Goal: Information Seeking & Learning: Learn about a topic

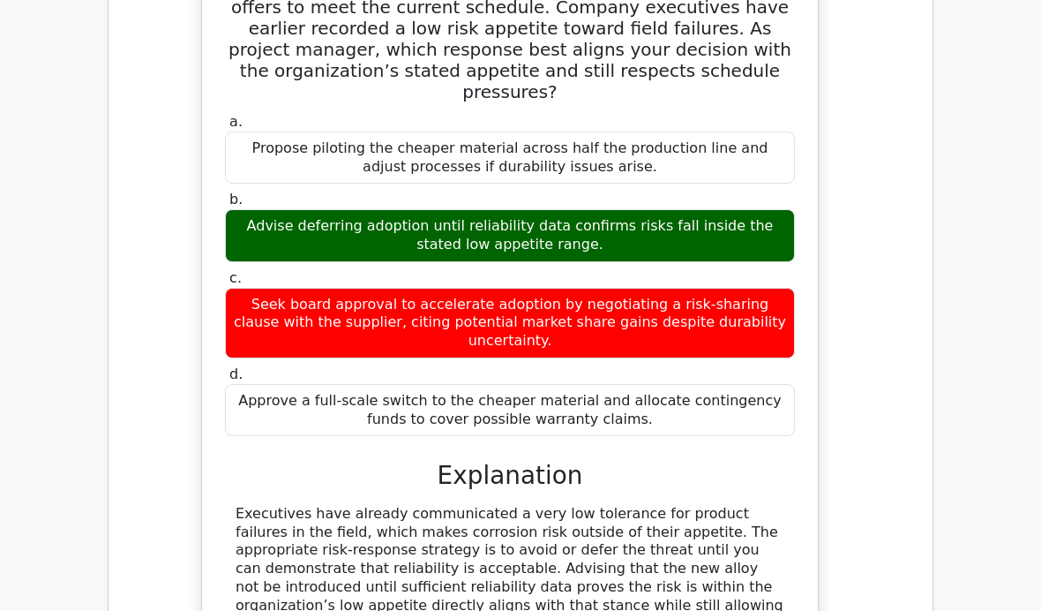
scroll to position [15796, 0]
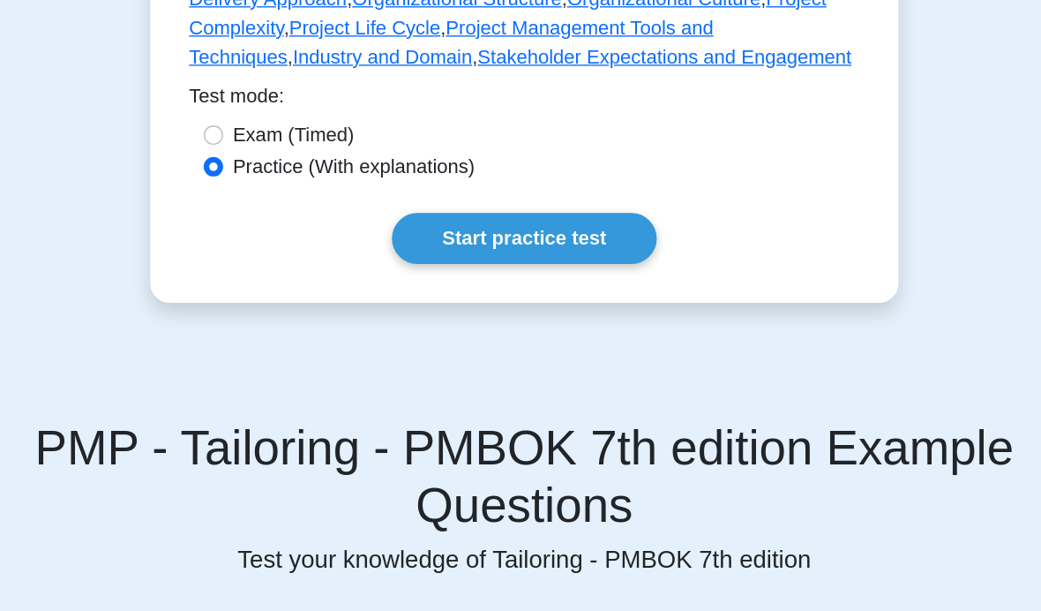
scroll to position [968, 0]
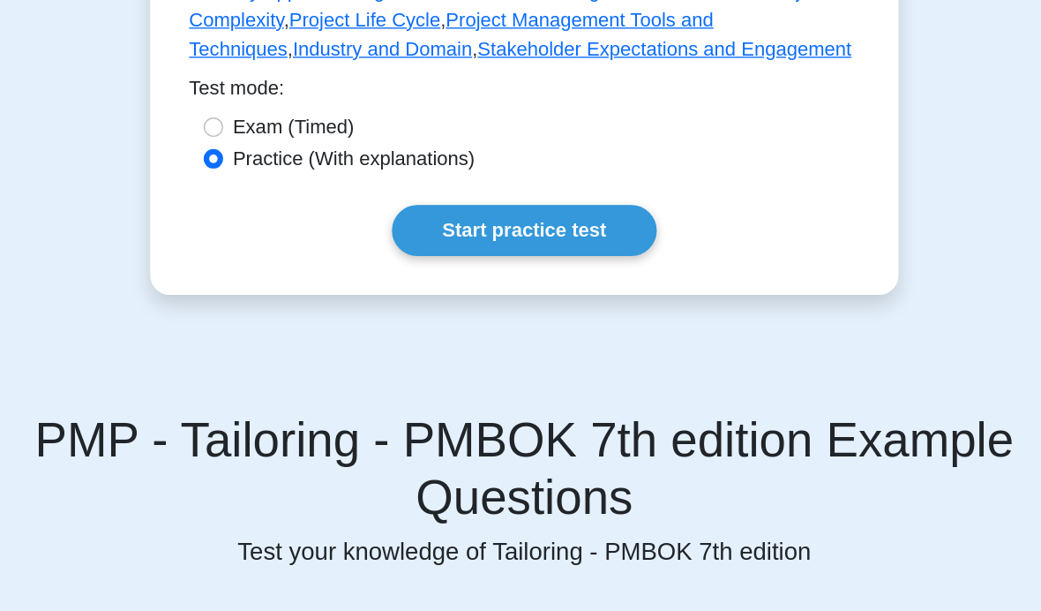
click at [424, 308] on link "Start practice test" at bounding box center [519, 289] width 191 height 37
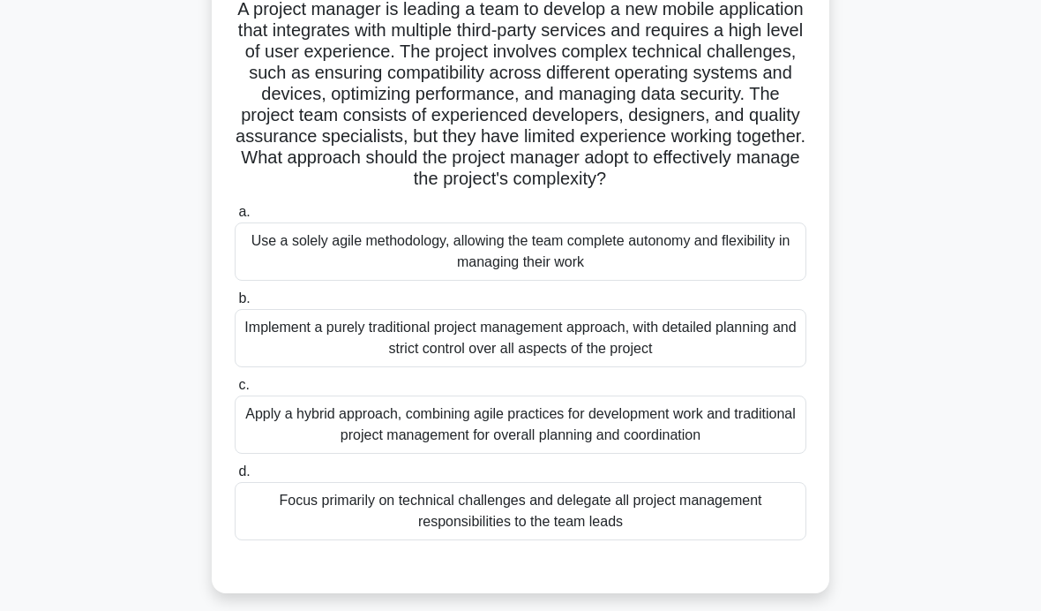
scroll to position [134, 0]
click at [661, 453] on div "Apply a hybrid approach, combining agile practices for development work and tra…" at bounding box center [521, 423] width 572 height 58
click at [235, 390] on input "c. Apply a hybrid approach, combining agile practices for development work and …" at bounding box center [235, 384] width 0 height 11
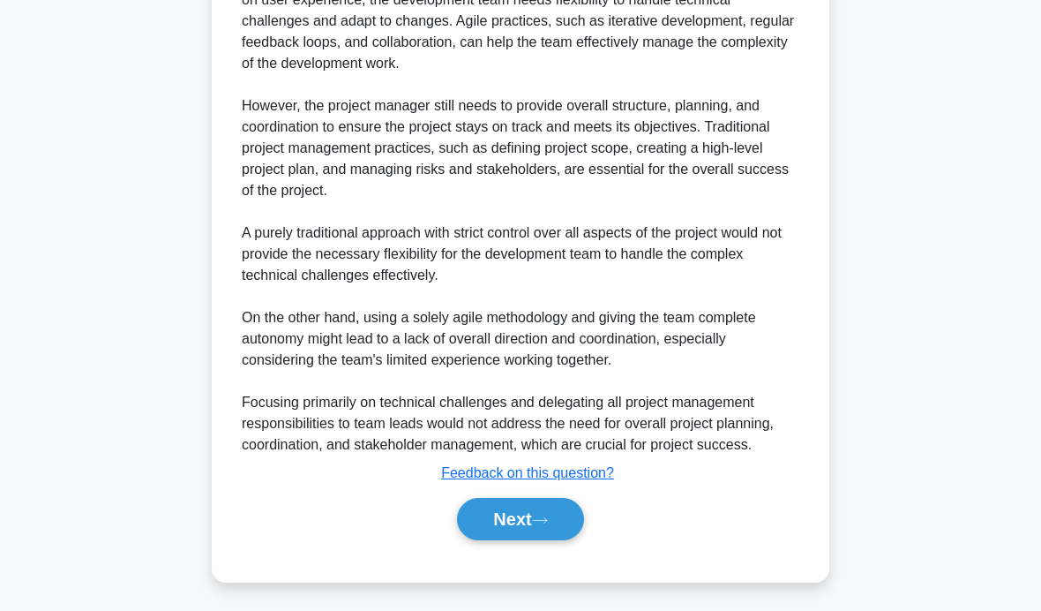
scroll to position [859, 0]
click at [528, 540] on button "Next" at bounding box center [520, 519] width 126 height 42
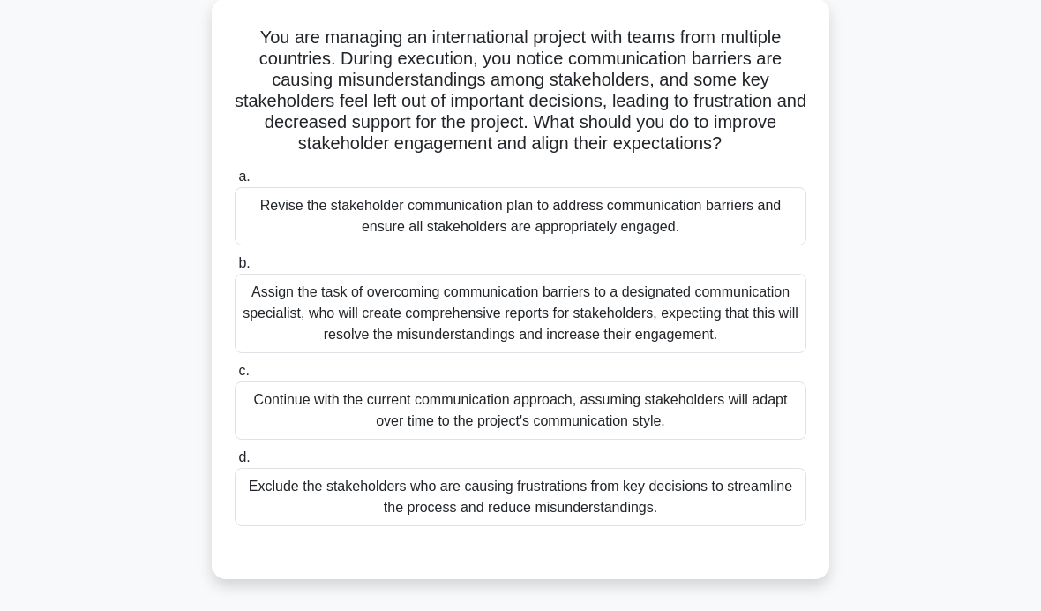
scroll to position [106, 0]
click at [721, 244] on div "Revise the stakeholder communication plan to address communication barriers and…" at bounding box center [521, 215] width 572 height 58
click at [235, 182] on input "a. Revise the stakeholder communication plan to address communication barriers …" at bounding box center [235, 175] width 0 height 11
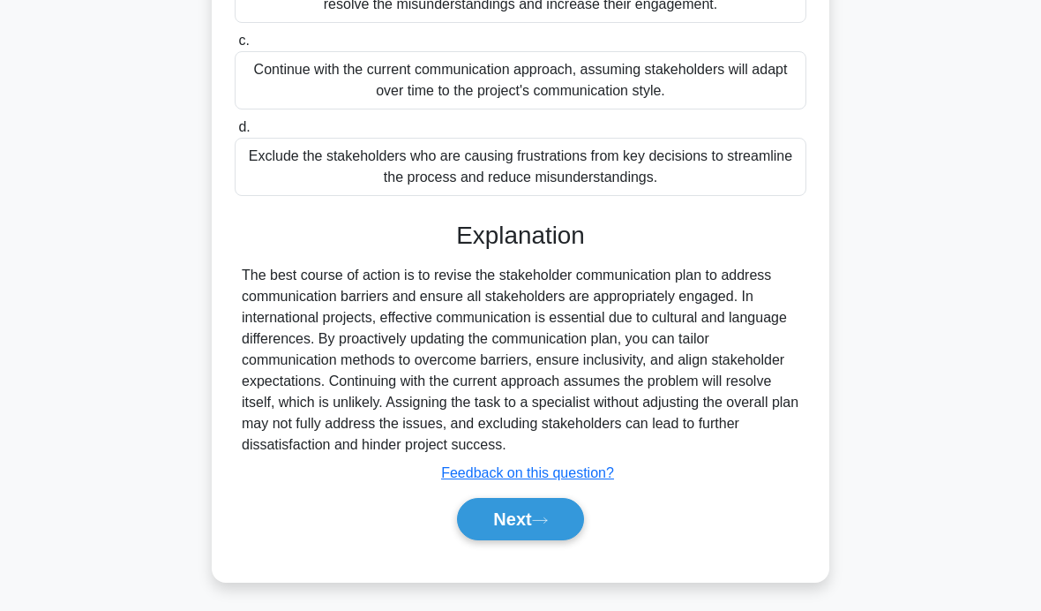
scroll to position [457, 0]
click at [525, 540] on button "Next" at bounding box center [520, 519] width 126 height 42
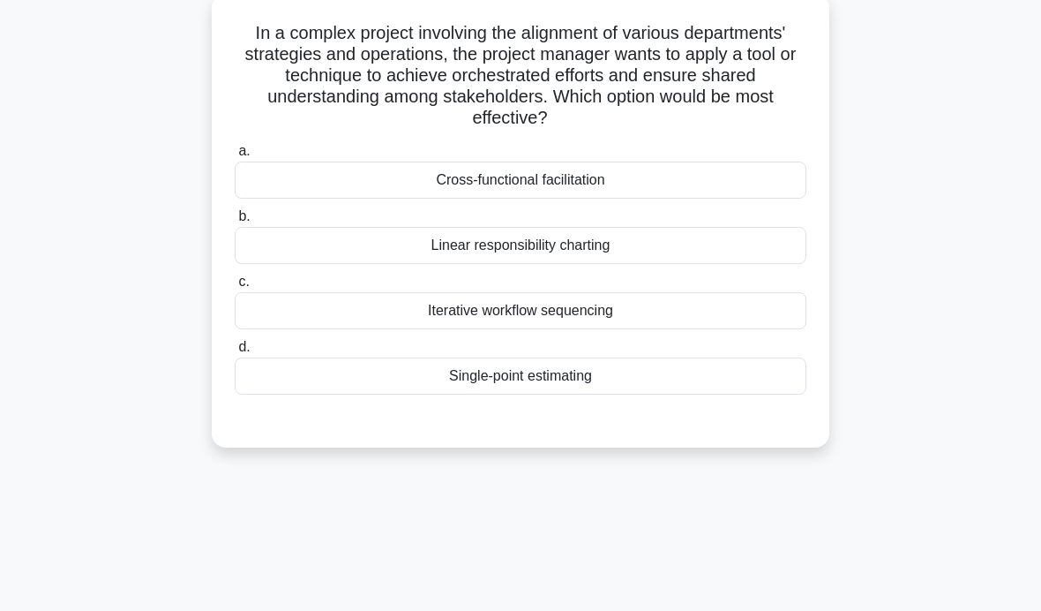
scroll to position [111, 0]
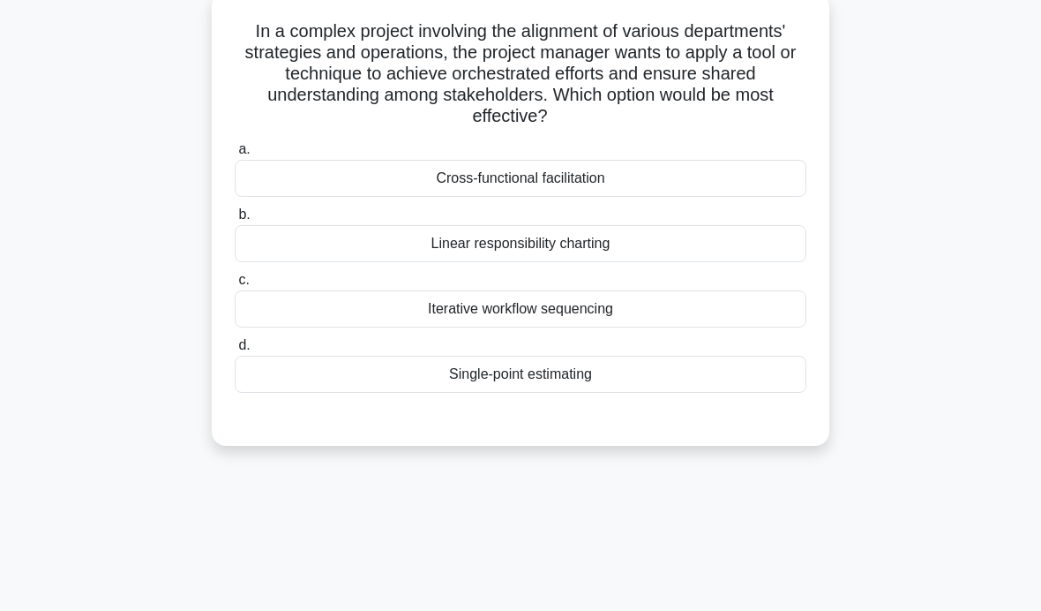
click at [689, 197] on div "Cross-functional facilitation" at bounding box center [521, 178] width 572 height 37
click at [235, 155] on input "a. Cross-functional facilitation" at bounding box center [235, 149] width 0 height 11
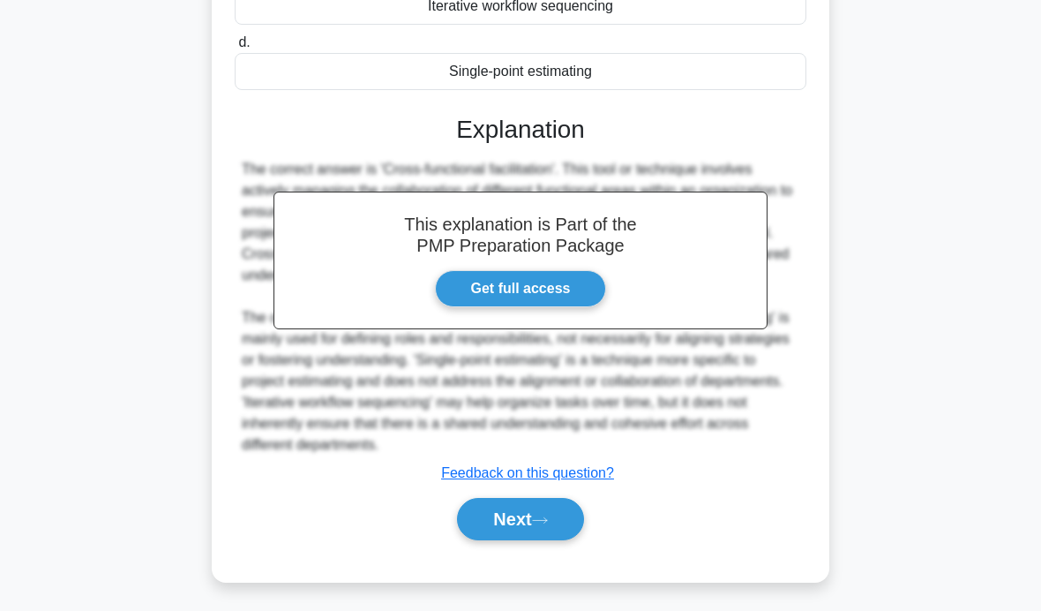
scroll to position [415, 0]
click at [484, 540] on button "Next" at bounding box center [520, 519] width 126 height 42
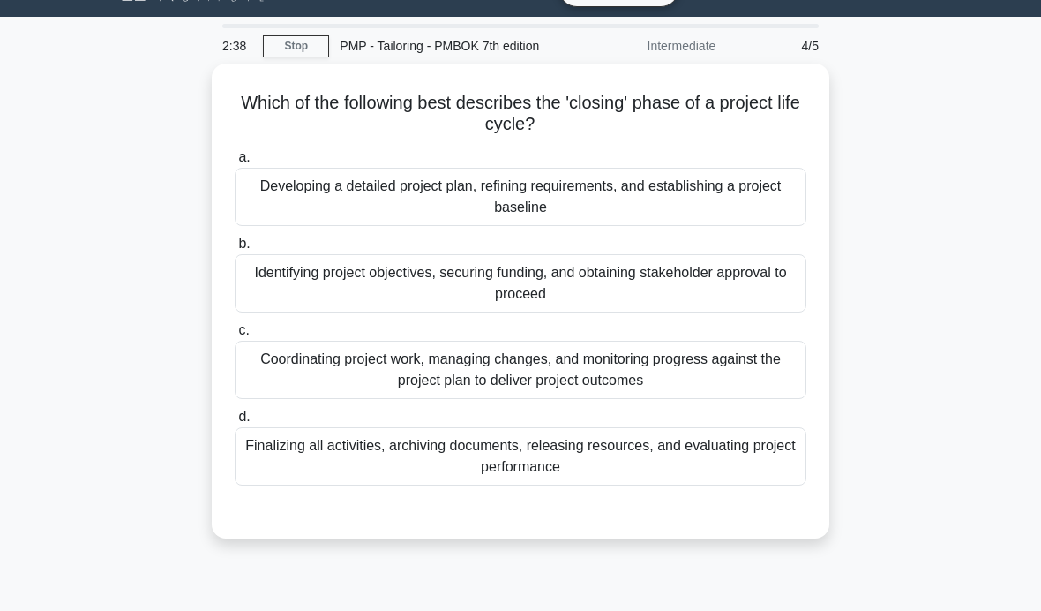
scroll to position [39, 0]
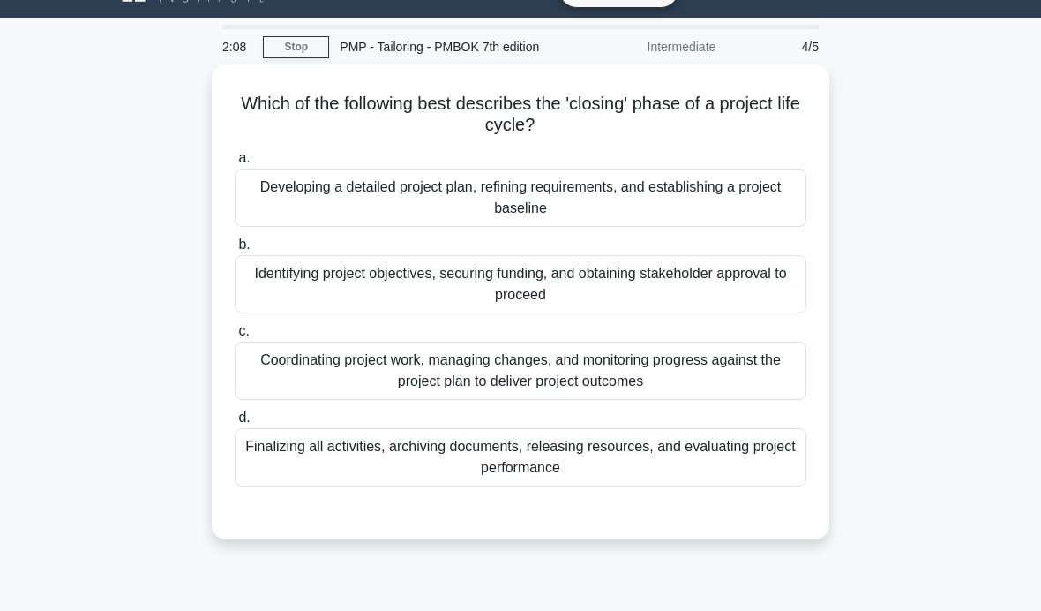
click at [596, 486] on div "Finalizing all activities, archiving documents, releasing resources, and evalua…" at bounding box center [521, 457] width 572 height 58
click at [235, 424] on input "d. Finalizing all activities, archiving documents, releasing resources, and eva…" at bounding box center [235, 417] width 0 height 11
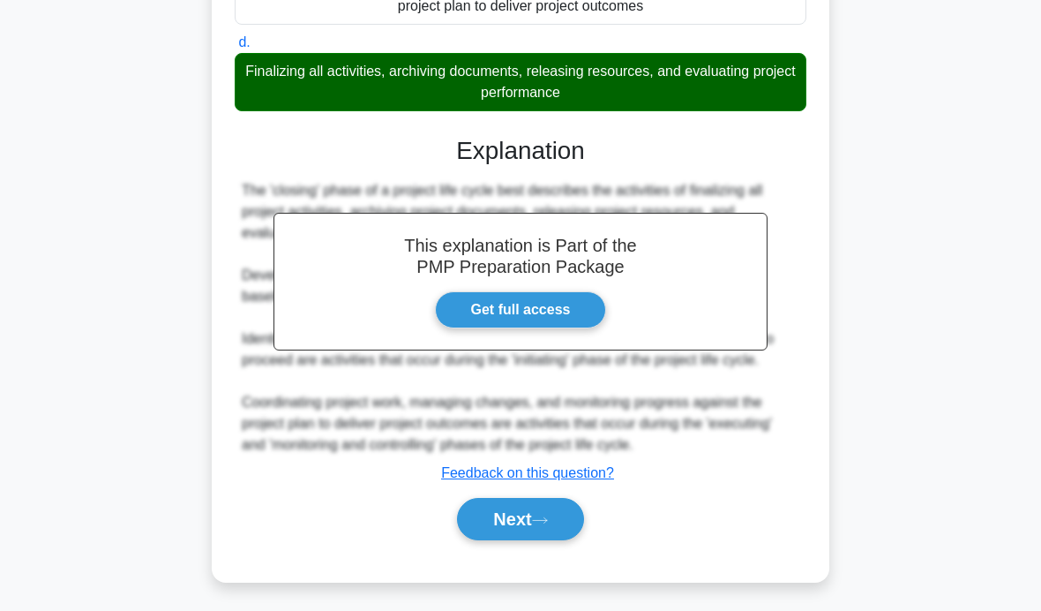
click at [517, 540] on button "Next" at bounding box center [520, 519] width 126 height 42
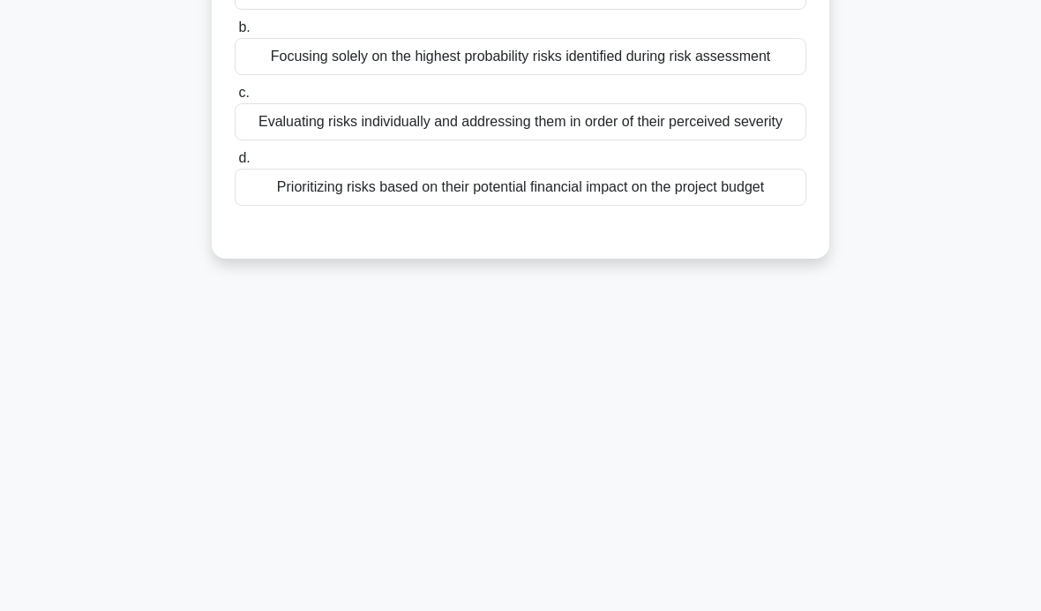
scroll to position [116, 0]
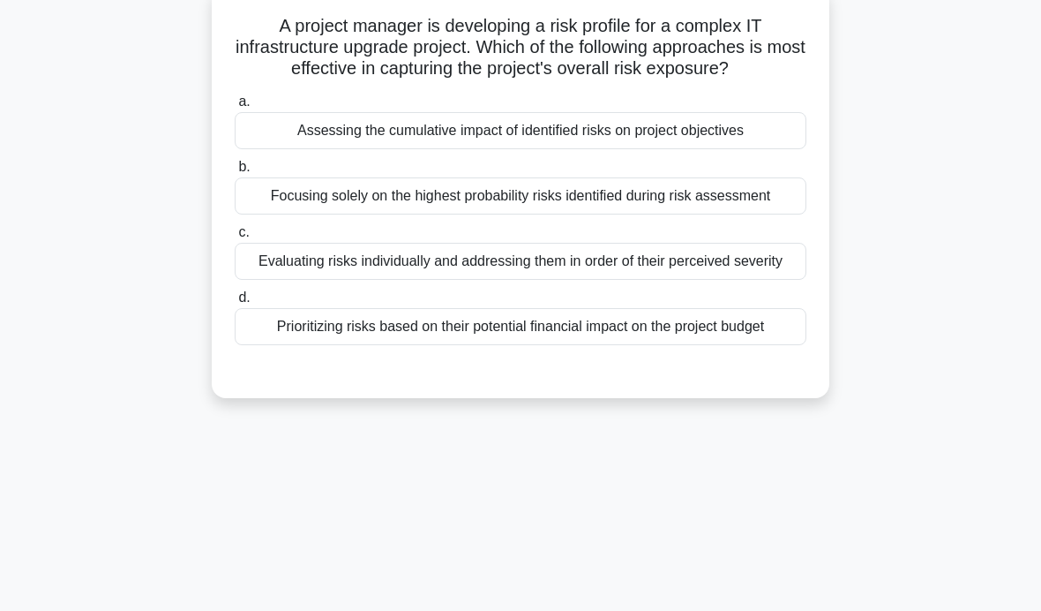
click at [607, 345] on div "Prioritizing risks based on their potential financial impact on the project bud…" at bounding box center [521, 326] width 572 height 37
click at [235, 304] on input "d. Prioritizing risks based on their potential financial impact on the project …" at bounding box center [235, 297] width 0 height 11
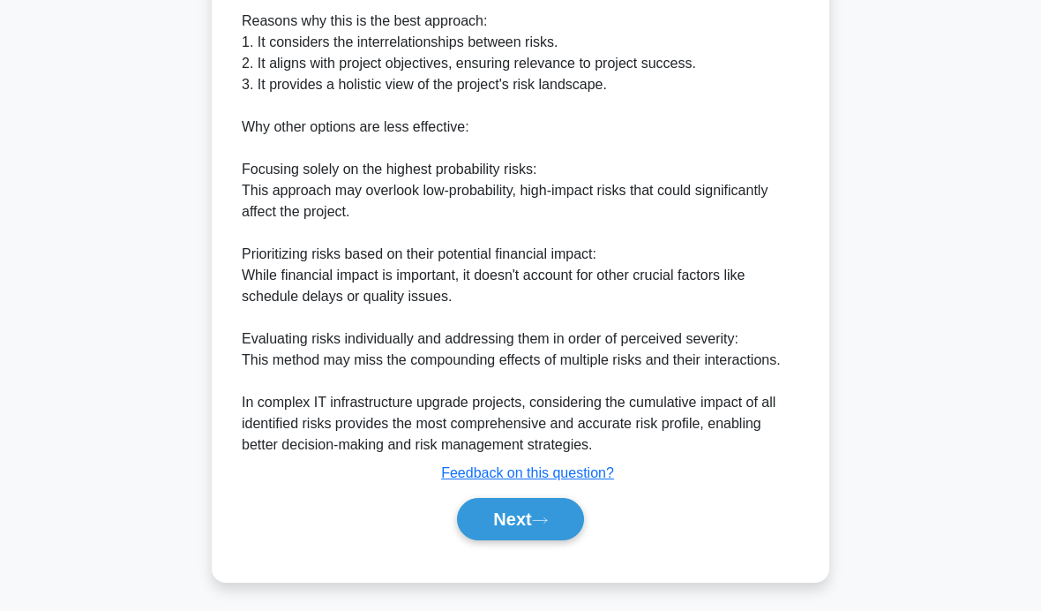
scroll to position [677, 0]
click at [509, 540] on button "Next" at bounding box center [520, 519] width 126 height 42
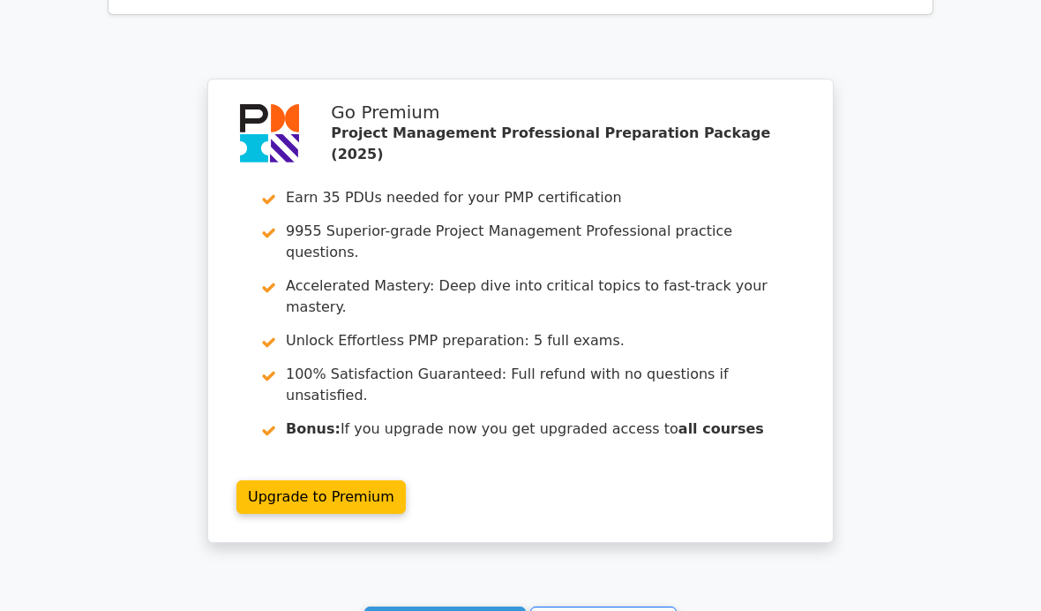
scroll to position [2915, 0]
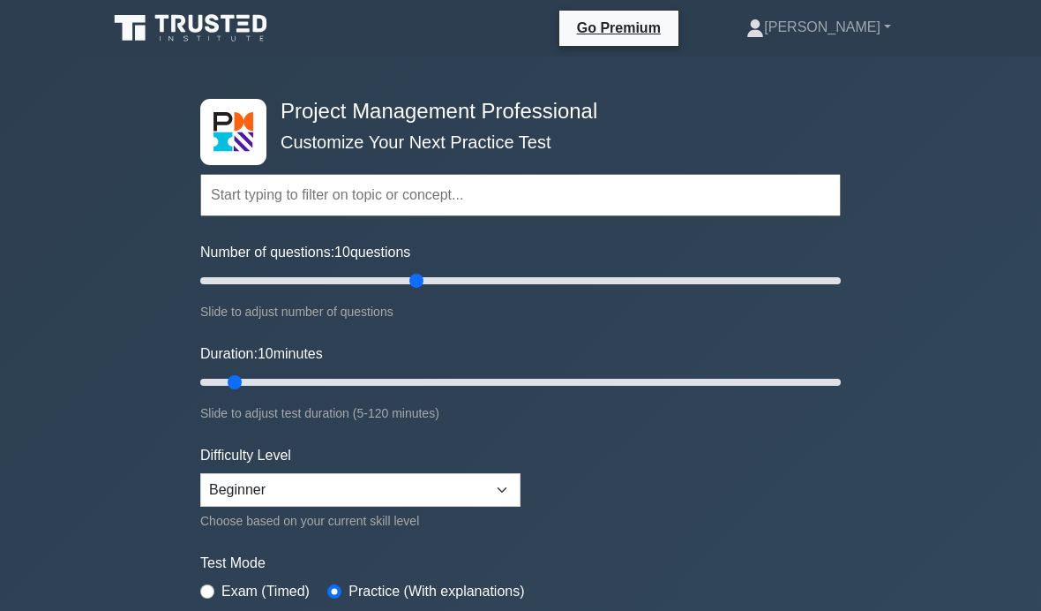
click at [415, 276] on input "Number of questions: 10 questions" at bounding box center [520, 280] width 641 height 21
click at [452, 286] on input "Number of questions: 70 questions" at bounding box center [520, 280] width 641 height 21
click at [477, 278] on input "Number of questions: 80 questions" at bounding box center [520, 280] width 641 height 21
click at [501, 288] on input "Number of questions: 90 questions" at bounding box center [520, 280] width 641 height 21
type input "100"
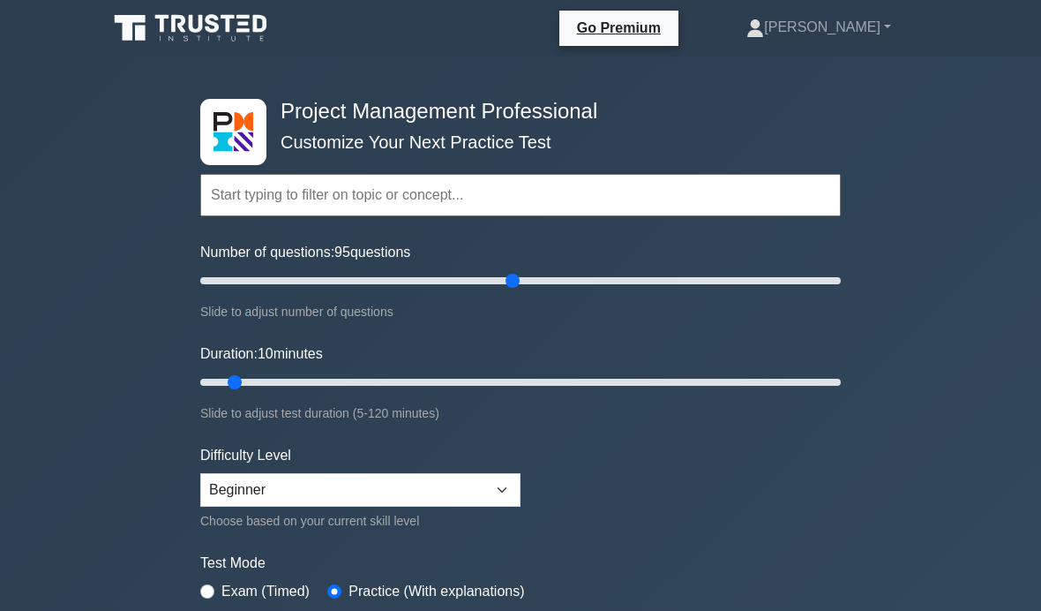
click at [514, 287] on input "Number of questions: 95 questions" at bounding box center [520, 280] width 641 height 21
click at [497, 389] on input "Duration: 10 minutes" at bounding box center [520, 381] width 641 height 21
click at [506, 402] on div "Slide to adjust test duration (5-120 minutes)" at bounding box center [520, 412] width 641 height 21
click at [470, 376] on input "Duration: 60 minutes" at bounding box center [520, 381] width 641 height 21
click at [492, 382] on input "Duration: 55 minutes" at bounding box center [520, 381] width 641 height 21
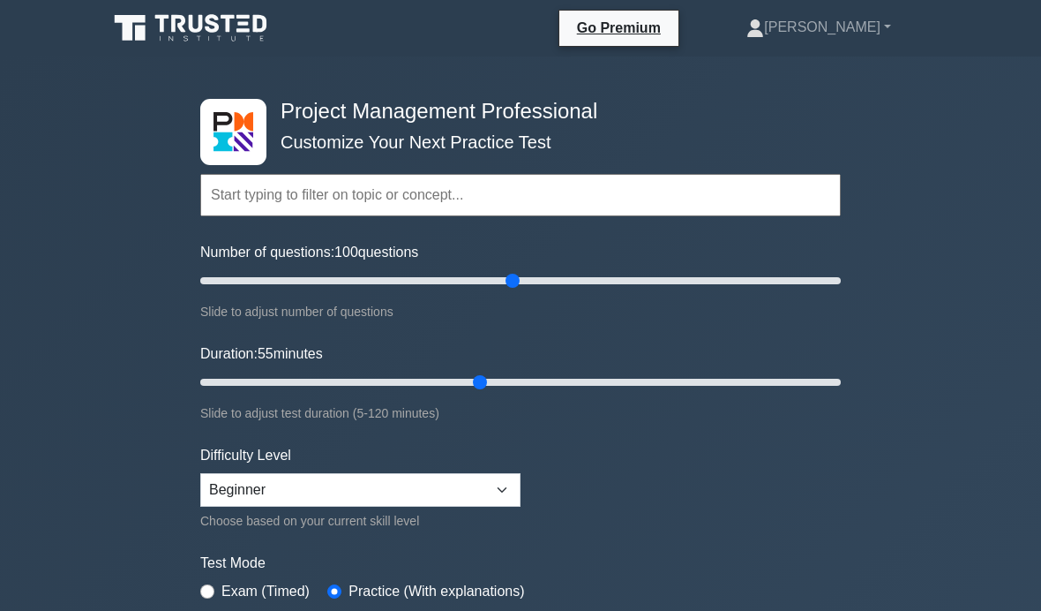
type input "60"
click at [499, 381] on input "Duration: 55 minutes" at bounding box center [520, 381] width 641 height 21
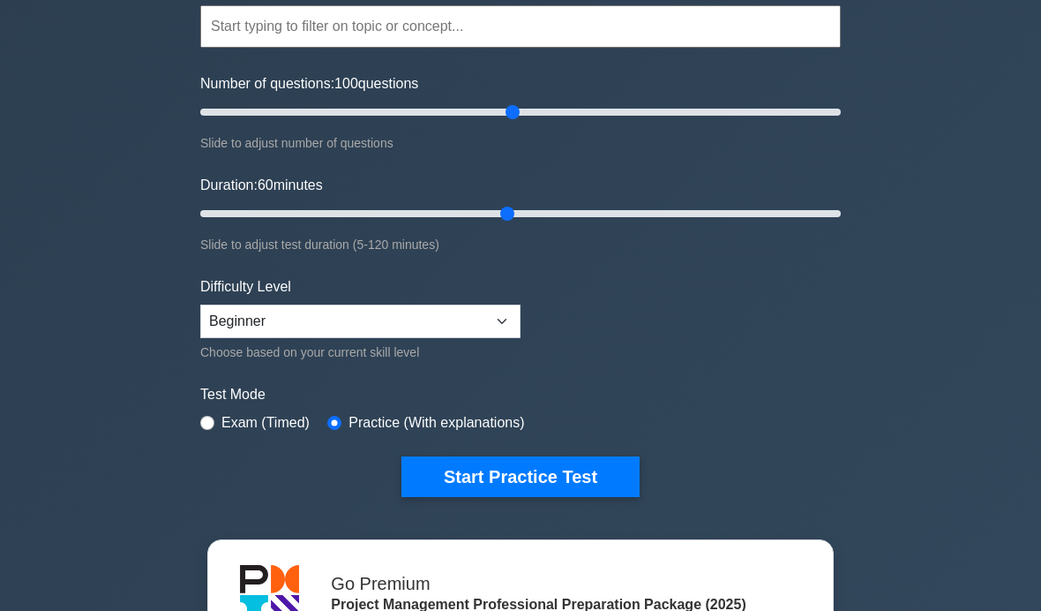
scroll to position [182, 0]
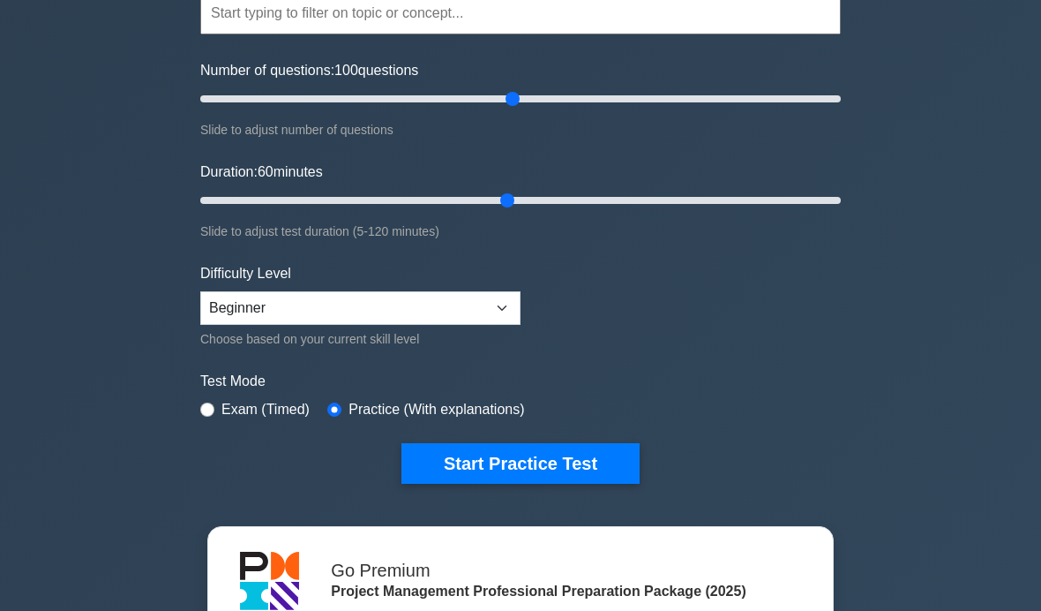
click at [263, 408] on label "Exam (Timed)" at bounding box center [265, 409] width 88 height 21
click at [232, 423] on form "Topics Scope Management Time Management Cost Management Quality Management Risk…" at bounding box center [520, 210] width 641 height 545
click at [206, 402] on input "radio" at bounding box center [207, 409] width 14 height 14
radio input "true"
click at [592, 455] on button "Start Practice Test" at bounding box center [520, 463] width 238 height 41
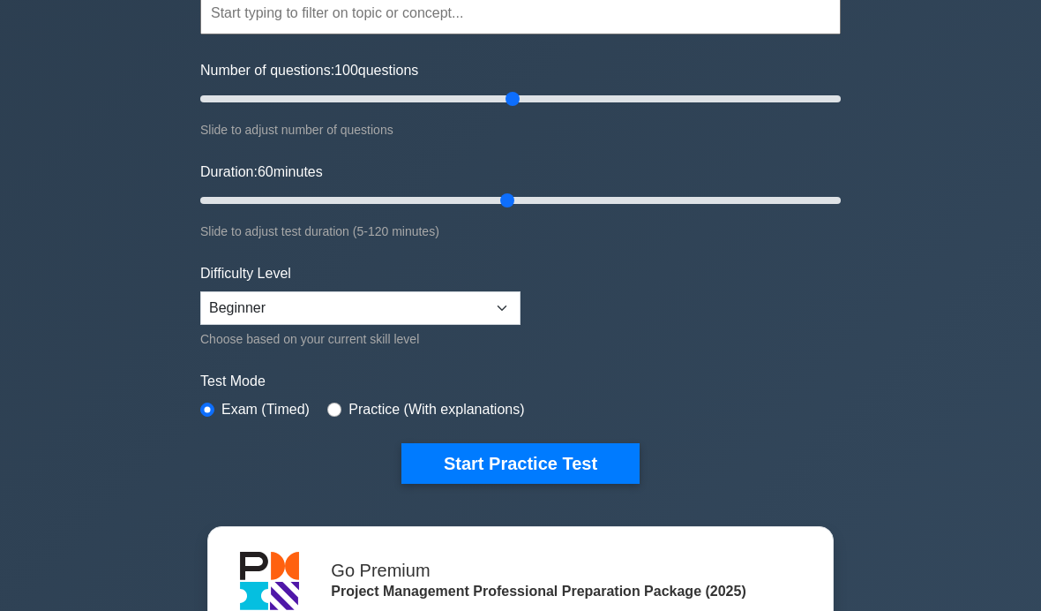
scroll to position [244, 0]
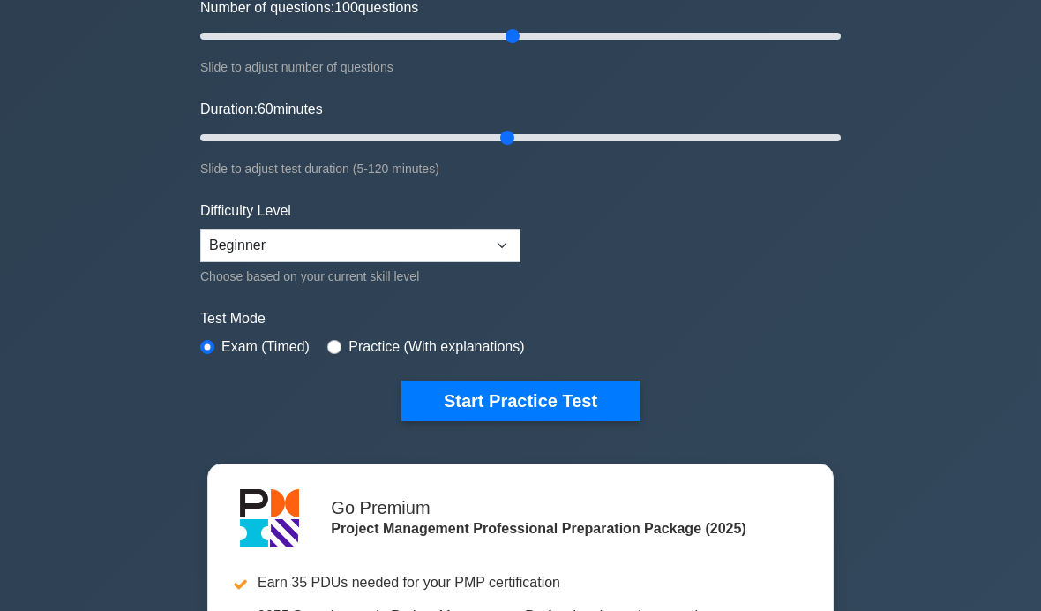
click at [554, 398] on button "Start Practice Test" at bounding box center [520, 400] width 238 height 41
click at [540, 398] on button "Start Practice Test" at bounding box center [520, 400] width 238 height 41
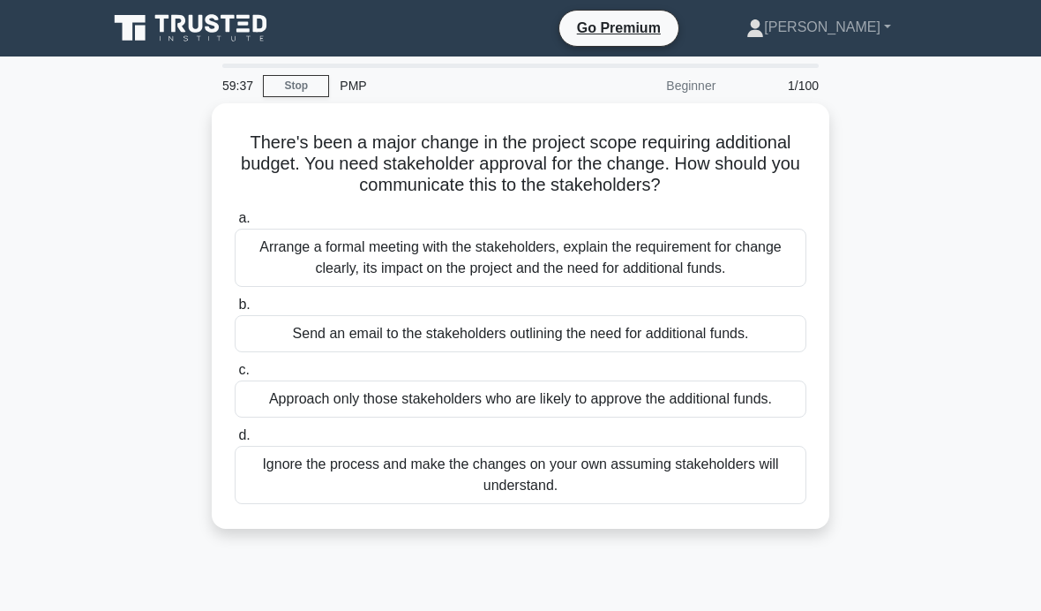
click at [756, 284] on div "Arrange a formal meeting with the stakeholders, explain the requirement for cha…" at bounding box center [521, 258] width 572 height 58
click at [235, 224] on input "a. Arrange a formal meeting with the stakeholders, explain the requirement for …" at bounding box center [235, 218] width 0 height 11
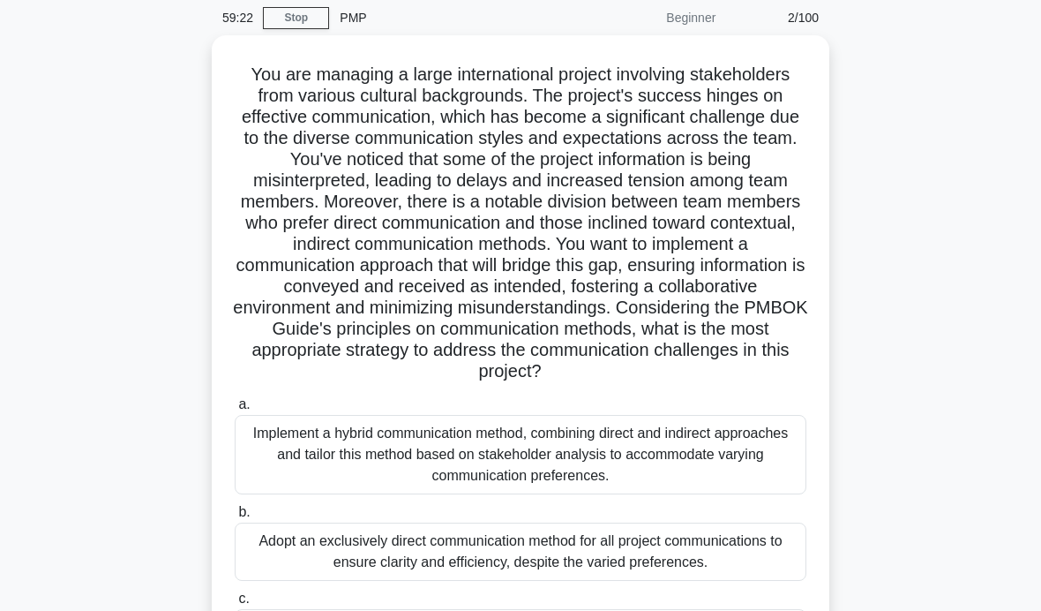
scroll to position [71, 0]
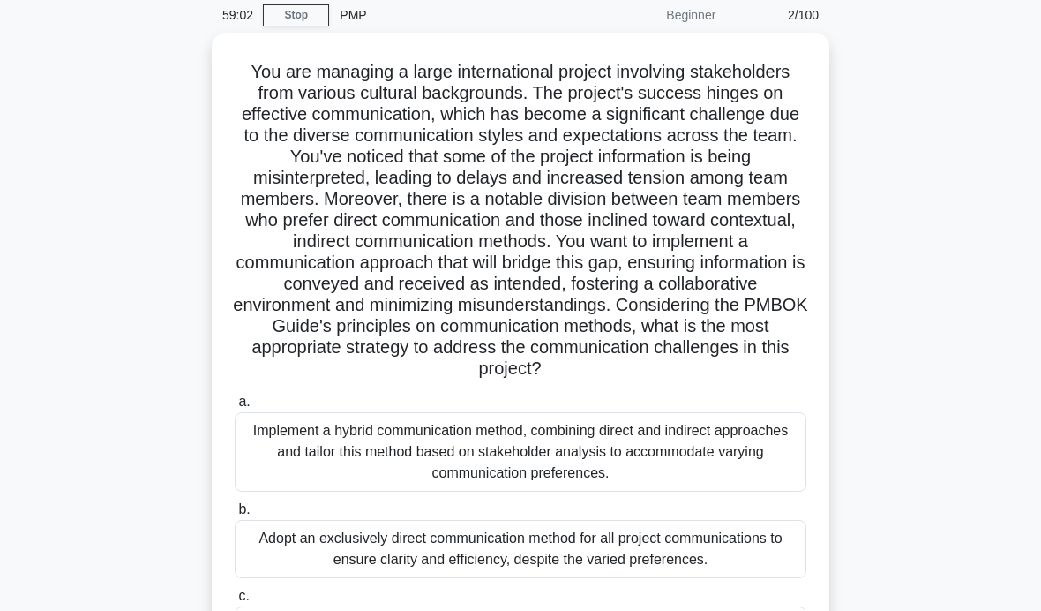
click at [677, 276] on h5 "You are managing a large international project involving stakeholders from vari…" at bounding box center [520, 220] width 575 height 319
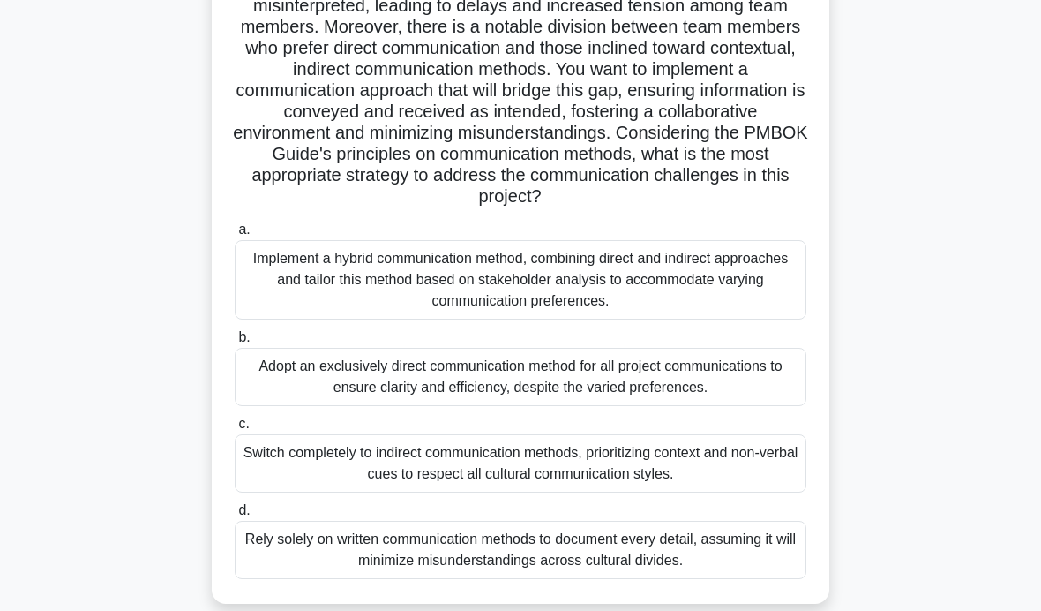
scroll to position [244, 0]
click at [721, 300] on div "Implement a hybrid communication method, combining direct and indirect approach…" at bounding box center [521, 278] width 572 height 79
click at [235, 235] on input "a. Implement a hybrid communication method, combining direct and indirect appro…" at bounding box center [235, 228] width 0 height 11
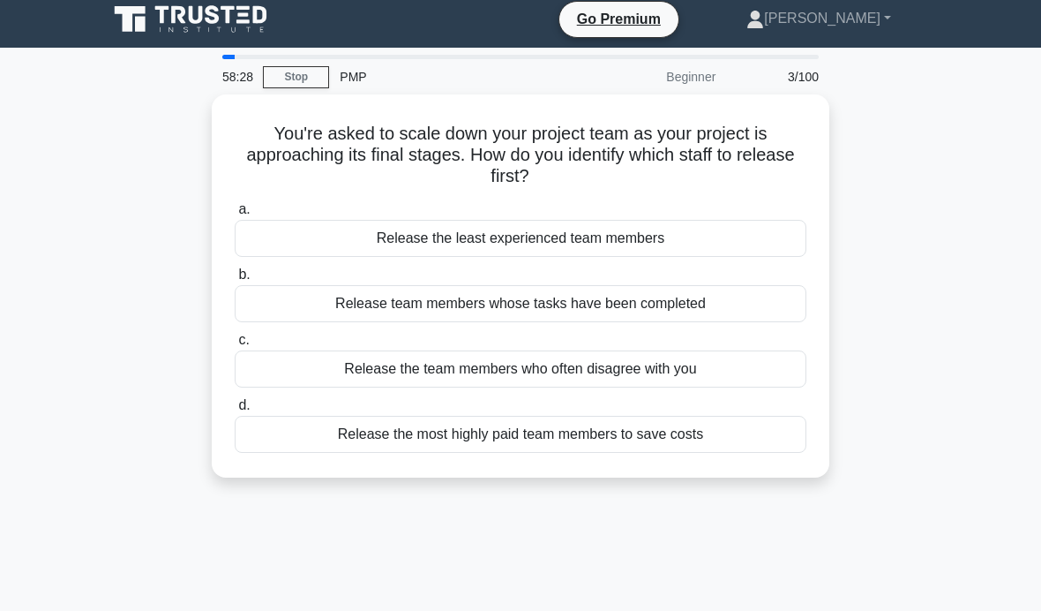
scroll to position [6, 0]
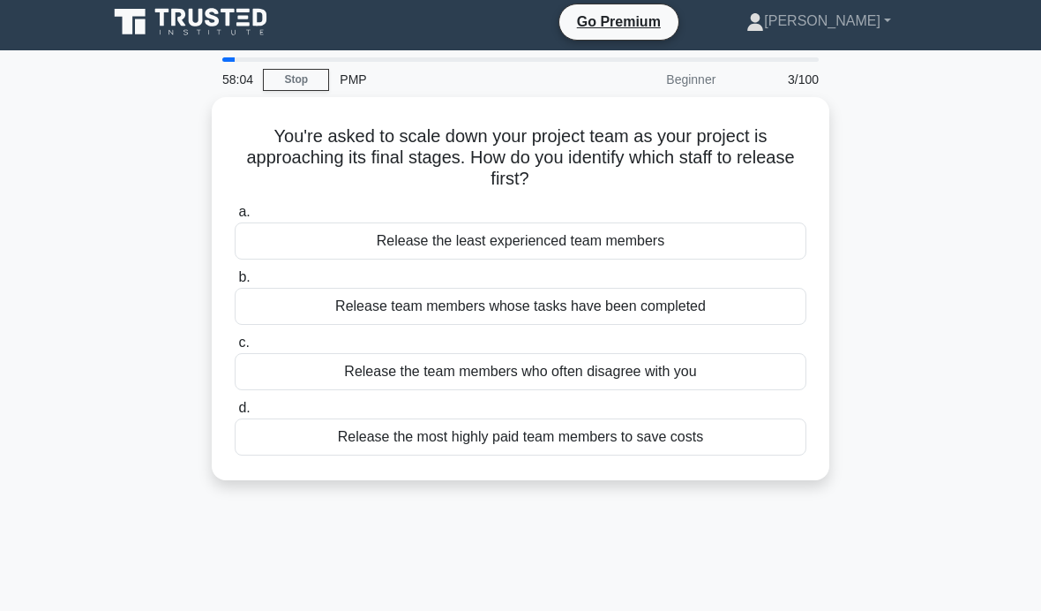
click at [704, 314] on div "Release team members whose tasks have been completed" at bounding box center [521, 306] width 572 height 37
click at [235, 283] on input "b. Release team members whose tasks have been completed" at bounding box center [235, 277] width 0 height 11
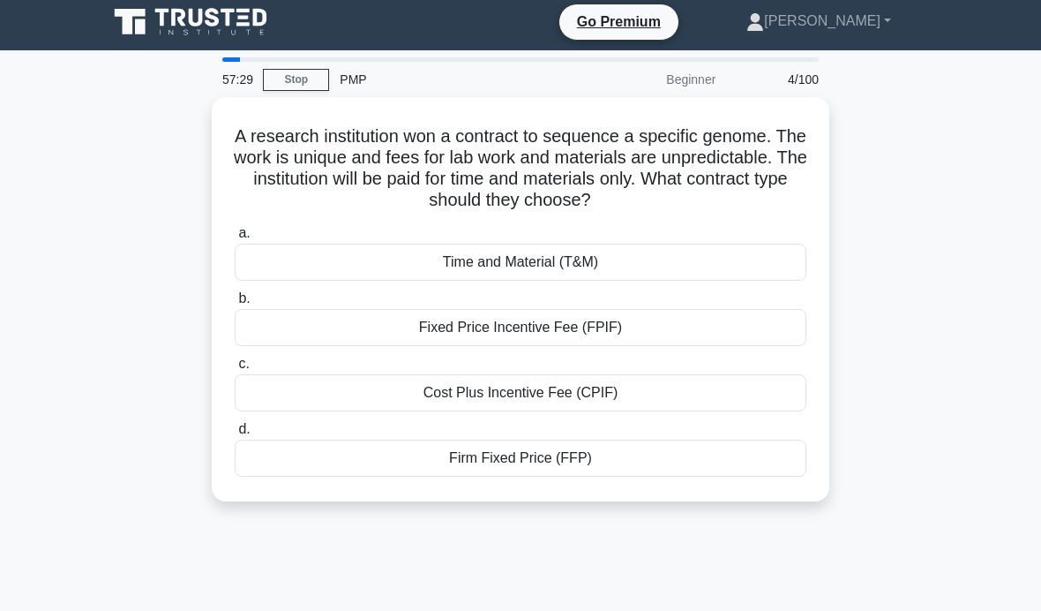
click at [683, 264] on div "Time and Material (T&M)" at bounding box center [521, 262] width 572 height 37
click at [235, 239] on input "a. Time and Material (T&M)" at bounding box center [235, 233] width 0 height 11
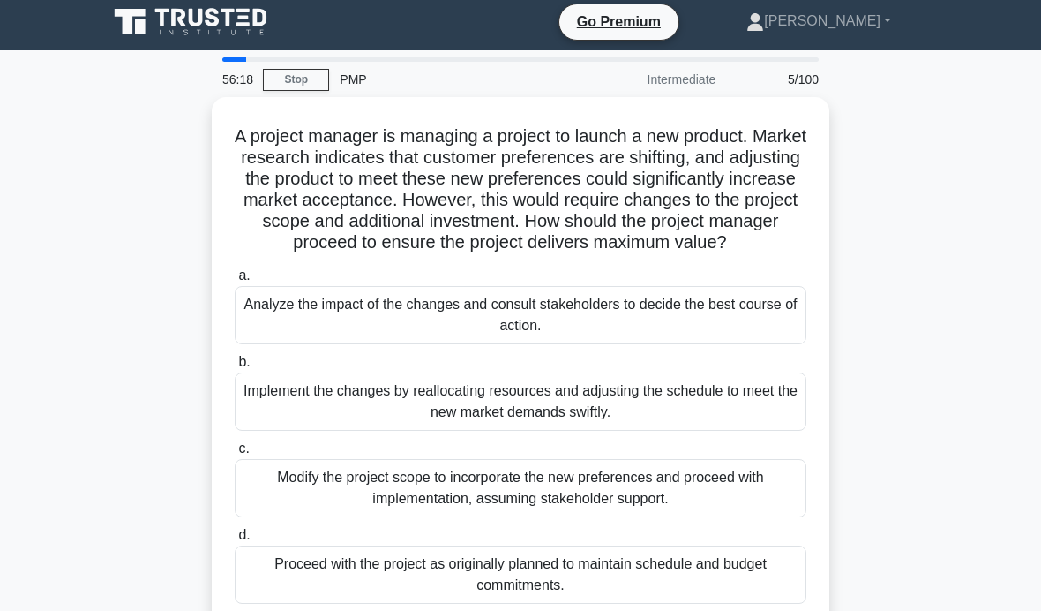
click at [694, 330] on div "Analyze the impact of the changes and consult stakeholders to decide the best c…" at bounding box center [521, 315] width 572 height 58
click at [235, 281] on input "a. Analyze the impact of the changes and consult stakeholders to decide the bes…" at bounding box center [235, 275] width 0 height 11
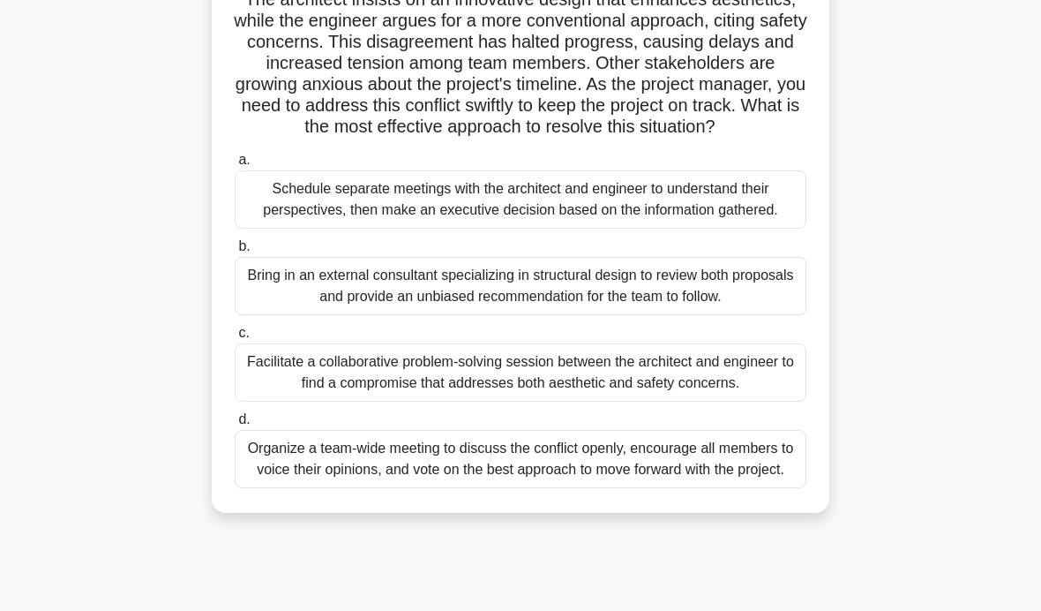
scroll to position [186, 0]
click at [681, 401] on div "Facilitate a collaborative problem-solving session between the architect and en…" at bounding box center [521, 371] width 572 height 58
click at [235, 338] on input "c. Facilitate a collaborative problem-solving session between the architect and…" at bounding box center [235, 331] width 0 height 11
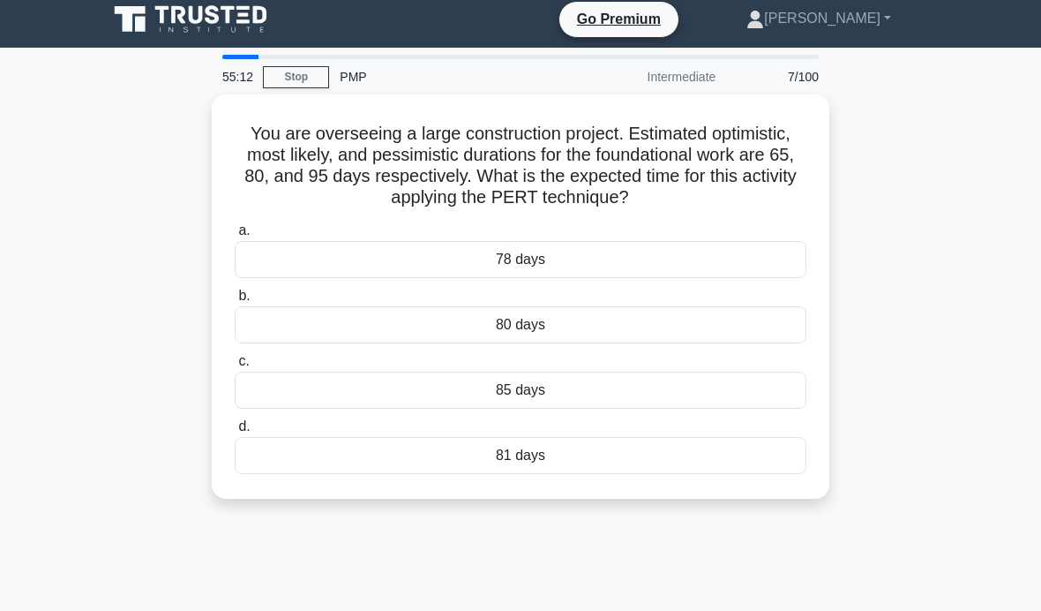
scroll to position [10, 0]
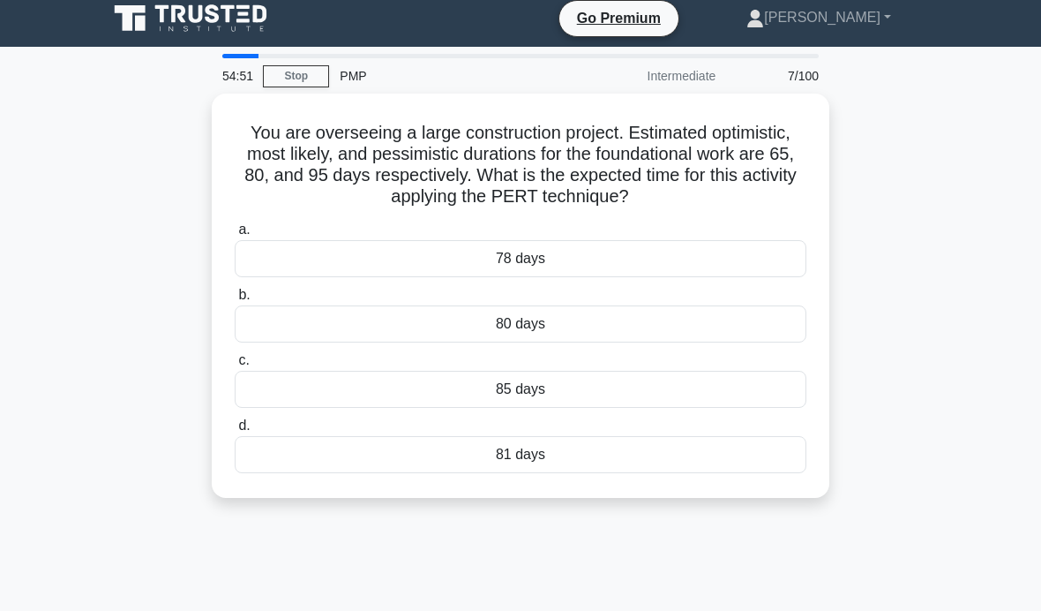
click at [591, 335] on div "80 days" at bounding box center [521, 323] width 572 height 37
click at [235, 301] on input "b. 80 days" at bounding box center [235, 294] width 0 height 11
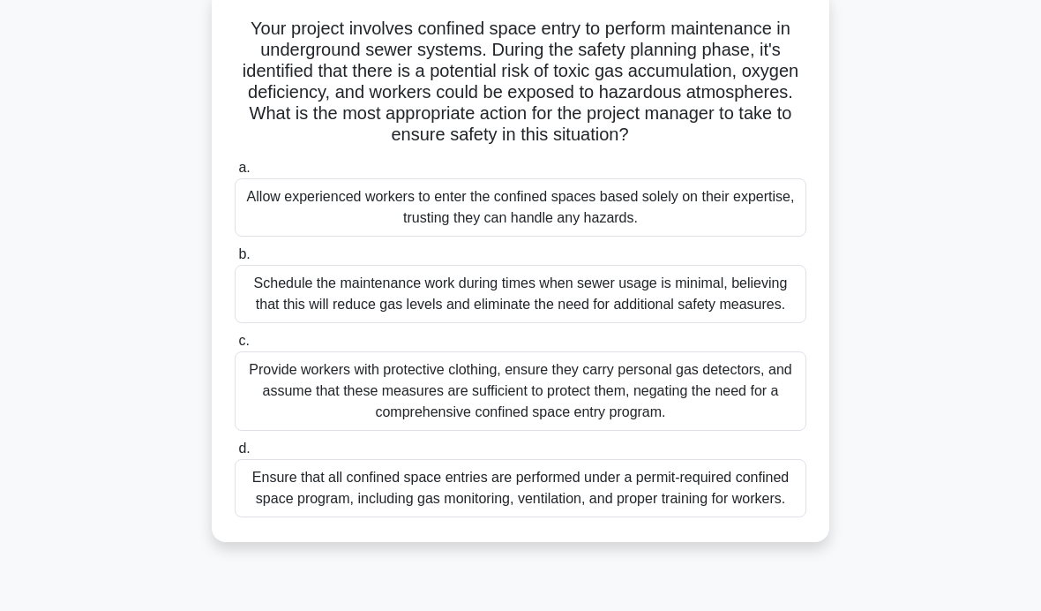
scroll to position [113, 0]
click at [390, 518] on div "Ensure that all confined space entries are performed under a permit-required co…" at bounding box center [521, 489] width 572 height 58
click at [235, 455] on input "d. Ensure that all confined space entries are performed under a permit-required…" at bounding box center [235, 449] width 0 height 11
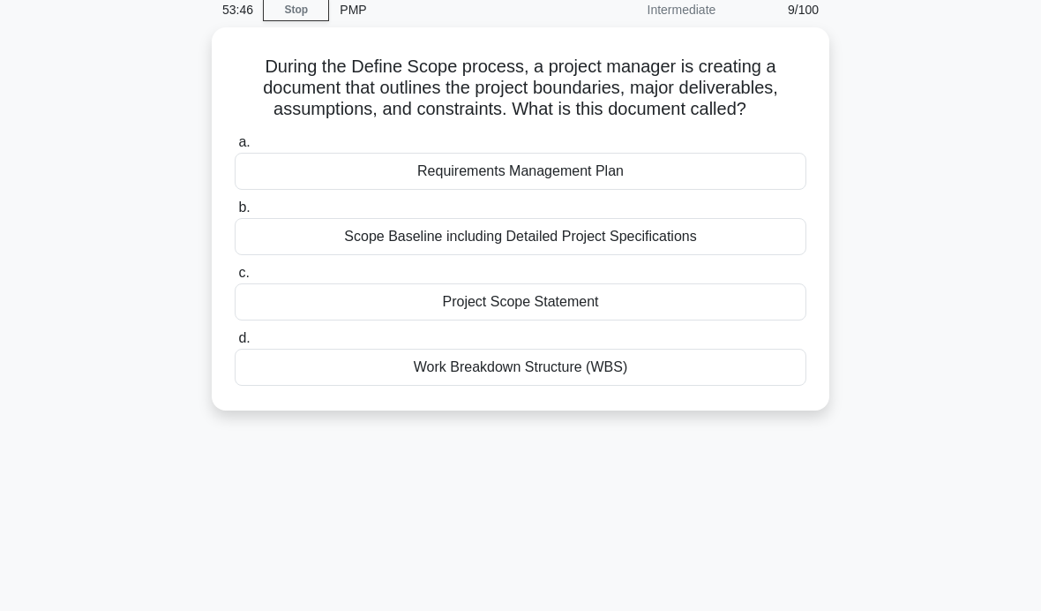
scroll to position [58, 0]
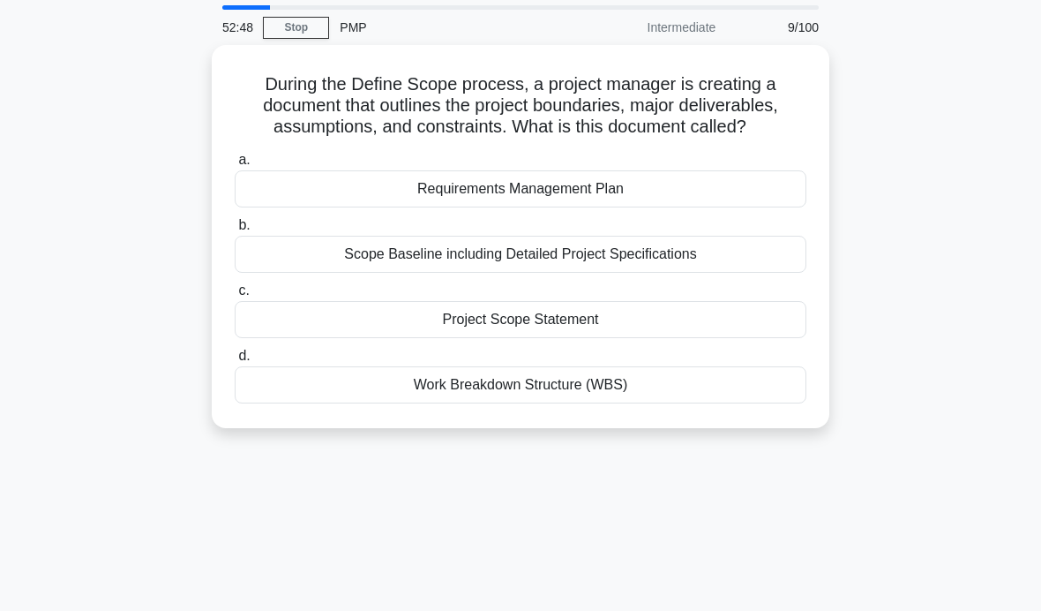
click at [696, 207] on div "Requirements Management Plan" at bounding box center [521, 188] width 572 height 37
click at [235, 166] on input "a. Requirements Management Plan" at bounding box center [235, 159] width 0 height 11
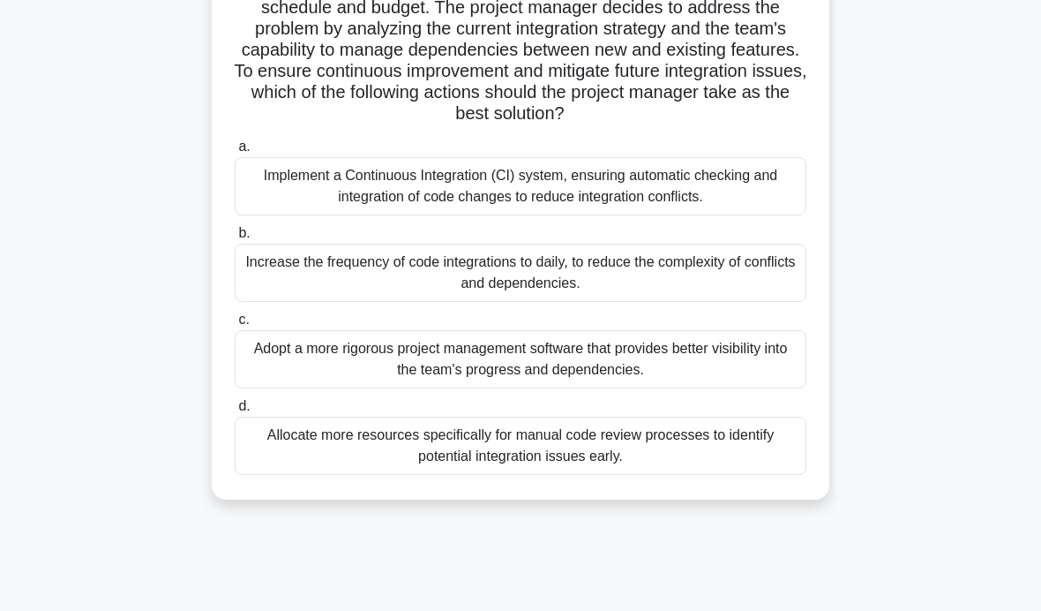
scroll to position [280, 0]
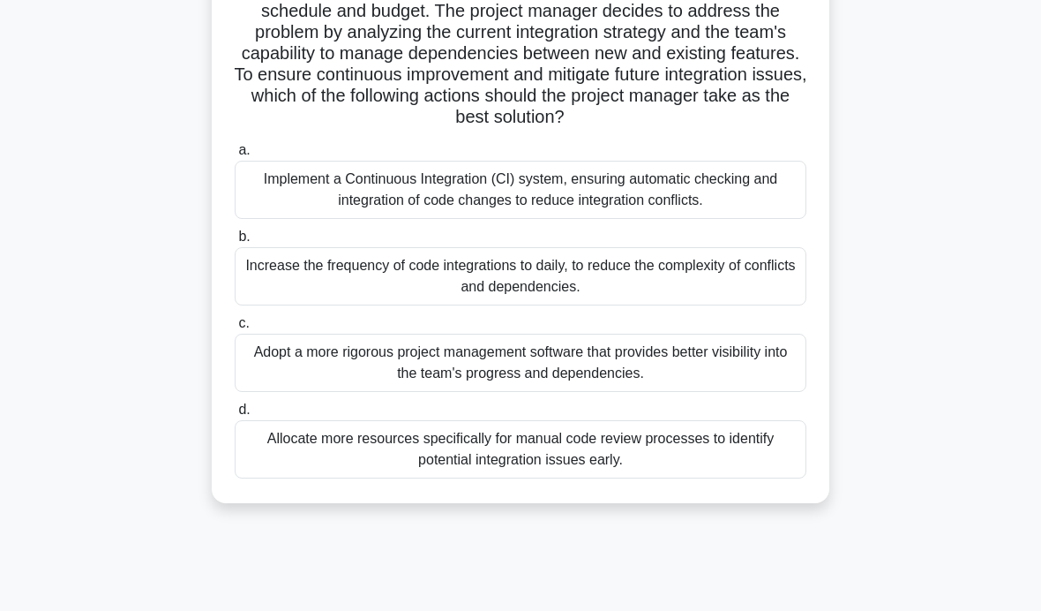
click at [753, 219] on div "Implement a Continuous Integration (CI) system, ensuring automatic checking and…" at bounding box center [521, 190] width 572 height 58
click at [235, 156] on input "a. Implement a Continuous Integration (CI) system, ensuring automatic checking …" at bounding box center [235, 150] width 0 height 11
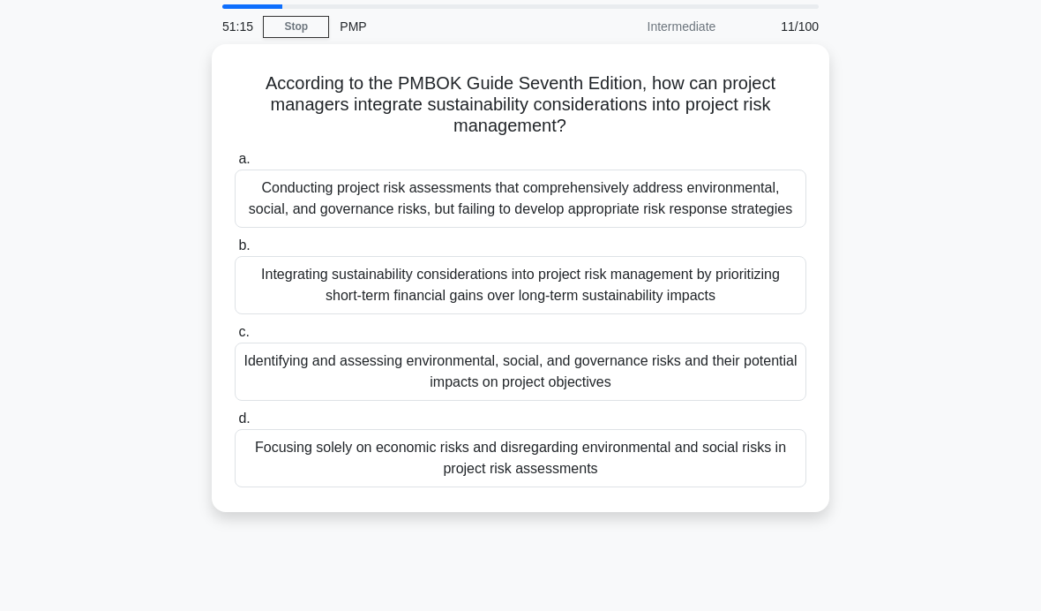
scroll to position [62, 0]
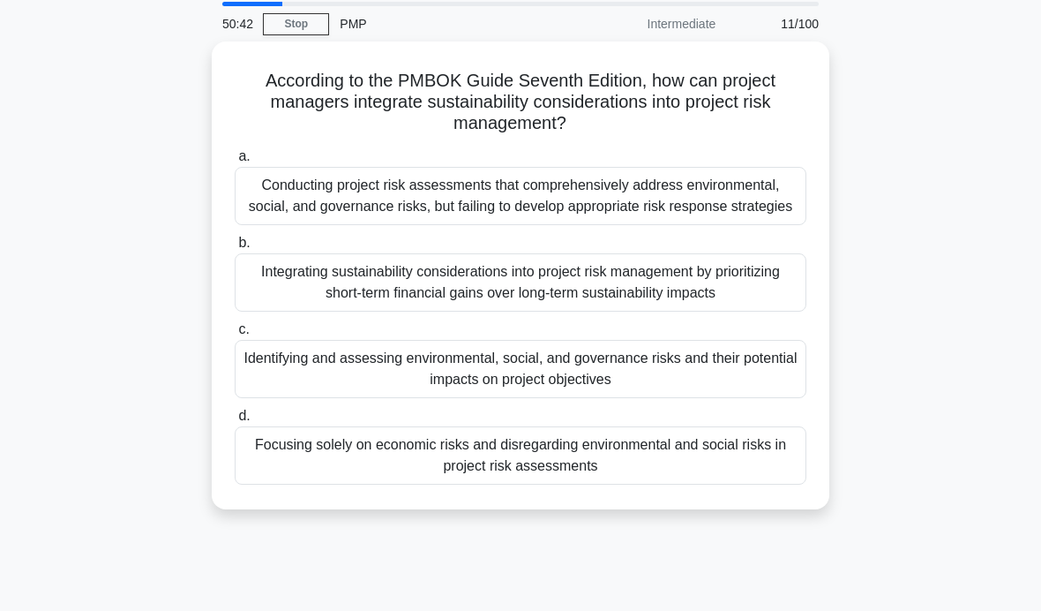
click at [784, 340] on label "c. Identifying and assessing environmental, social, and governance risks and th…" at bounding box center [521, 358] width 572 height 79
click at [235, 335] on input "c. Identifying and assessing environmental, social, and governance risks and th…" at bounding box center [235, 329] width 0 height 11
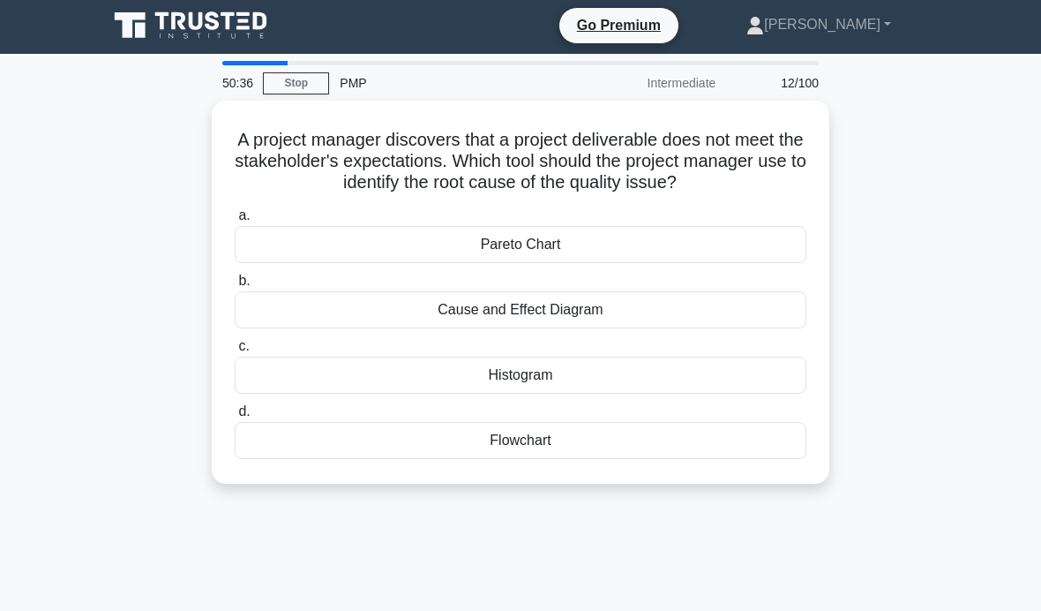
scroll to position [24, 0]
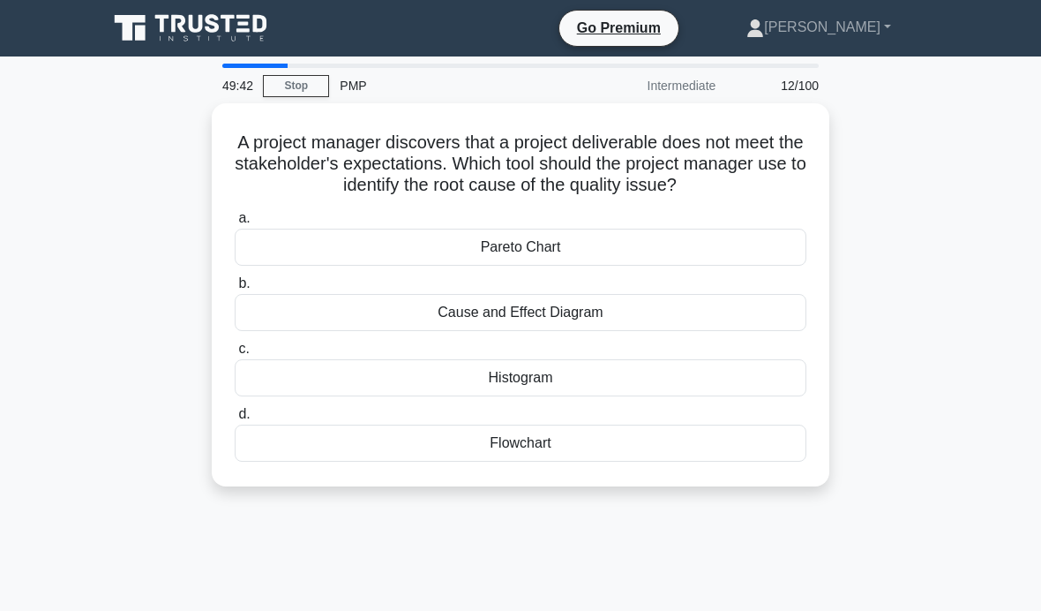
click at [643, 331] on div "Cause and Effect Diagram" at bounding box center [521, 312] width 572 height 37
click at [235, 289] on input "b. Cause and Effect Diagram" at bounding box center [235, 283] width 0 height 11
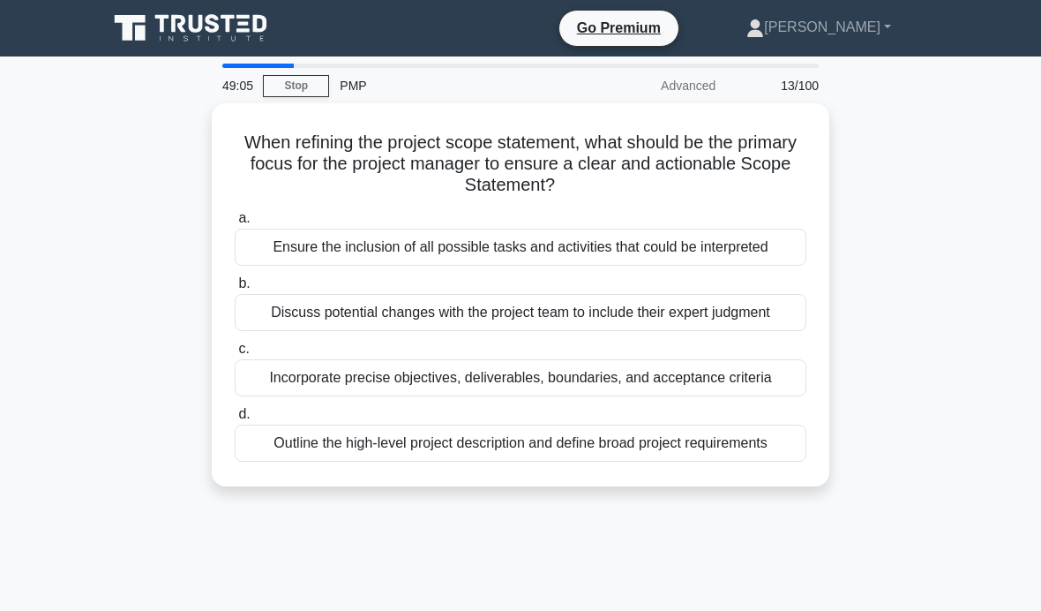
click at [758, 396] on div "Incorporate precise objectives, deliverables, boundaries, and acceptance criter…" at bounding box center [521, 377] width 572 height 37
click at [235, 355] on input "c. Incorporate precise objectives, deliverables, boundaries, and acceptance cri…" at bounding box center [235, 348] width 0 height 11
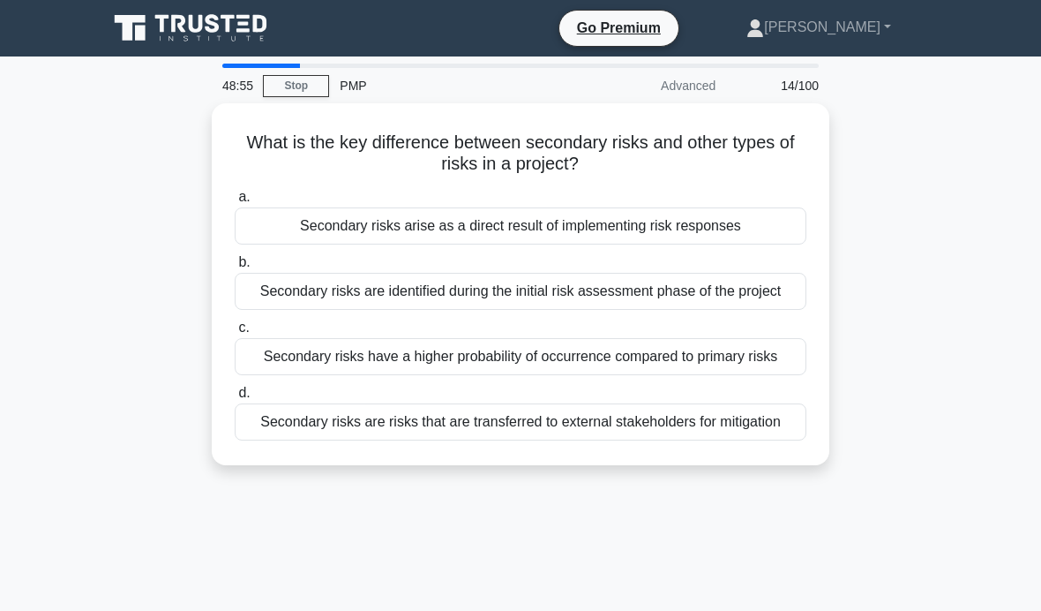
click at [754, 217] on div "Secondary risks arise as a direct result of implementing risk responses" at bounding box center [521, 225] width 572 height 37
click at [235, 203] on input "a. Secondary risks arise as a direct result of implementing risk responses" at bounding box center [235, 196] width 0 height 11
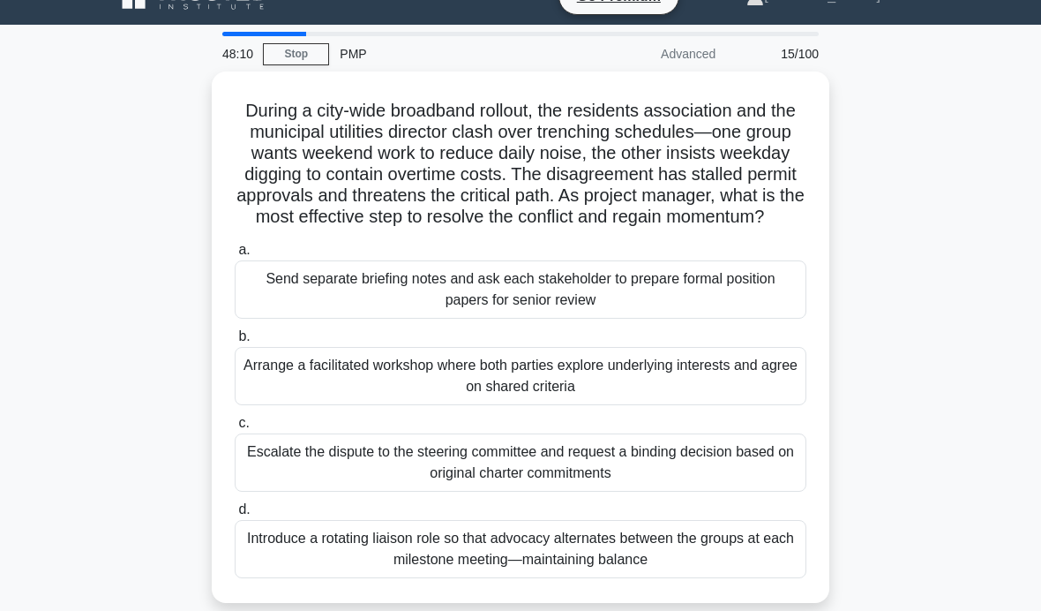
scroll to position [33, 0]
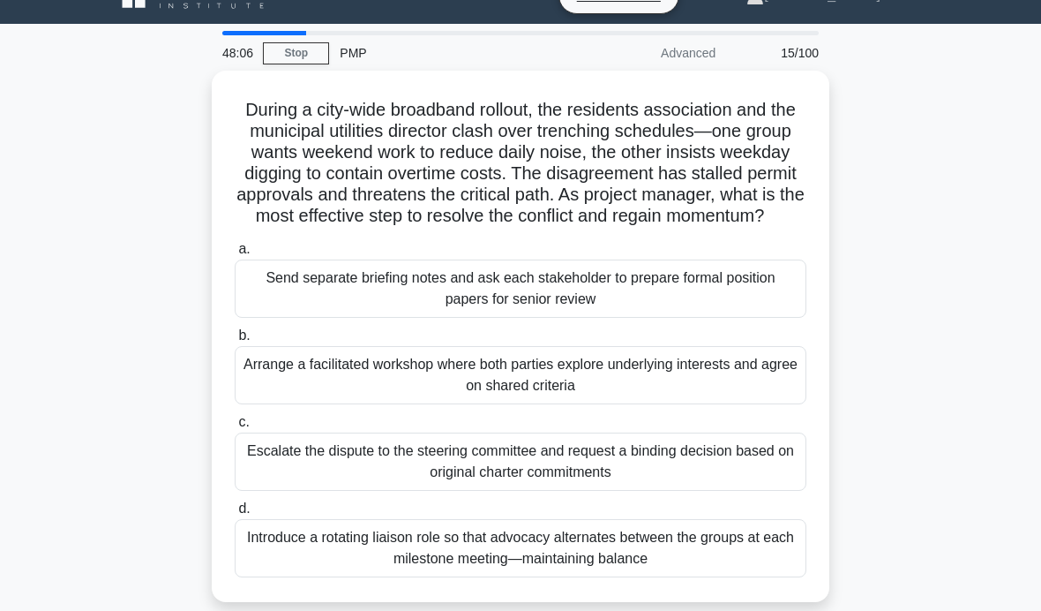
click at [762, 398] on div "Arrange a facilitated workshop where both parties explore underlying interests …" at bounding box center [521, 375] width 572 height 58
click at [235, 341] on input "b. Arrange a facilitated workshop where both parties explore underlying interes…" at bounding box center [235, 335] width 0 height 11
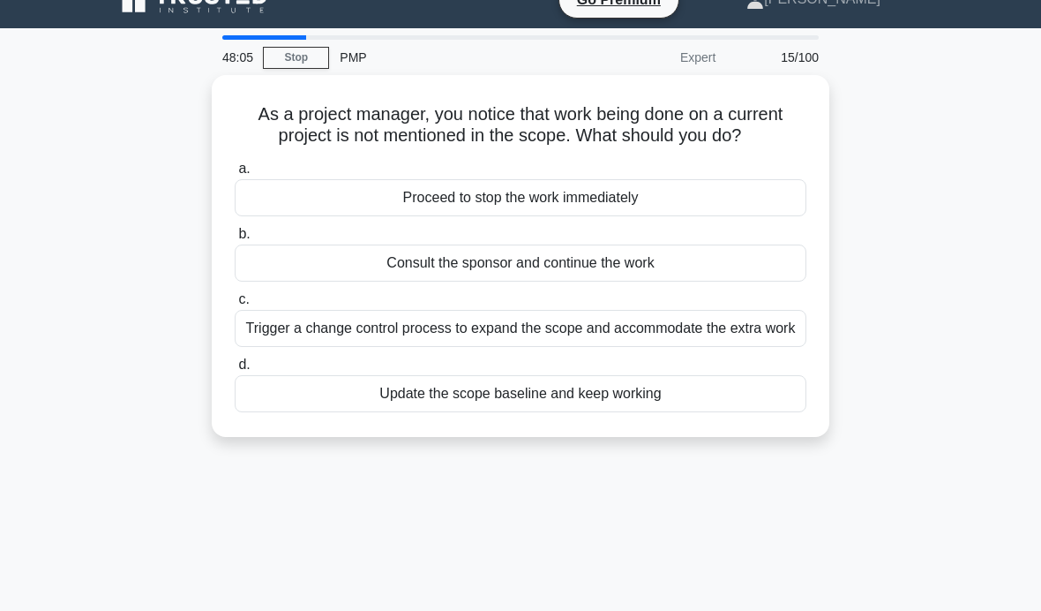
scroll to position [16, 0]
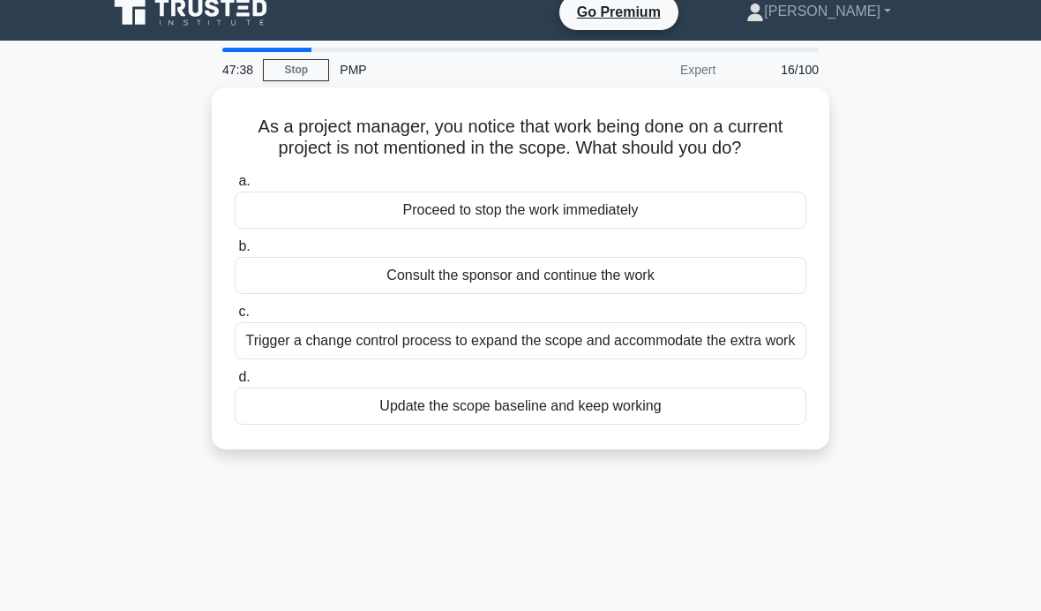
click at [734, 359] on div "Trigger a change control process to expand the scope and accommodate the extra …" at bounding box center [521, 340] width 572 height 37
click at [235, 318] on input "c. Trigger a change control process to expand the scope and accommodate the ext…" at bounding box center [235, 311] width 0 height 11
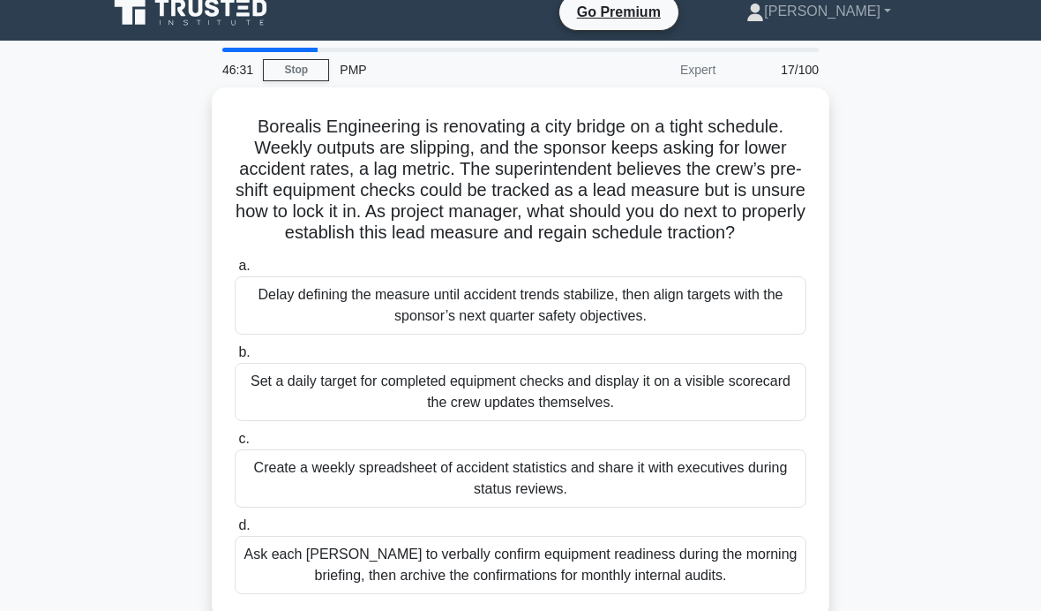
click at [704, 397] on div "Set a daily target for completed equipment checks and display it on a visible s…" at bounding box center [521, 392] width 572 height 58
click at [235, 358] on input "b. Set a daily target for completed equipment checks and display it on a visibl…" at bounding box center [235, 352] width 0 height 11
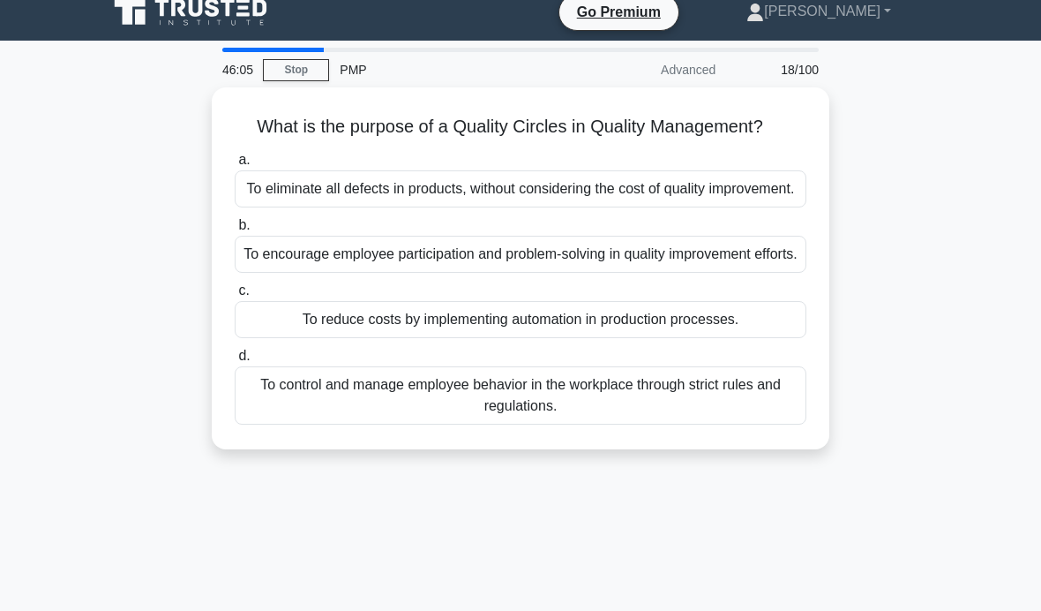
click at [657, 424] on div "To control and manage employee behavior in the workplace through strict rules a…" at bounding box center [521, 395] width 572 height 58
click at [235, 362] on input "d. To control and manage employee behavior in the workplace through strict rule…" at bounding box center [235, 355] width 0 height 11
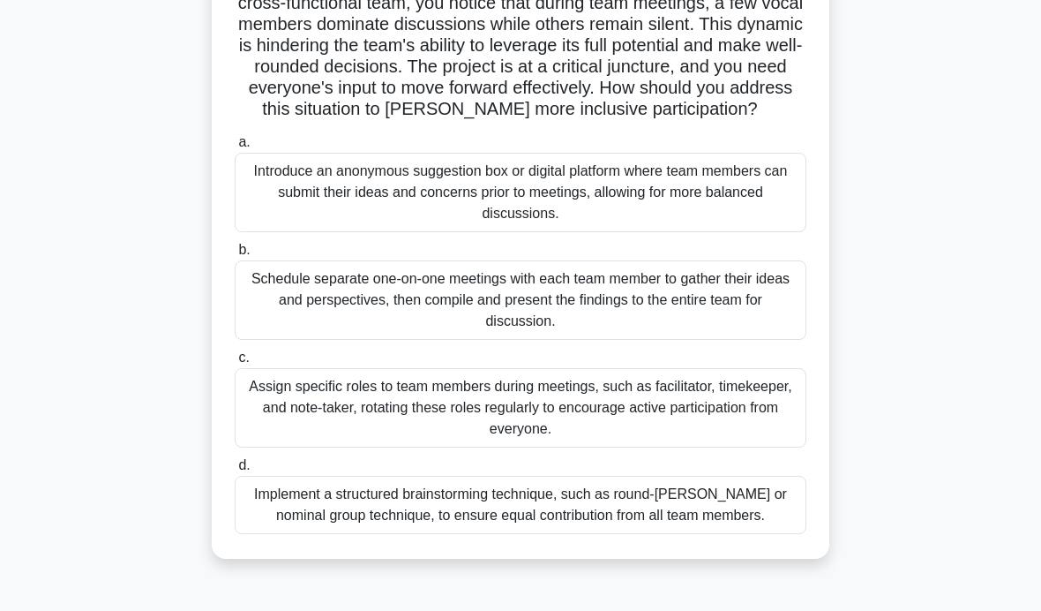
scroll to position [161, 0]
click at [574, 533] on div "Implement a structured brainstorming technique, such as round-robin or nominal …" at bounding box center [521, 504] width 572 height 58
click at [235, 470] on input "d. Implement a structured brainstorming technique, such as round-robin or nomin…" at bounding box center [235, 464] width 0 height 11
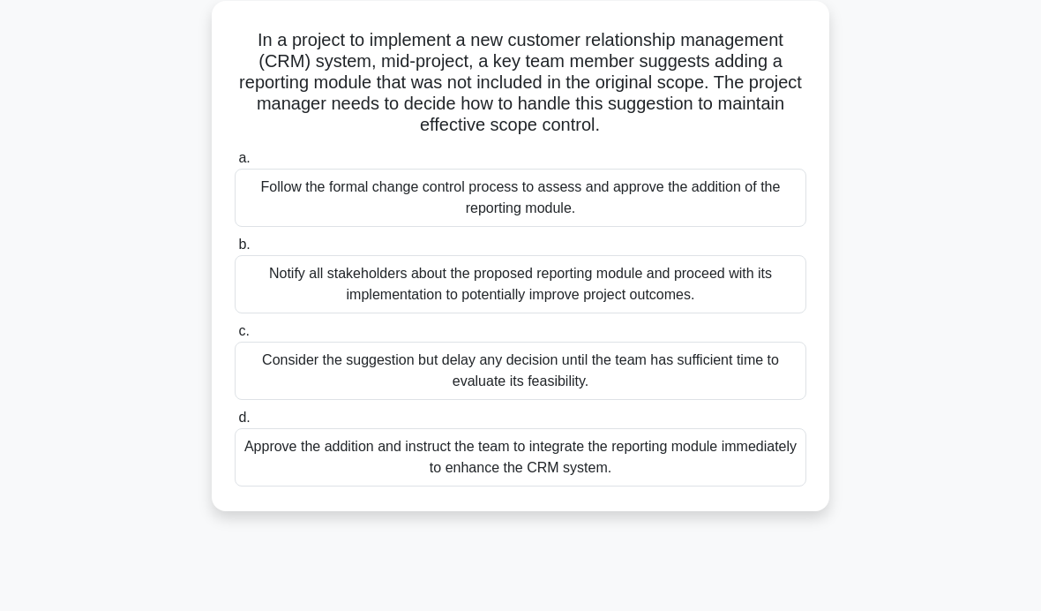
scroll to position [103, 0]
click at [762, 198] on div "Follow the formal change control process to assess and approve the addition of …" at bounding box center [521, 197] width 572 height 58
click at [235, 163] on input "a. Follow the formal change control process to assess and approve the addition …" at bounding box center [235, 157] width 0 height 11
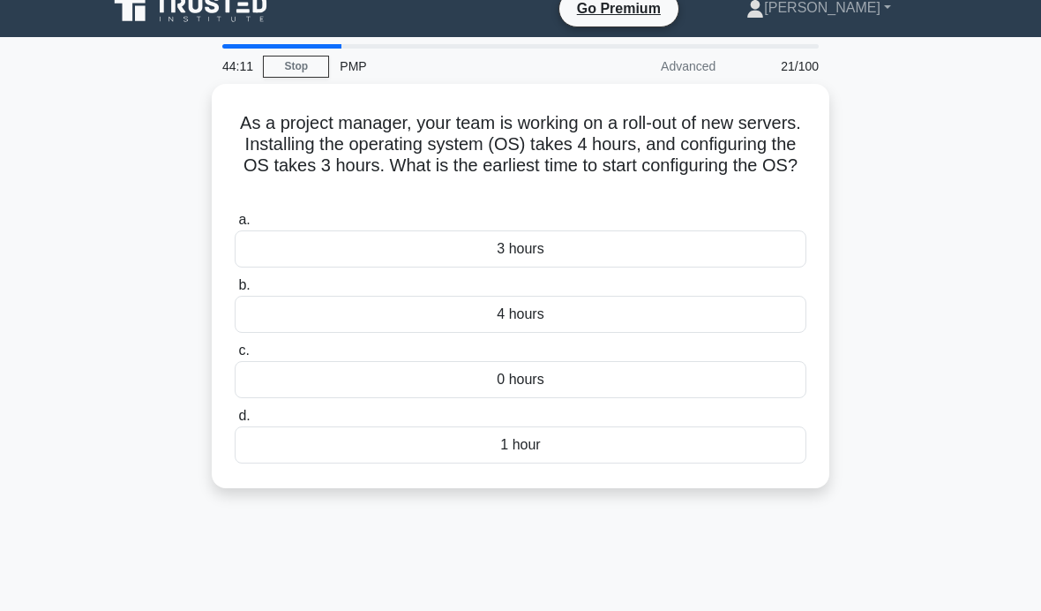
scroll to position [0, 0]
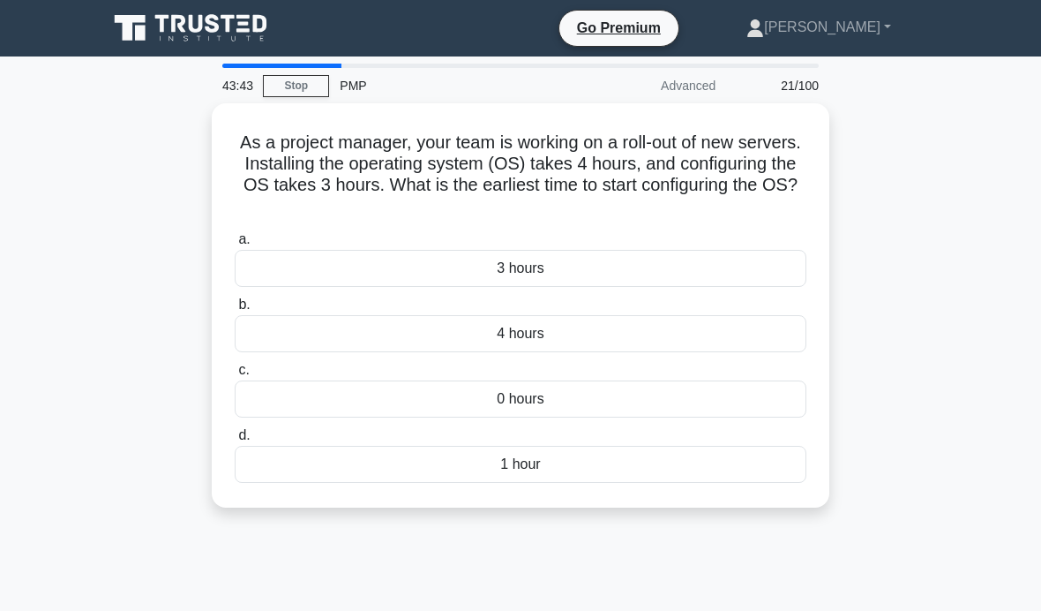
click at [697, 332] on div "4 hours" at bounding box center [521, 333] width 572 height 37
click at [235, 311] on input "b. 4 hours" at bounding box center [235, 304] width 0 height 11
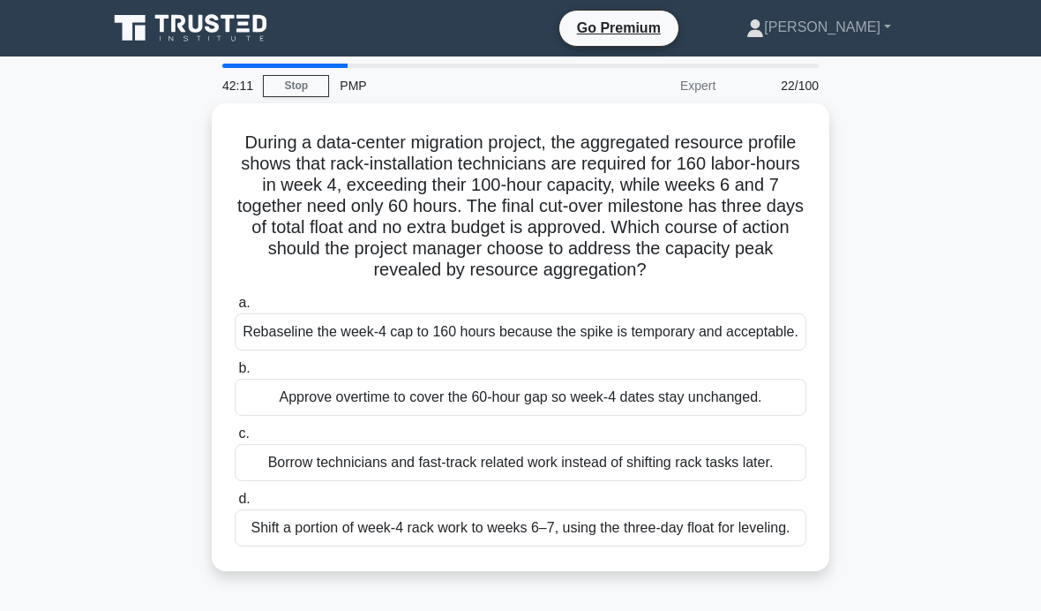
click at [690, 546] on div "Shift a portion of week-4 rack work to weeks 6–7, using the three-day float for…" at bounding box center [521, 527] width 572 height 37
click at [235, 505] on input "d. Shift a portion of week-4 rack work to weeks 6–7, using the three-day float …" at bounding box center [235, 498] width 0 height 11
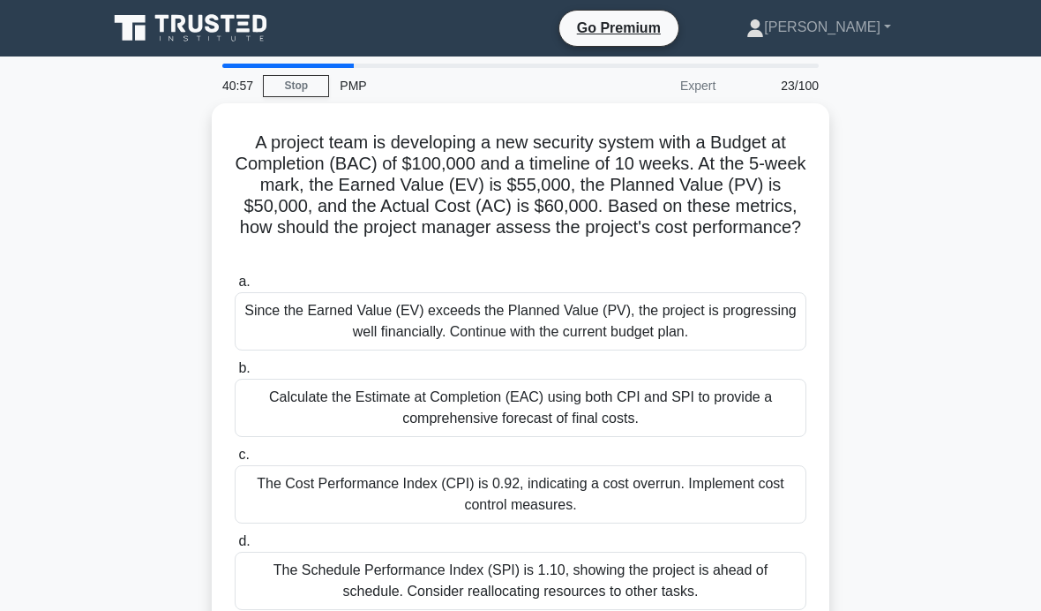
click at [628, 482] on div "The Cost Performance Index (CPI) is 0.92, indicating a cost overrun. Implement …" at bounding box center [521, 494] width 572 height 58
click at [235, 461] on input "c. The Cost Performance Index (CPI) is 0.92, indicating a cost overrun. Impleme…" at bounding box center [235, 454] width 0 height 11
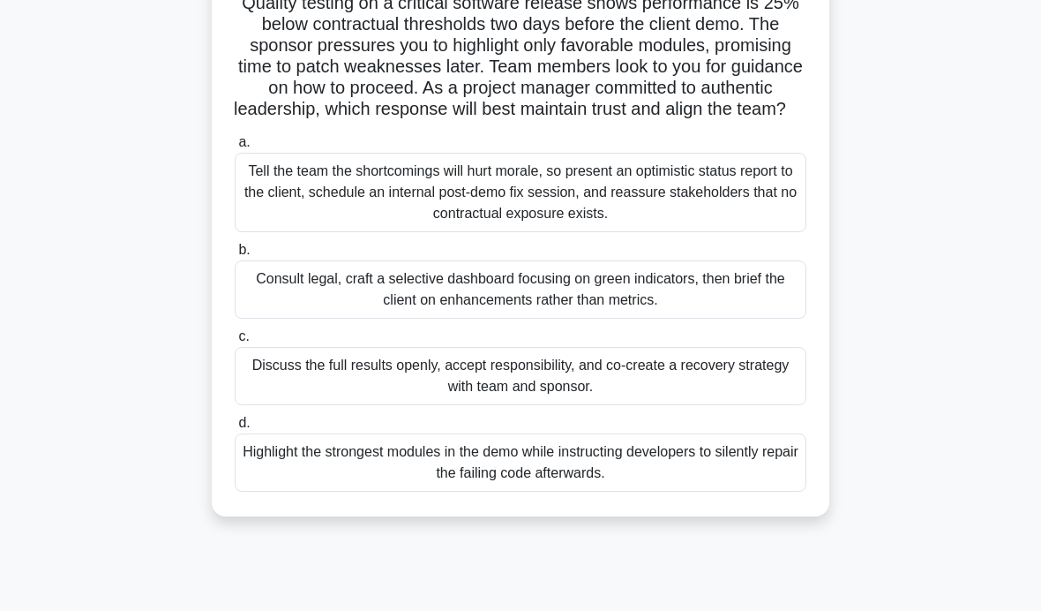
scroll to position [140, 0]
click at [642, 394] on div "Discuss the full results openly, accept responsibility, and co-create a recover…" at bounding box center [521, 375] width 572 height 58
click at [235, 341] on input "c. Discuss the full results openly, accept responsibility, and co-create a reco…" at bounding box center [235, 335] width 0 height 11
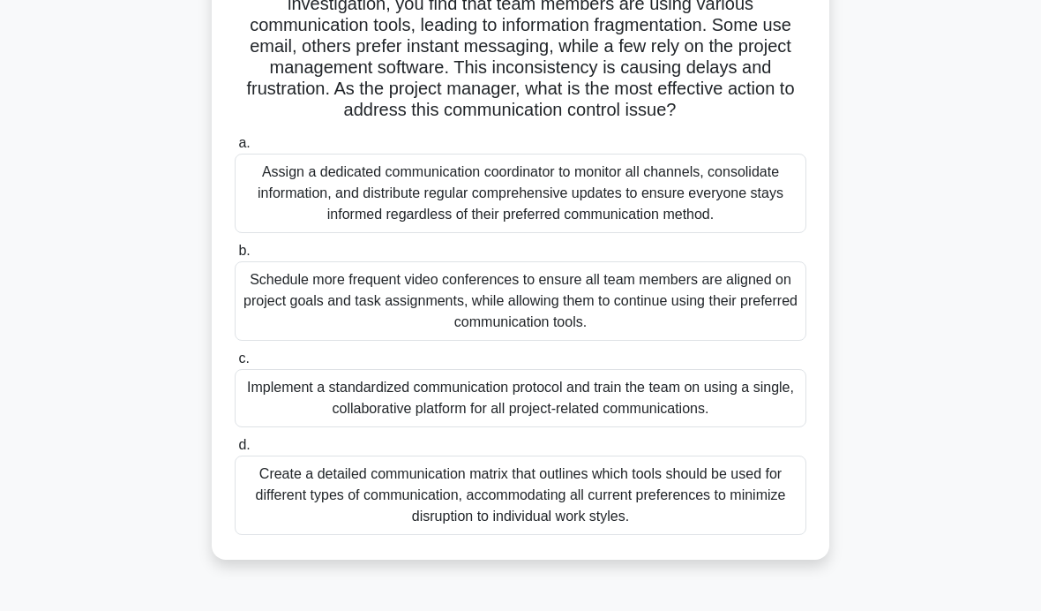
scroll to position [203, 0]
click at [705, 426] on div "Implement a standardized communication protocol and train the team on using a s…" at bounding box center [521, 397] width 572 height 58
click at [235, 364] on input "c. Implement a standardized communication protocol and train the team on using …" at bounding box center [235, 357] width 0 height 11
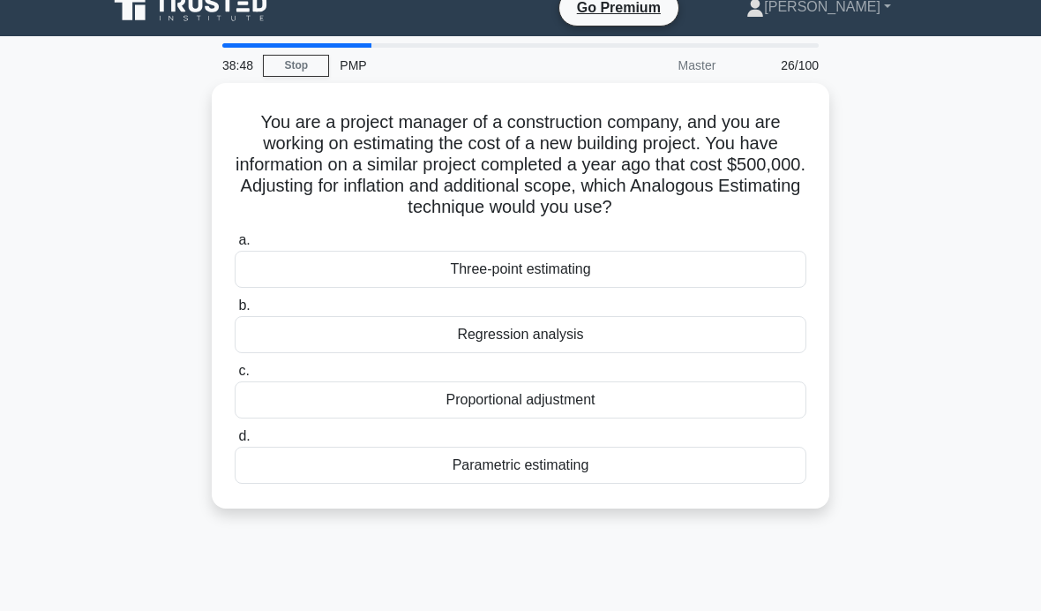
scroll to position [0, 0]
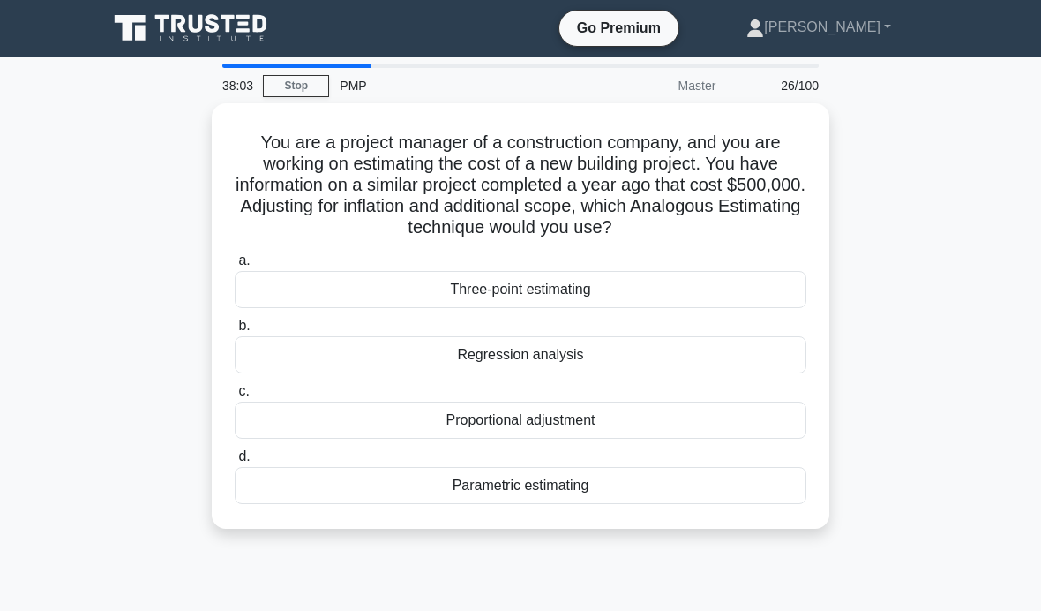
click at [565, 484] on div "Parametric estimating" at bounding box center [521, 485] width 572 height 37
click at [235, 462] on input "d. Parametric estimating" at bounding box center [235, 456] width 0 height 11
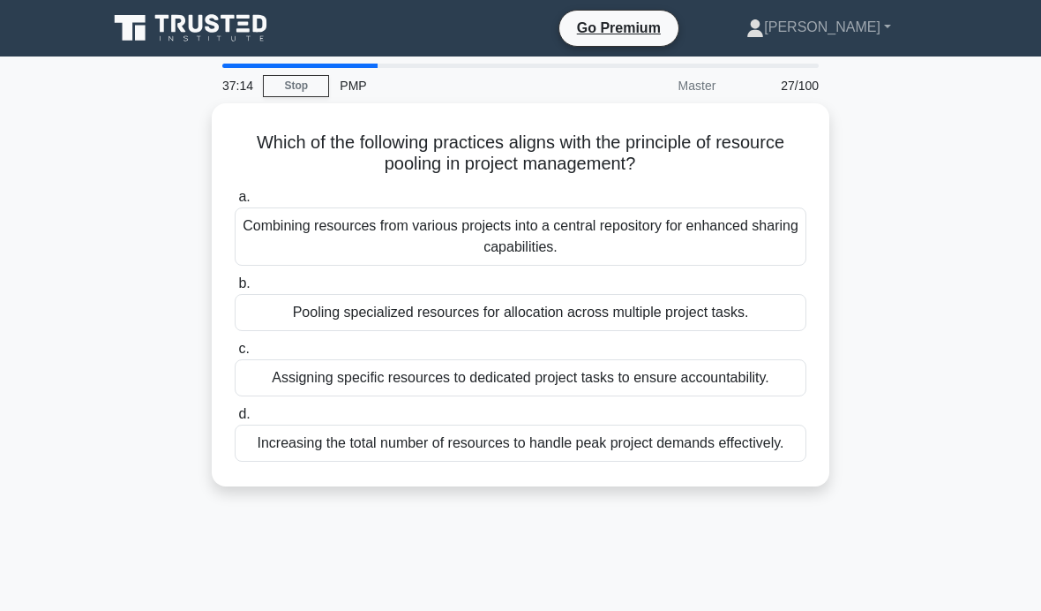
click at [719, 233] on div "Combining resources from various projects into a central repository for enhance…" at bounding box center [521, 236] width 572 height 58
click at [235, 203] on input "a. Combining resources from various projects into a central repository for enha…" at bounding box center [235, 196] width 0 height 11
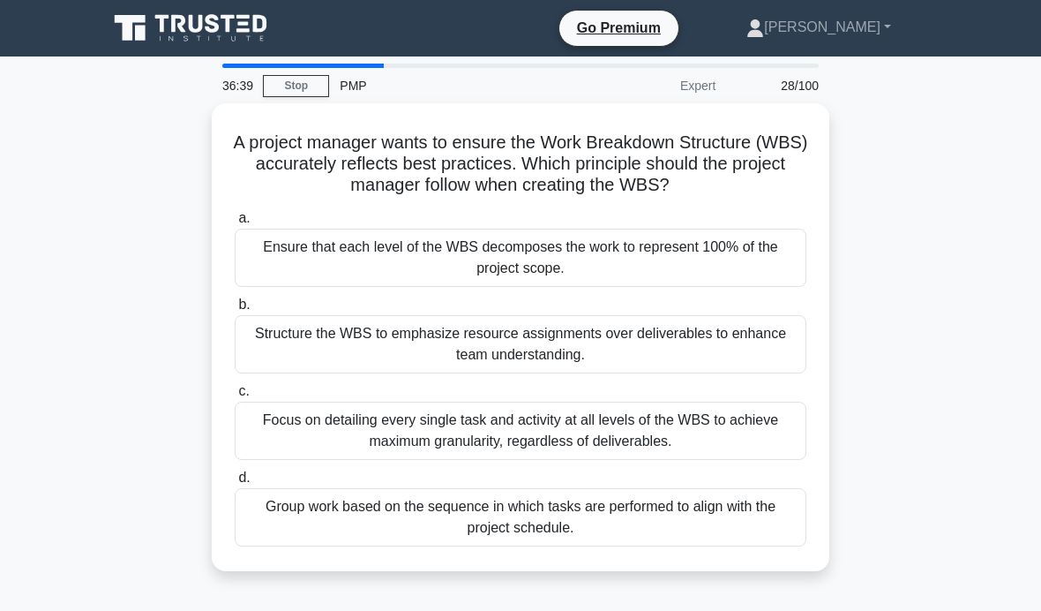
click at [625, 445] on div "Focus on detailing every single task and activity at all levels of the WBS to a…" at bounding box center [521, 430] width 572 height 58
click at [235, 397] on input "c. Focus on detailing every single task and activity at all levels of the WBS t…" at bounding box center [235, 391] width 0 height 11
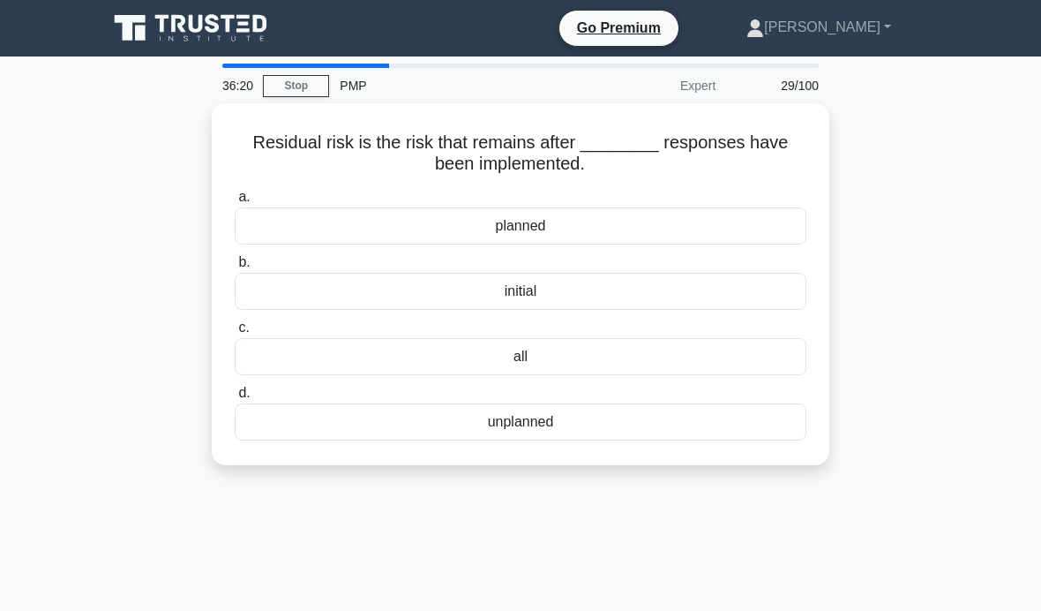
click at [634, 222] on div "planned" at bounding box center [521, 225] width 572 height 37
click at [235, 203] on input "a. planned" at bounding box center [235, 196] width 0 height 11
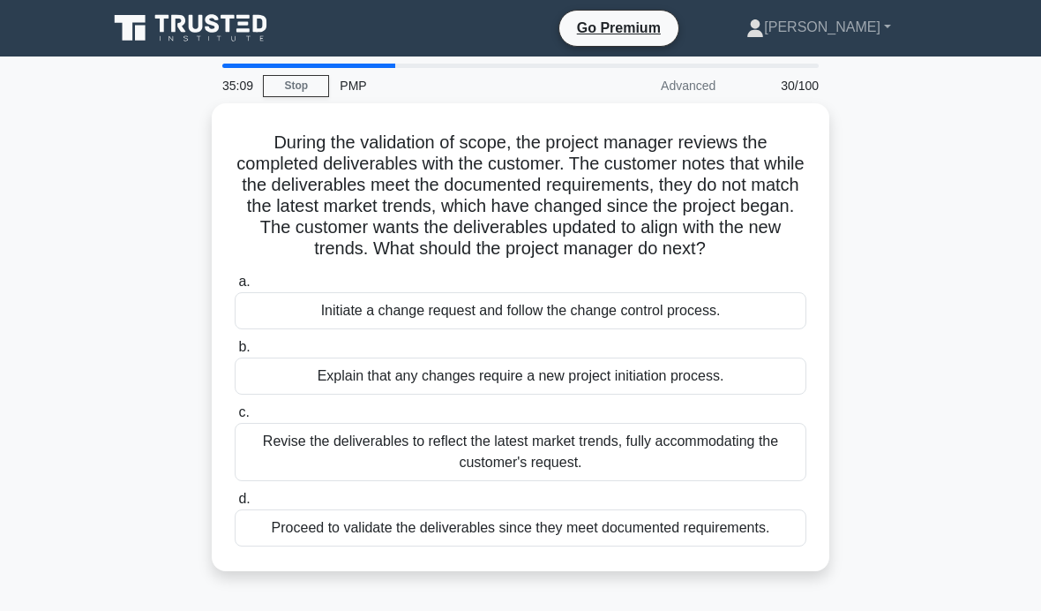
click at [738, 317] on div "Initiate a change request and follow the change control process." at bounding box center [521, 310] width 572 height 37
click at [235, 288] on input "a. Initiate a change request and follow the change control process." at bounding box center [235, 281] width 0 height 11
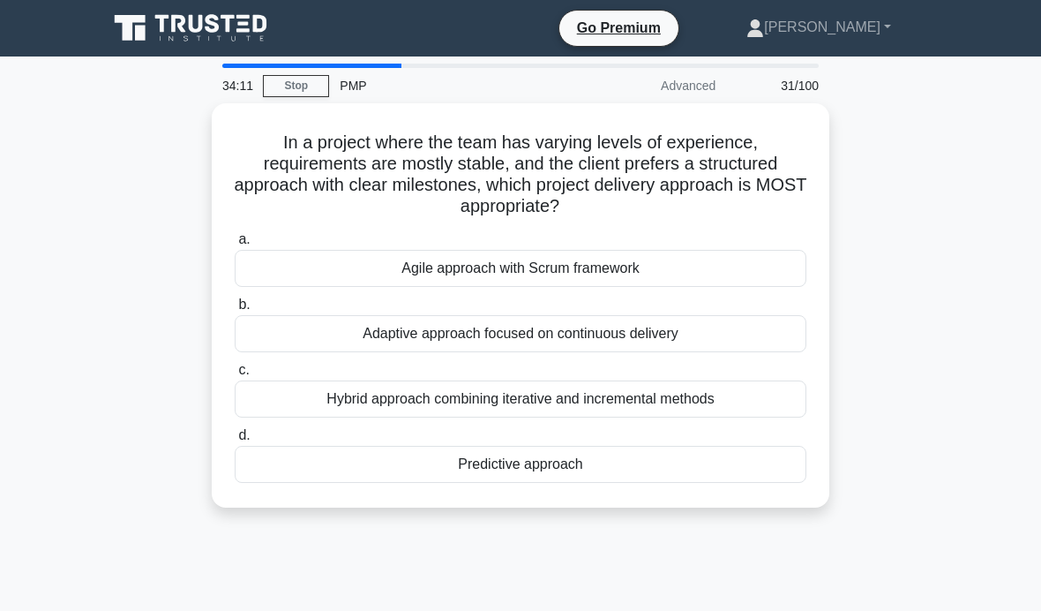
click at [677, 324] on div "Adaptive approach focused on continuous delivery" at bounding box center [521, 333] width 572 height 37
click at [235, 311] on input "b. Adaptive approach focused on continuous delivery" at bounding box center [235, 304] width 0 height 11
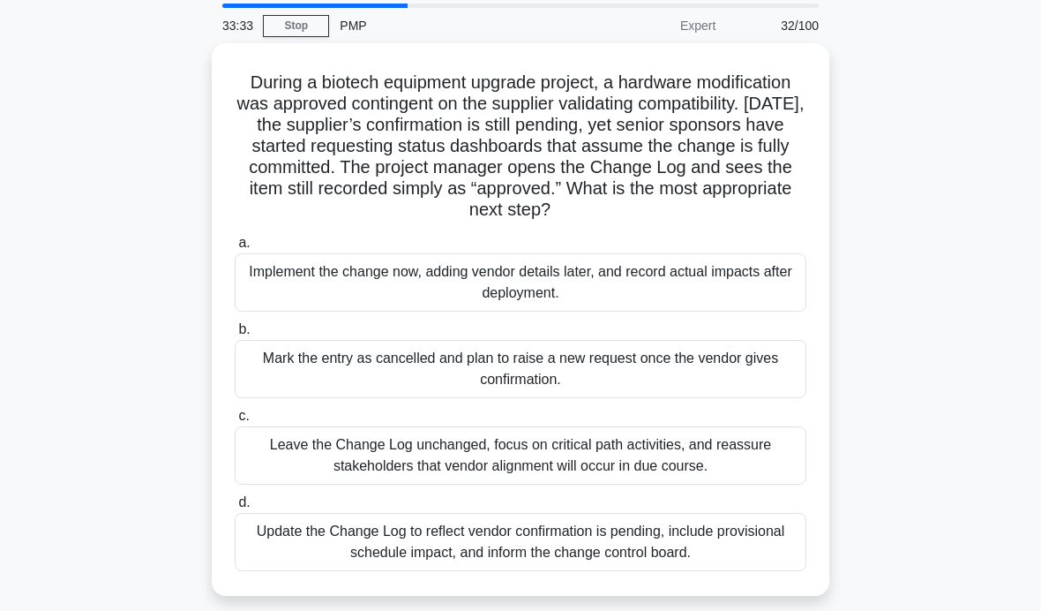
scroll to position [61, 0]
click at [776, 555] on div "Update the Change Log to reflect vendor confirmation is pending, include provis…" at bounding box center [521, 541] width 572 height 58
click at [235, 507] on input "d. Update the Change Log to reflect vendor confirmation is pending, include pro…" at bounding box center [235, 501] width 0 height 11
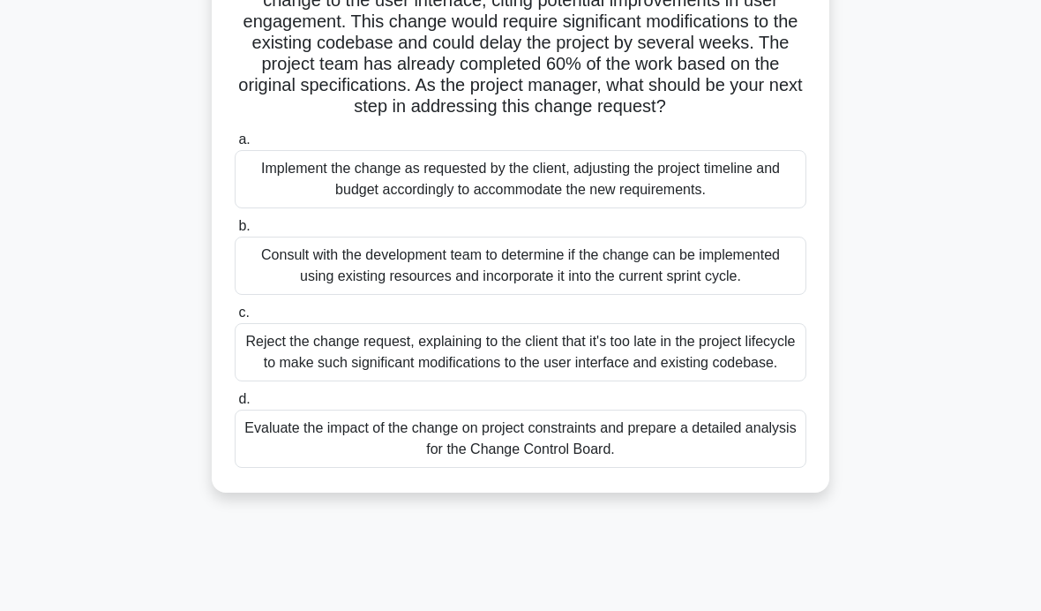
scroll to position [173, 0]
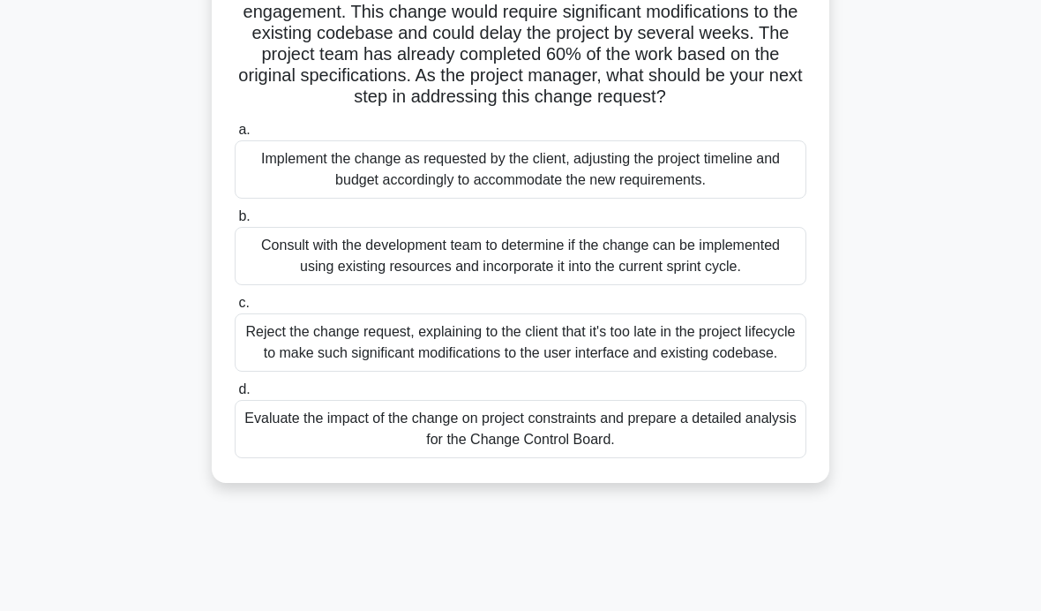
click at [957, 199] on main "32:12 Stop PMP Advanced 33/100 During a software development project, the clien…" at bounding box center [520, 332] width 1041 height 897
click at [765, 458] on div "Evaluate the impact of the change on project constraints and prepare a detailed…" at bounding box center [521, 429] width 572 height 58
click at [235, 395] on input "d. Evaluate the impact of the change on project constraints and prepare a detai…" at bounding box center [235, 389] width 0 height 11
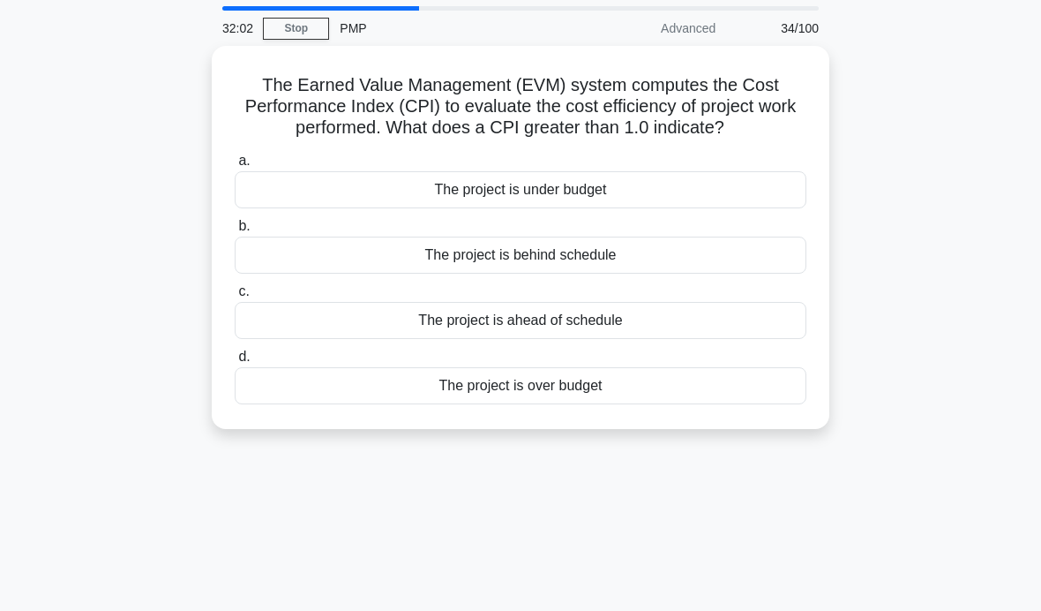
scroll to position [0, 0]
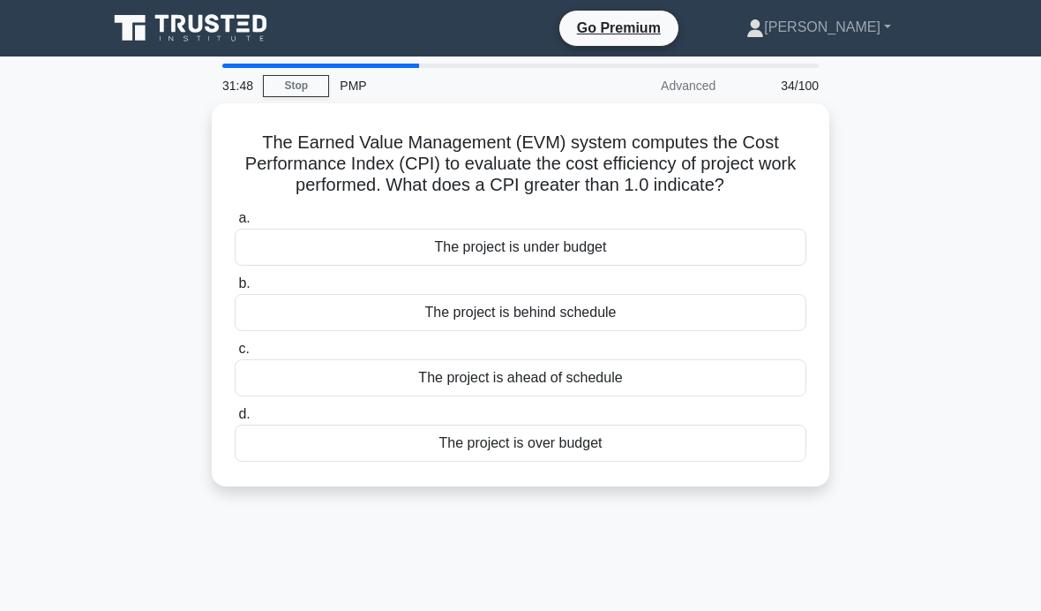
click at [776, 266] on div "The project is under budget" at bounding box center [521, 247] width 572 height 37
click at [235, 224] on input "a. The project is under budget" at bounding box center [235, 218] width 0 height 11
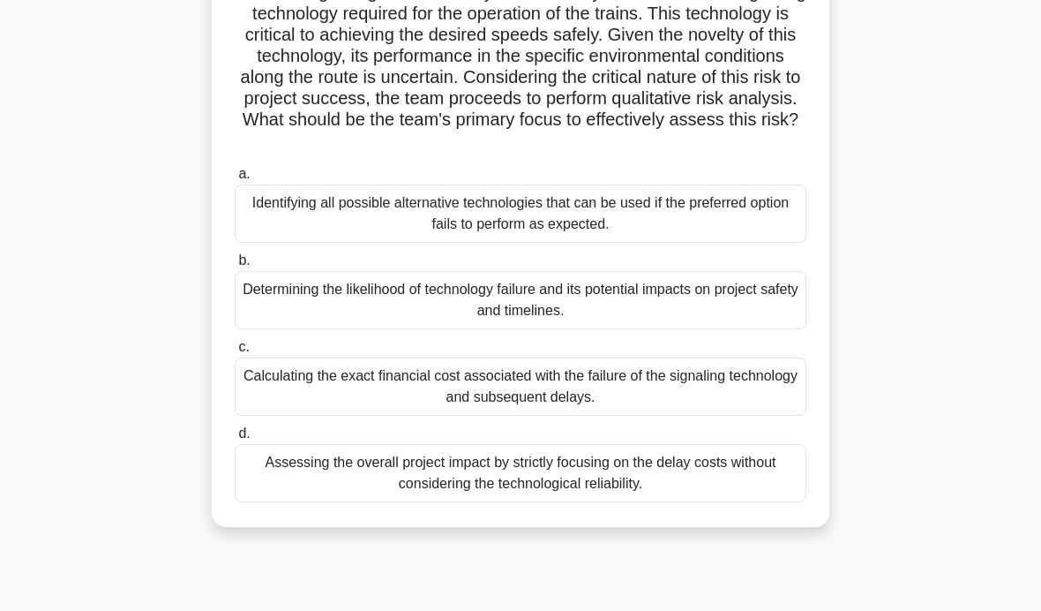
scroll to position [259, 0]
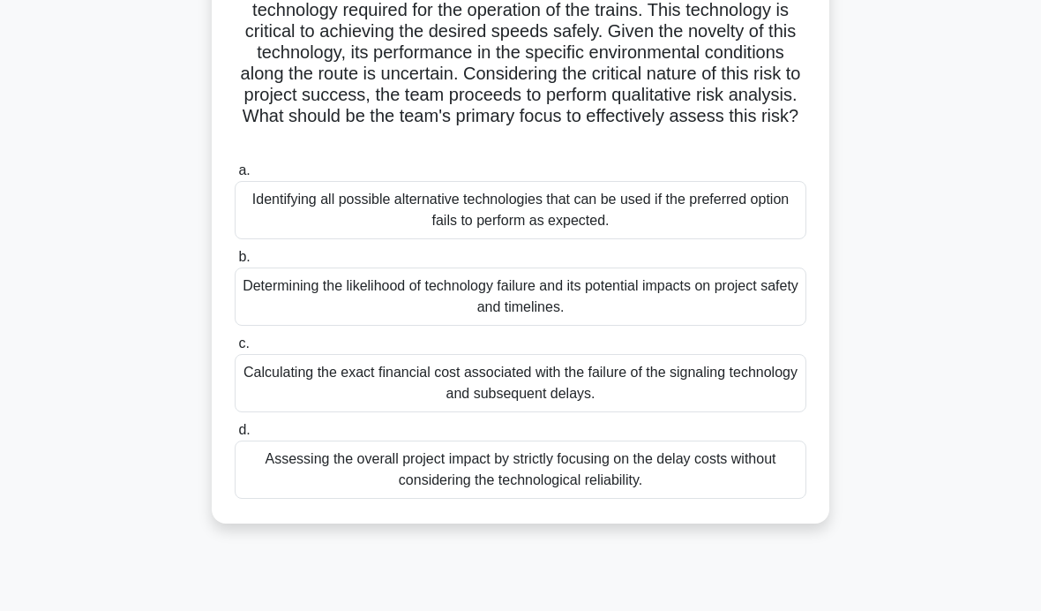
click at [987, 251] on main "30:40 Stop PMP Expert 35/100 .spinner_0XTQ{transform-origin:center;animation:sp…" at bounding box center [520, 245] width 1041 height 897
click at [760, 326] on div "Determining the likelihood of technology failure and its potential impacts on p…" at bounding box center [521, 296] width 572 height 58
click at [235, 263] on input "b. Determining the likelihood of technology failure and its potential impacts o…" at bounding box center [235, 256] width 0 height 11
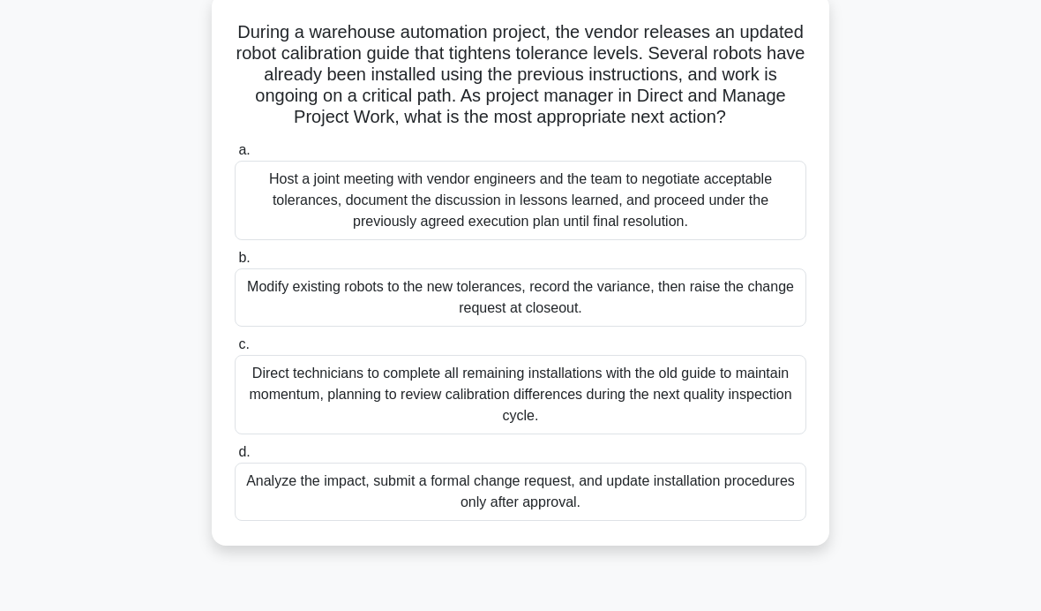
scroll to position [111, 0]
click at [725, 511] on div "Analyze the impact, submit a formal change request, and update installation pro…" at bounding box center [521, 490] width 572 height 58
click at [235, 457] on input "d. Analyze the impact, submit a formal change request, and update installation …" at bounding box center [235, 451] width 0 height 11
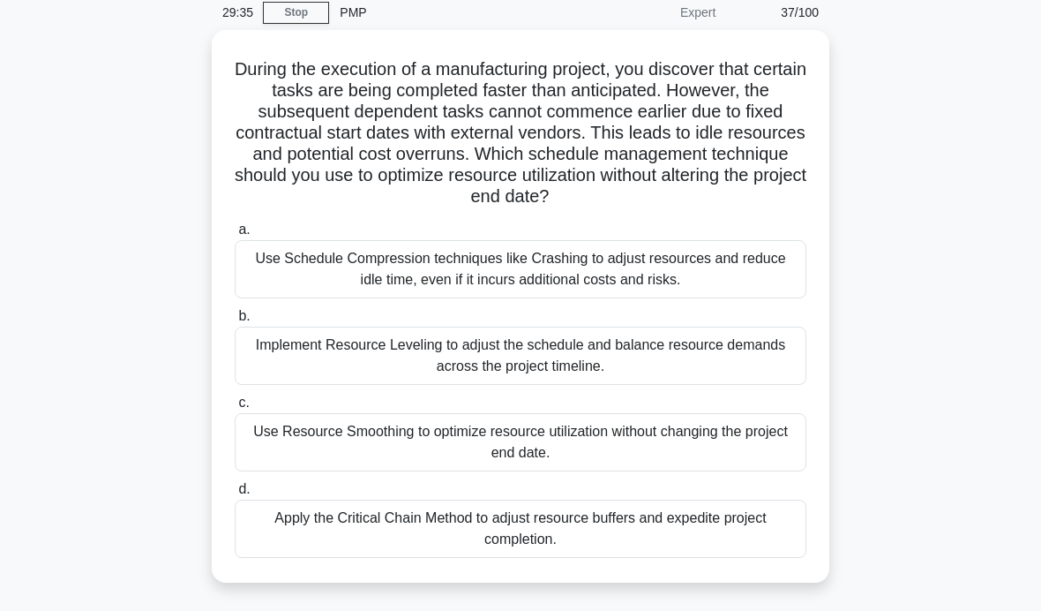
scroll to position [56, 0]
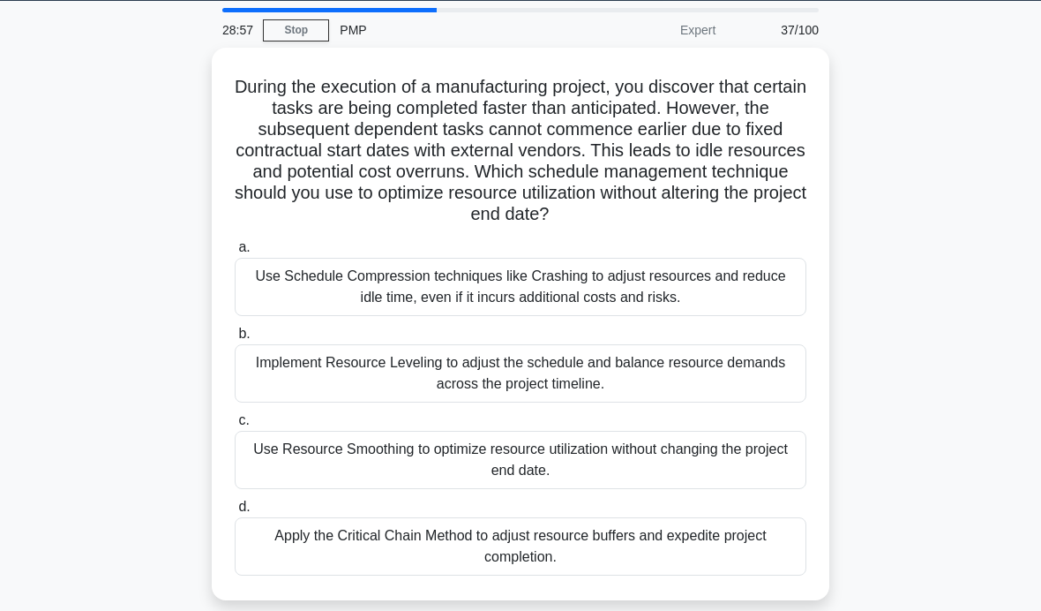
click at [692, 481] on div "Use Resource Smoothing to optimize resource utilization without changing the pr…" at bounding box center [521, 460] width 572 height 58
click at [235, 426] on input "c. Use Resource Smoothing to optimize resource utilization without changing the…" at bounding box center [235, 420] width 0 height 11
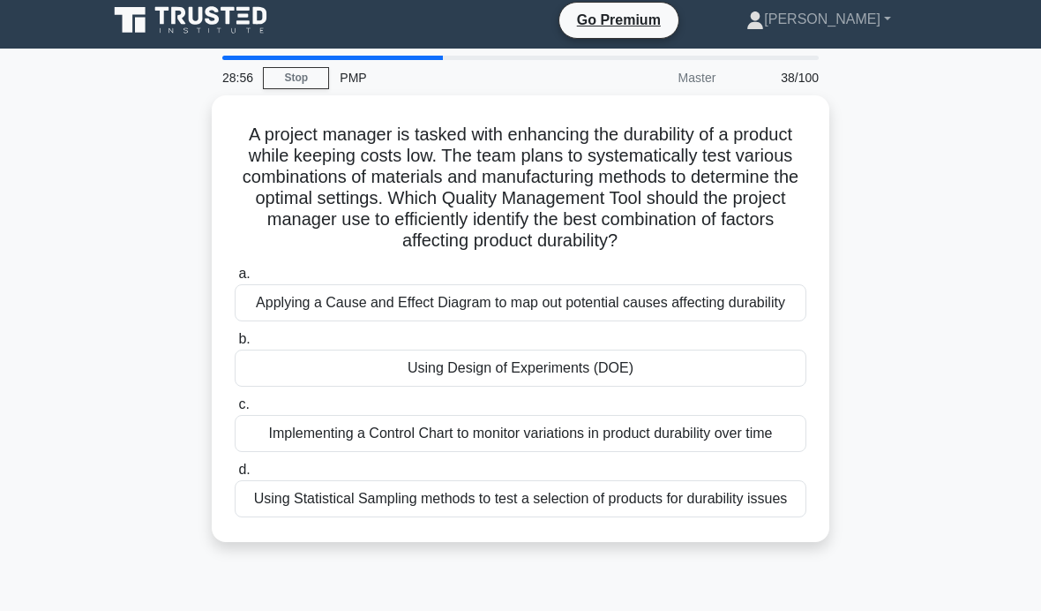
scroll to position [0, 0]
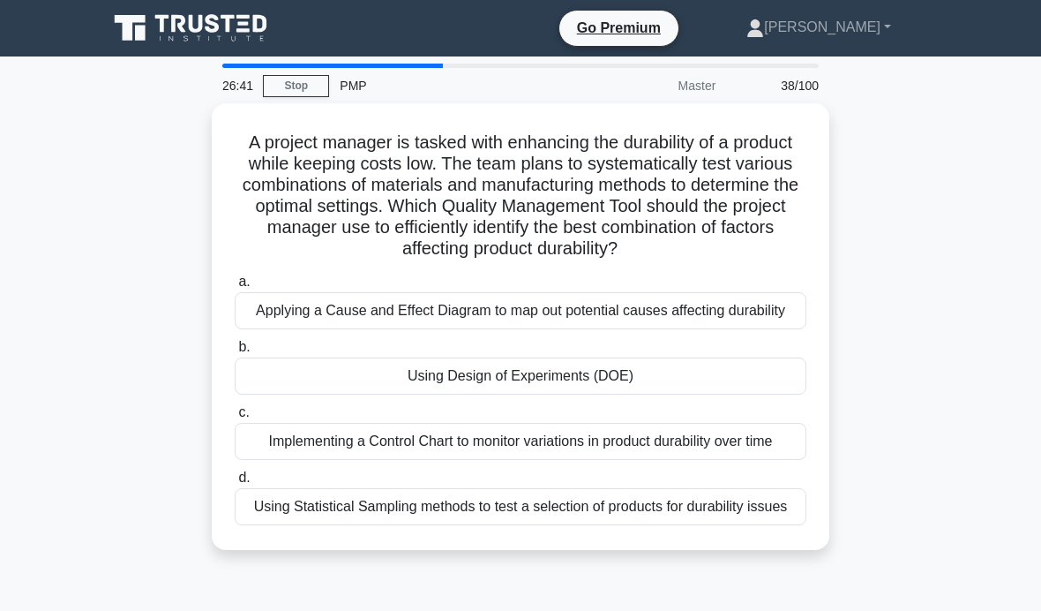
click at [752, 329] on div "Applying a Cause and Effect Diagram to map out potential causes affecting durab…" at bounding box center [521, 310] width 572 height 37
click at [235, 288] on input "a. Applying a Cause and Effect Diagram to map out potential causes affecting du…" at bounding box center [235, 281] width 0 height 11
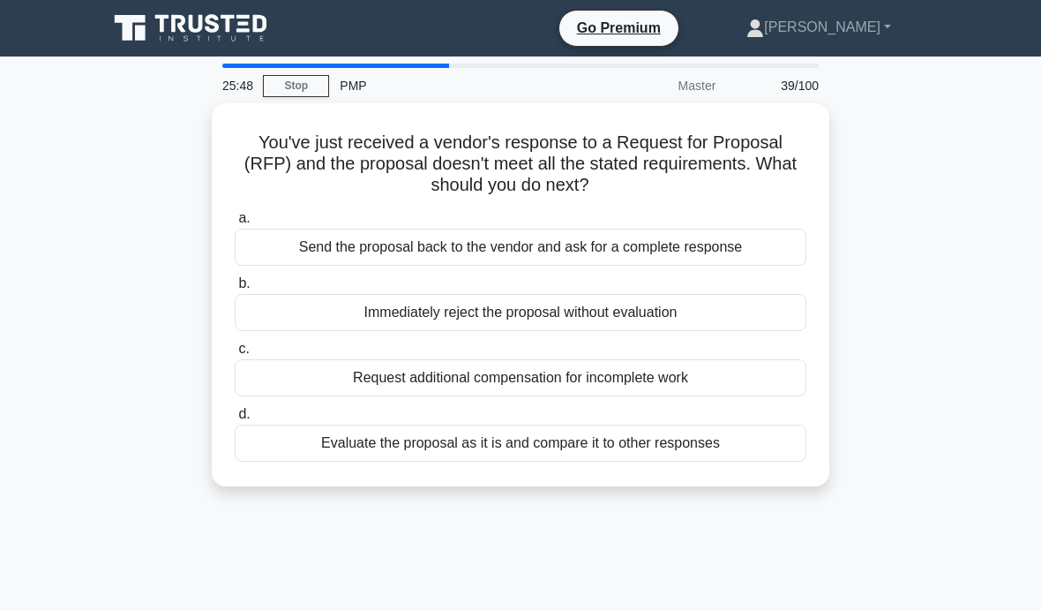
click at [697, 371] on div "Request additional compensation for incomplete work" at bounding box center [521, 377] width 572 height 37
click at [235, 355] on input "c. Request additional compensation for incomplete work" at bounding box center [235, 348] width 0 height 11
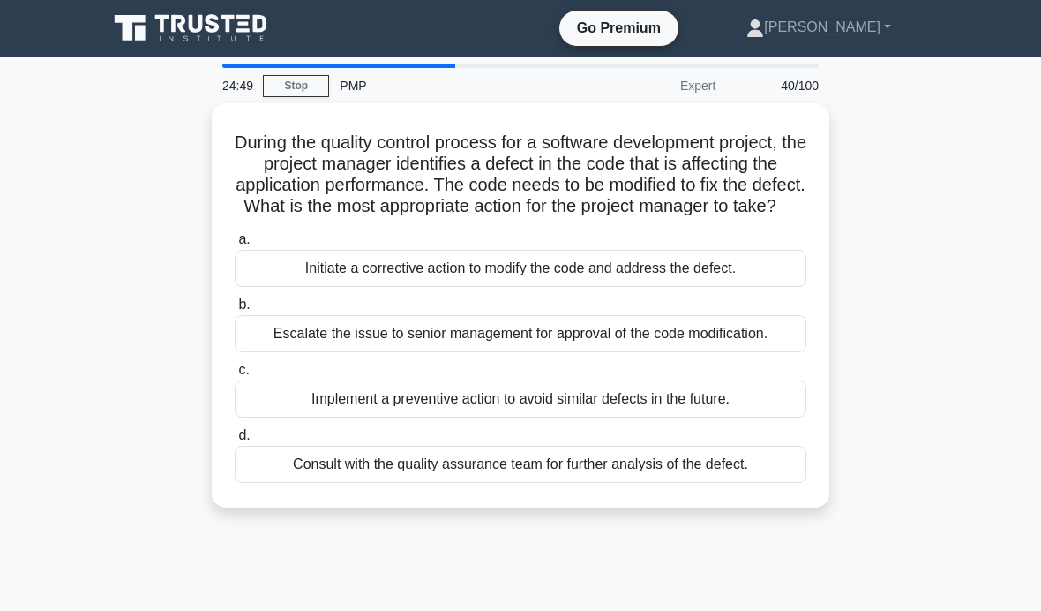
click at [736, 287] on div "Initiate a corrective action to modify the code and address the defect." at bounding box center [521, 268] width 572 height 37
click at [235, 245] on input "a. Initiate a corrective action to modify the code and address the defect." at bounding box center [235, 239] width 0 height 11
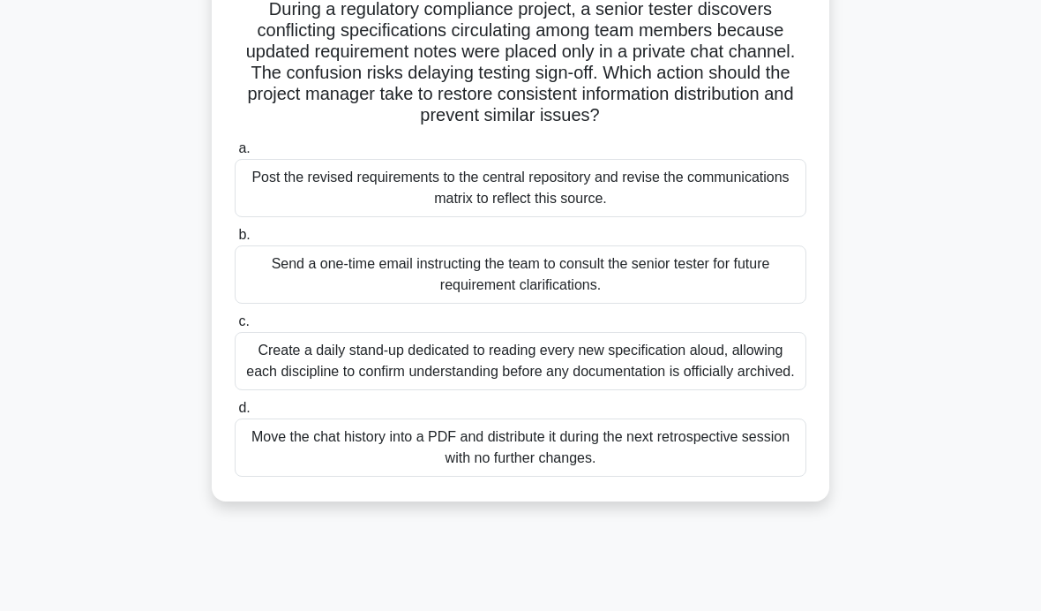
scroll to position [136, 0]
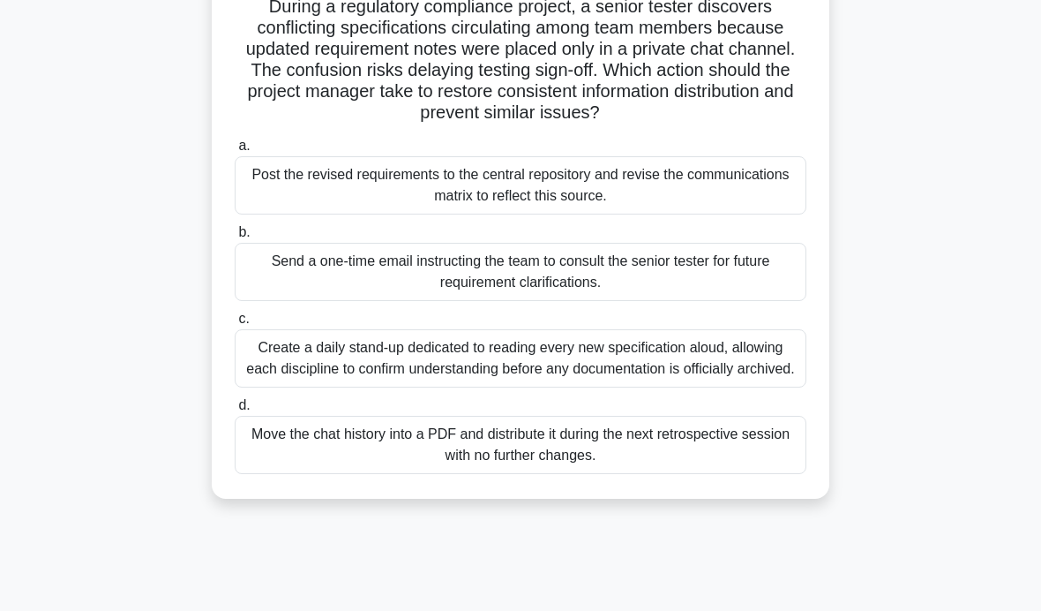
click at [749, 214] on div "Post the revised requirements to the central repository and revise the communic…" at bounding box center [521, 185] width 572 height 58
click at [235, 152] on input "a. Post the revised requirements to the central repository and revise the commu…" at bounding box center [235, 145] width 0 height 11
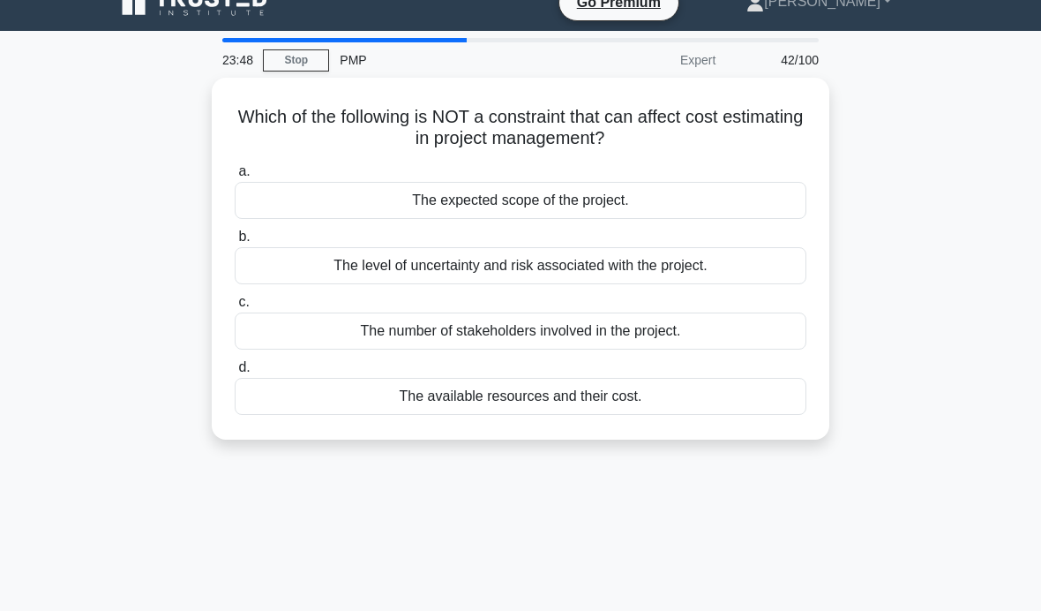
scroll to position [0, 0]
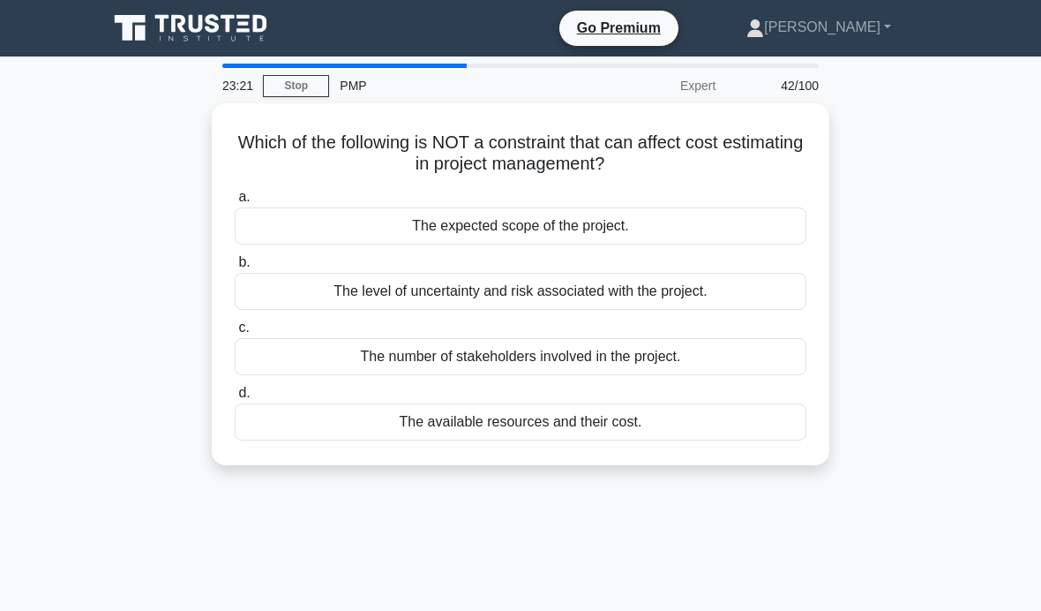
click at [734, 355] on div "The number of stakeholders involved in the project." at bounding box center [521, 356] width 572 height 37
click at [235, 334] on input "c. The number of stakeholders involved in the project." at bounding box center [235, 327] width 0 height 11
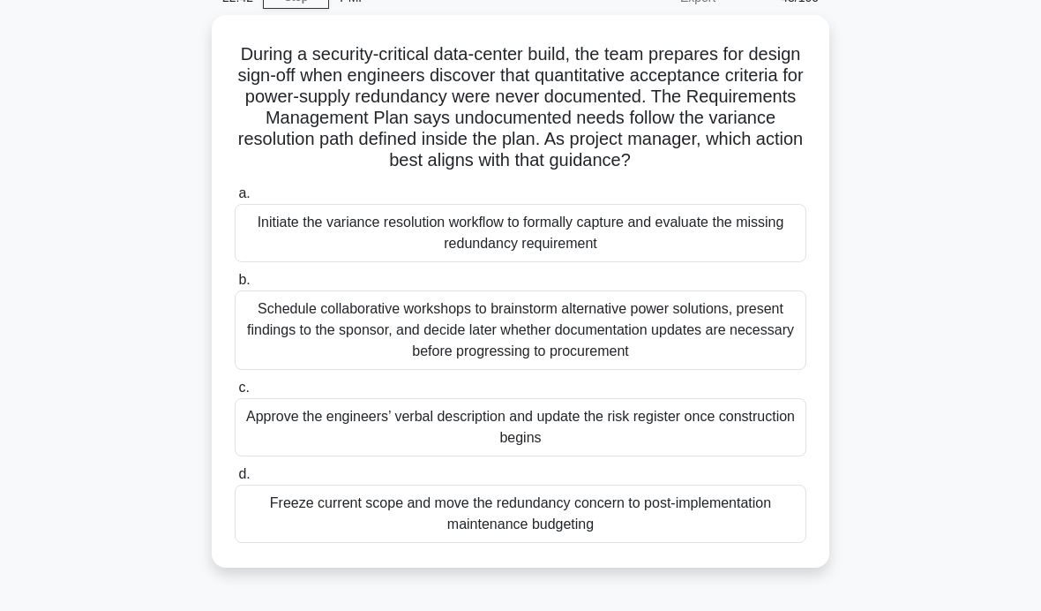
scroll to position [92, 0]
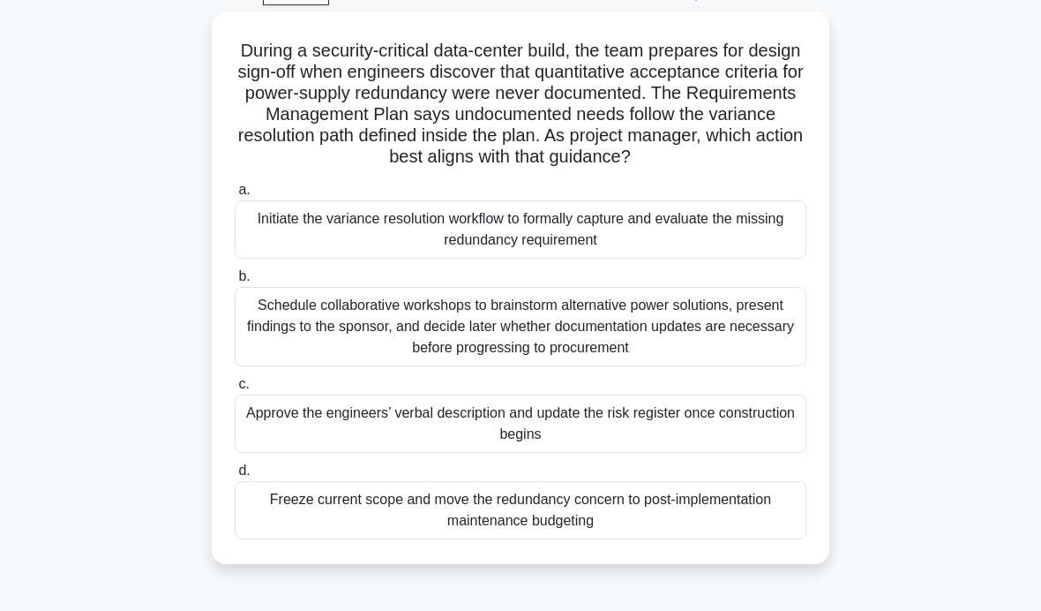
click at [640, 347] on div "Schedule collaborative workshops to brainstorm alternative power solutions, pre…" at bounding box center [521, 326] width 572 height 79
click at [235, 282] on input "b. Schedule collaborative workshops to brainstorm alternative power solutions, …" at bounding box center [235, 276] width 0 height 11
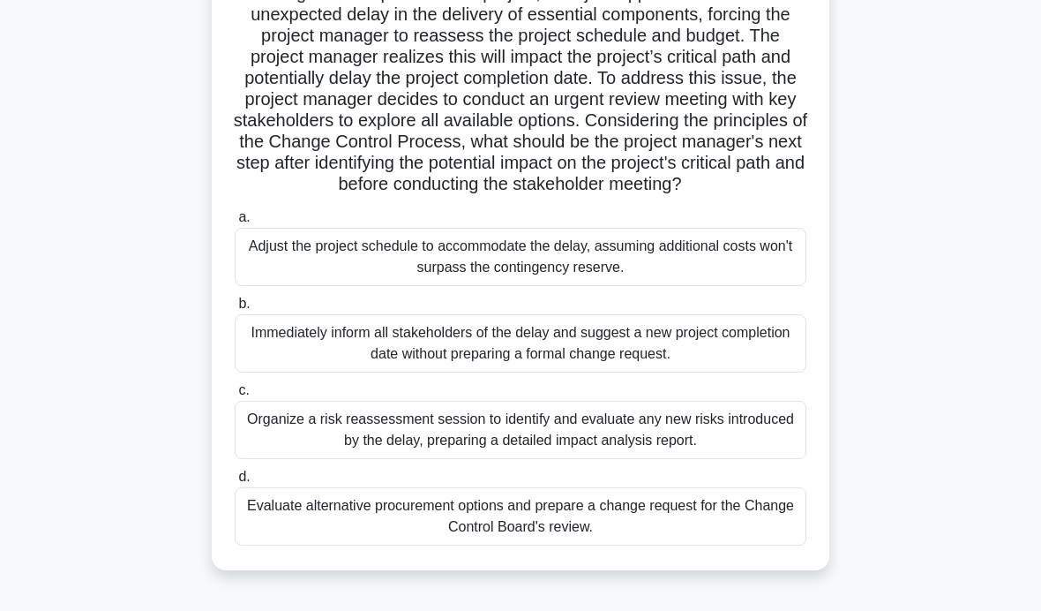
scroll to position [150, 0]
click at [747, 458] on div "Organize a risk reassessment session to identify and evaluate any new risks int…" at bounding box center [521, 429] width 572 height 58
click at [235, 395] on input "c. Organize a risk reassessment session to identify and evaluate any new risks …" at bounding box center [235, 389] width 0 height 11
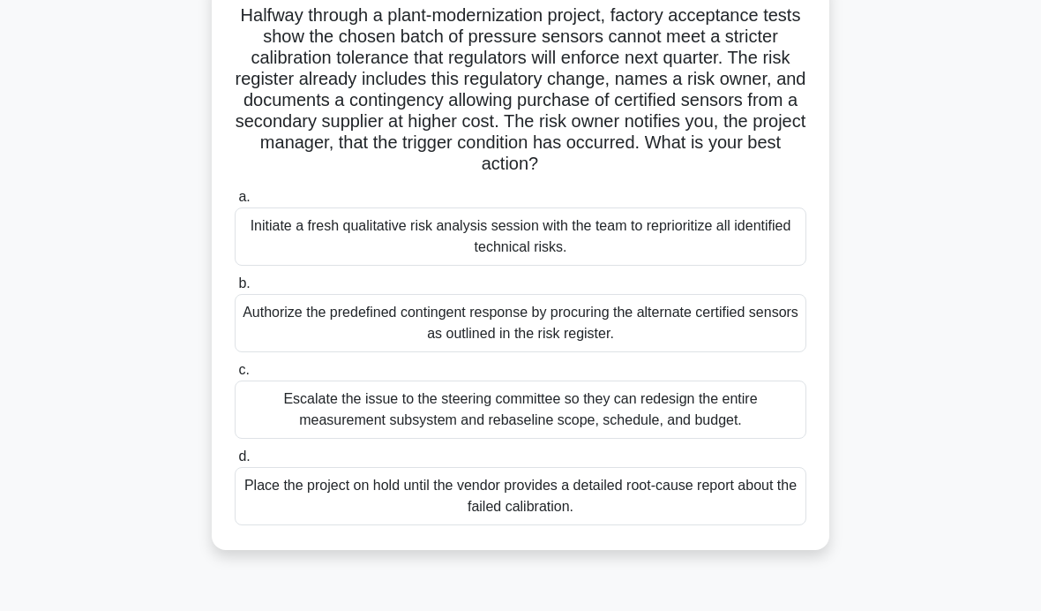
scroll to position [128, 0]
click at [762, 346] on div "Authorize the predefined contingent response by procuring the alternate certifi…" at bounding box center [521, 322] width 572 height 58
click at [235, 289] on input "b. Authorize the predefined contingent response by procuring the alternate cert…" at bounding box center [235, 282] width 0 height 11
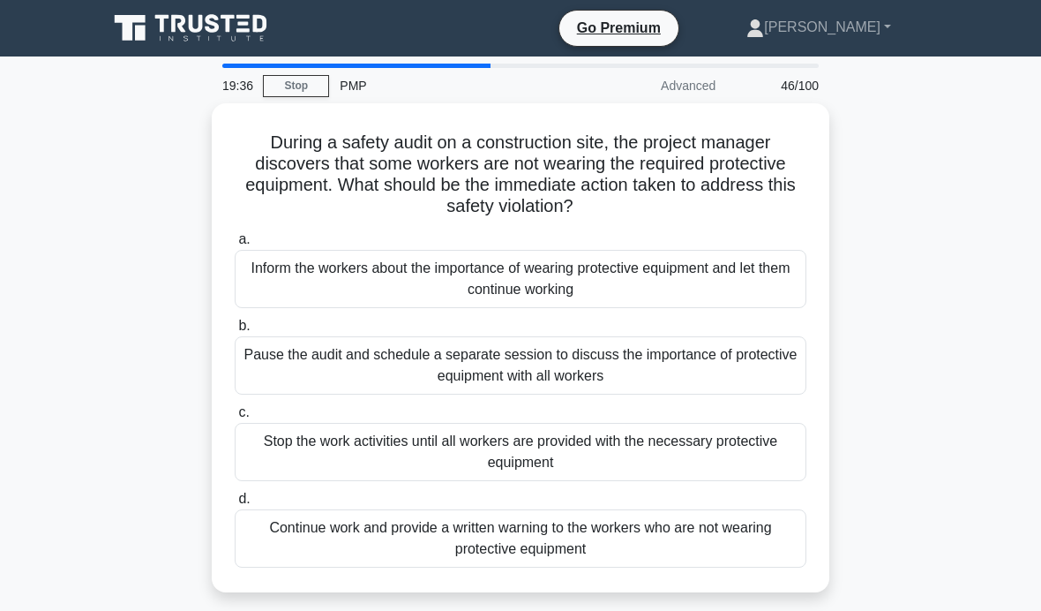
scroll to position [54, 0]
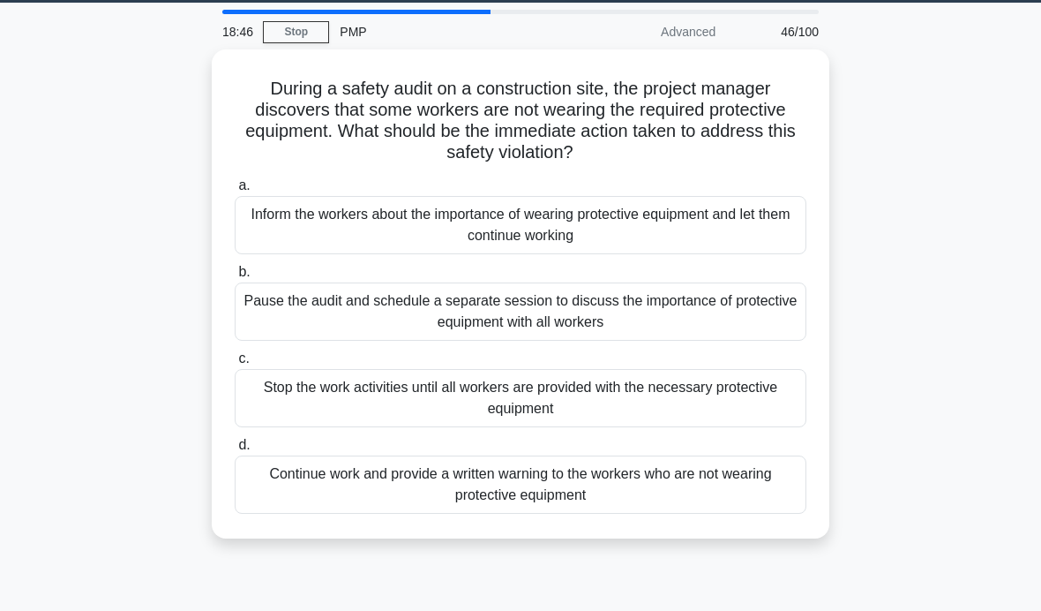
click at [792, 317] on div "Pause the audit and schedule a separate session to discuss the importance of pr…" at bounding box center [521, 311] width 572 height 58
click at [235, 278] on input "b. Pause the audit and schedule a separate session to discuss the importance of…" at bounding box center [235, 271] width 0 height 11
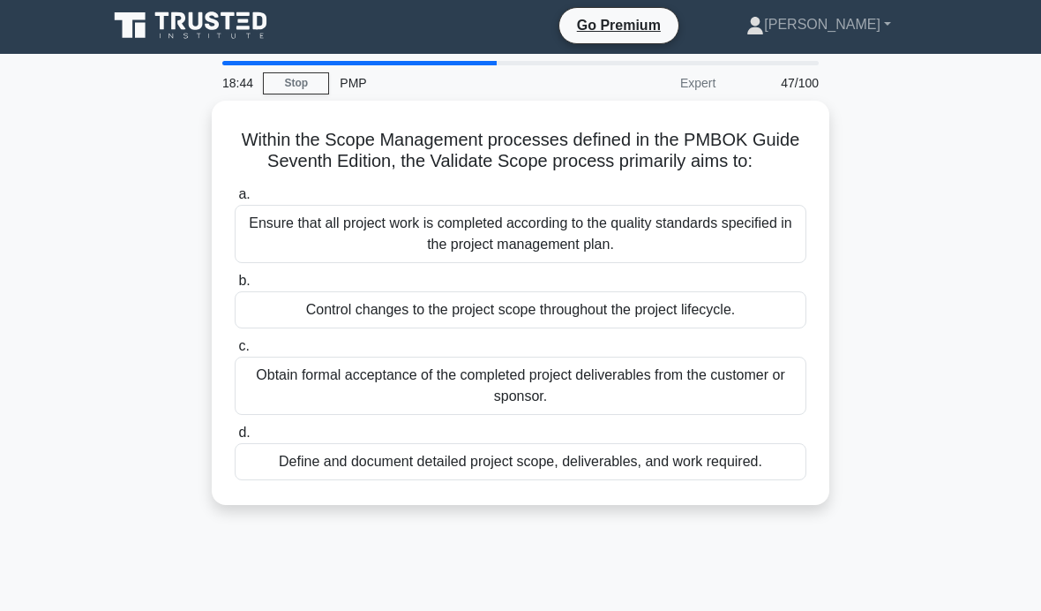
scroll to position [0, 0]
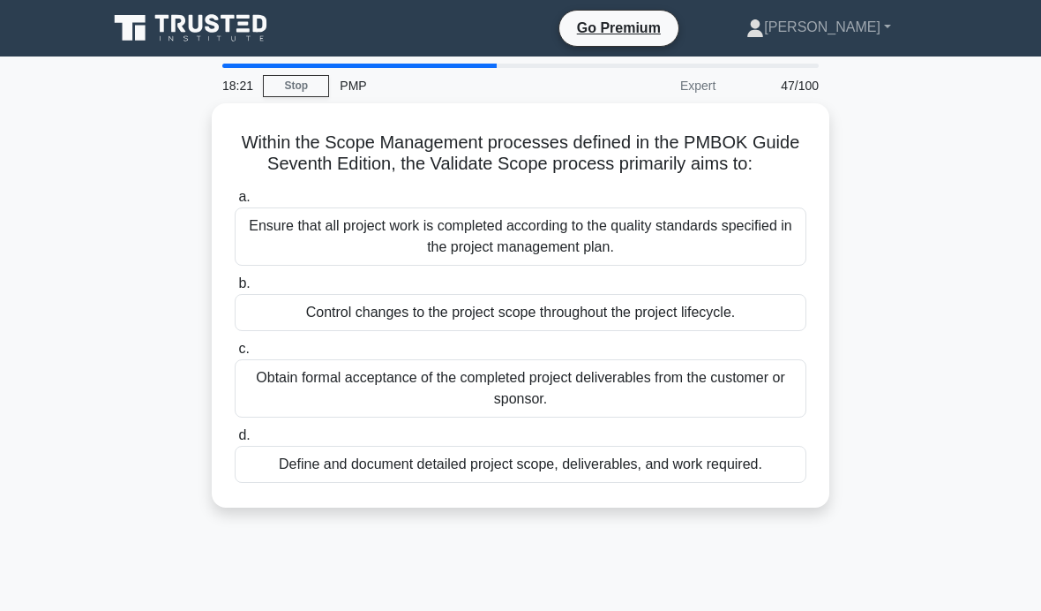
click at [781, 402] on div "Obtain formal acceptance of the completed project deliverables from the custome…" at bounding box center [521, 388] width 572 height 58
click at [235, 355] on input "c. Obtain formal acceptance of the completed project deliverables from the cust…" at bounding box center [235, 348] width 0 height 11
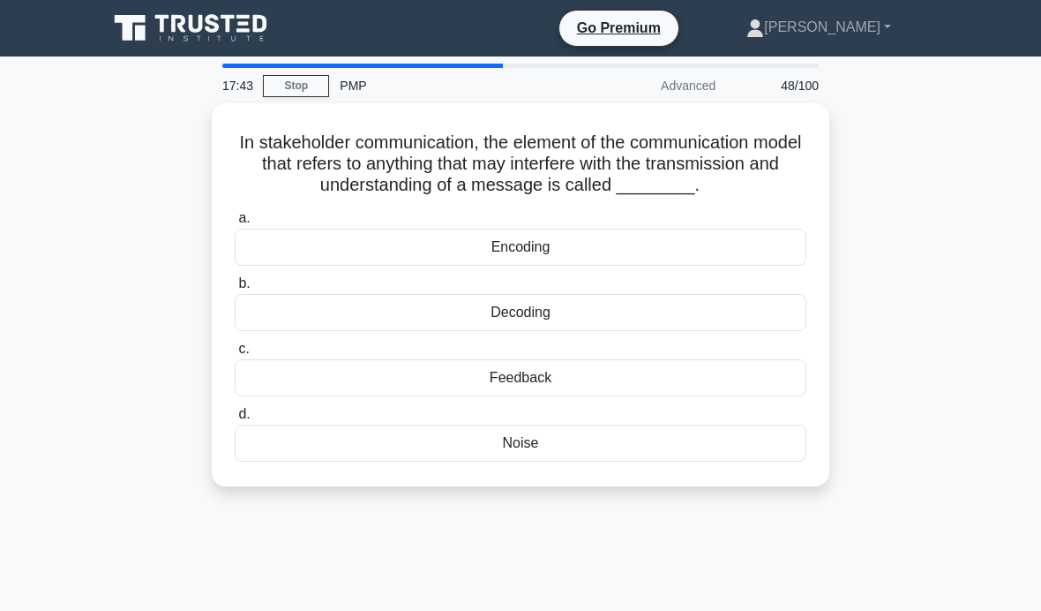
click at [747, 460] on div "Noise" at bounding box center [521, 442] width 572 height 37
click at [235, 420] on input "d. Noise" at bounding box center [235, 414] width 0 height 11
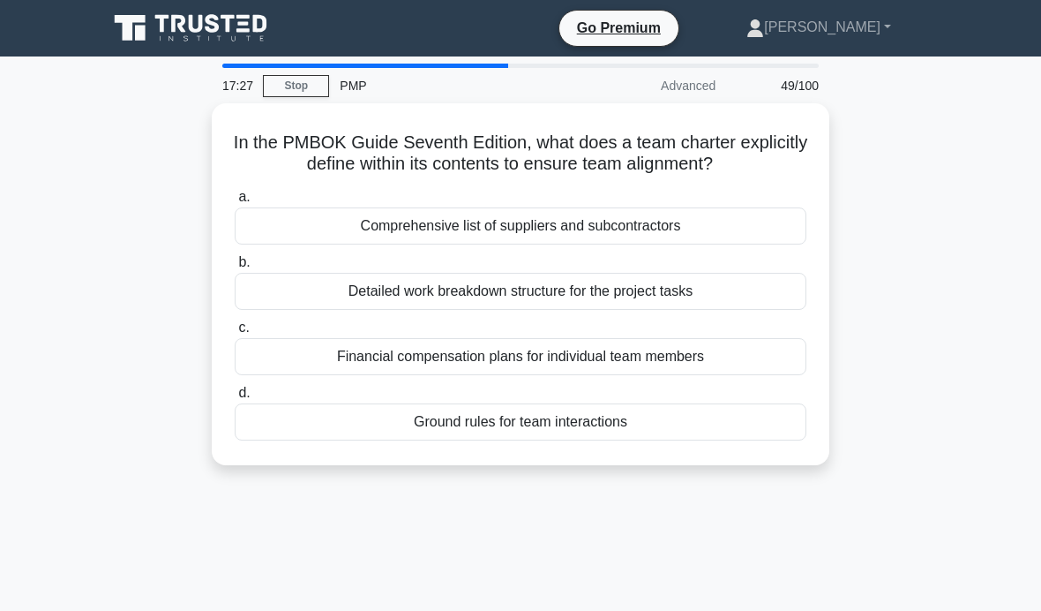
click at [758, 431] on div "Ground rules for team interactions" at bounding box center [521, 421] width 572 height 37
click at [235, 399] on input "d. Ground rules for team interactions" at bounding box center [235, 392] width 0 height 11
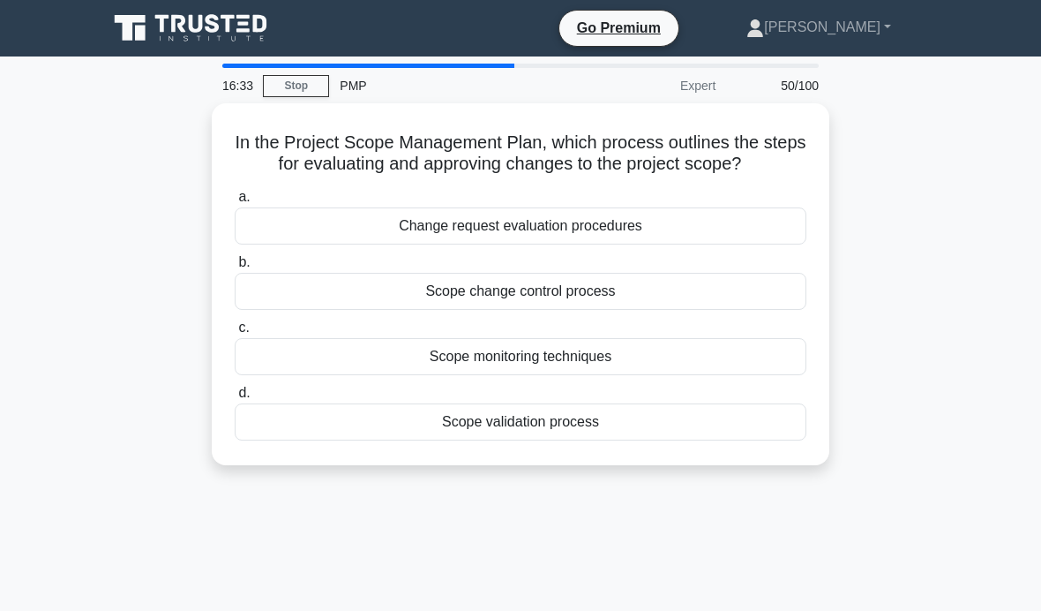
click at [769, 310] on div "Scope change control process" at bounding box center [521, 291] width 572 height 37
click at [235, 268] on input "b. Scope change control process" at bounding box center [235, 262] width 0 height 11
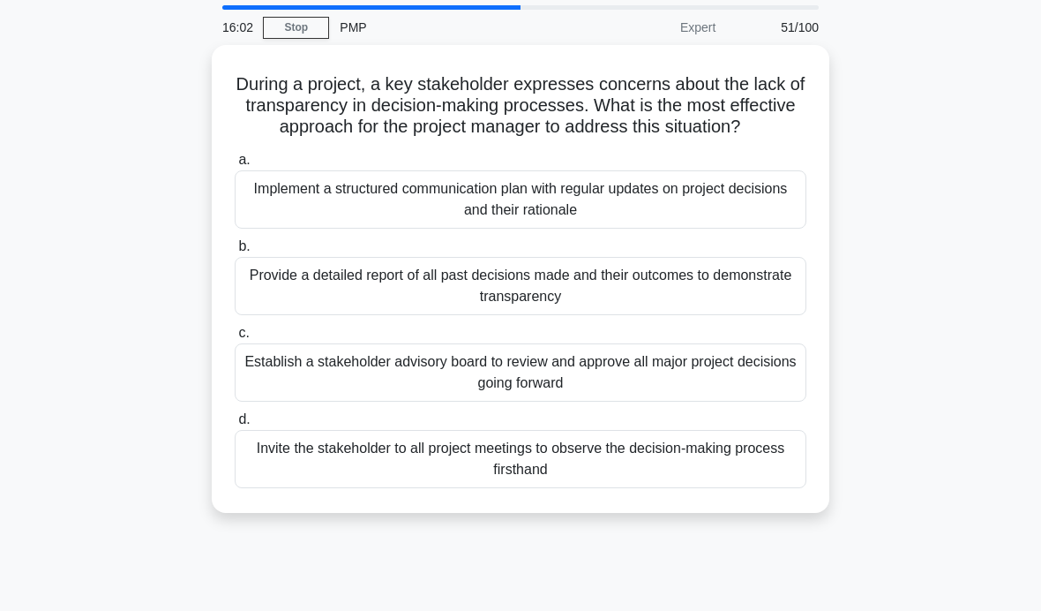
scroll to position [60, 0]
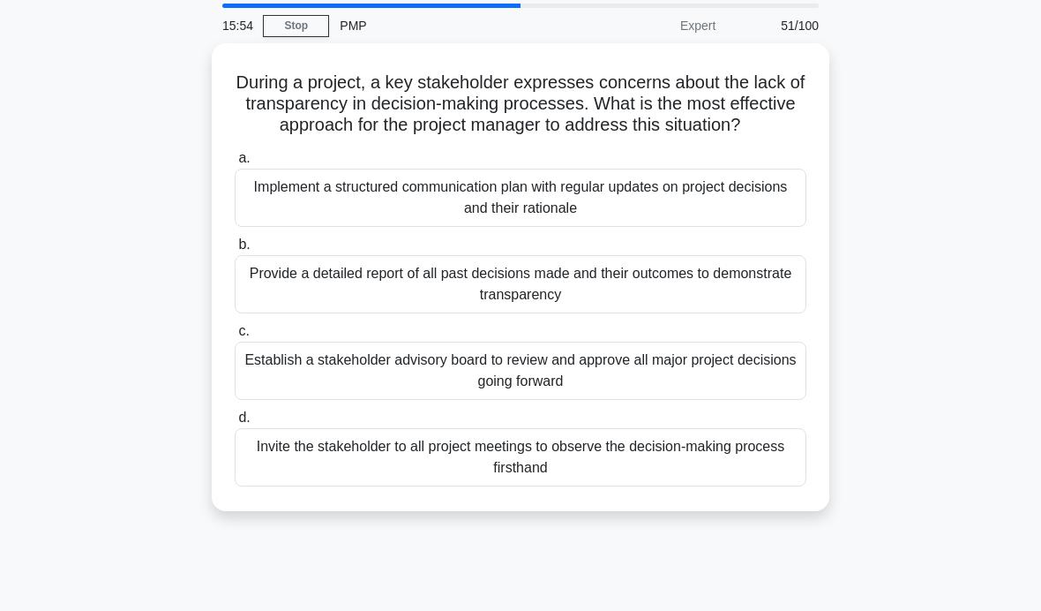
click at [771, 222] on div "Implement a structured communication plan with regular updates on project decis…" at bounding box center [521, 198] width 572 height 58
click at [235, 164] on input "a. Implement a structured communication plan with regular updates on project de…" at bounding box center [235, 158] width 0 height 11
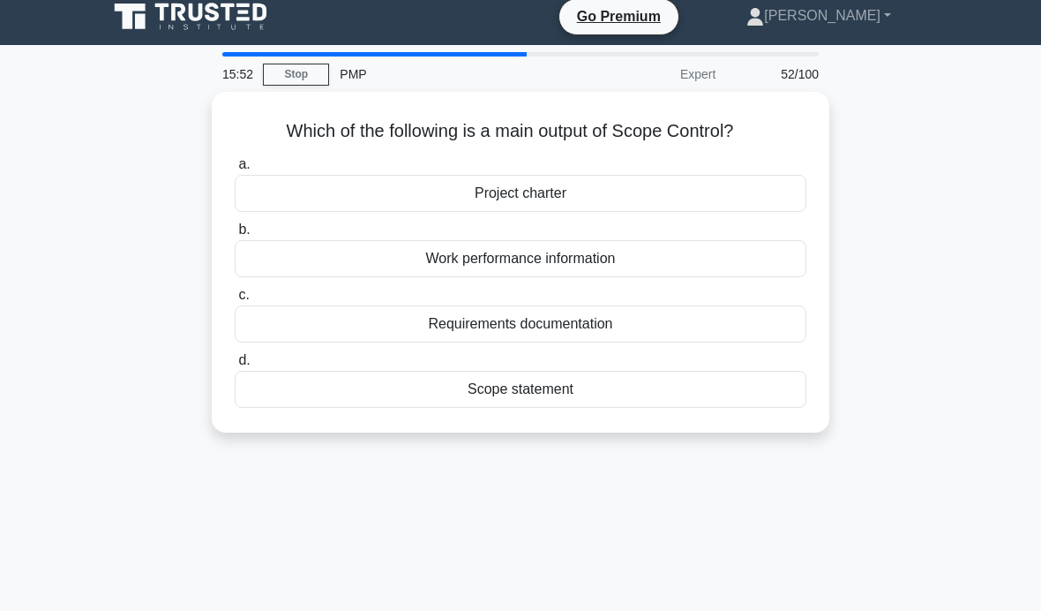
scroll to position [0, 0]
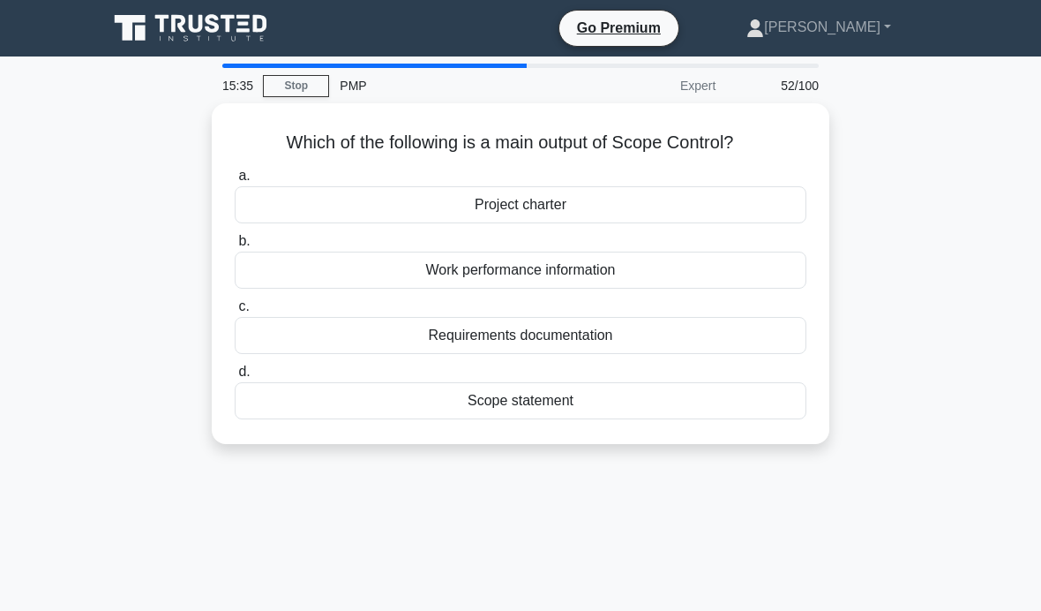
click at [776, 271] on div "Work performance information" at bounding box center [521, 269] width 572 height 37
click at [235, 247] on input "b. Work performance information" at bounding box center [235, 241] width 0 height 11
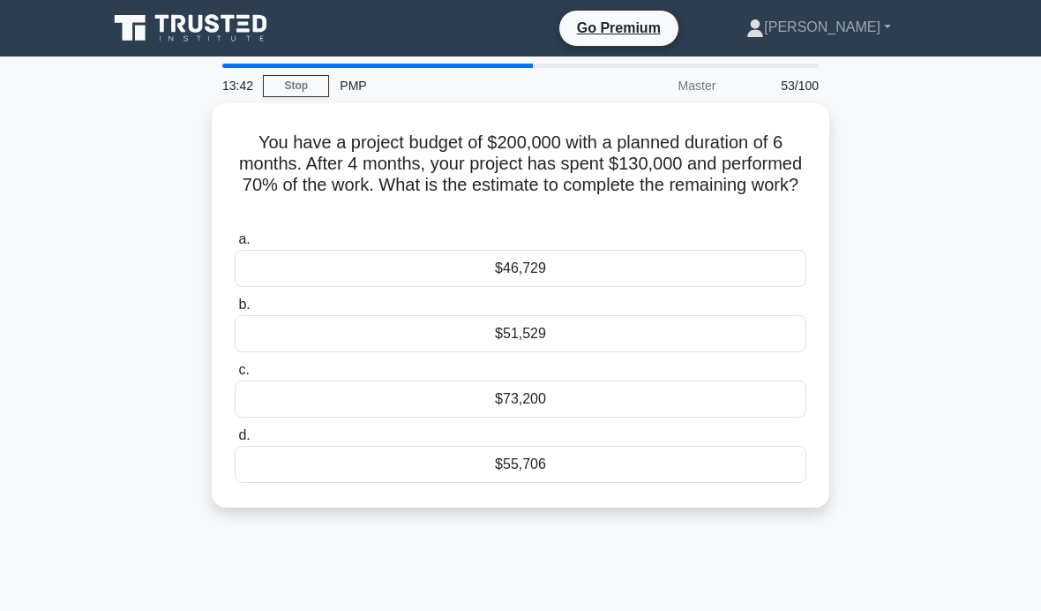
click at [623, 263] on div "$46,729" at bounding box center [521, 268] width 572 height 37
click at [235, 245] on input "a. $46,729" at bounding box center [235, 239] width 0 height 11
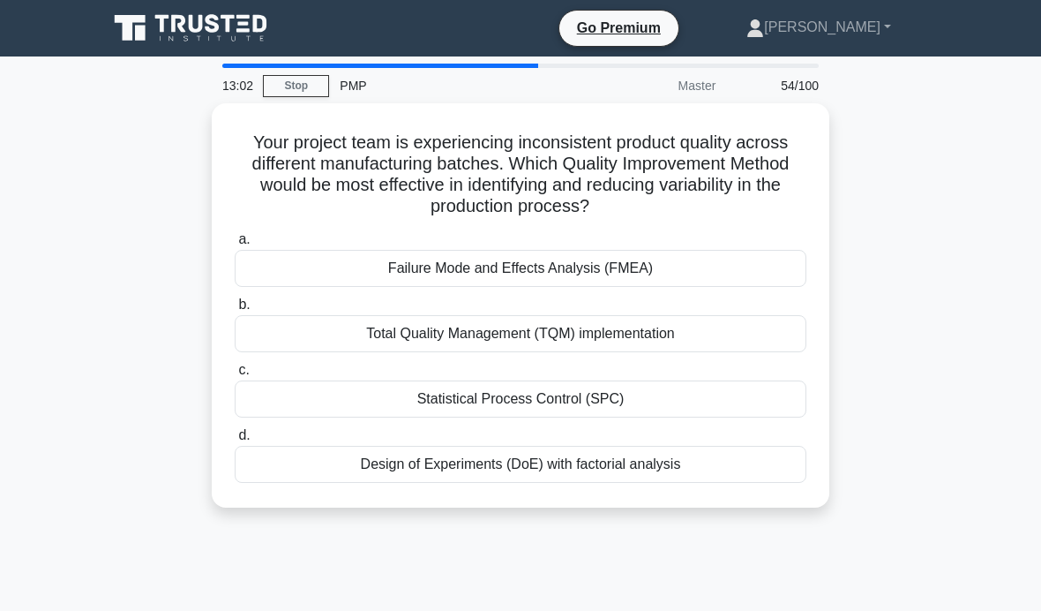
click at [729, 325] on div "Total Quality Management (TQM) implementation" at bounding box center [521, 333] width 572 height 37
click at [235, 311] on input "b. Total Quality Management (TQM) implementation" at bounding box center [235, 304] width 0 height 11
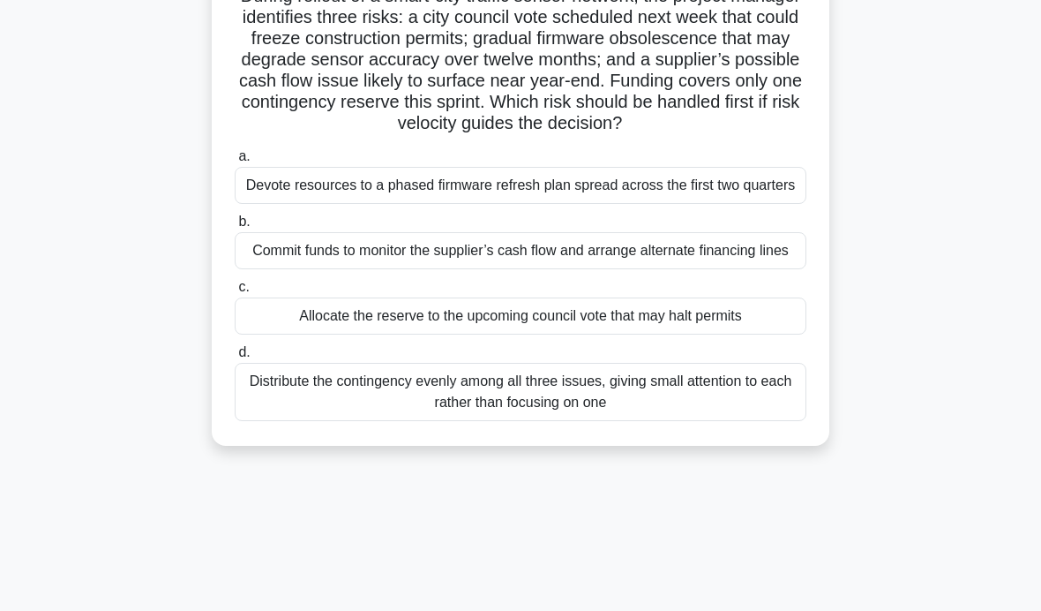
scroll to position [146, 0]
click at [752, 335] on div "Allocate the reserve to the upcoming council vote that may halt permits" at bounding box center [521, 316] width 572 height 37
click at [235, 294] on input "c. Allocate the reserve to the upcoming council vote that may halt permits" at bounding box center [235, 287] width 0 height 11
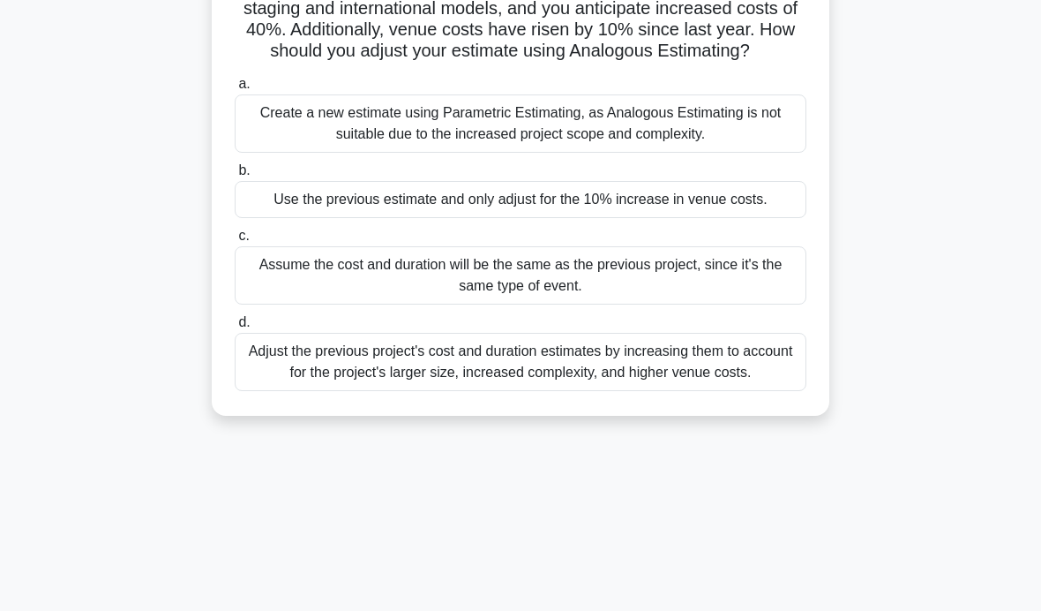
scroll to position [220, 0]
click at [698, 152] on div "Create a new estimate using Parametric Estimating, as Analogous Estimating is n…" at bounding box center [521, 123] width 572 height 58
click at [235, 89] on input "a. Create a new estimate using Parametric Estimating, as Analogous Estimating i…" at bounding box center [235, 83] width 0 height 11
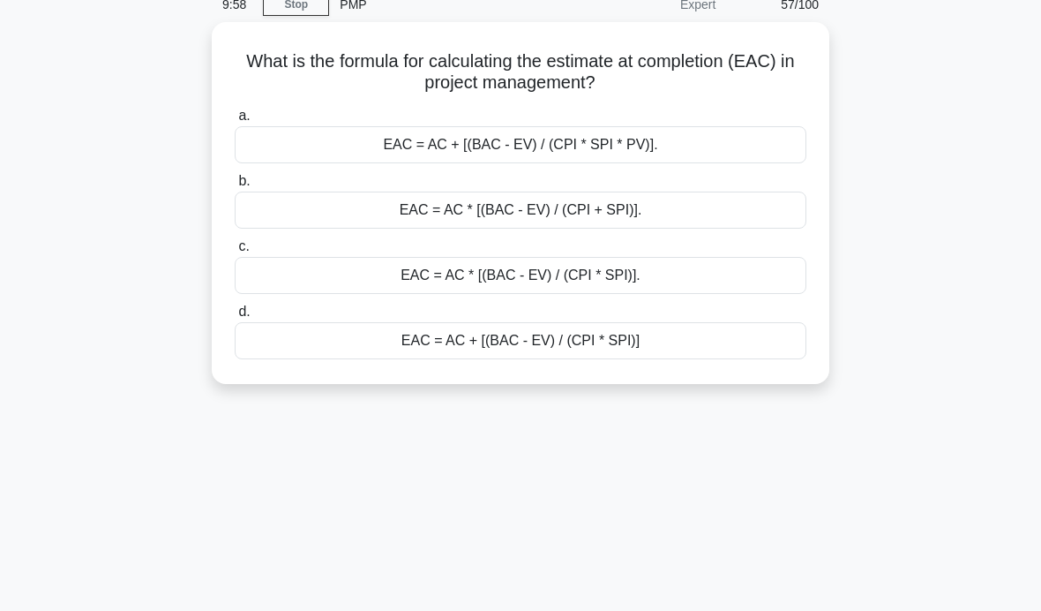
scroll to position [84, 0]
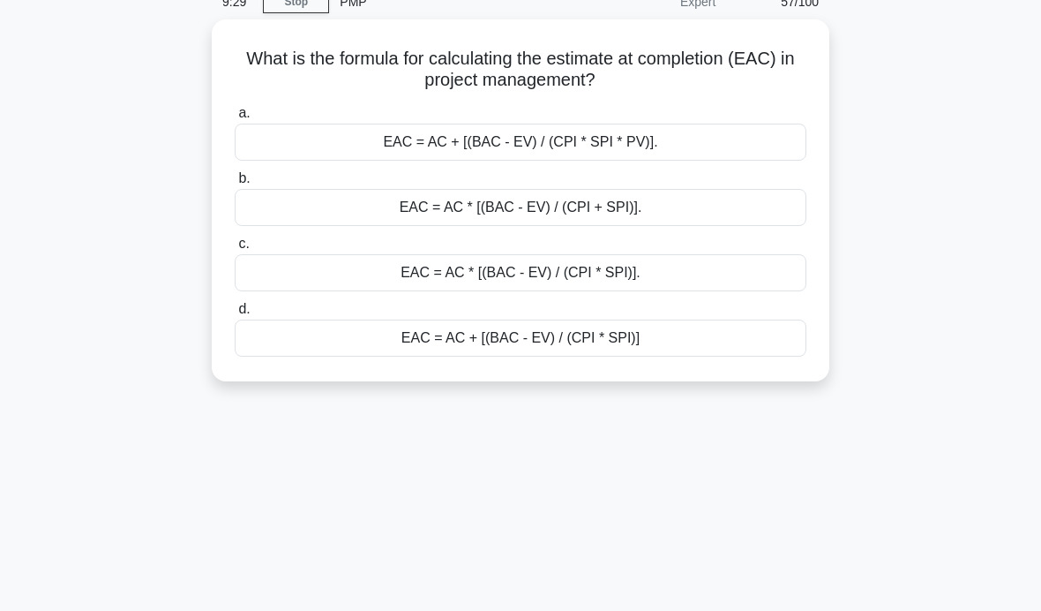
click at [781, 267] on div "EAC = AC * [(BAC - EV) / (CPI * SPI)]." at bounding box center [521, 272] width 572 height 37
click at [235, 250] on input "c. EAC = AC * [(BAC - EV) / (CPI * SPI)]." at bounding box center [235, 243] width 0 height 11
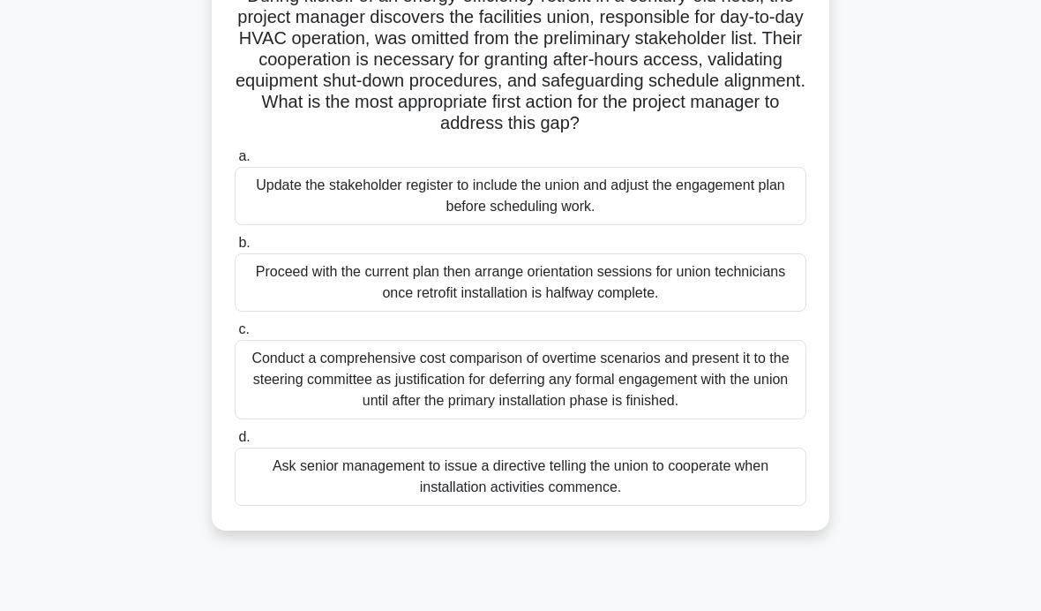
scroll to position [151, 0]
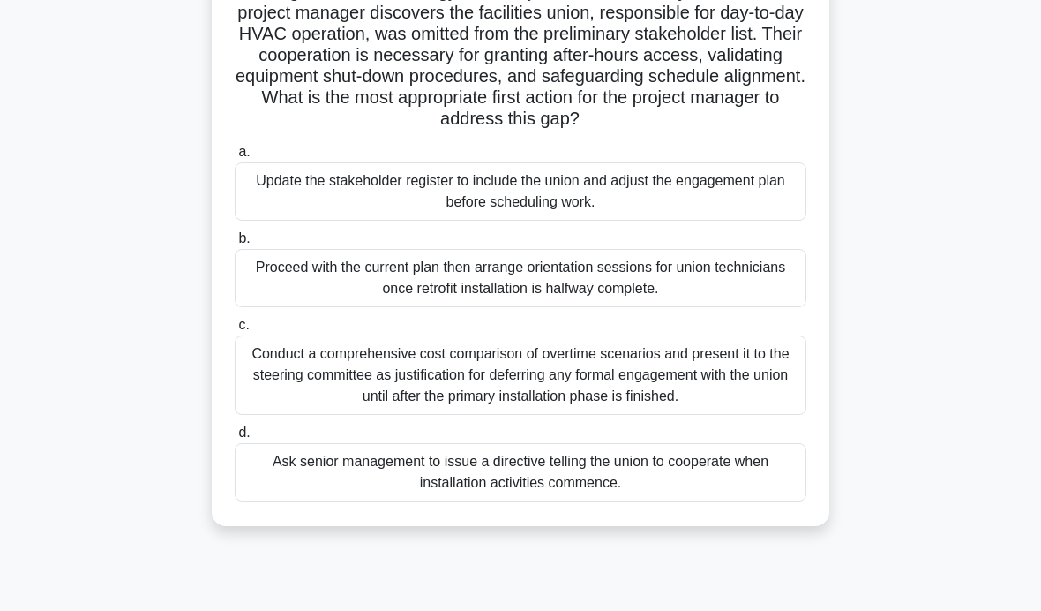
click at [769, 221] on div "Update the stakeholder register to include the union and adjust the engagement …" at bounding box center [521, 191] width 572 height 58
click at [235, 158] on input "a. Update the stakeholder register to include the union and adjust the engageme…" at bounding box center [235, 151] width 0 height 11
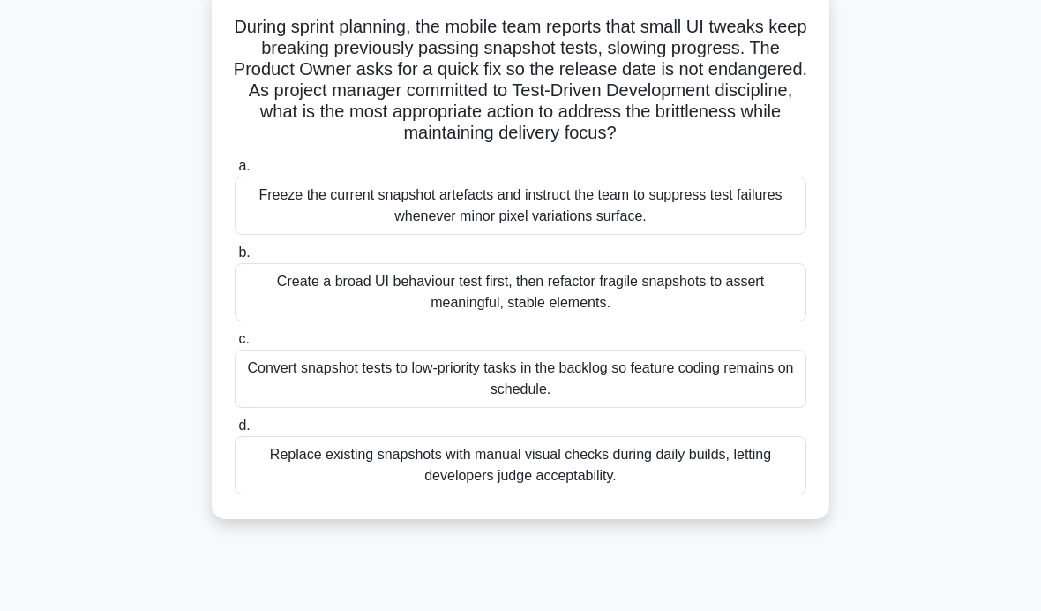
scroll to position [117, 0]
click at [659, 400] on div "Convert snapshot tests to low-priority tasks in the backlog so feature coding r…" at bounding box center [521, 377] width 572 height 58
click at [235, 343] on input "c. Convert snapshot tests to low-priority tasks in the backlog so feature codin…" at bounding box center [235, 337] width 0 height 11
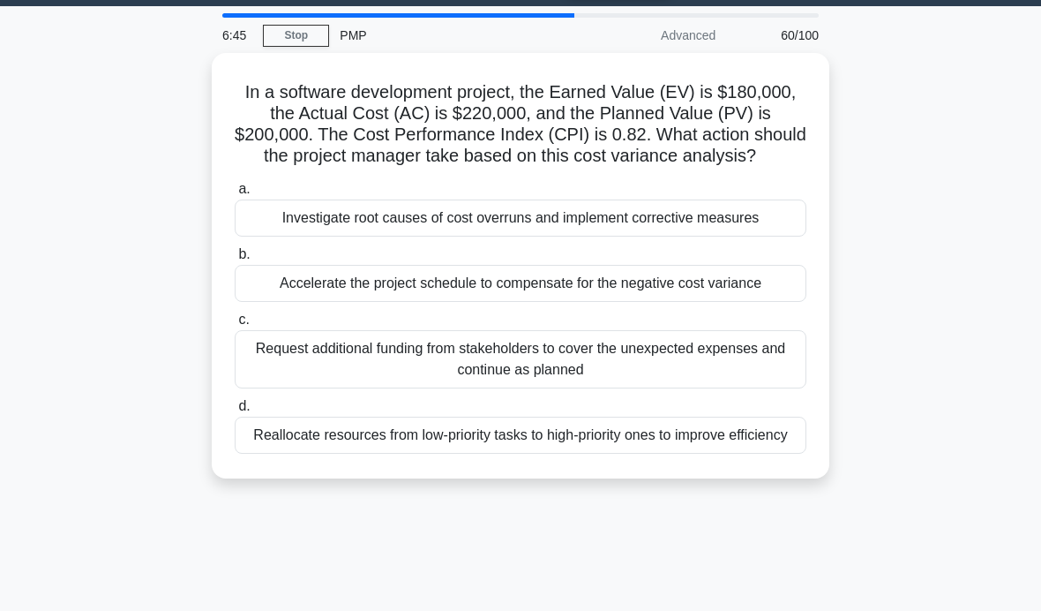
scroll to position [56, 0]
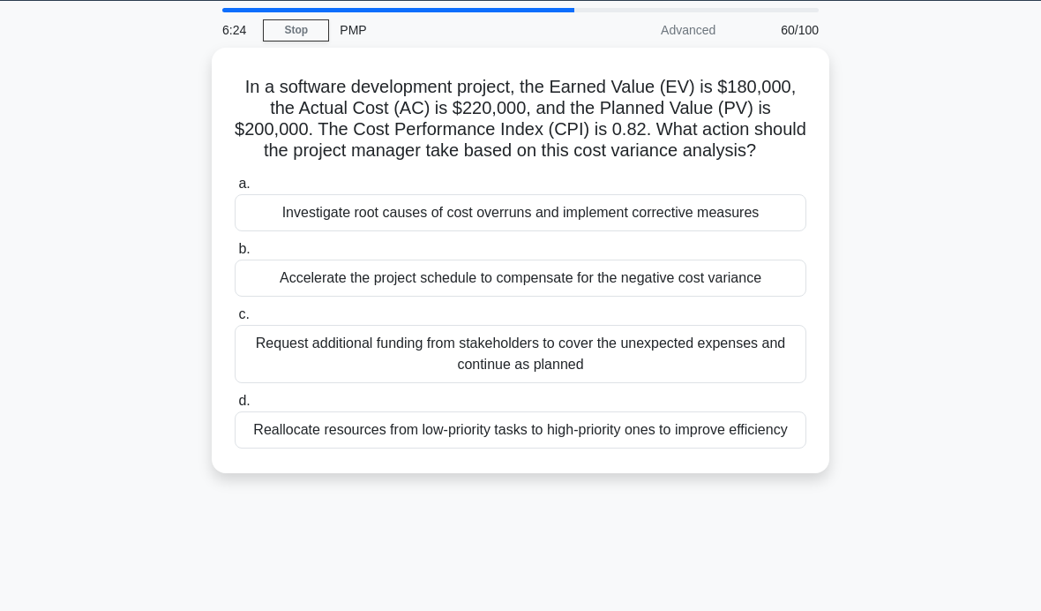
click at [770, 227] on div "Investigate root causes of cost overruns and implement corrective measures" at bounding box center [521, 212] width 572 height 37
click at [235, 190] on input "a. Investigate root causes of cost overruns and implement corrective measures" at bounding box center [235, 183] width 0 height 11
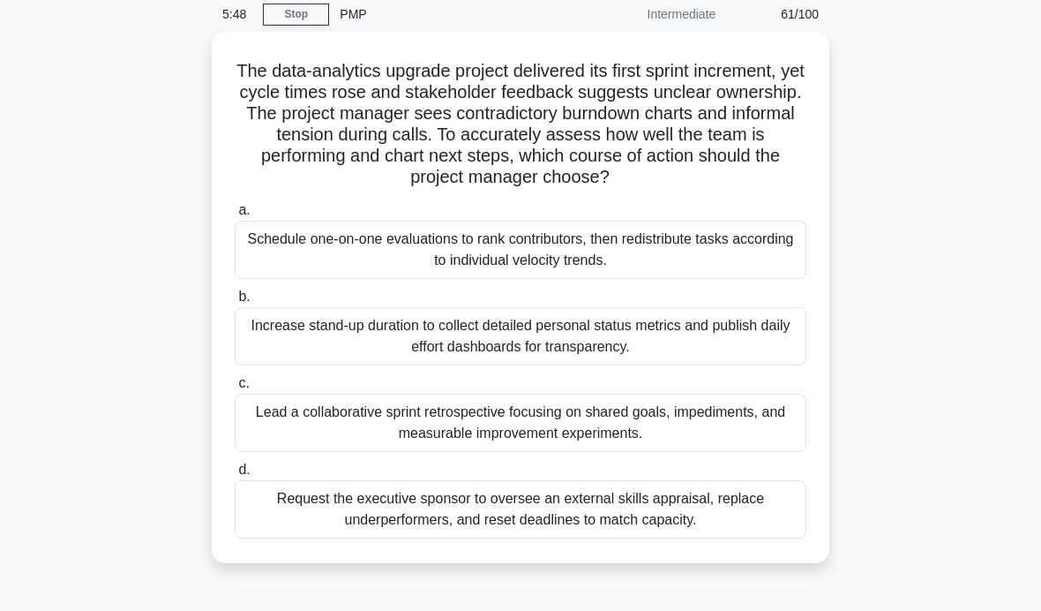
scroll to position [79, 0]
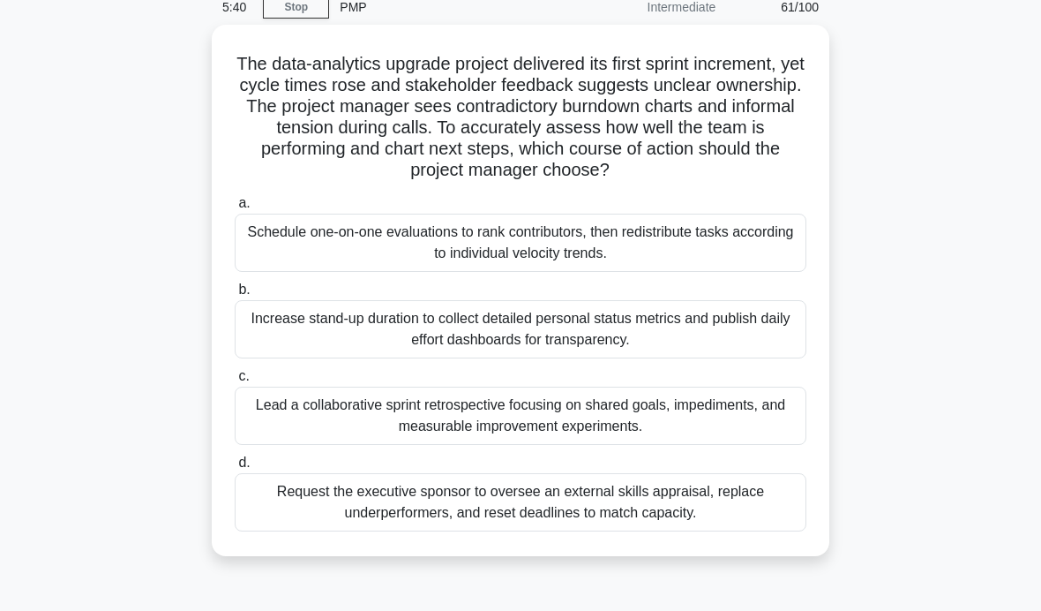
click at [717, 431] on div "Lead a collaborative sprint retrospective focusing on shared goals, impediments…" at bounding box center [521, 415] width 572 height 58
click at [235, 382] on input "c. Lead a collaborative sprint retrospective focusing on shared goals, impedime…" at bounding box center [235, 376] width 0 height 11
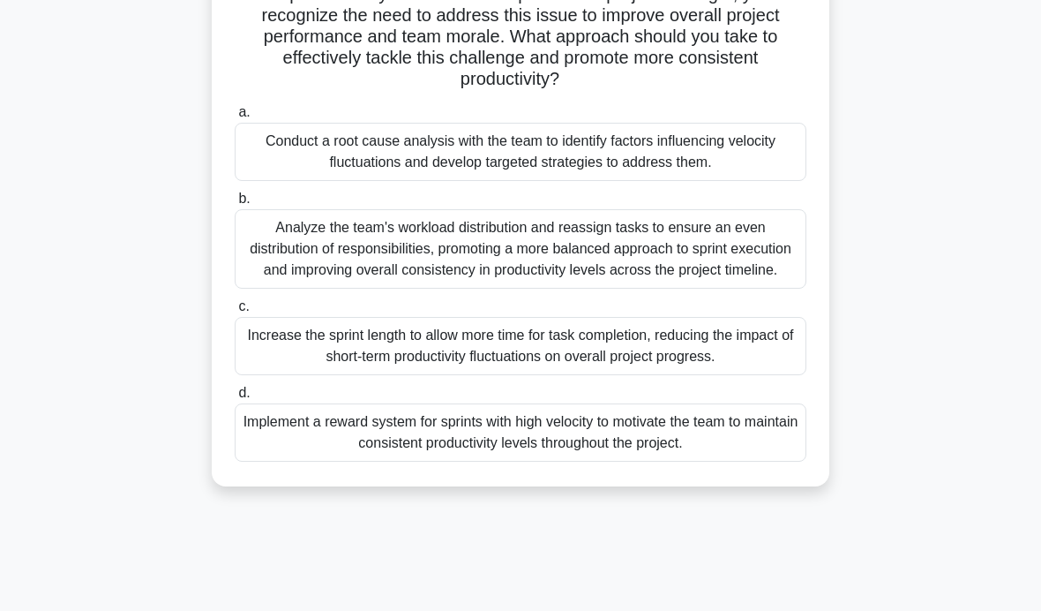
scroll to position [213, 0]
click at [730, 281] on div "Analyze the team's workload distribution and reassign tasks to ensure an even d…" at bounding box center [521, 247] width 572 height 79
click at [235, 204] on input "b. Analyze the team's workload distribution and reassign tasks to ensure an eve…" at bounding box center [235, 197] width 0 height 11
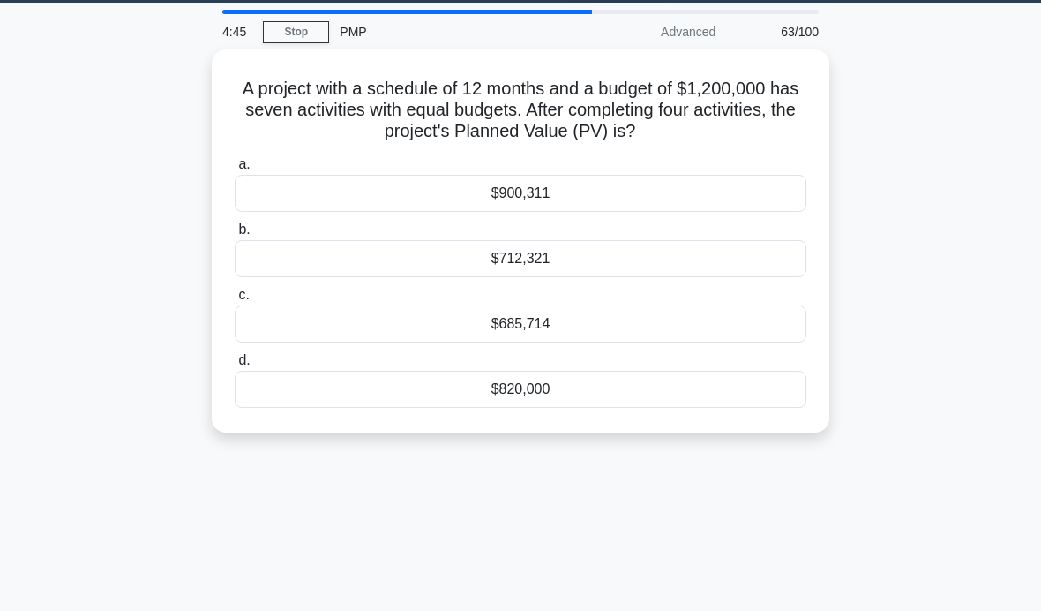
scroll to position [55, 0]
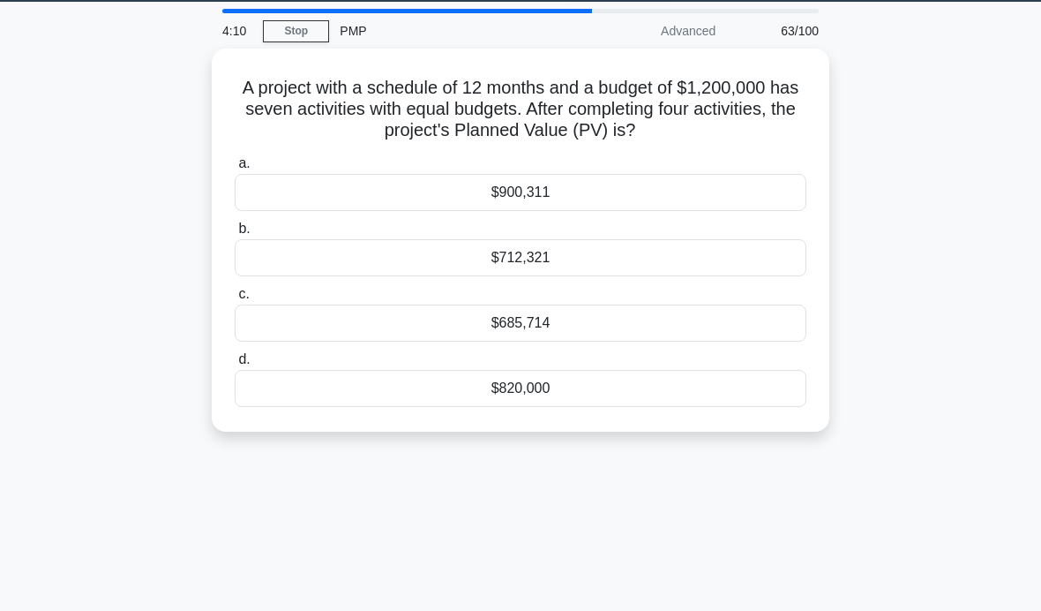
click at [623, 341] on div "$685,714" at bounding box center [521, 322] width 572 height 37
click at [235, 300] on input "c. $685,714" at bounding box center [235, 294] width 0 height 11
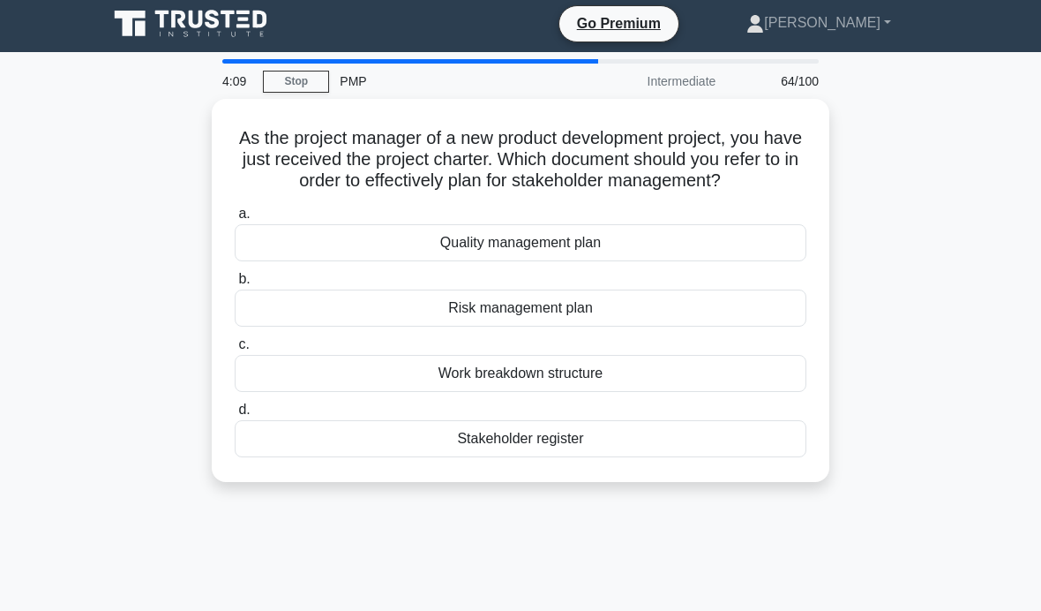
scroll to position [0, 0]
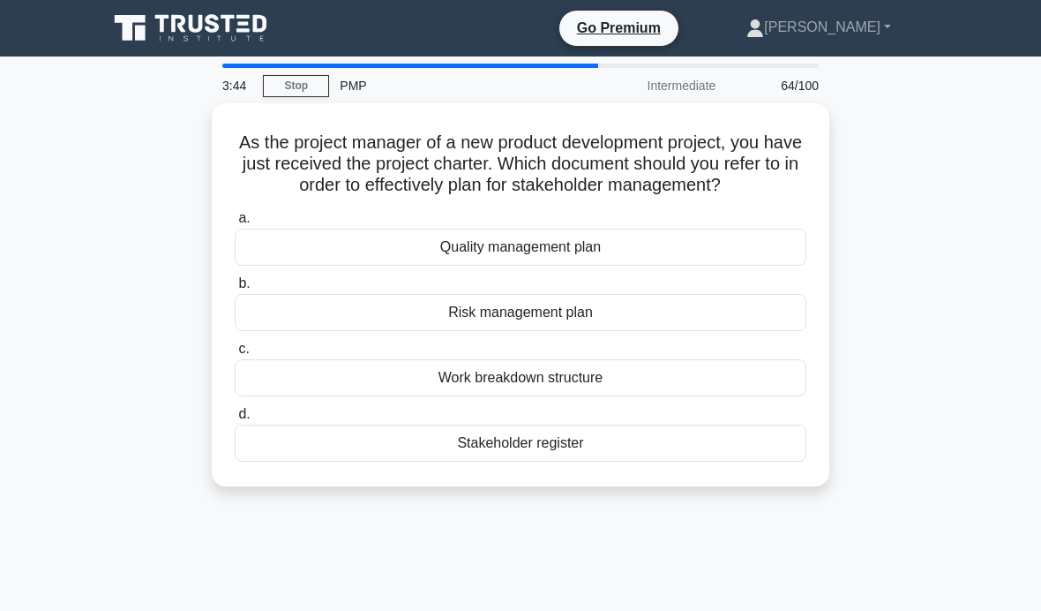
click at [538, 461] on div "Stakeholder register" at bounding box center [521, 442] width 572 height 37
click at [235, 420] on input "d. Stakeholder register" at bounding box center [235, 414] width 0 height 11
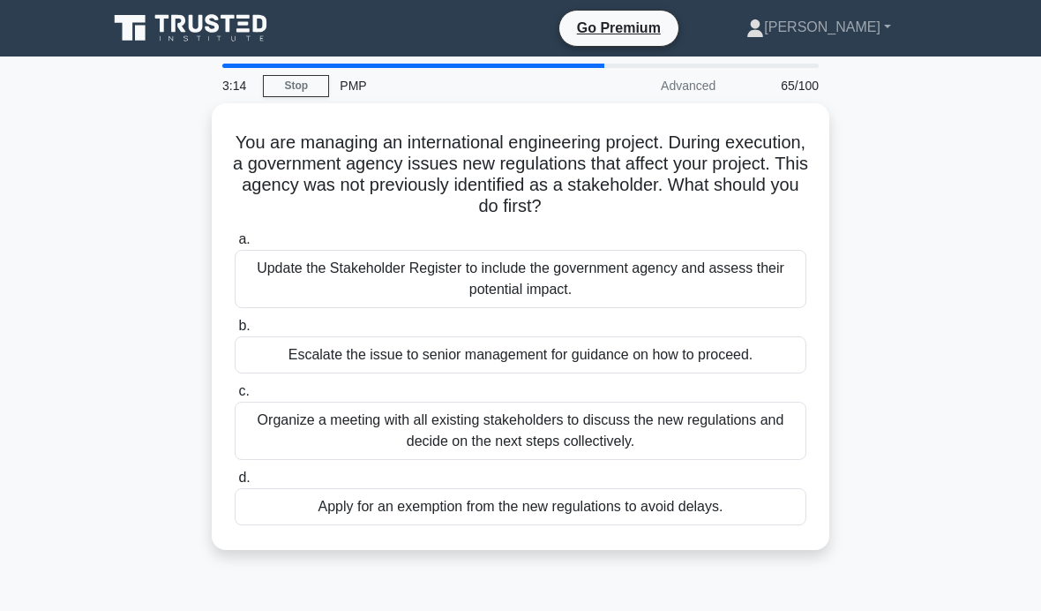
click at [752, 273] on div "Update the Stakeholder Register to include the government agency and assess the…" at bounding box center [521, 279] width 572 height 58
click at [235, 245] on input "a. Update the Stakeholder Register to include the government agency and assess …" at bounding box center [235, 239] width 0 height 11
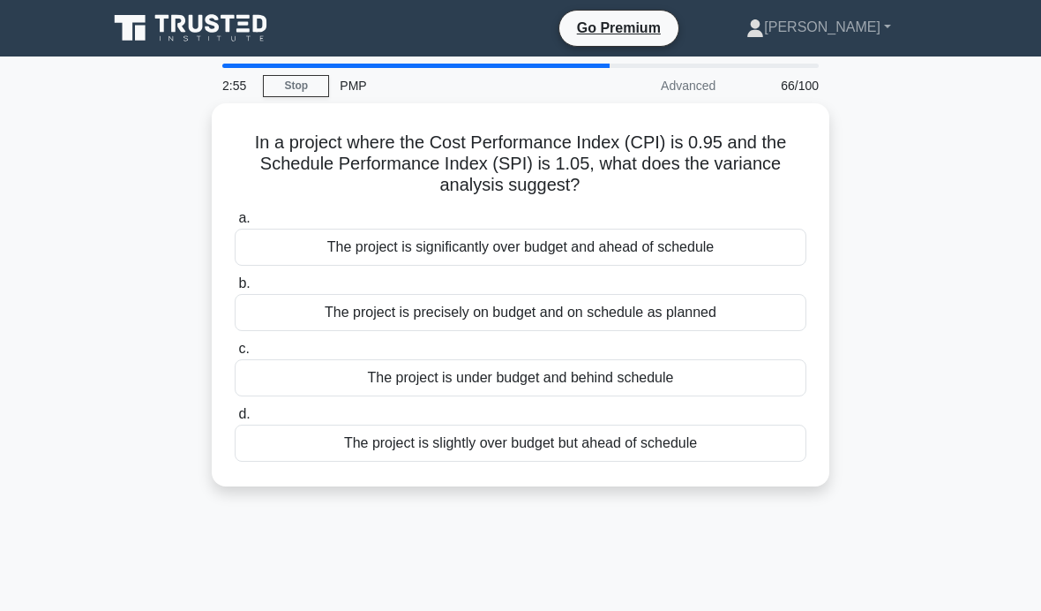
click at [954, 252] on main "2:55 Stop PMP Advanced 66/100 In a project where the Cost Performance Index (CP…" at bounding box center [520, 504] width 1041 height 897
click at [647, 443] on div "The project is slightly over budget but ahead of schedule" at bounding box center [521, 442] width 572 height 37
click at [235, 420] on input "d. The project is slightly over budget but ahead of schedule" at bounding box center [235, 414] width 0 height 11
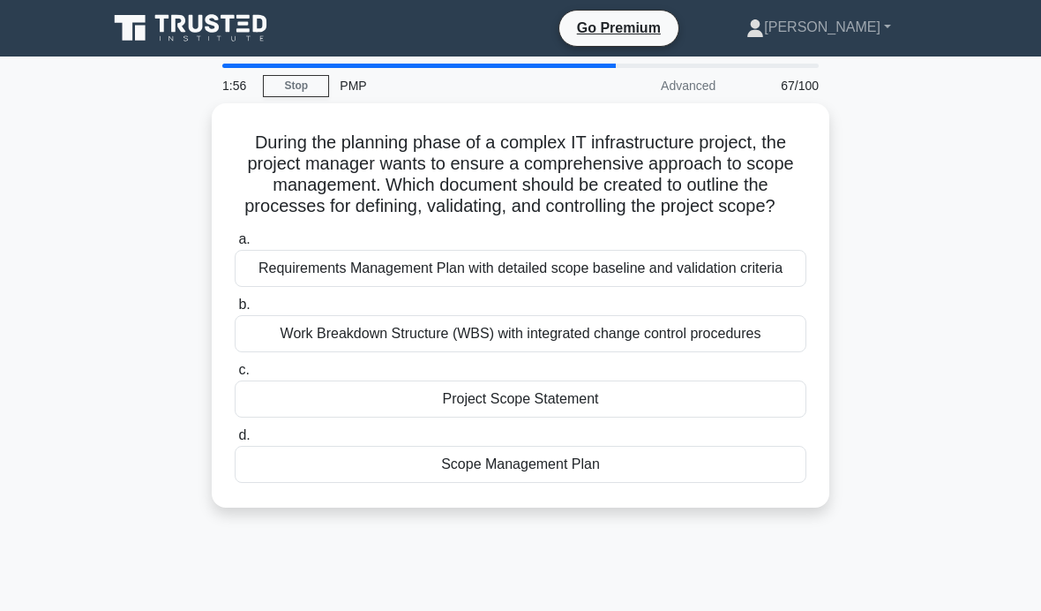
click at [583, 483] on div "Scope Management Plan" at bounding box center [521, 464] width 572 height 37
click at [235, 441] on input "d. Scope Management Plan" at bounding box center [235, 435] width 0 height 11
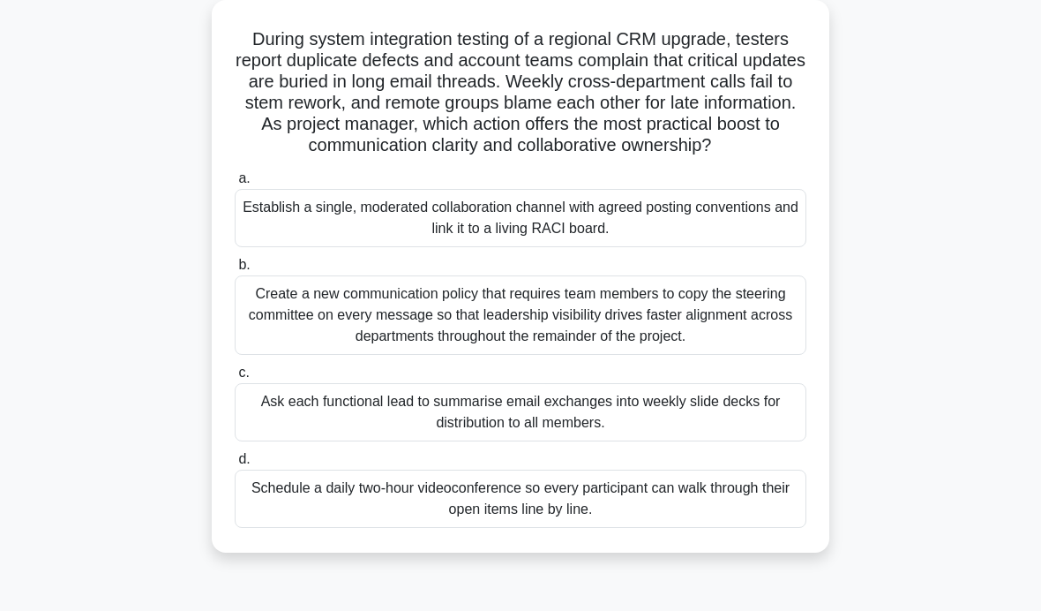
scroll to position [105, 0]
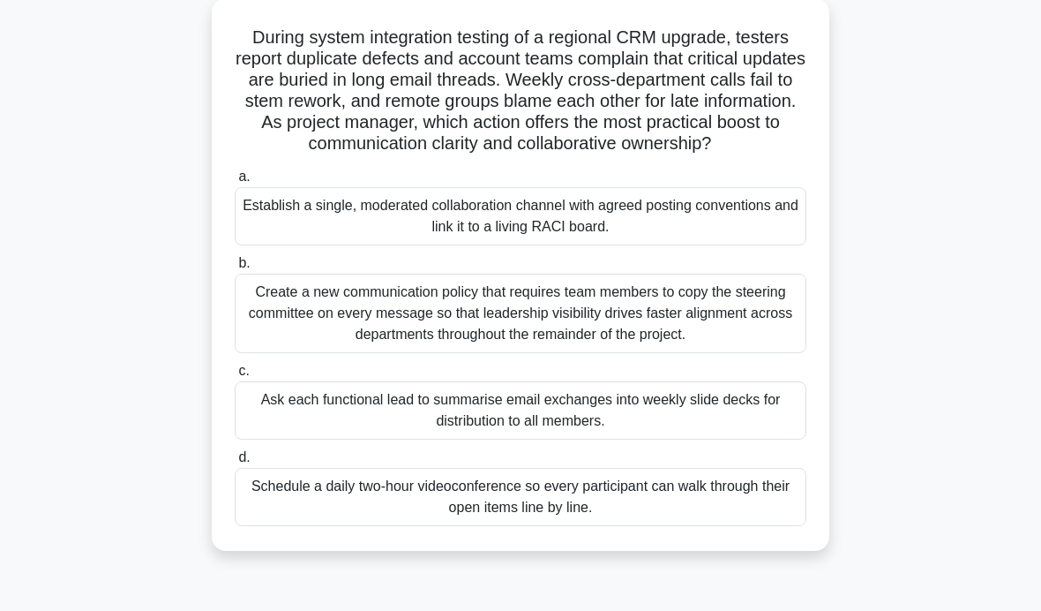
click at [769, 244] on div "Establish a single, moderated collaboration channel with agreed posting convent…" at bounding box center [521, 216] width 572 height 58
click at [235, 183] on input "a. Establish a single, moderated collaboration channel with agreed posting conv…" at bounding box center [235, 176] width 0 height 11
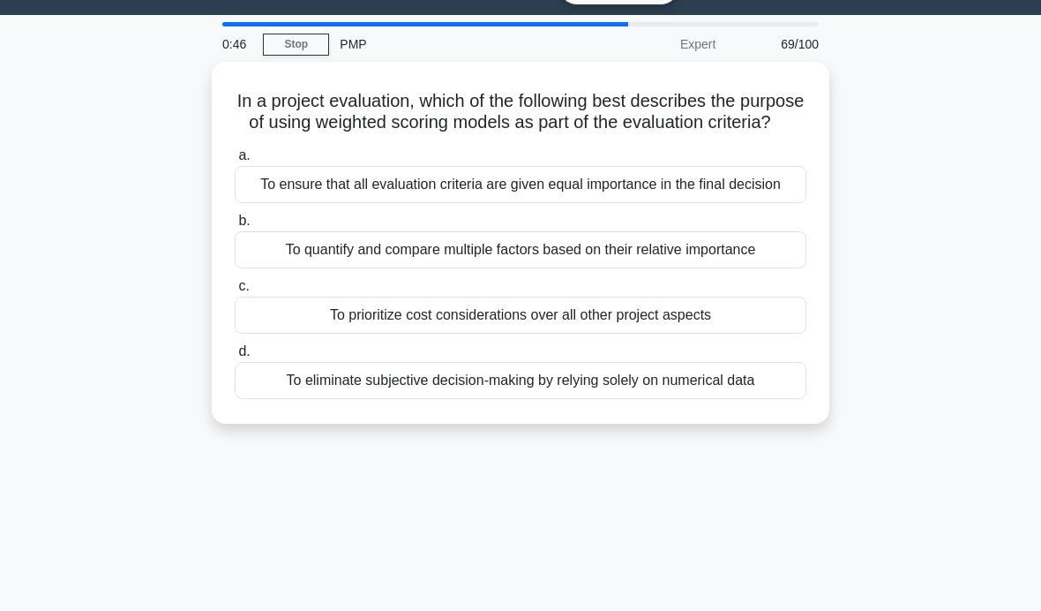
scroll to position [41, 0]
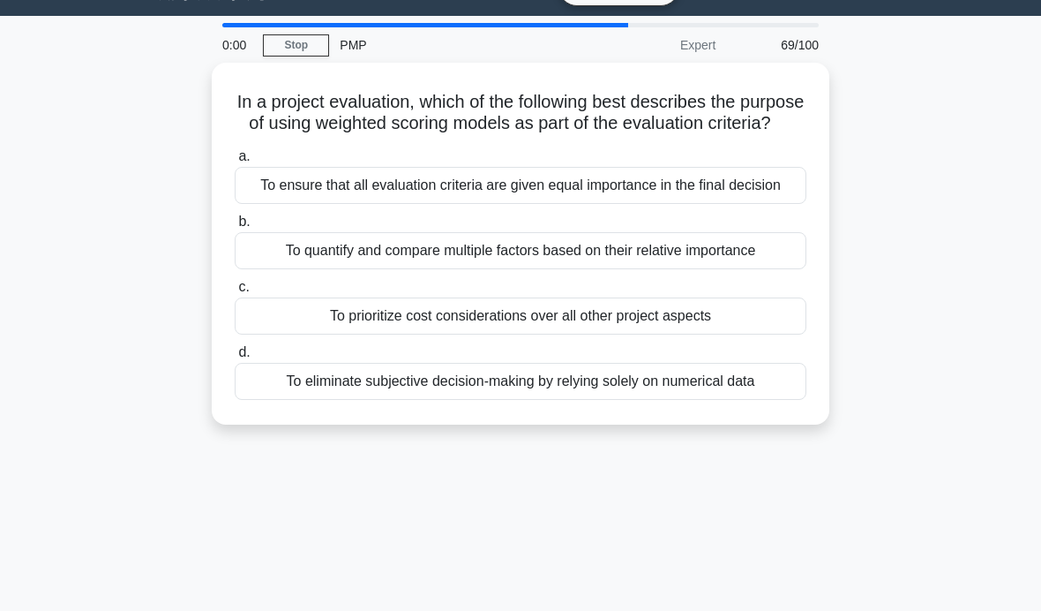
click at [653, 400] on div "To eliminate subjective decision-making by relying solely on numerical data" at bounding box center [521, 381] width 572 height 37
click at [235, 358] on input "d. To eliminate subjective decision-making by relying solely on numerical data" at bounding box center [235, 352] width 0 height 11
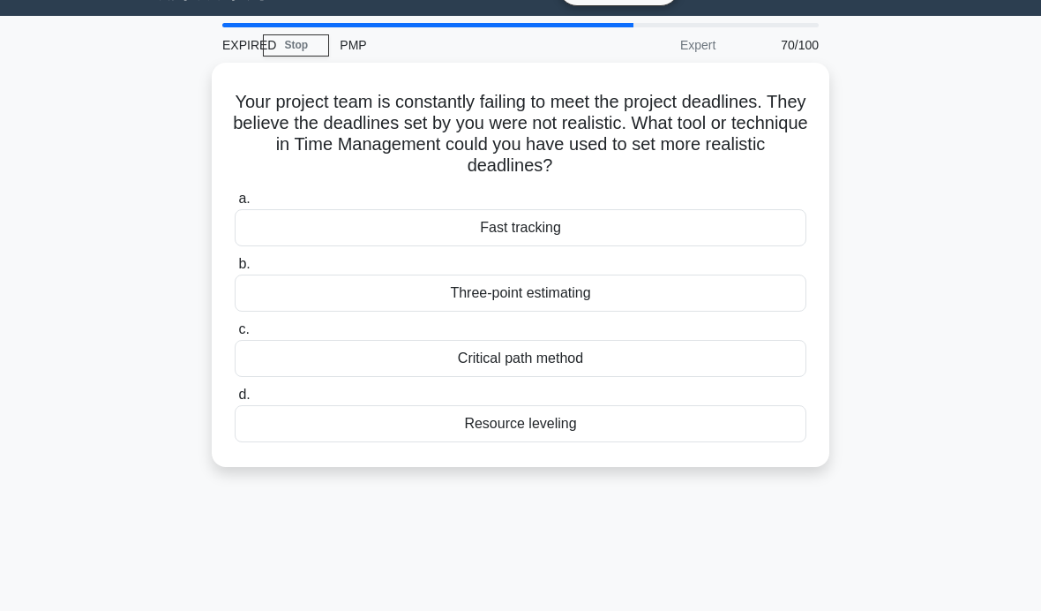
click at [307, 56] on link "Stop" at bounding box center [296, 45] width 66 height 22
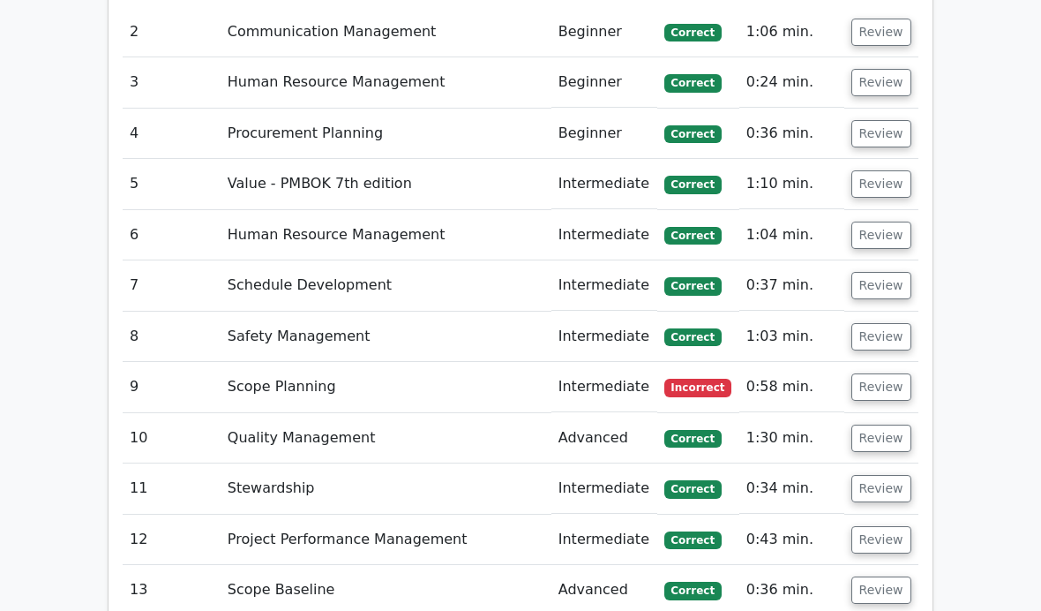
scroll to position [3726, 0]
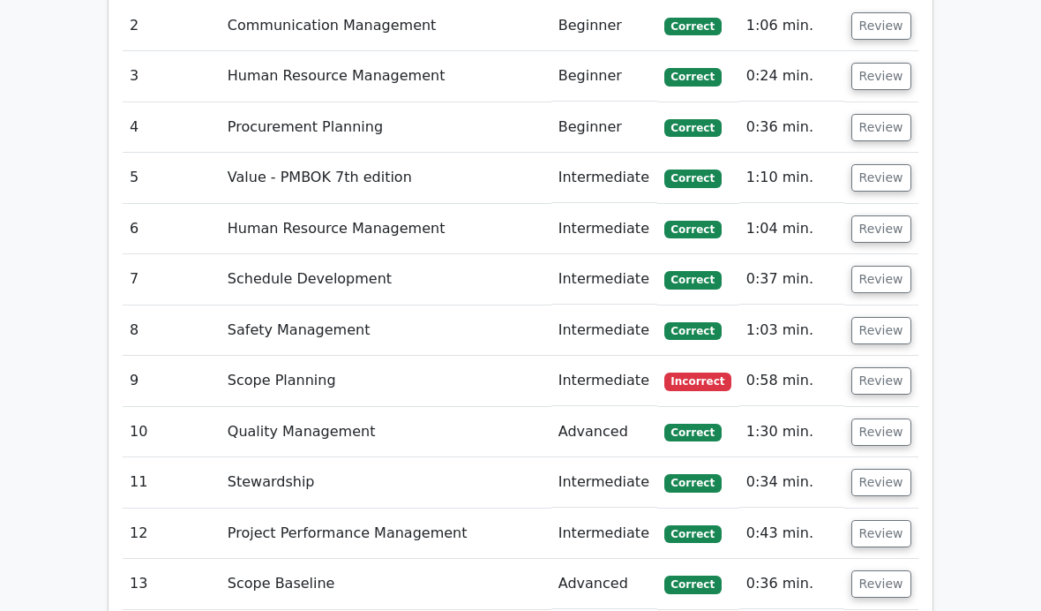
click at [878, 367] on button "Review" at bounding box center [882, 380] width 60 height 27
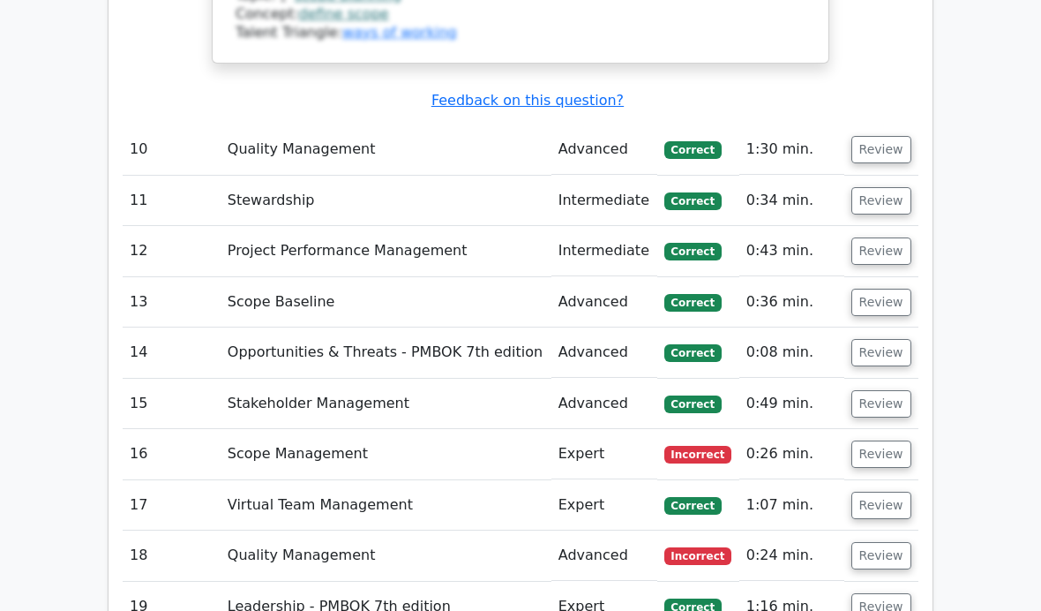
scroll to position [5107, 0]
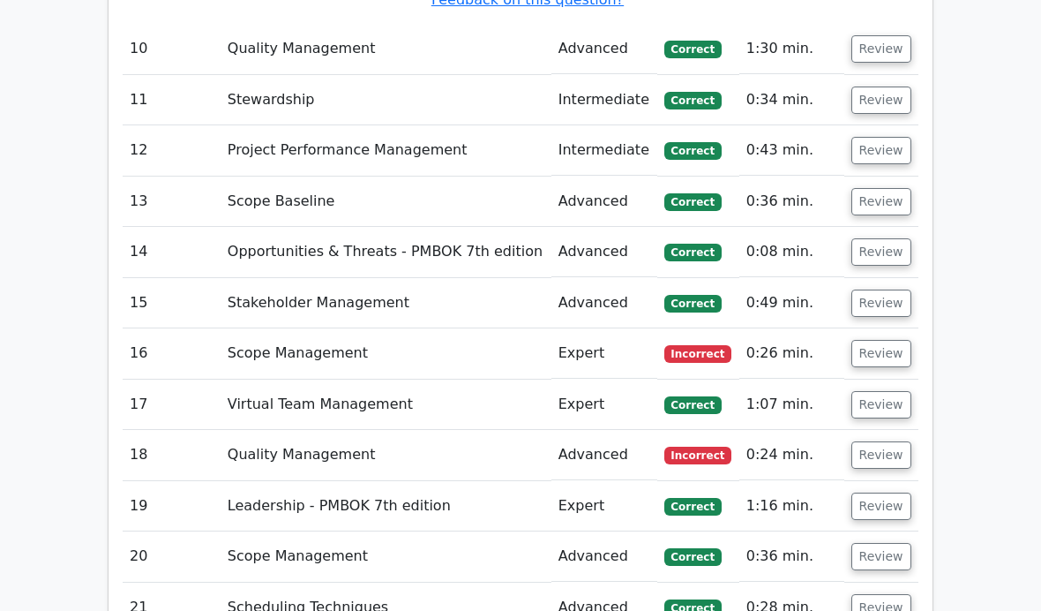
click at [884, 340] on button "Review" at bounding box center [882, 353] width 60 height 27
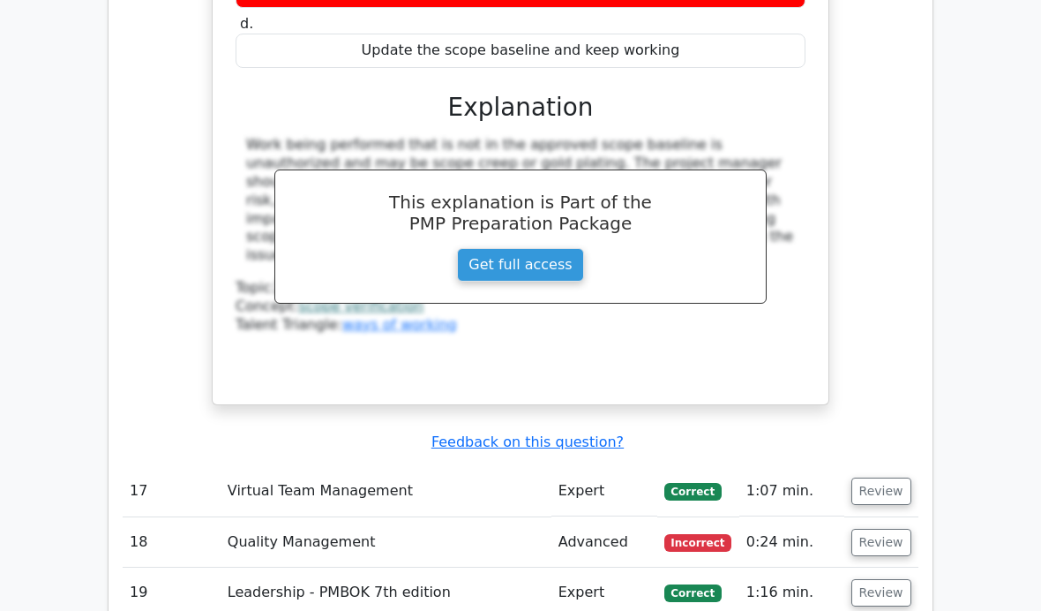
scroll to position [5779, 0]
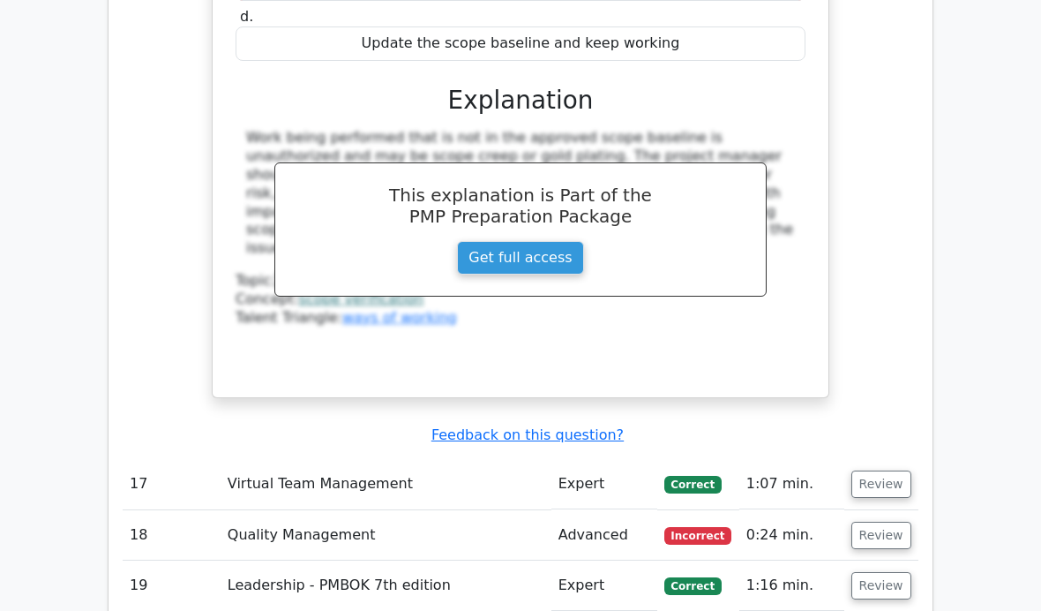
click at [904, 521] on button "Review" at bounding box center [882, 534] width 60 height 27
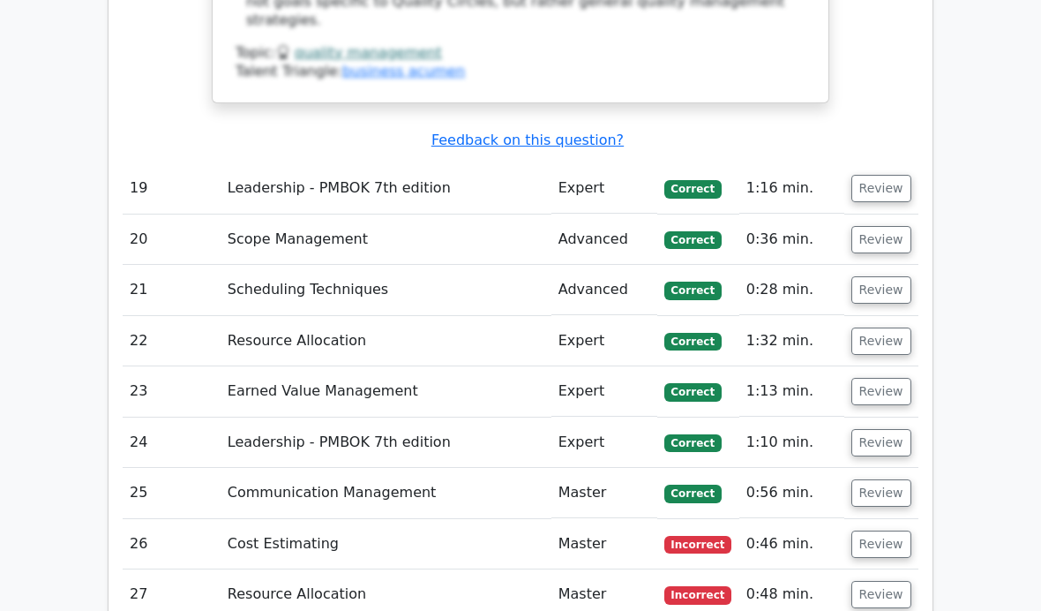
scroll to position [6953, 0]
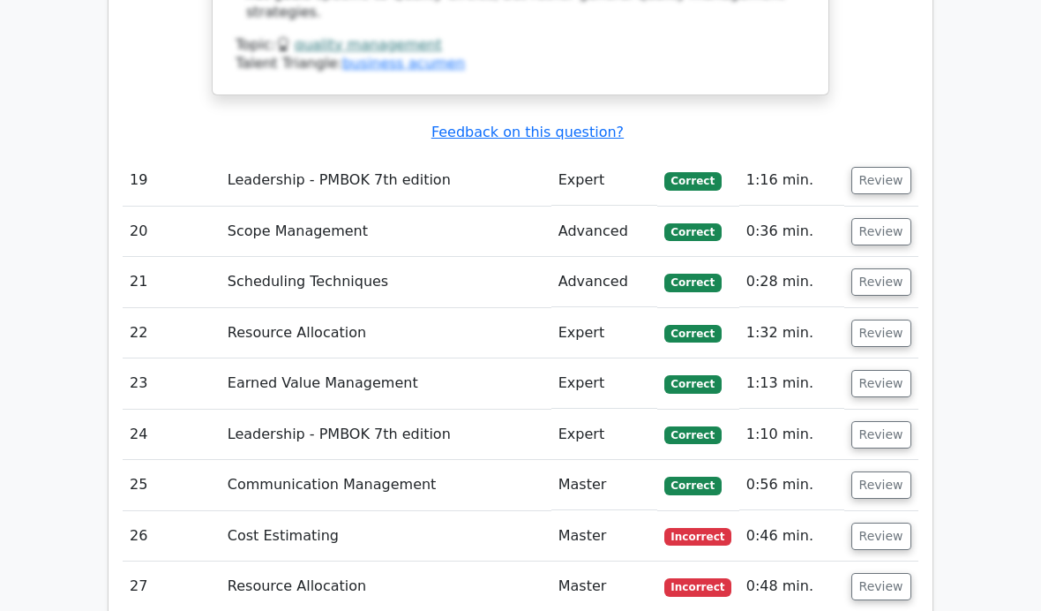
click at [901, 522] on button "Review" at bounding box center [882, 535] width 60 height 27
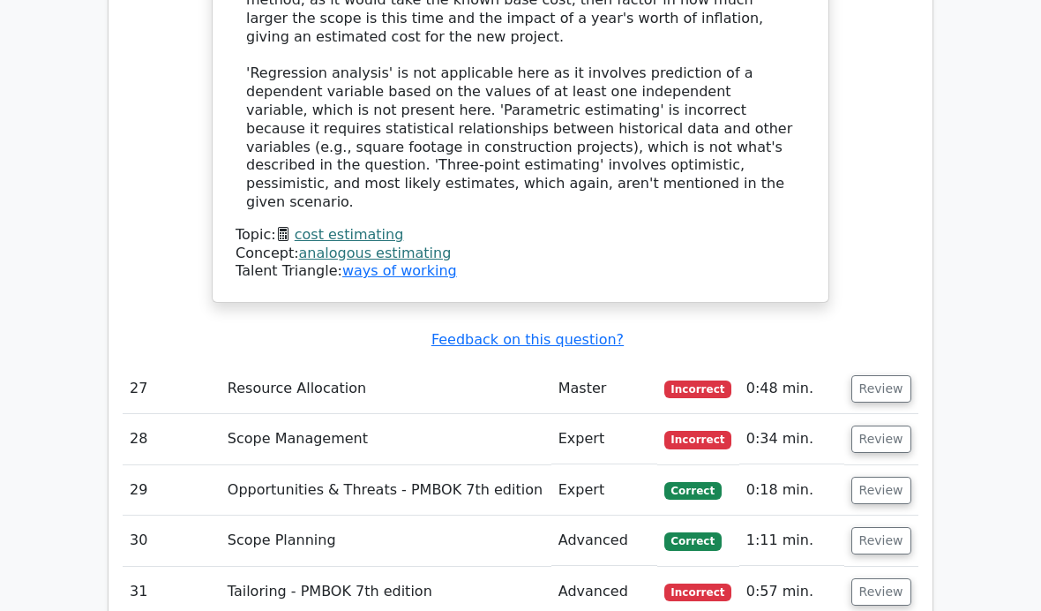
scroll to position [8040, 0]
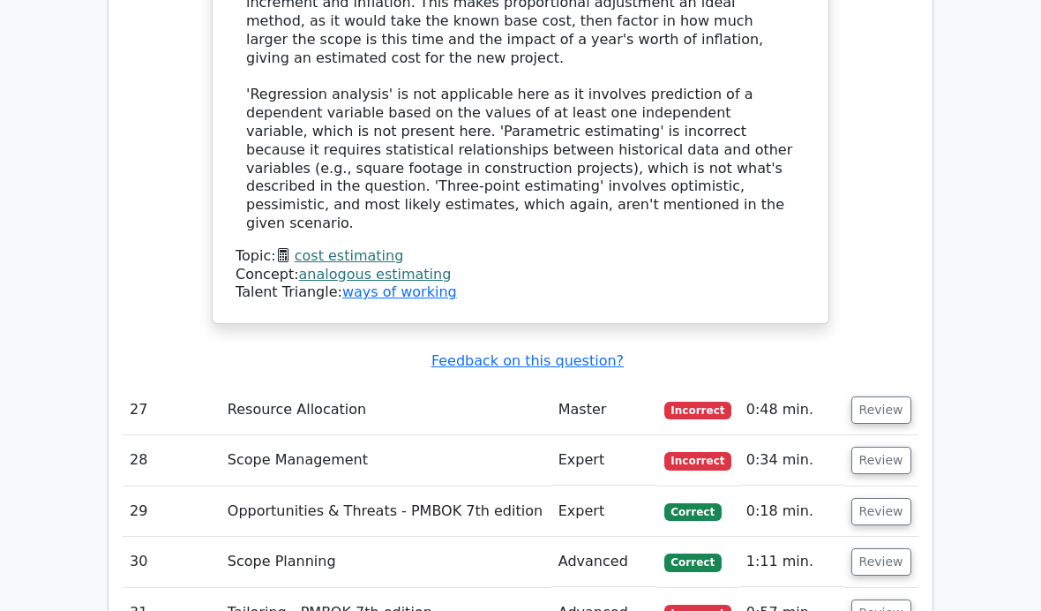
click at [889, 396] on button "Review" at bounding box center [882, 409] width 60 height 27
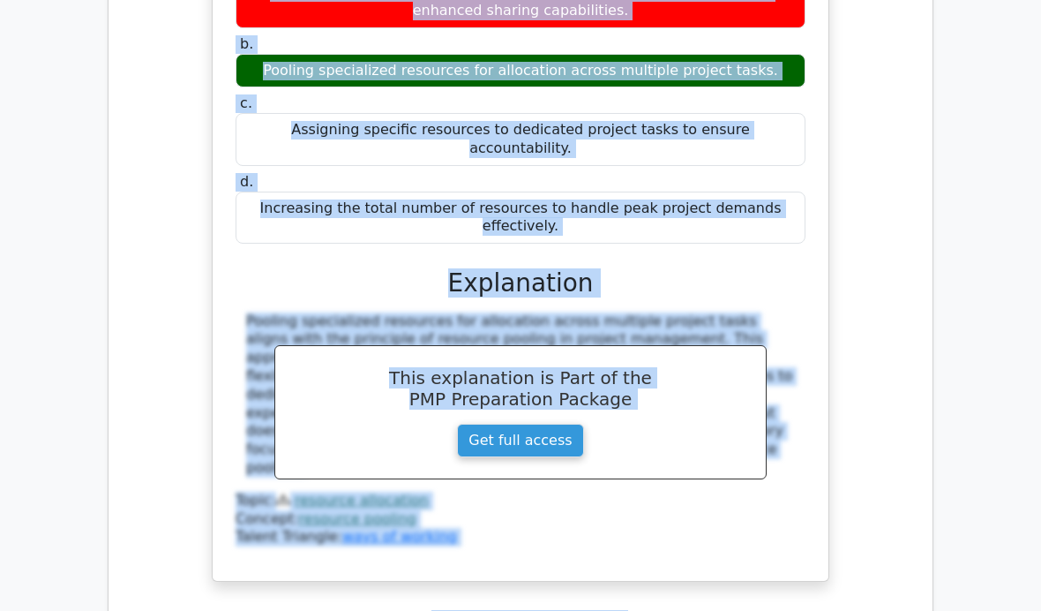
scroll to position [8604, 0]
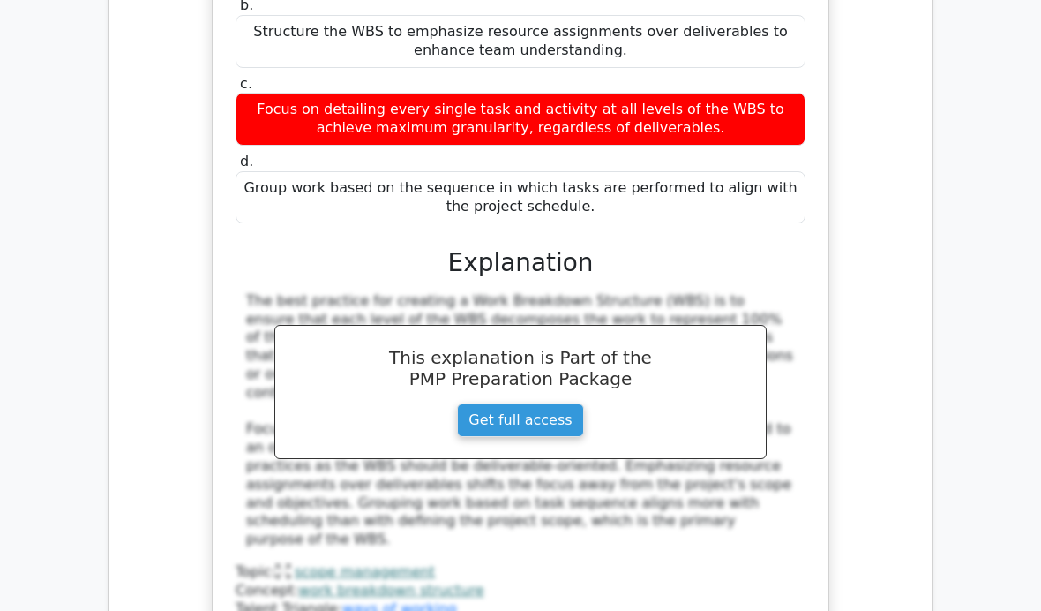
scroll to position [9518, 0]
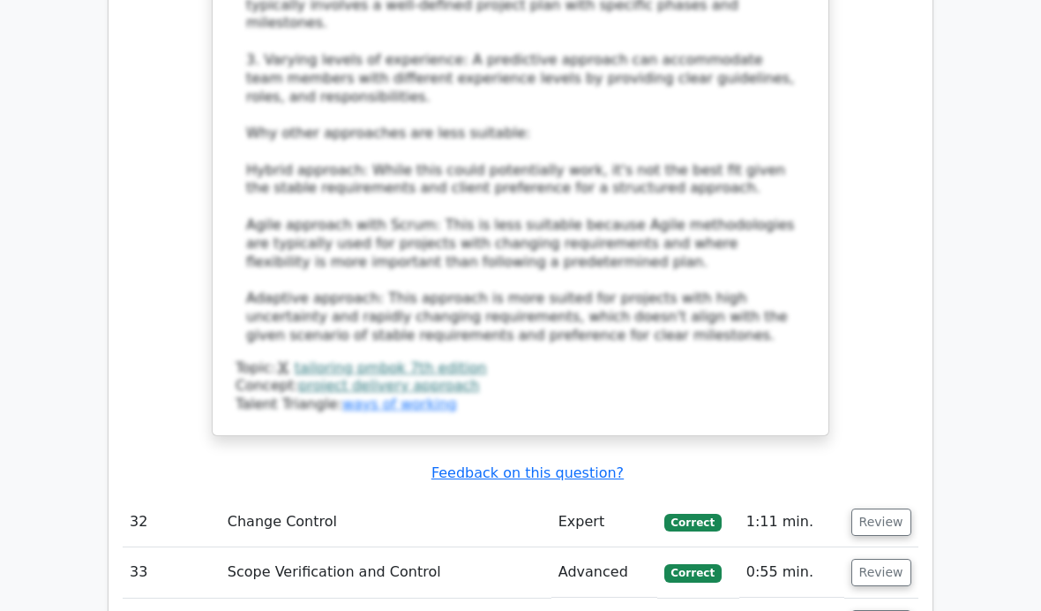
scroll to position [10979, 0]
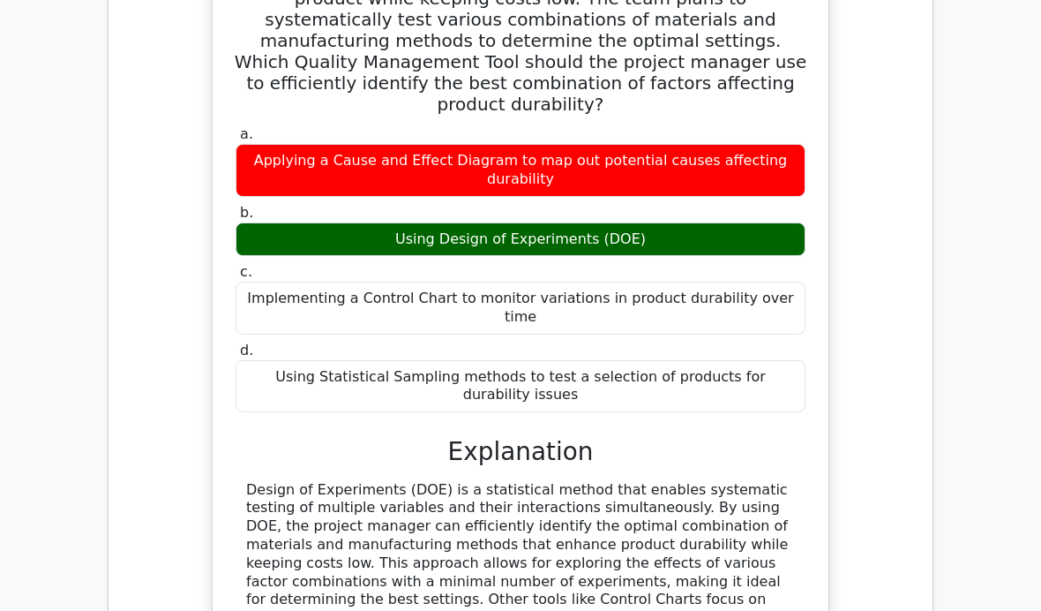
scroll to position [11884, 0]
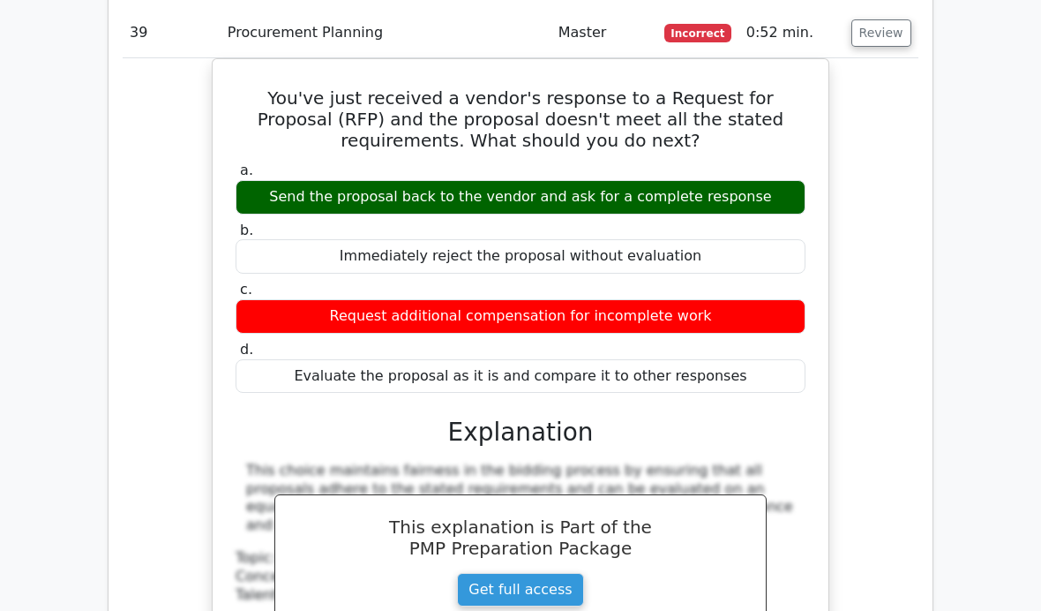
scroll to position [12719, 0]
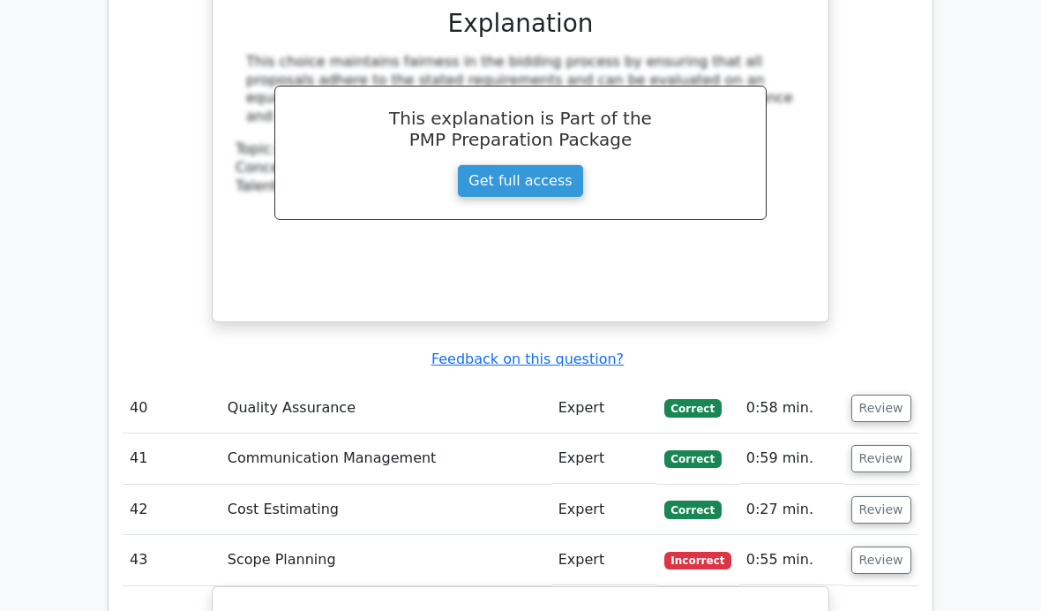
scroll to position [13114, 0]
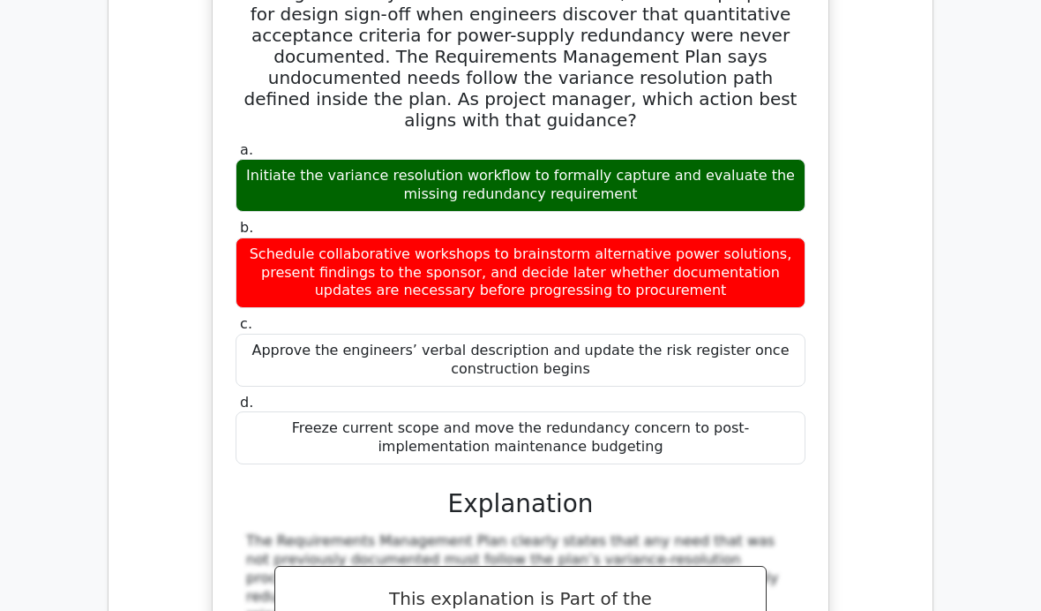
scroll to position [13782, 0]
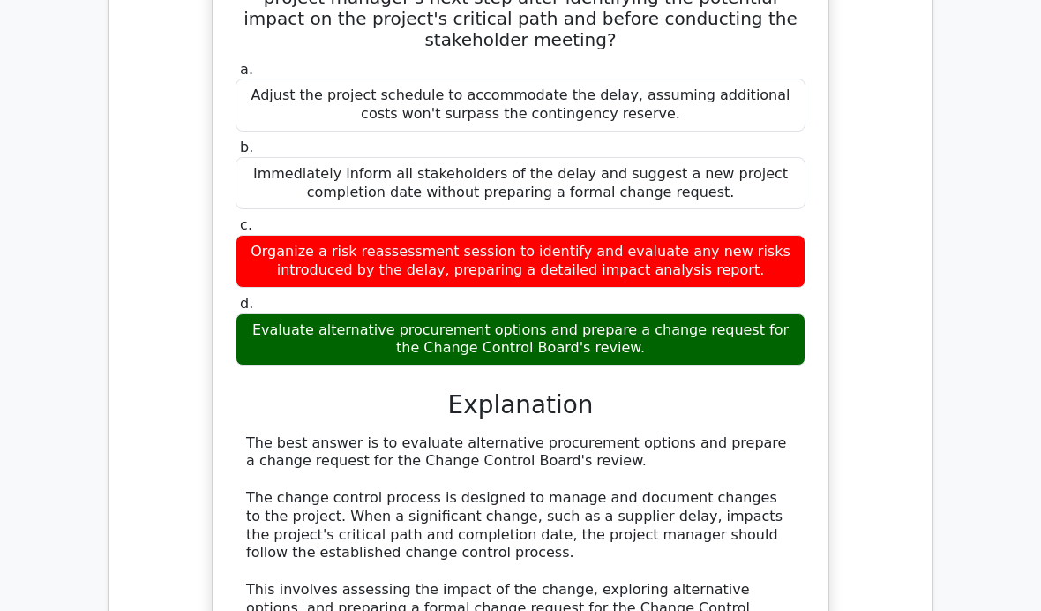
scroll to position [15058, 0]
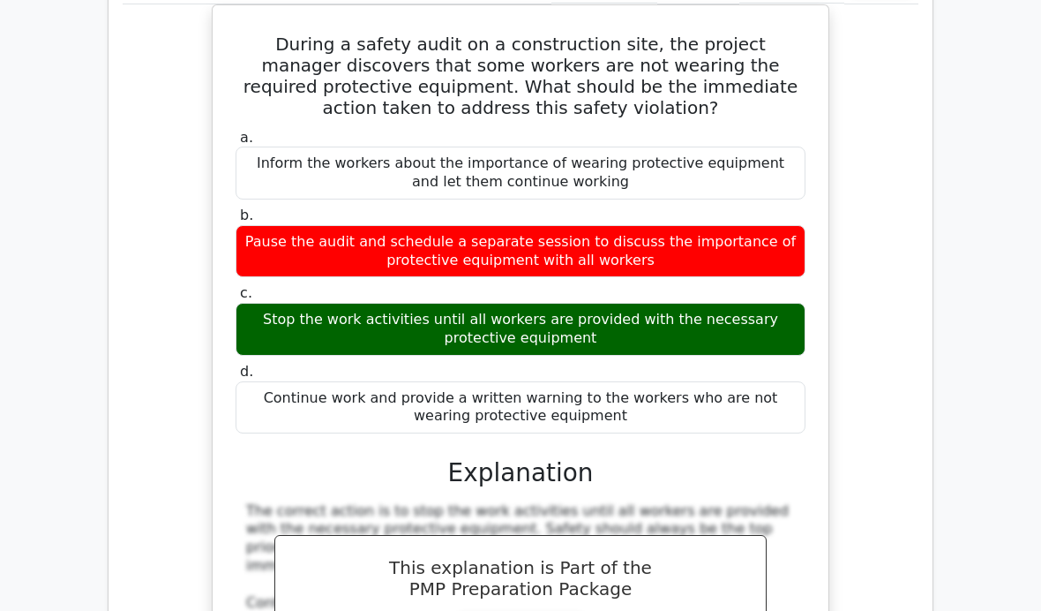
scroll to position [16201, 0]
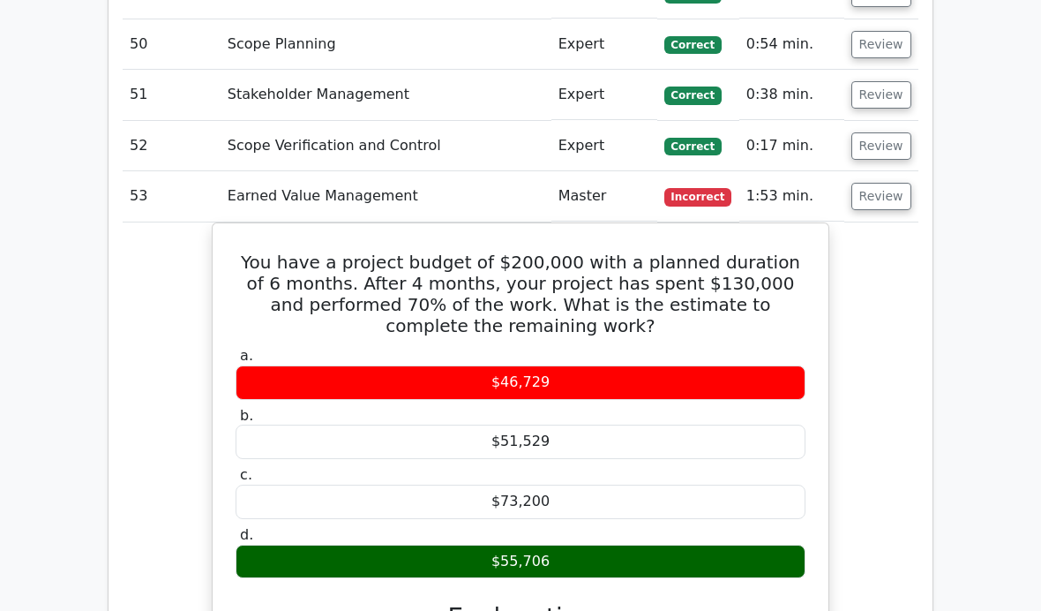
scroll to position [17283, 0]
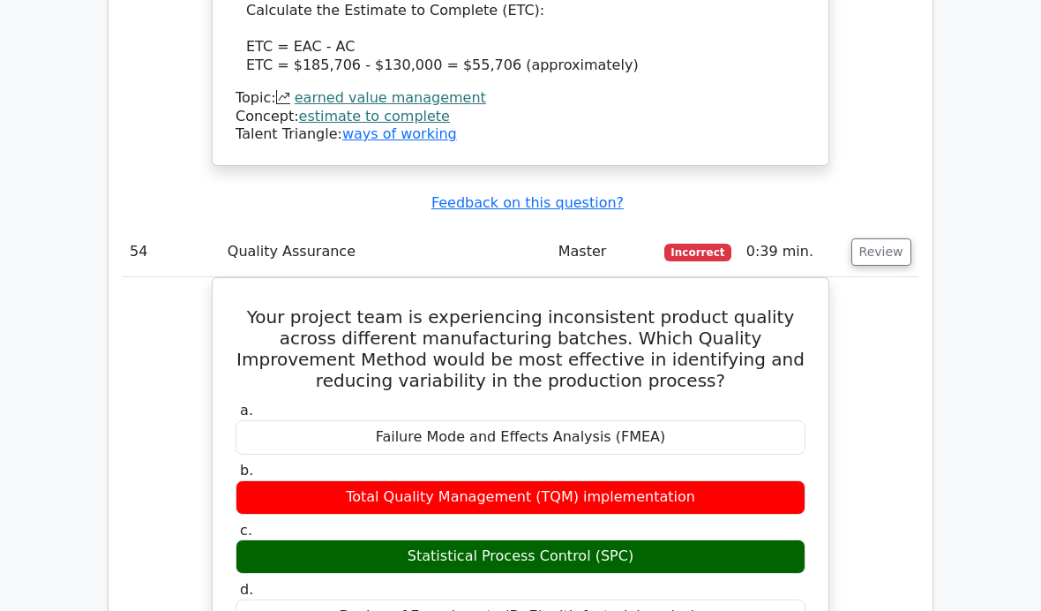
scroll to position [18322, 0]
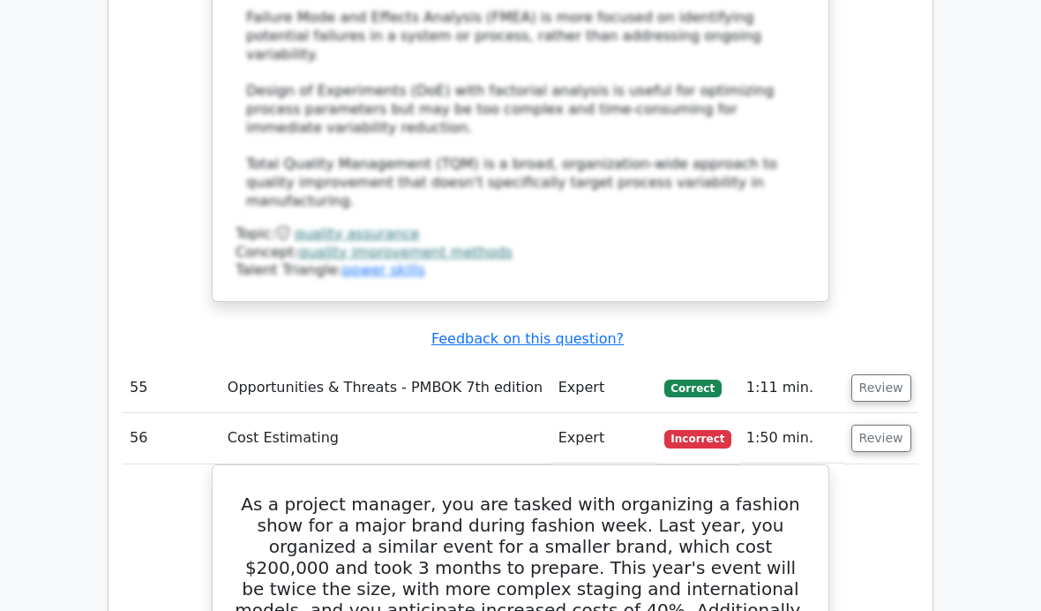
scroll to position [19289, 0]
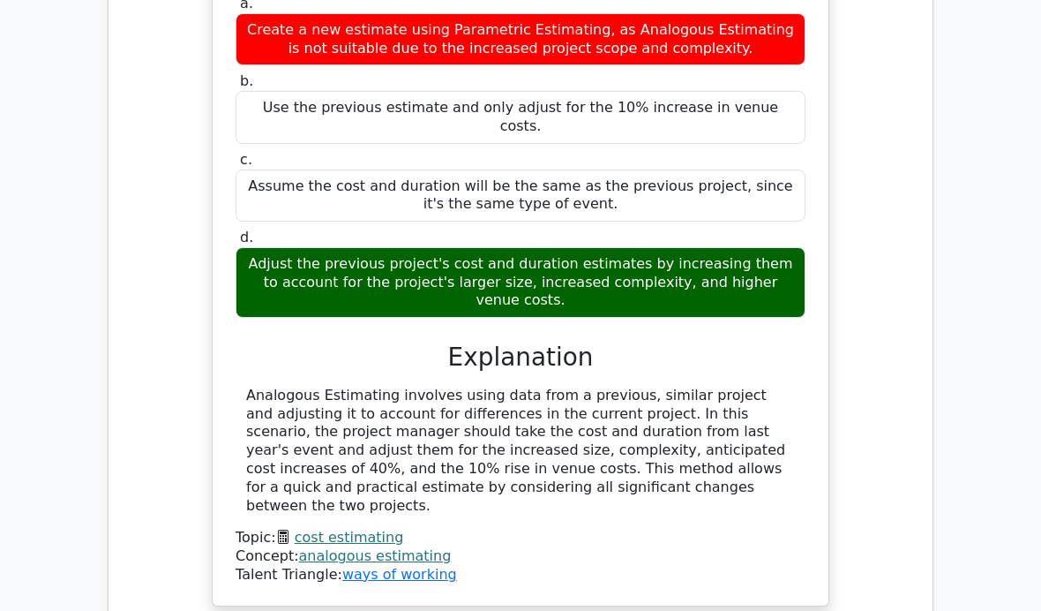
scroll to position [19977, 0]
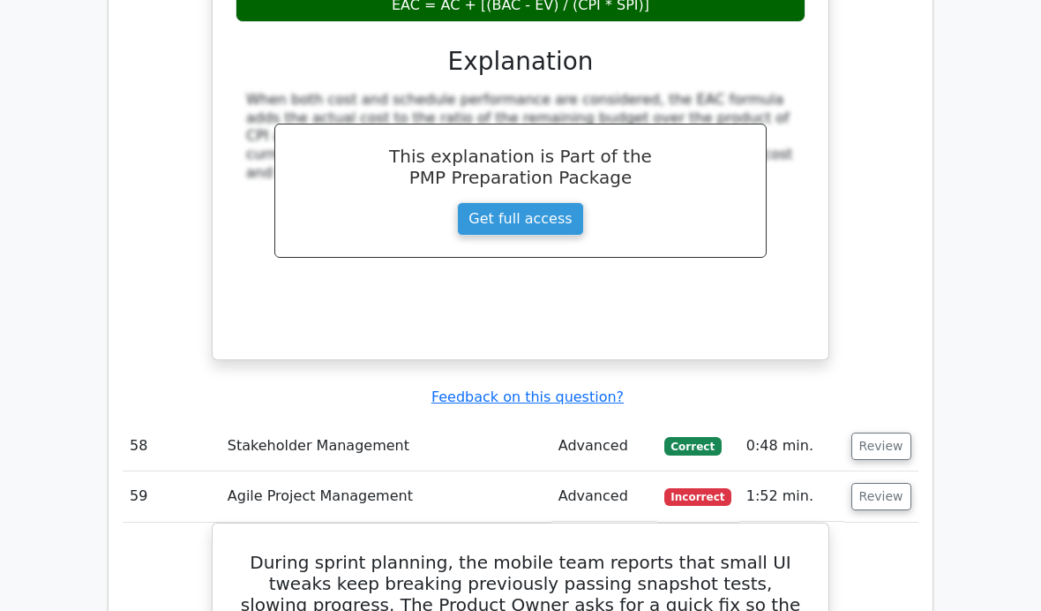
scroll to position [20983, 0]
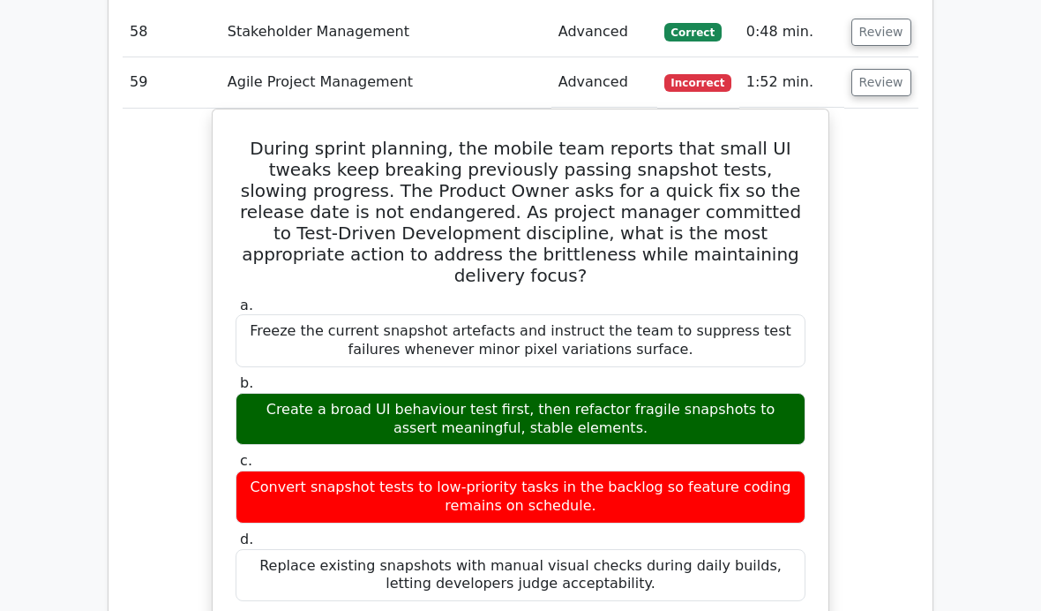
scroll to position [21385, 0]
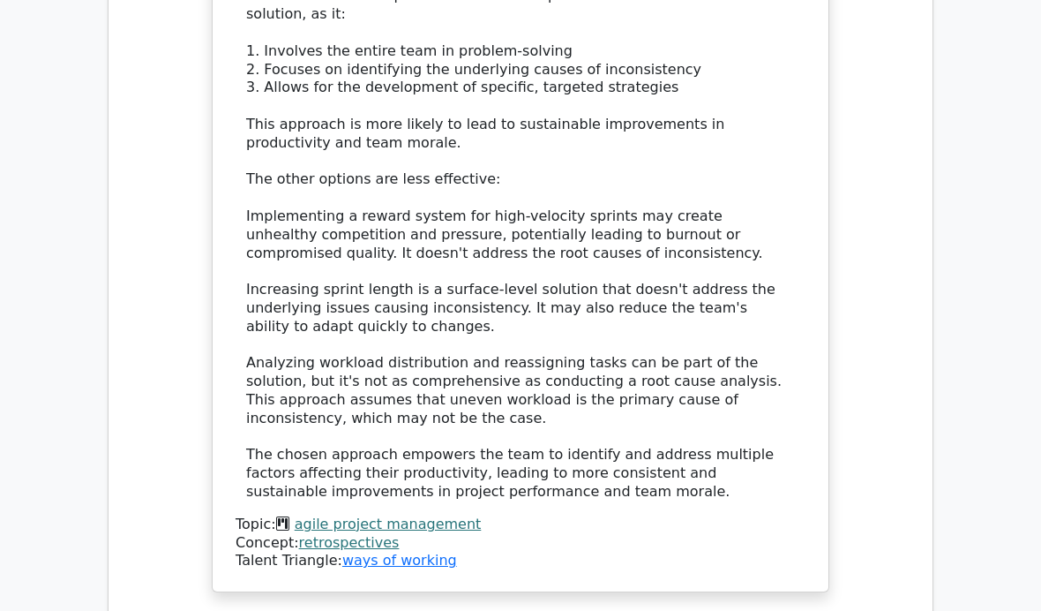
scroll to position [23301, 0]
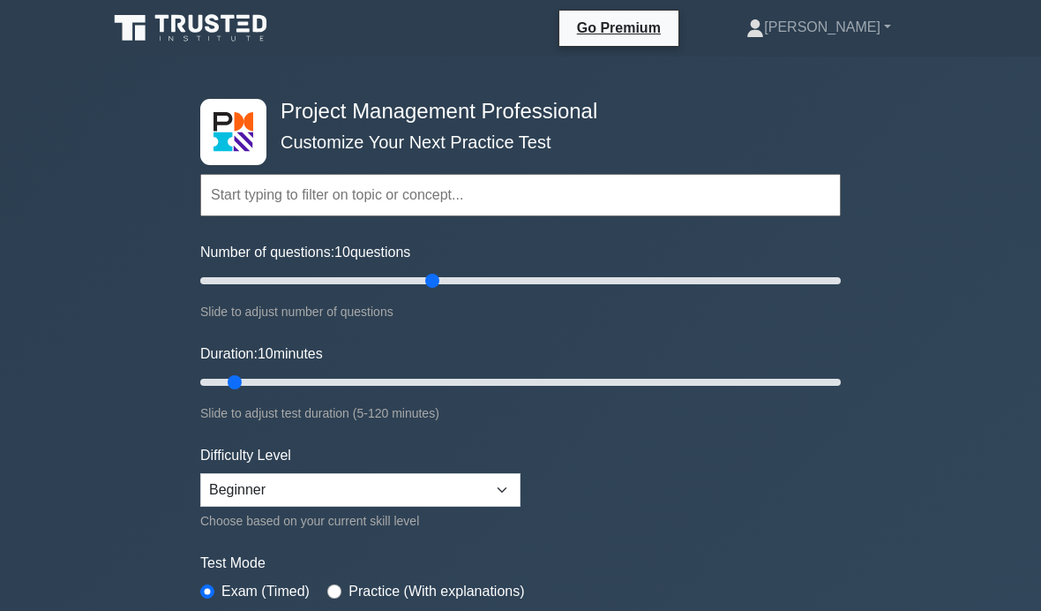
click at [429, 288] on input "Number of questions: 10 questions" at bounding box center [520, 280] width 641 height 21
click at [466, 284] on input "Number of questions: 75 questions" at bounding box center [520, 280] width 641 height 21
click at [492, 279] on input "Number of questions: 85 questions" at bounding box center [520, 280] width 641 height 21
click at [529, 276] on input "Number of questions: 95 questions" at bounding box center [520, 280] width 641 height 21
click at [499, 281] on input "Number of questions: 105 questions" at bounding box center [520, 280] width 641 height 21
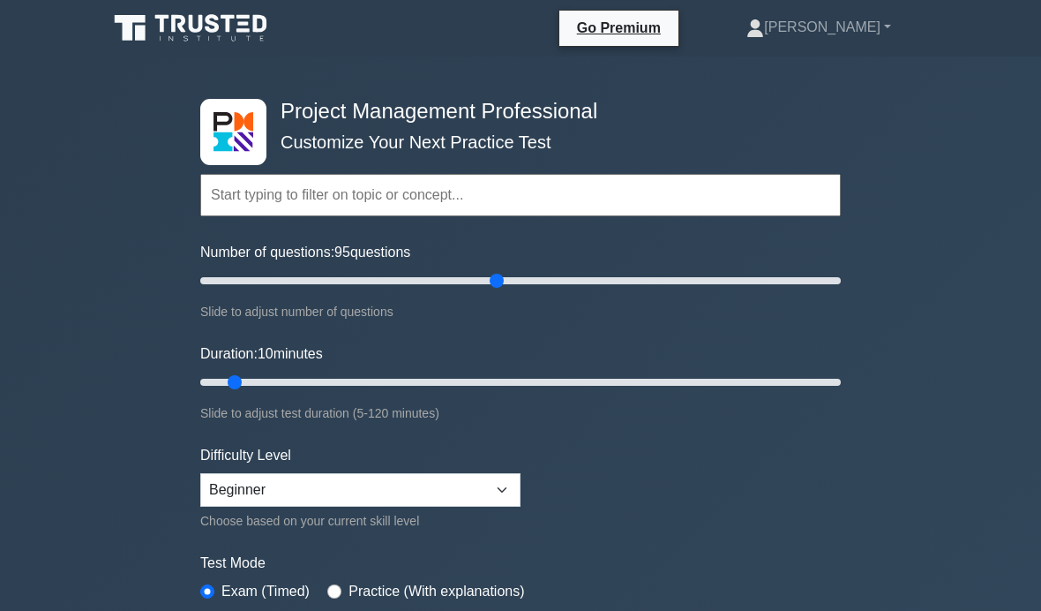
type input "60"
click at [388, 287] on input "Number of questions: 95 questions" at bounding box center [520, 280] width 641 height 21
click at [399, 386] on input "Duration: 10 minutes" at bounding box center [520, 381] width 641 height 21
click at [441, 387] on input "Duration: 40 minutes" at bounding box center [520, 381] width 641 height 21
click at [487, 377] on input "Duration: 50 minutes" at bounding box center [520, 381] width 641 height 21
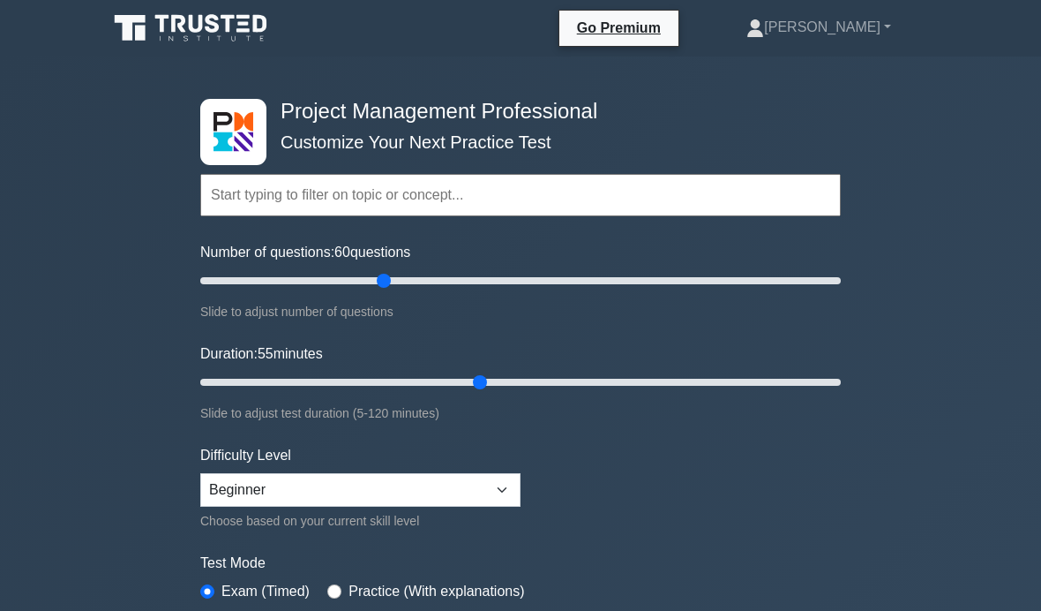
type input "60"
click at [514, 381] on input "Duration: 55 minutes" at bounding box center [520, 381] width 641 height 21
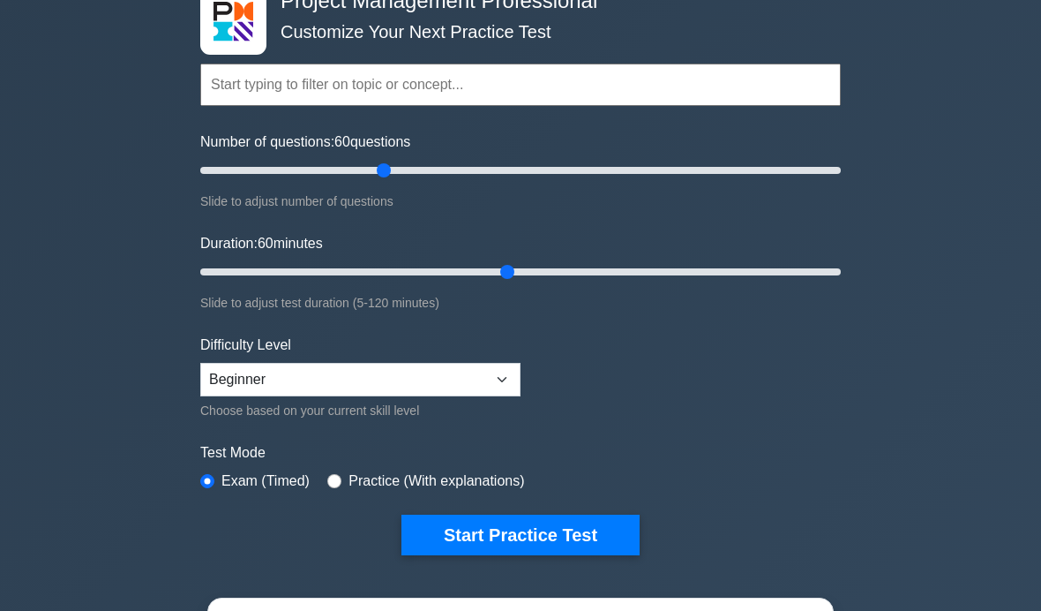
scroll to position [129, 0]
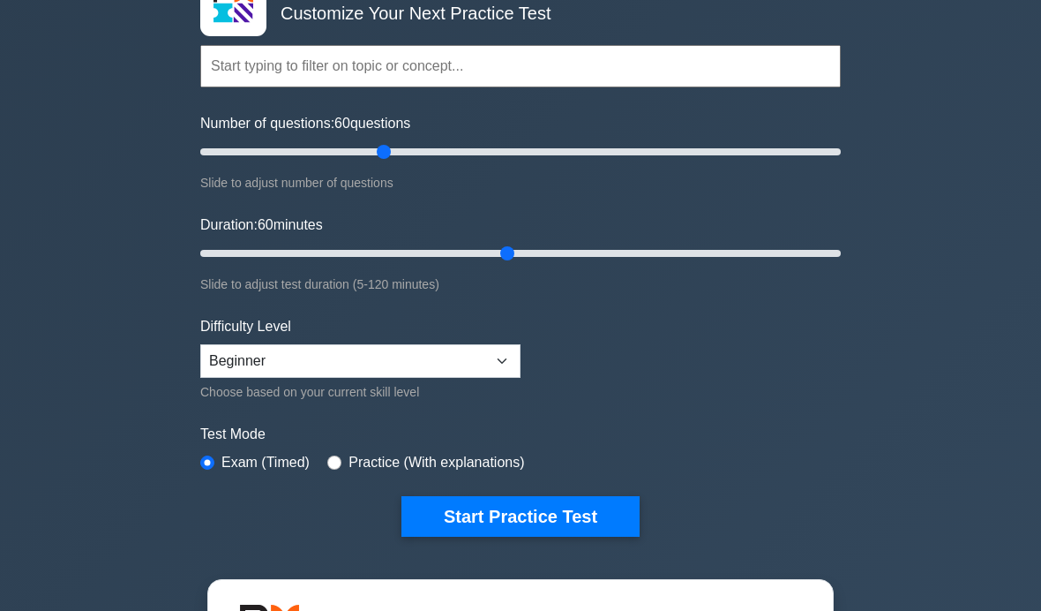
click at [597, 519] on button "Start Practice Test" at bounding box center [520, 516] width 238 height 41
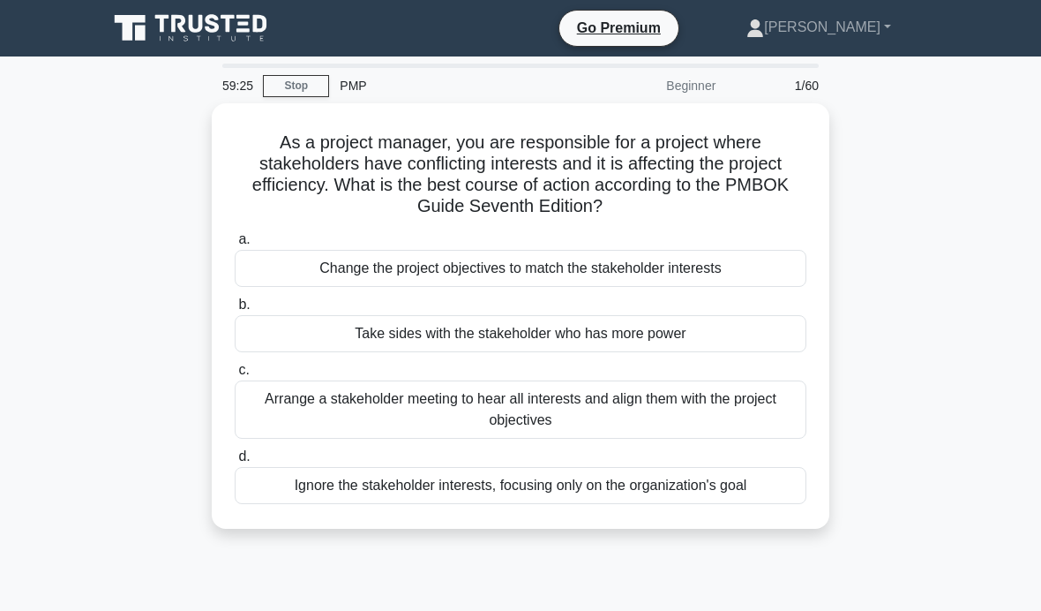
click at [741, 410] on div "Arrange a stakeholder meeting to hear all interests and align them with the pro…" at bounding box center [521, 409] width 572 height 58
click at [235, 376] on input "c. Arrange a stakeholder meeting to hear all interests and align them with the …" at bounding box center [235, 369] width 0 height 11
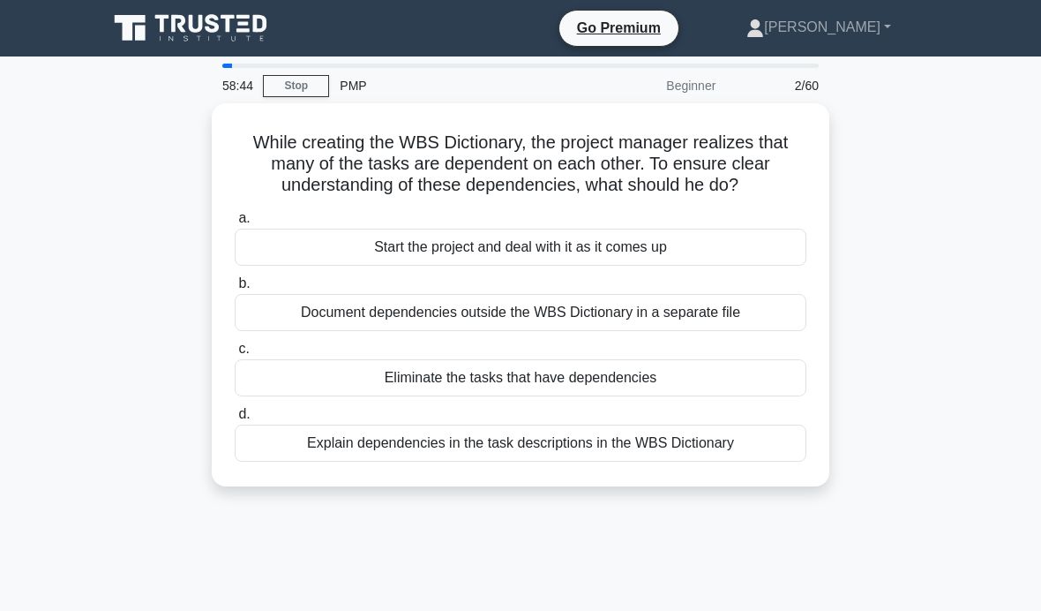
click at [772, 459] on div "Explain dependencies in the task descriptions in the WBS Dictionary" at bounding box center [521, 442] width 572 height 37
click at [235, 420] on input "d. Explain dependencies in the task descriptions in the WBS Dictionary" at bounding box center [235, 414] width 0 height 11
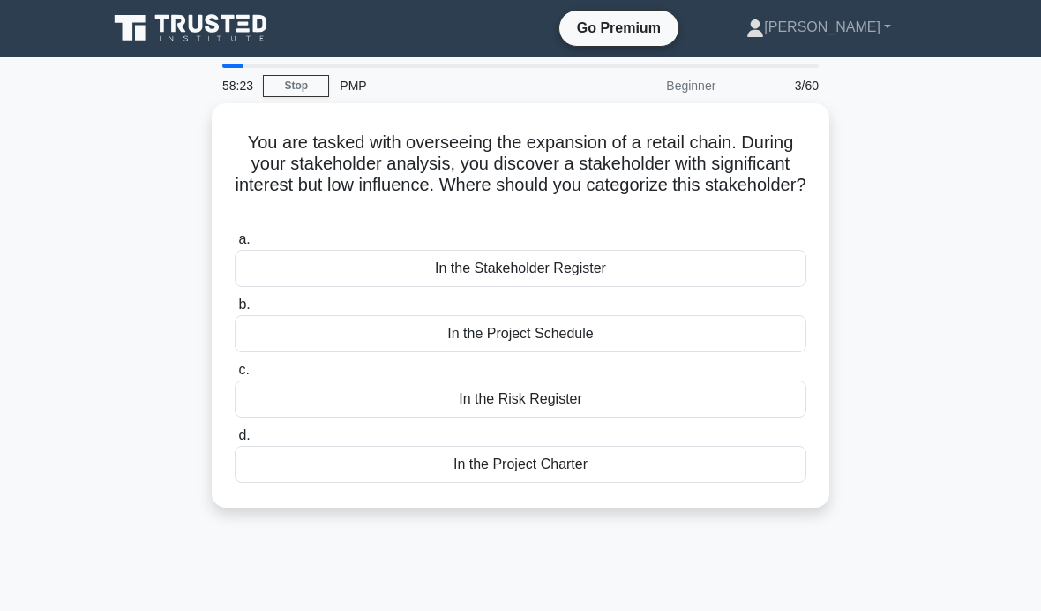
click at [758, 274] on div "In the Stakeholder Register" at bounding box center [521, 268] width 572 height 37
click at [235, 245] on input "a. In the Stakeholder Register" at bounding box center [235, 239] width 0 height 11
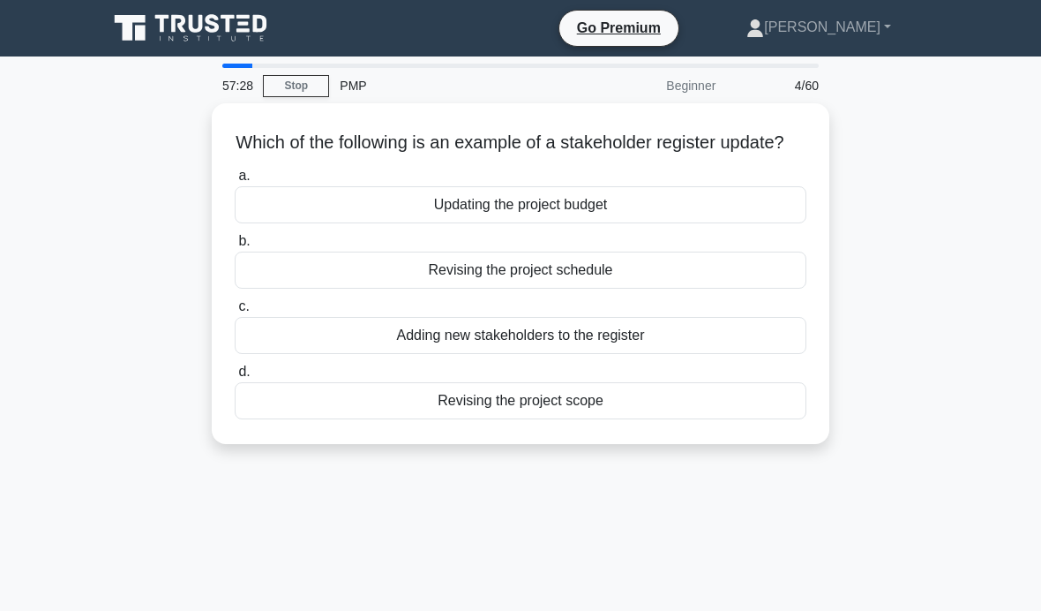
click at [684, 353] on div "Adding new stakeholders to the register" at bounding box center [521, 335] width 572 height 37
click at [235, 312] on input "c. Adding new stakeholders to the register" at bounding box center [235, 306] width 0 height 11
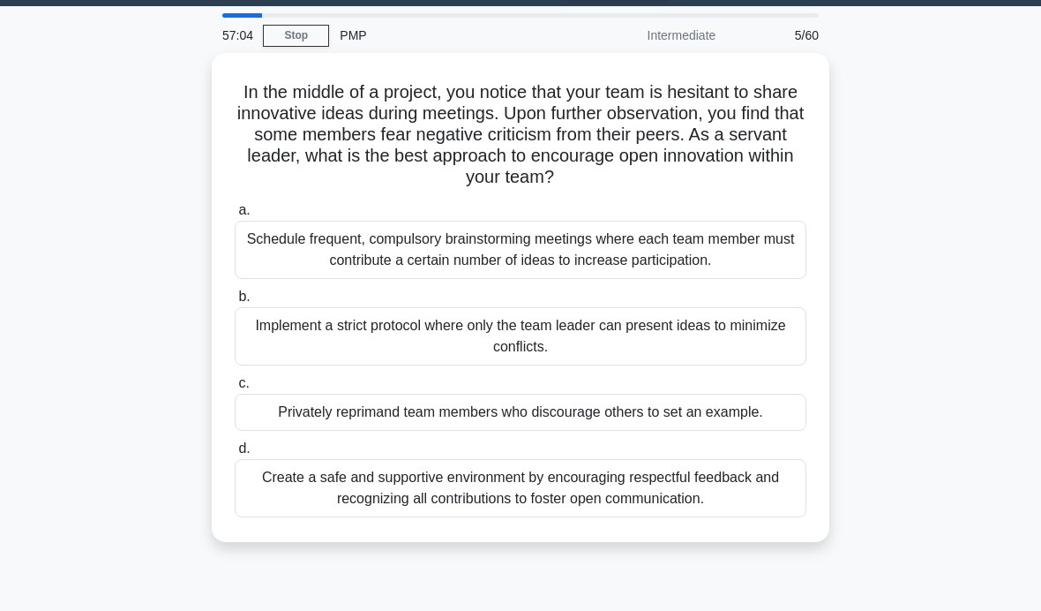
scroll to position [51, 0]
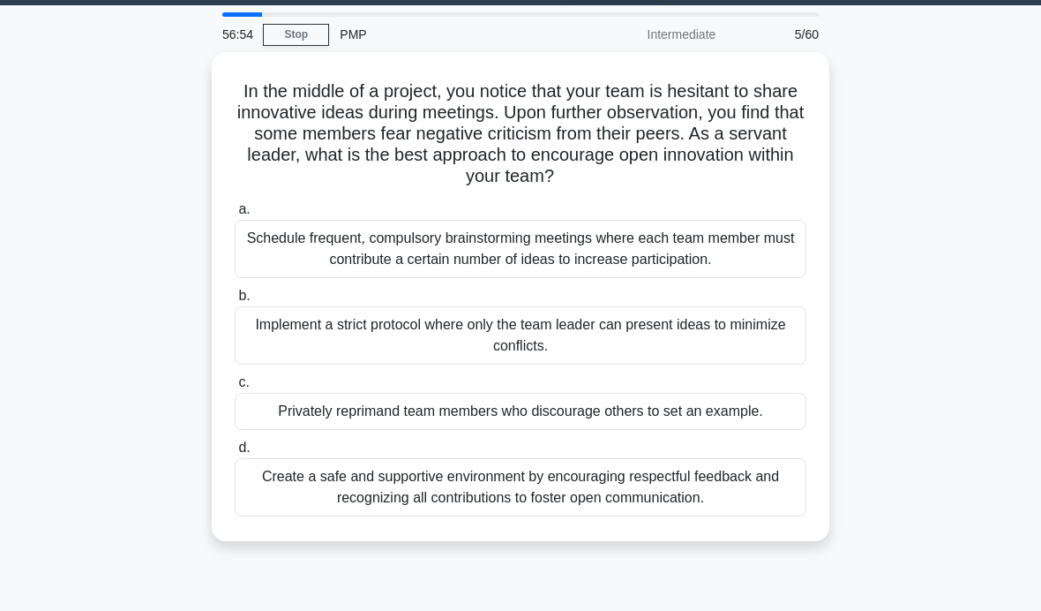
click at [769, 484] on div "Create a safe and supportive environment by encouraging respectful feedback and…" at bounding box center [521, 487] width 572 height 58
click at [235, 454] on input "d. Create a safe and supportive environment by encouraging respectful feedback …" at bounding box center [235, 447] width 0 height 11
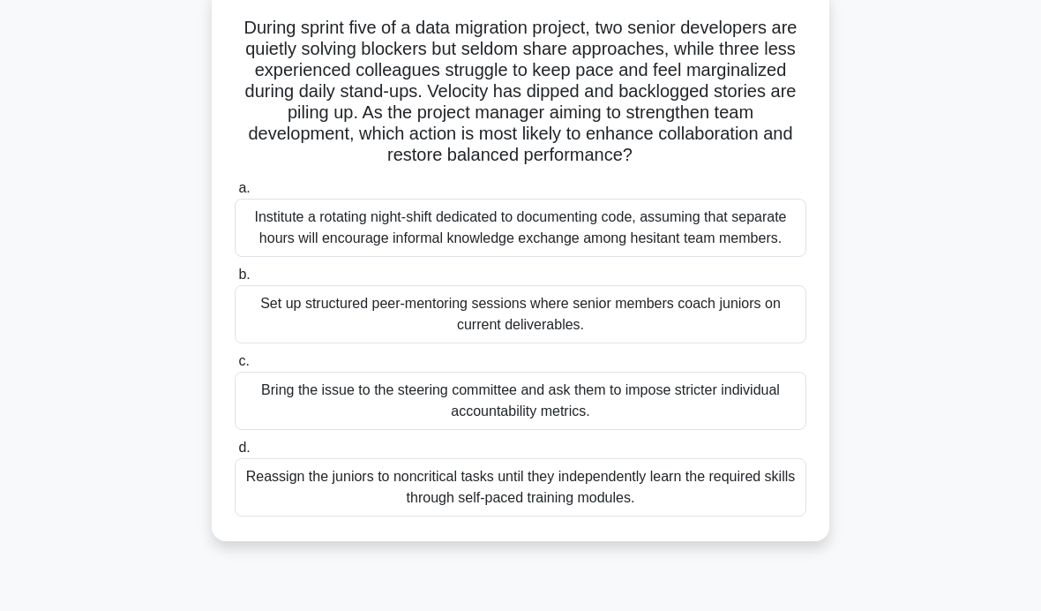
scroll to position [116, 0]
click at [764, 342] on div "Set up structured peer-mentoring sessions where senior members coach juniors on…" at bounding box center [521, 313] width 572 height 58
click at [235, 280] on input "b. Set up structured peer-mentoring sessions where senior members coach juniors…" at bounding box center [235, 273] width 0 height 11
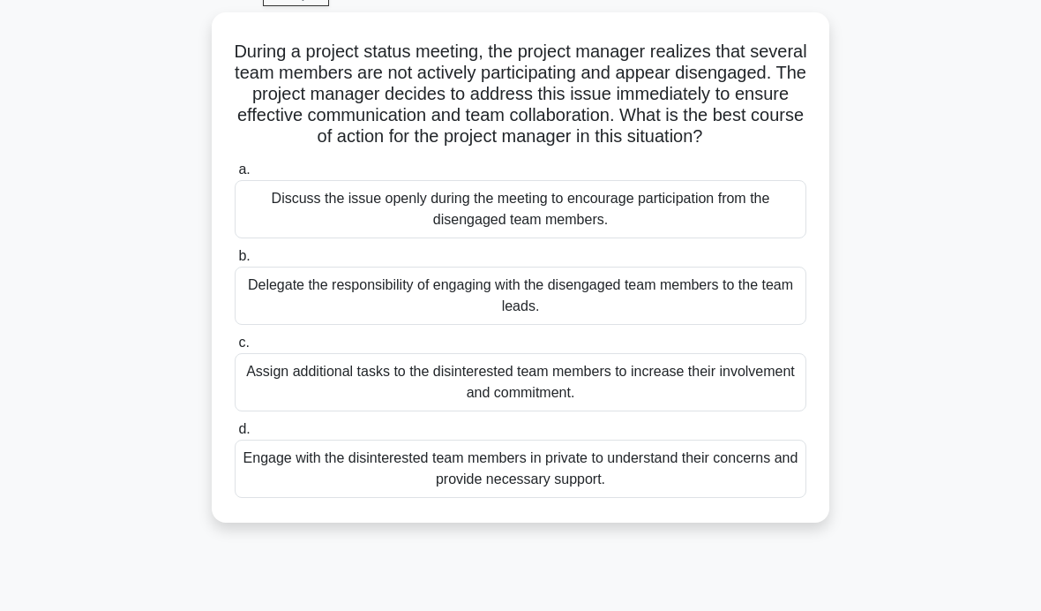
scroll to position [94, 0]
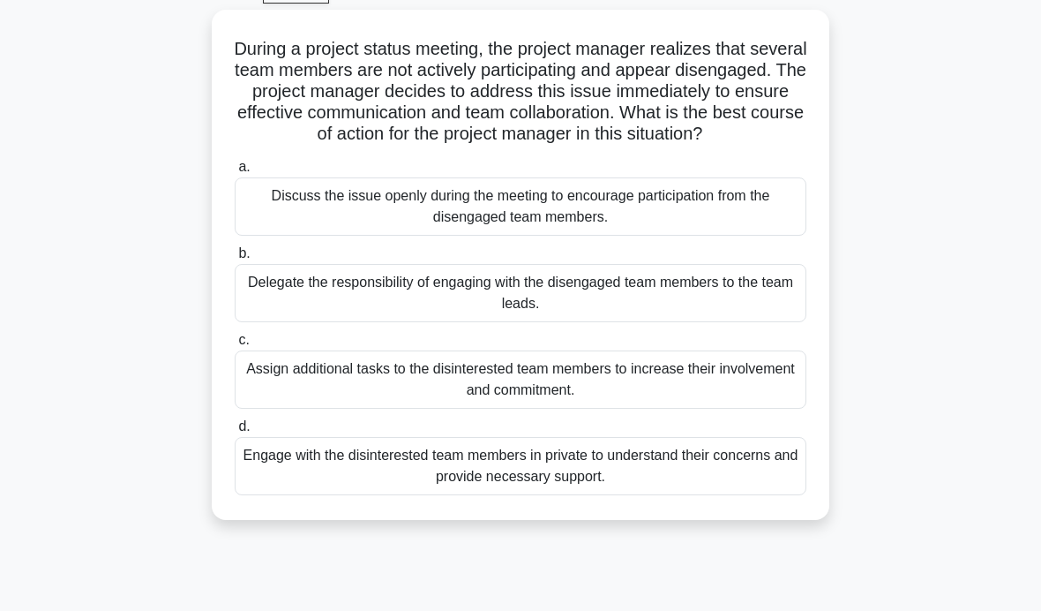
click at [800, 485] on div "Engage with the disinterested team members in private to understand their conce…" at bounding box center [521, 466] width 572 height 58
click at [235, 432] on input "d. Engage with the disinterested team members in private to understand their co…" at bounding box center [235, 426] width 0 height 11
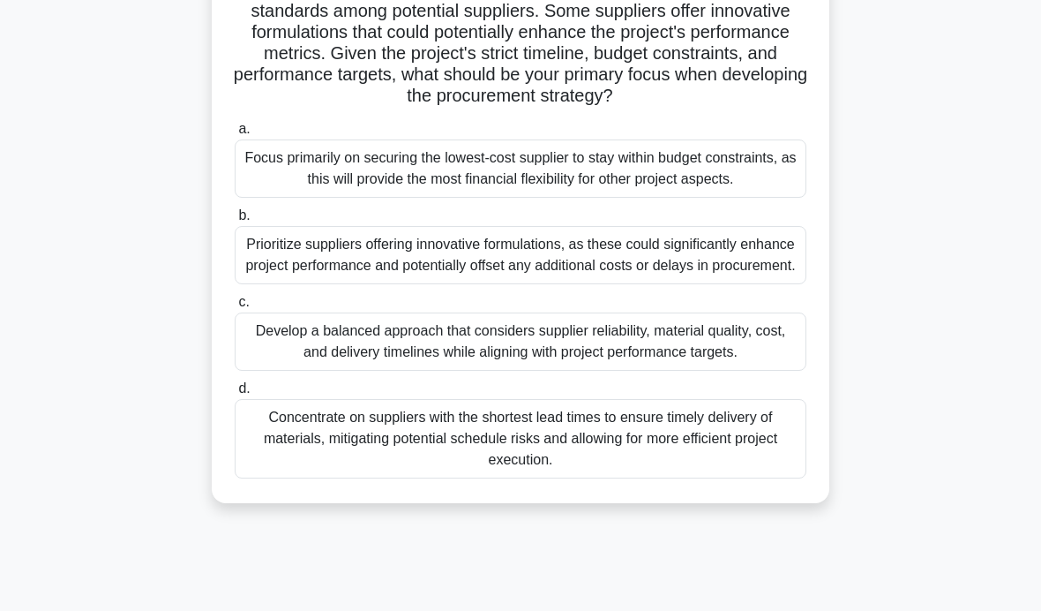
scroll to position [238, 0]
click at [760, 370] on div "Develop a balanced approach that considers supplier reliability, material quali…" at bounding box center [521, 340] width 572 height 58
click at [235, 307] on input "c. Develop a balanced approach that considers supplier reliability, material qu…" at bounding box center [235, 301] width 0 height 11
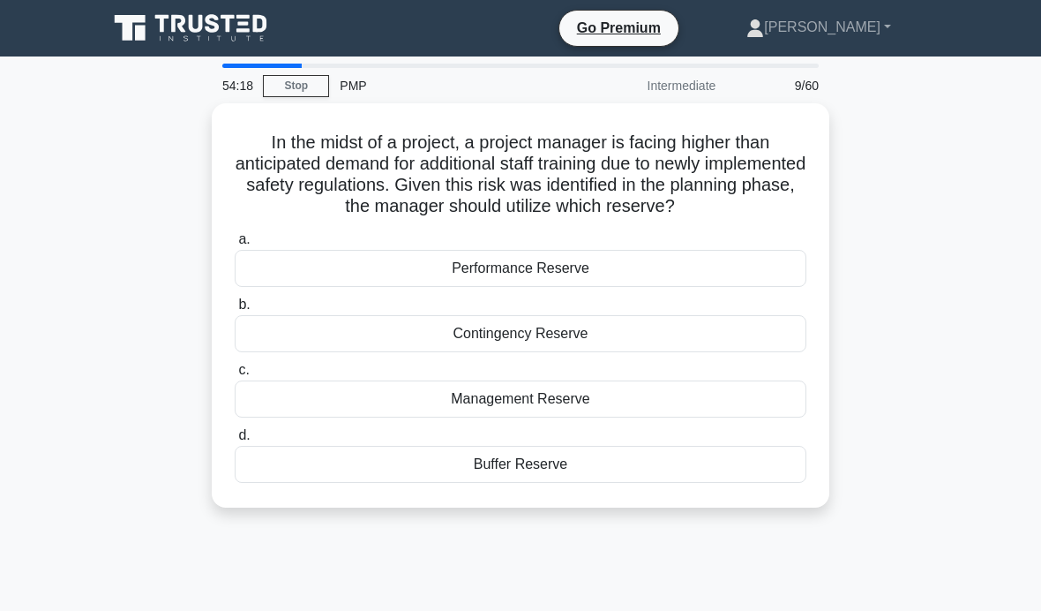
scroll to position [83, 0]
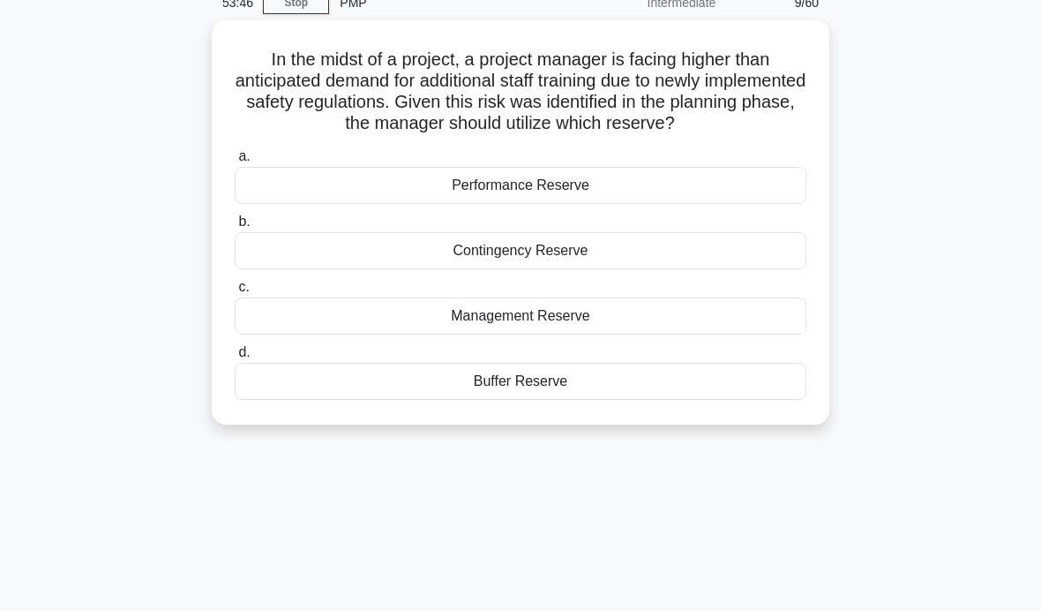
click at [890, 192] on div "In the midst of a project, a project manager is facing higher than anticipated …" at bounding box center [520, 232] width 847 height 425
click at [780, 196] on div "Performance Reserve" at bounding box center [521, 185] width 572 height 37
click at [235, 162] on input "a. Performance Reserve" at bounding box center [235, 156] width 0 height 11
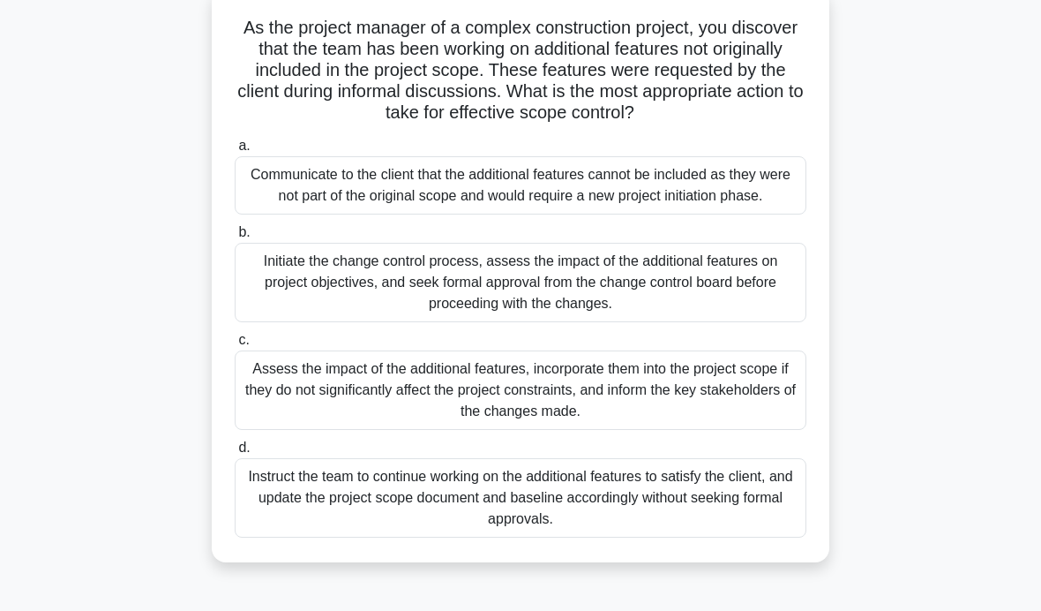
scroll to position [116, 0]
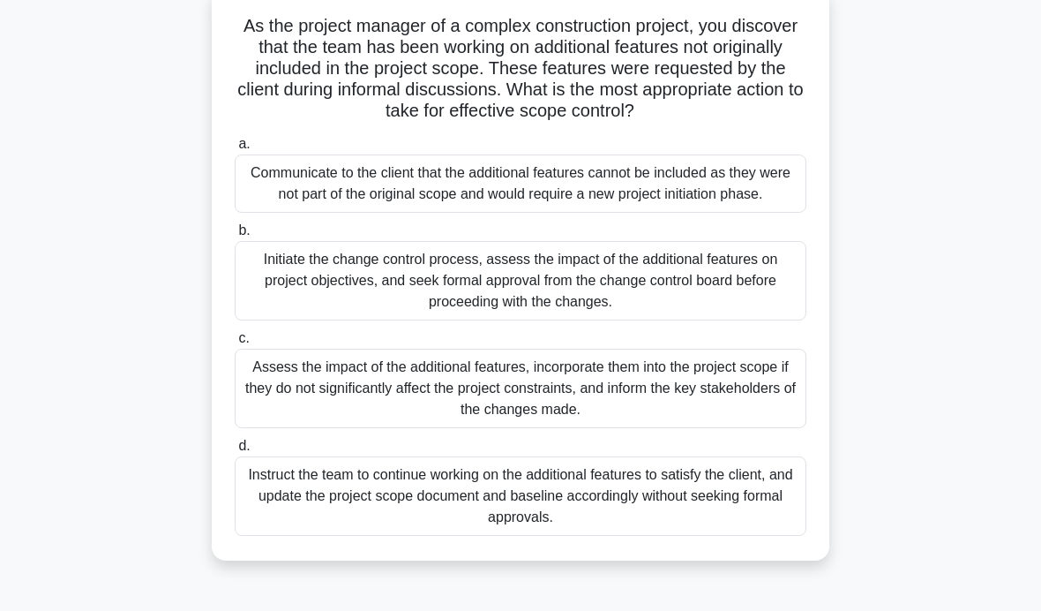
click at [705, 286] on div "Initiate the change control process, assess the impact of the additional featur…" at bounding box center [521, 280] width 572 height 79
click at [235, 236] on input "b. Initiate the change control process, assess the impact of the additional fea…" at bounding box center [235, 230] width 0 height 11
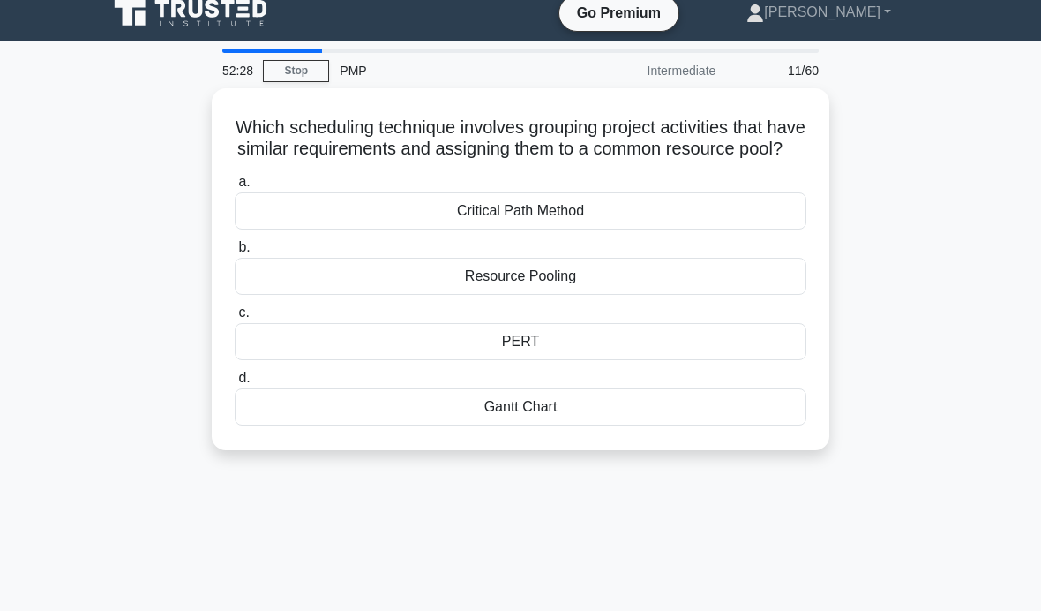
scroll to position [0, 0]
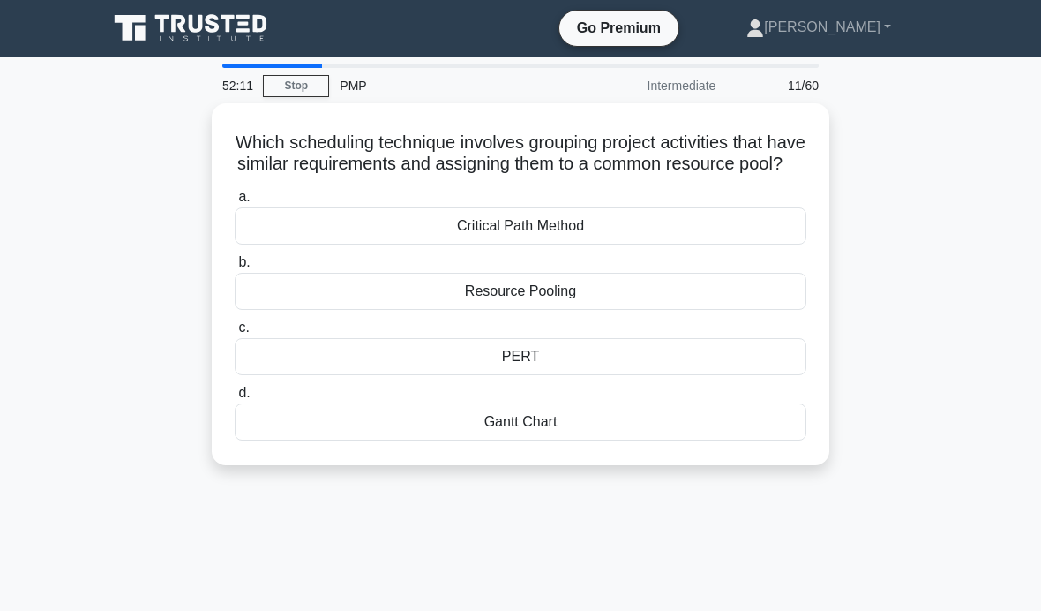
click at [687, 310] on div "Resource Pooling" at bounding box center [521, 291] width 572 height 37
click at [235, 268] on input "b. Resource Pooling" at bounding box center [235, 262] width 0 height 11
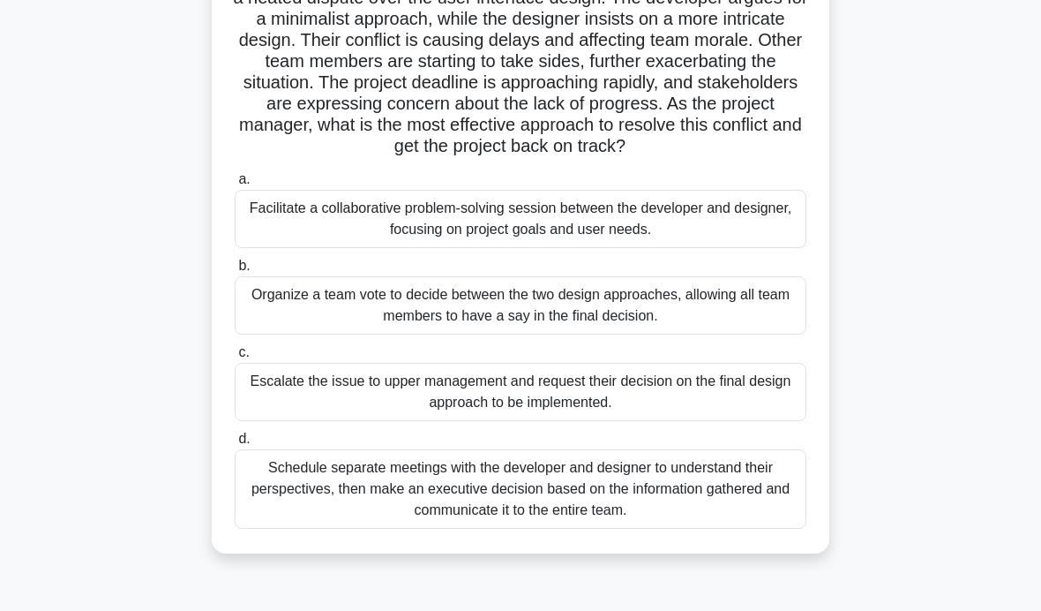
scroll to position [164, 0]
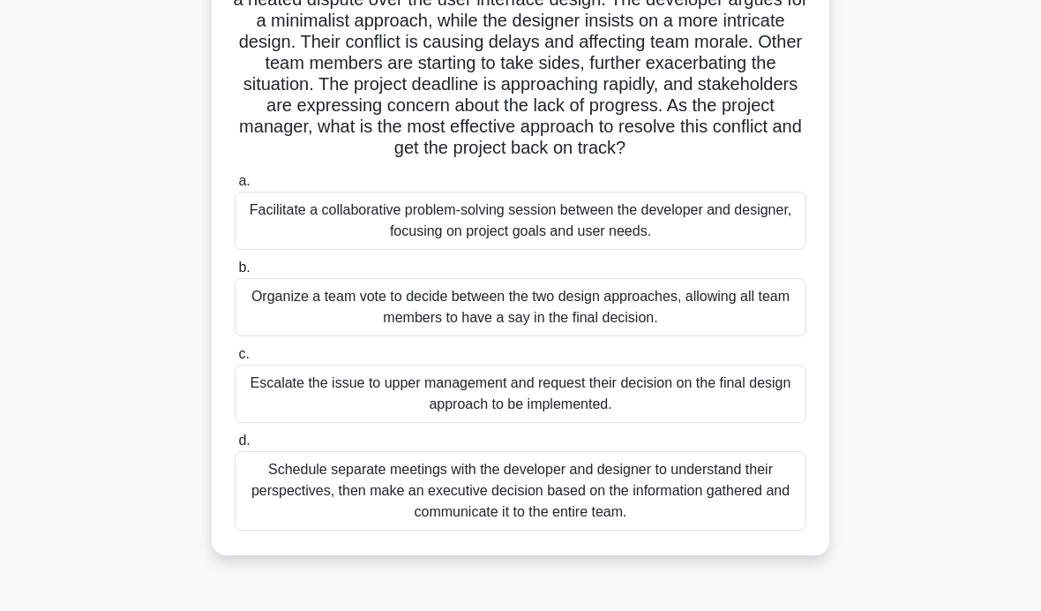
click at [555, 530] on div "Schedule separate meetings with the developer and designer to understand their …" at bounding box center [521, 490] width 572 height 79
click at [235, 446] on input "d. Schedule separate meetings with the developer and designer to understand the…" at bounding box center [235, 440] width 0 height 11
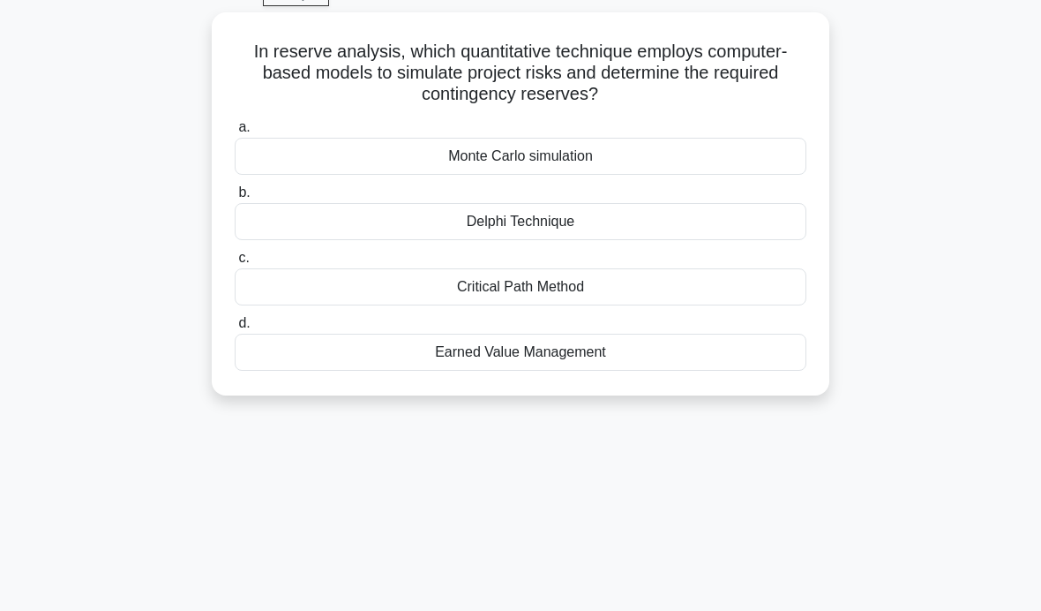
scroll to position [93, 0]
click at [723, 159] on div "Monte Carlo simulation" at bounding box center [521, 154] width 572 height 37
click at [235, 131] on input "a. Monte Carlo simulation" at bounding box center [235, 125] width 0 height 11
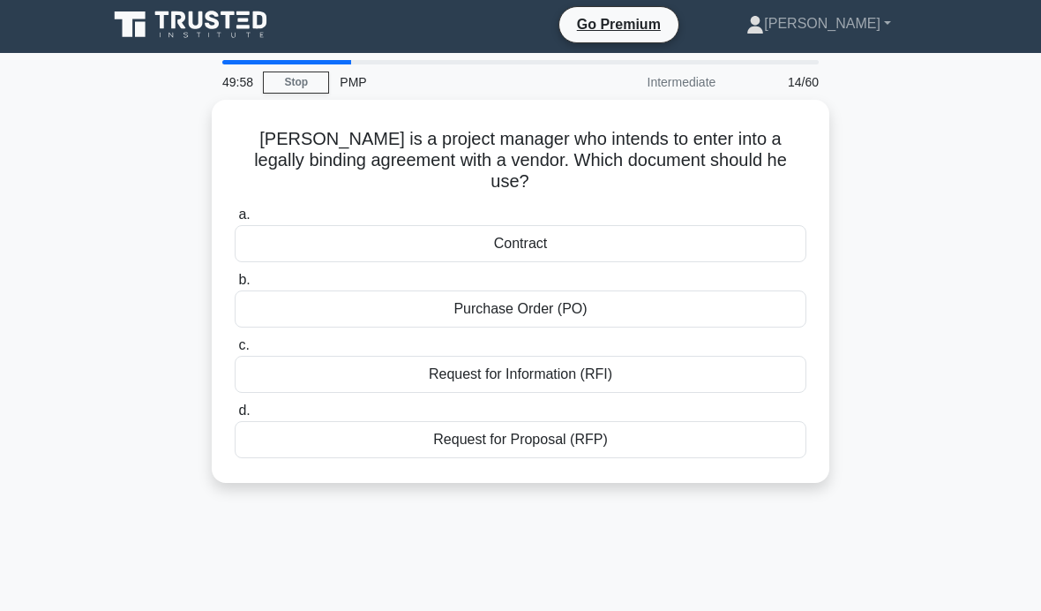
scroll to position [0, 0]
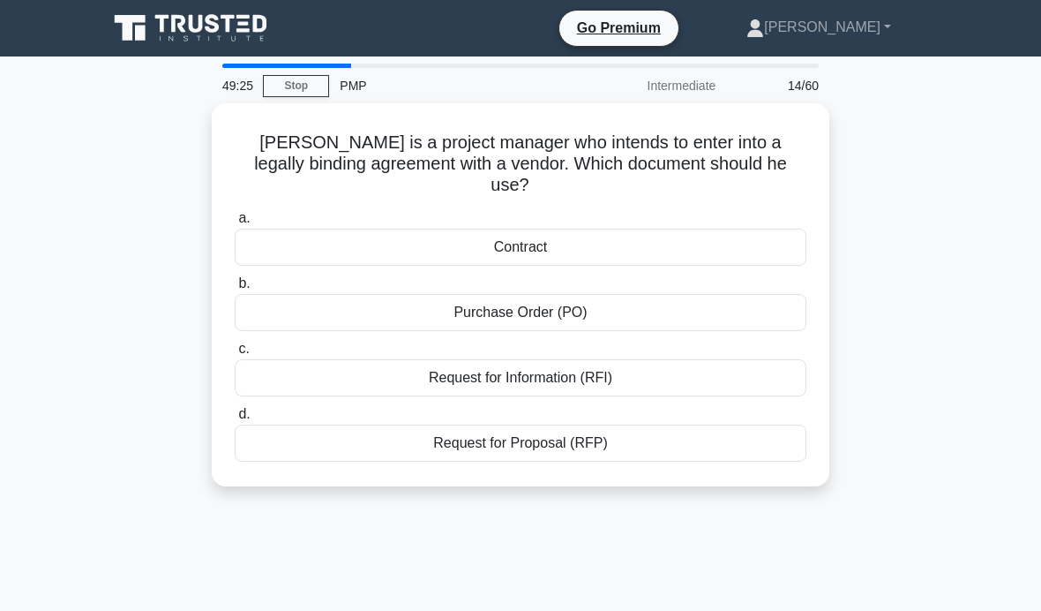
click at [612, 245] on div "Contract" at bounding box center [521, 247] width 572 height 37
click at [235, 224] on input "a. Contract" at bounding box center [235, 218] width 0 height 11
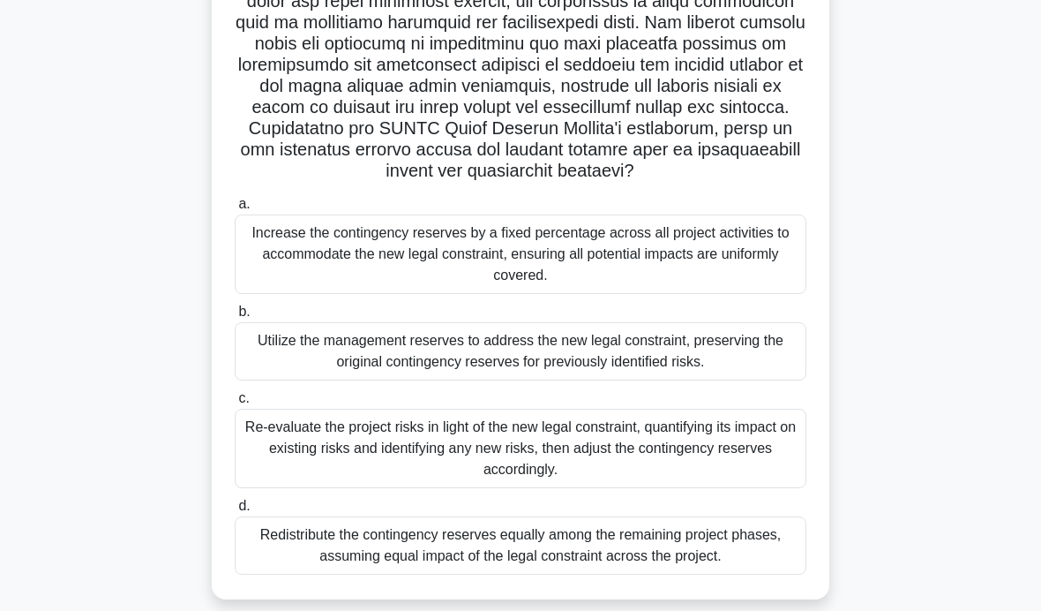
scroll to position [371, 0]
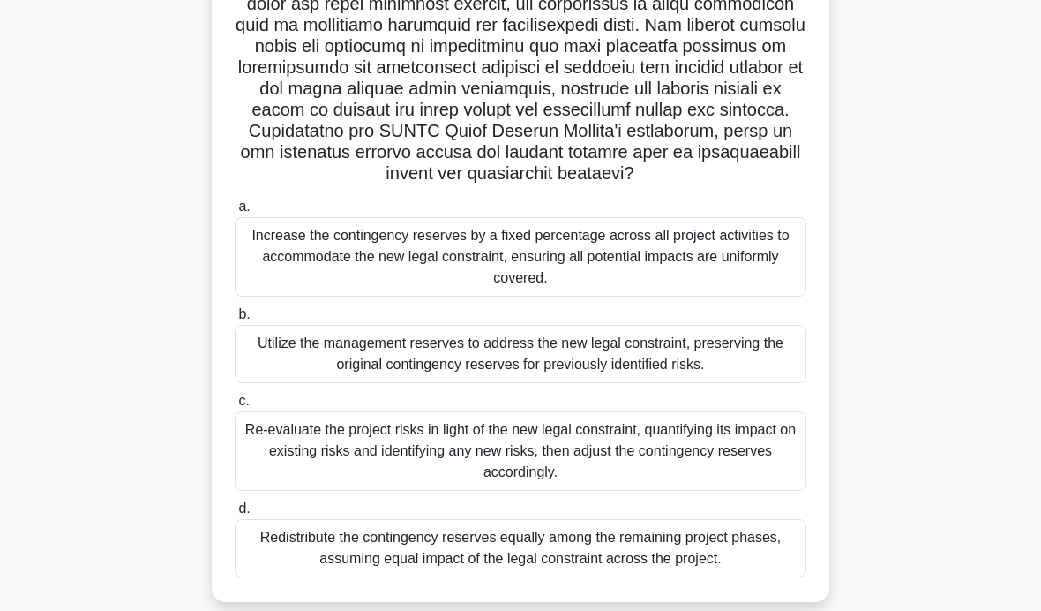
click at [646, 483] on div "Re-evaluate the project risks in light of the new legal constraint, quantifying…" at bounding box center [521, 450] width 572 height 79
click at [235, 407] on input "c. Re-evaluate the project risks in light of the new legal constraint, quantify…" at bounding box center [235, 400] width 0 height 11
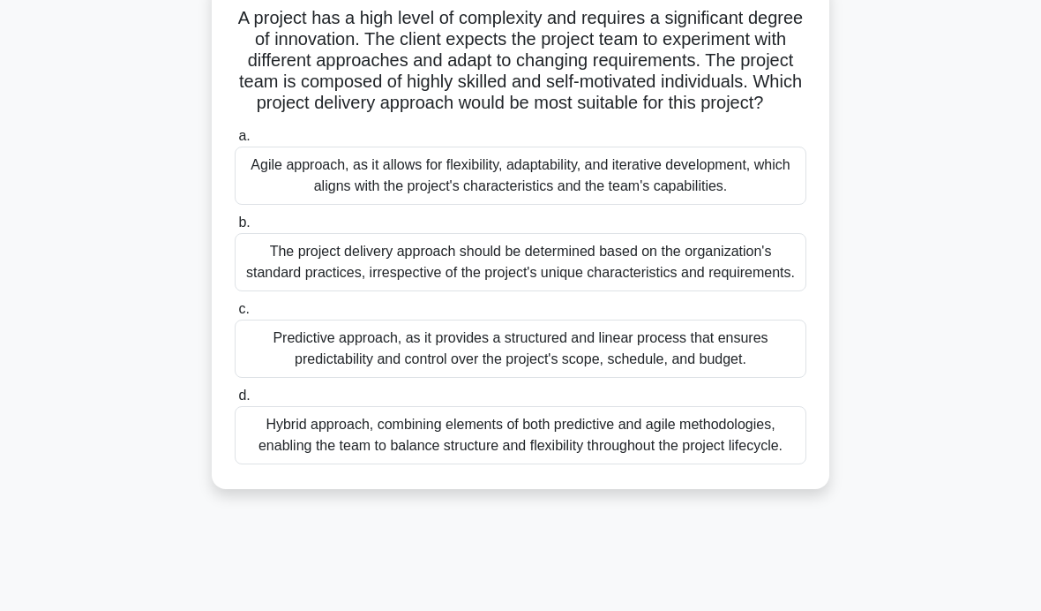
scroll to position [125, 0]
click at [719, 199] on div "Agile approach, as it allows for flexibility, adaptability, and iterative devel…" at bounding box center [521, 175] width 572 height 58
click at [235, 141] on input "a. Agile approach, as it allows for flexibility, adaptability, and iterative de…" at bounding box center [235, 135] width 0 height 11
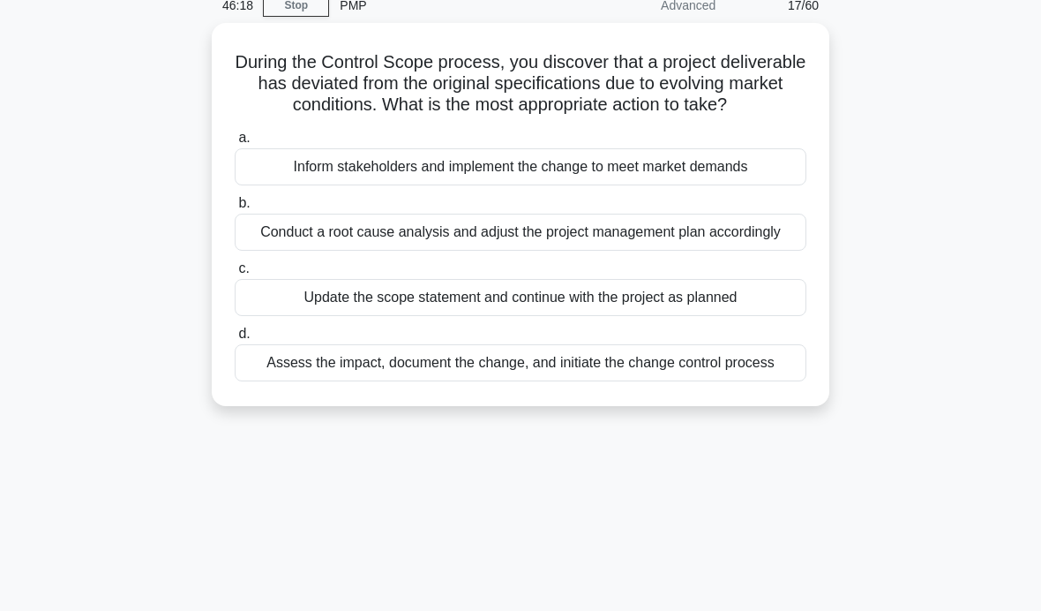
scroll to position [79, 0]
click at [624, 382] on div "Assess the impact, document the change, and initiate the change control process" at bounding box center [521, 363] width 572 height 37
click at [235, 341] on input "d. Assess the impact, document the change, and initiate the change control proc…" at bounding box center [235, 334] width 0 height 11
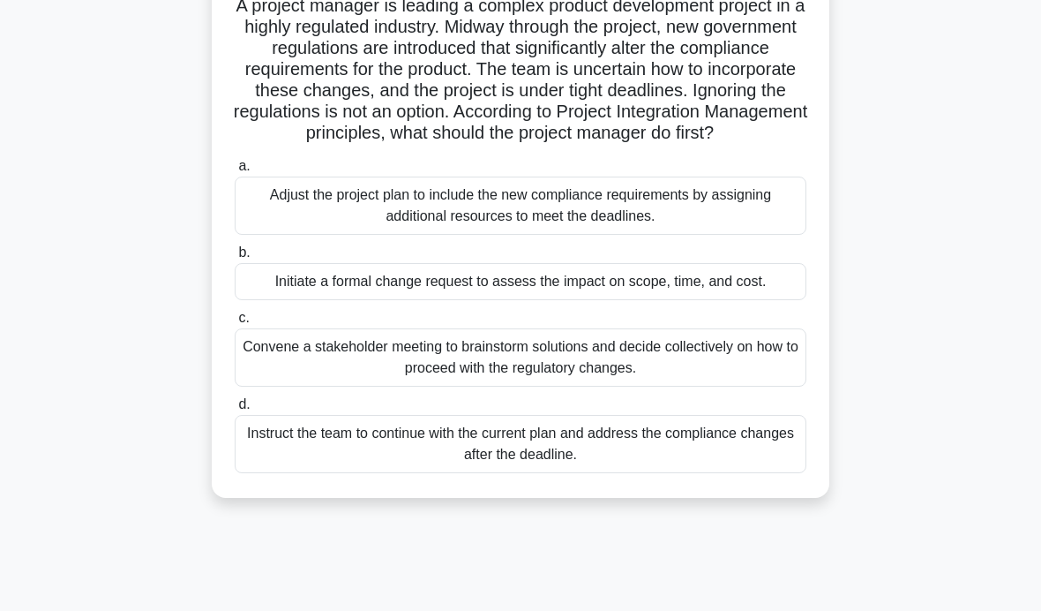
scroll to position [133, 0]
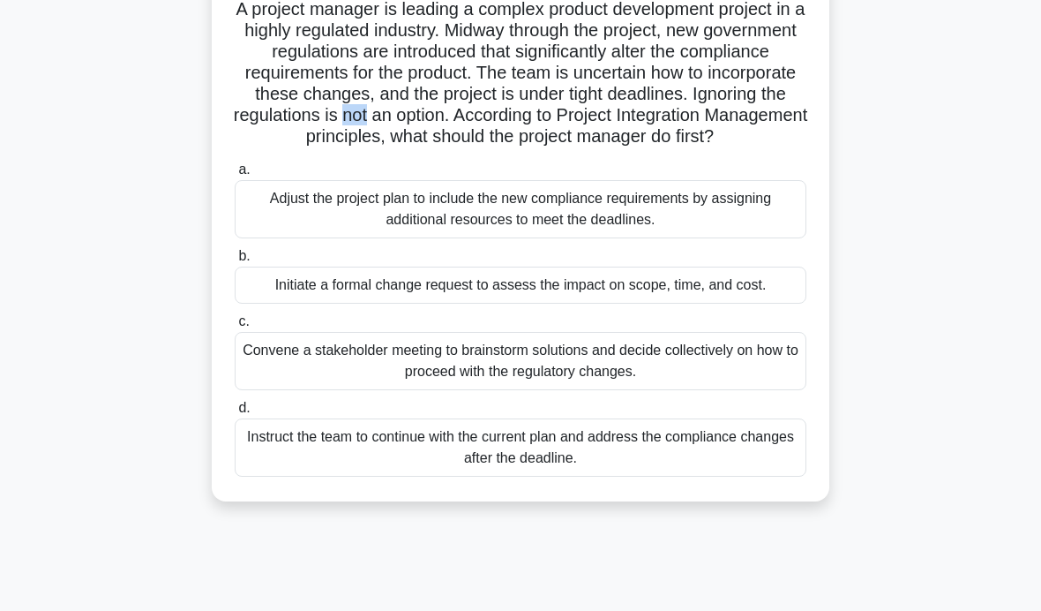
click at [750, 386] on div "Convene a stakeholder meeting to brainstorm solutions and decide collectively o…" at bounding box center [521, 361] width 572 height 58
click at [235, 327] on input "c. Convene a stakeholder meeting to brainstorm solutions and decide collectivel…" at bounding box center [235, 321] width 0 height 11
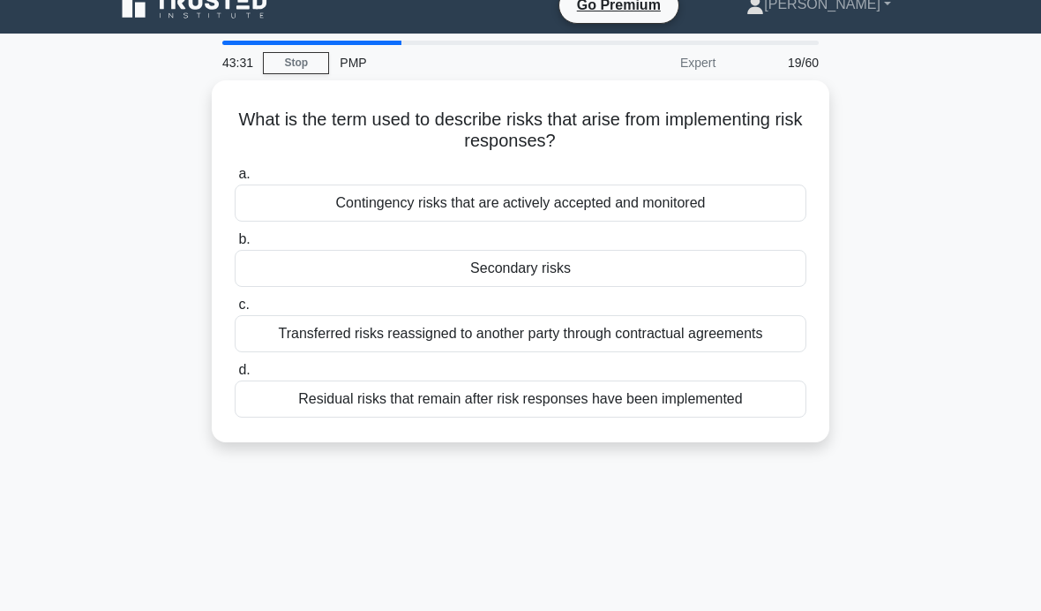
scroll to position [24, 0]
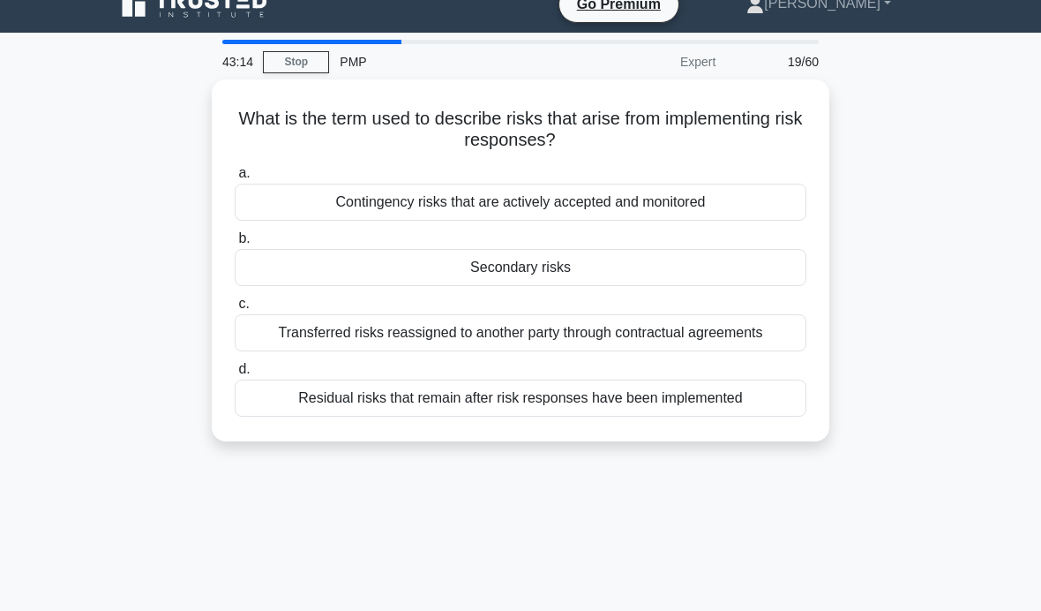
click at [616, 263] on div "Secondary risks" at bounding box center [521, 267] width 572 height 37
click at [235, 244] on input "b. Secondary risks" at bounding box center [235, 238] width 0 height 11
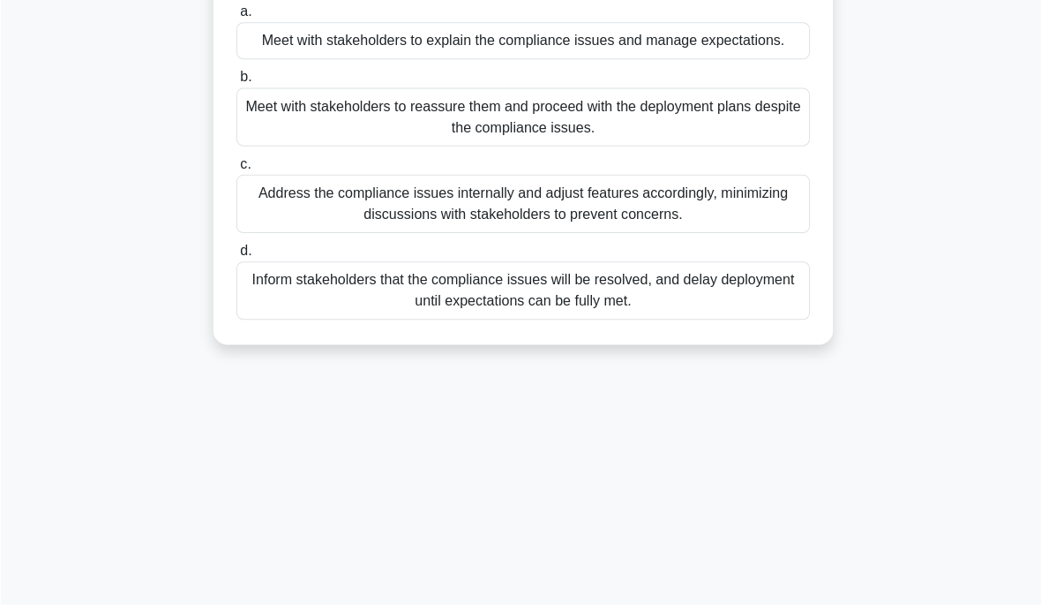
scroll to position [283, 0]
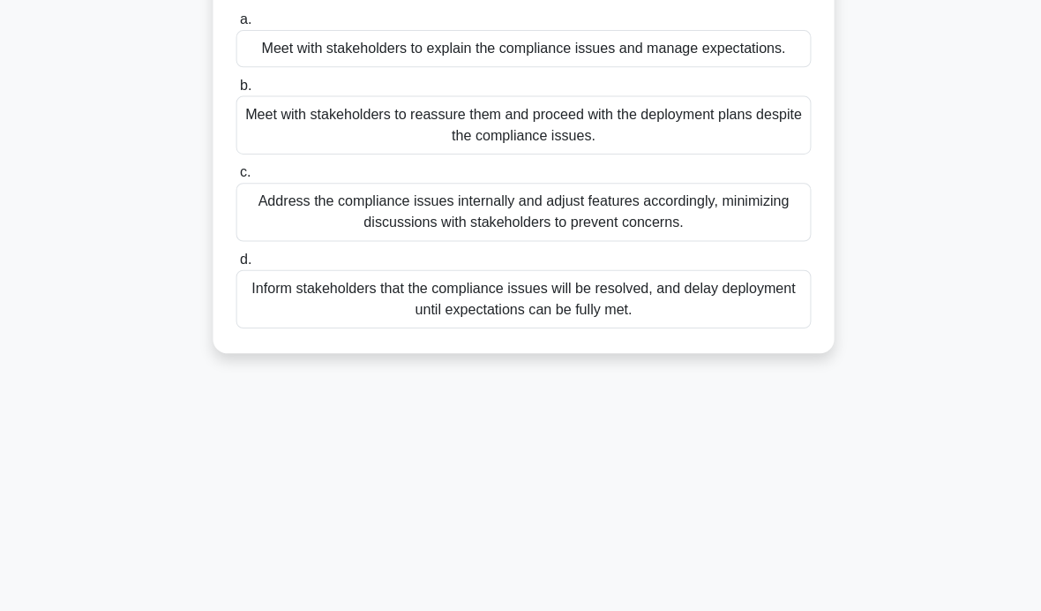
click at [65, 193] on main "42:14 Stop PMP Advanced 20/60 As a project manager leading a global software de…" at bounding box center [520, 221] width 1041 height 897
click at [745, 67] on div "Meet with stakeholders to explain the compliance issues and manage expectations." at bounding box center [521, 48] width 572 height 37
click at [235, 26] on input "a. Meet with stakeholders to explain the compliance issues and manage expectati…" at bounding box center [235, 19] width 0 height 11
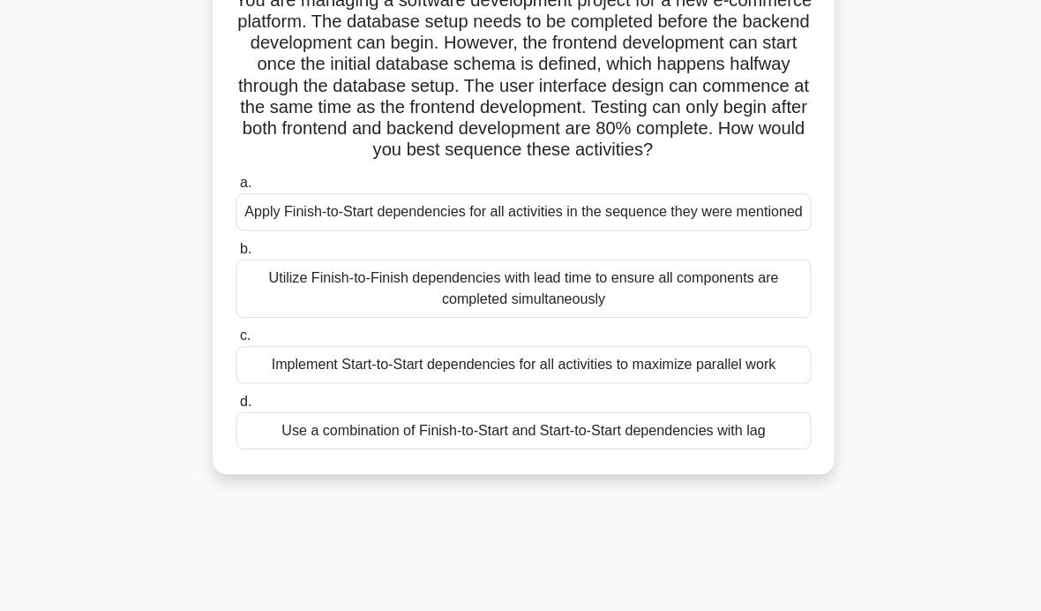
scroll to position [107, 0]
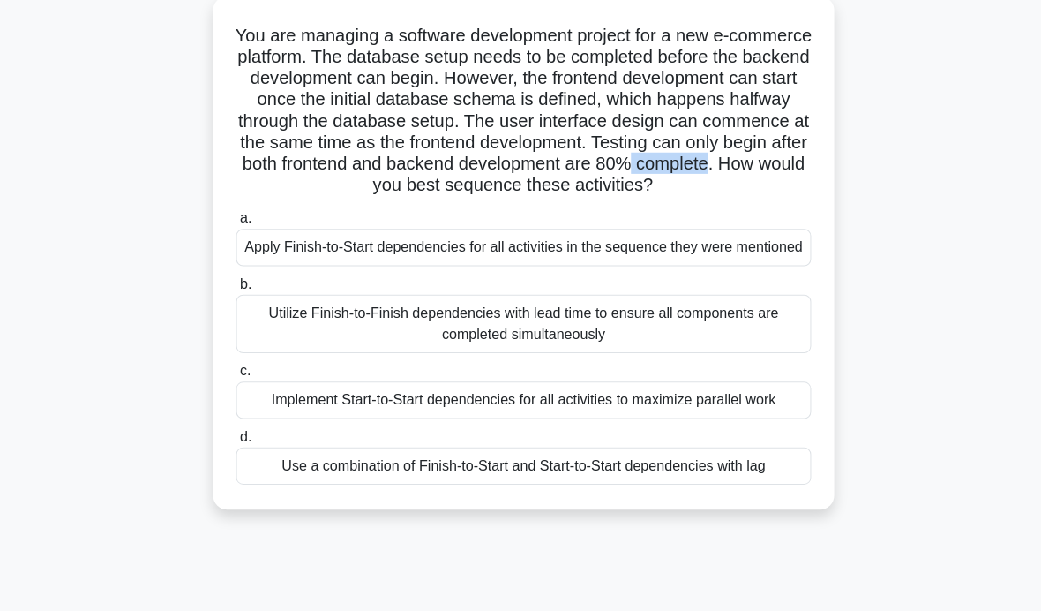
click at [123, 311] on div "You are managing a software development project for a new e-commerce platform. …" at bounding box center [520, 261] width 847 height 531
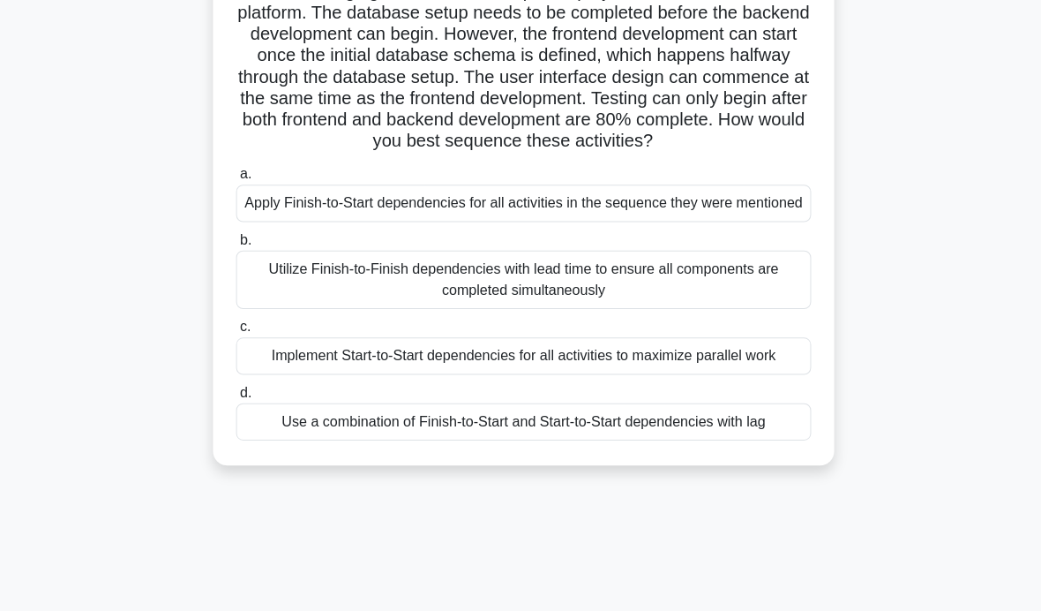
scroll to position [152, 0]
click at [643, 437] on div "Use a combination of Finish-to-Start and Start-to-Start dependencies with lag" at bounding box center [521, 418] width 572 height 37
click at [235, 395] on input "d. Use a combination of Finish-to-Start and Start-to-Start dependencies with lag" at bounding box center [235, 389] width 0 height 11
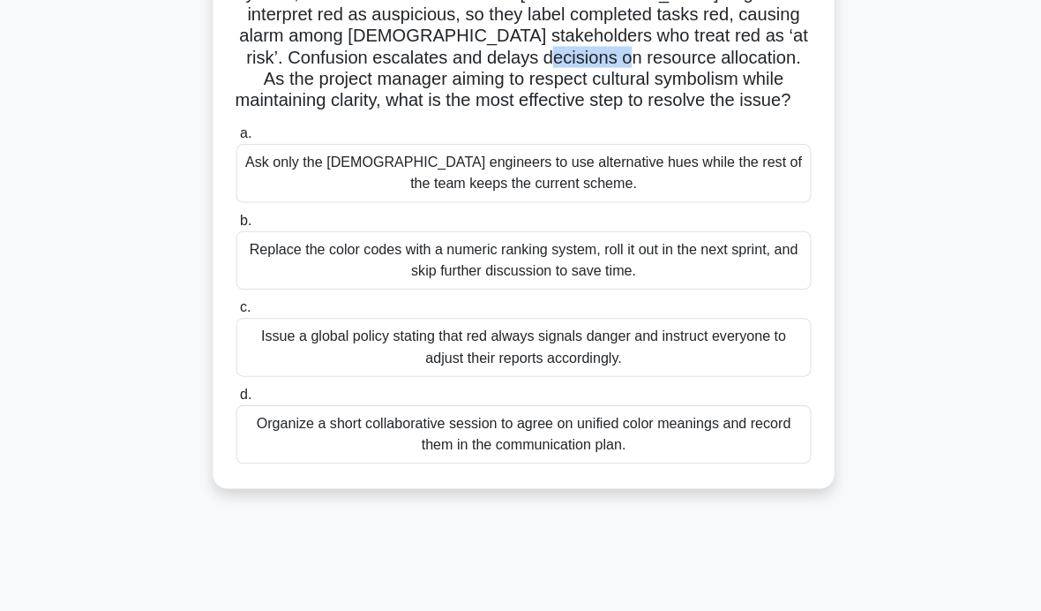
scroll to position [172, 0]
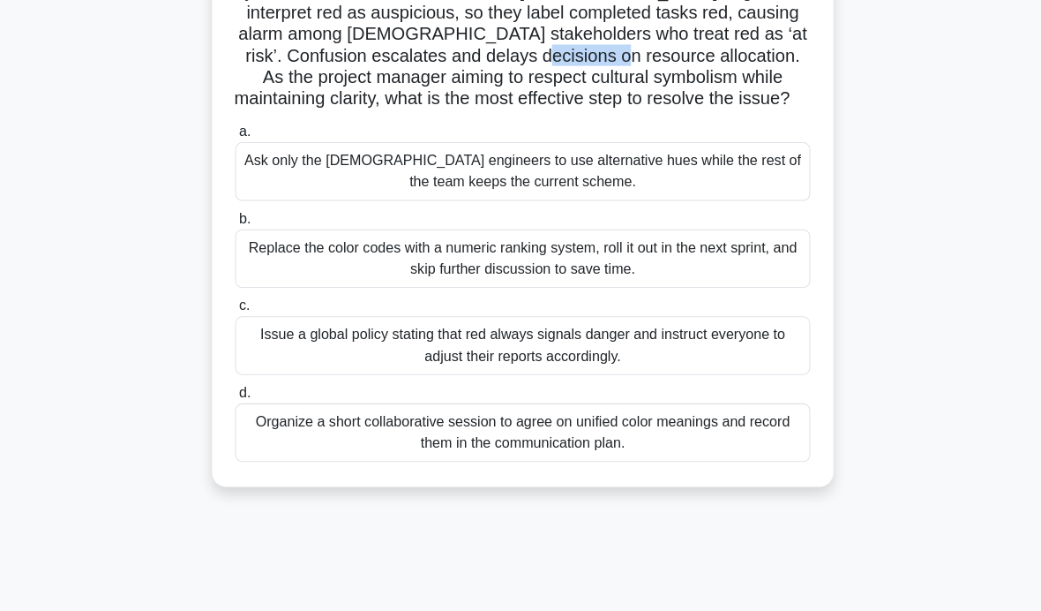
click at [615, 446] on div "Organize a short collaborative session to agree on unified color meanings and r…" at bounding box center [521, 430] width 572 height 58
click at [235, 396] on input "d. Organize a short collaborative session to agree on unified color meanings an…" at bounding box center [235, 390] width 0 height 11
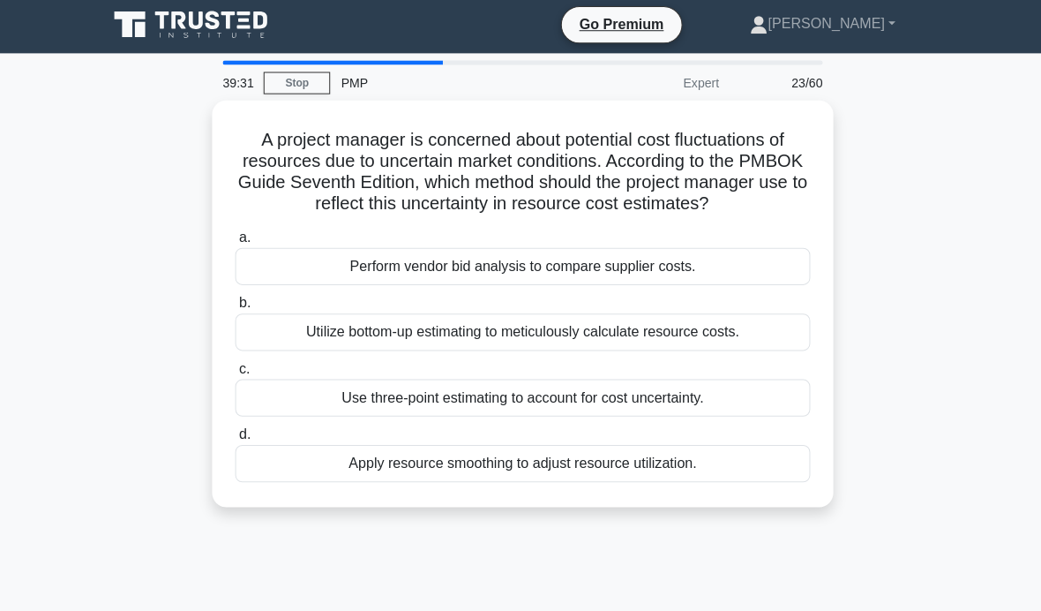
scroll to position [1, 0]
click at [490, 482] on div "Apply resource smoothing to adjust resource utilization." at bounding box center [521, 463] width 572 height 37
click at [235, 440] on input "d. Apply resource smoothing to adjust resource utilization." at bounding box center [235, 434] width 0 height 11
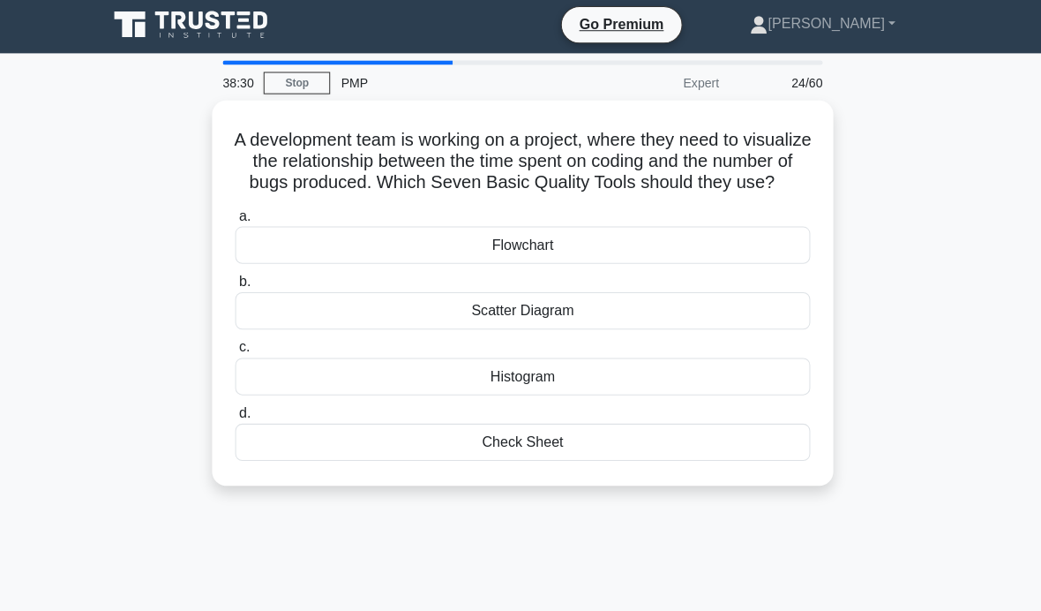
click at [577, 330] on div "Scatter Diagram" at bounding box center [521, 311] width 572 height 37
click at [235, 289] on input "b. Scatter Diagram" at bounding box center [235, 282] width 0 height 11
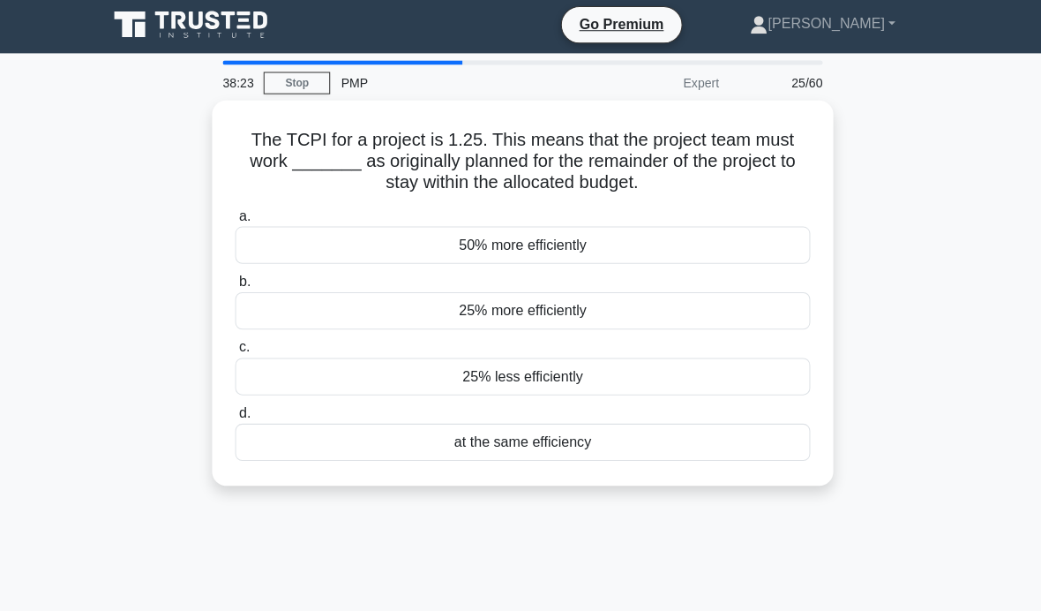
click at [597, 304] on div "25% more efficiently" at bounding box center [521, 311] width 572 height 37
click at [235, 289] on input "b. 25% more efficiently" at bounding box center [235, 282] width 0 height 11
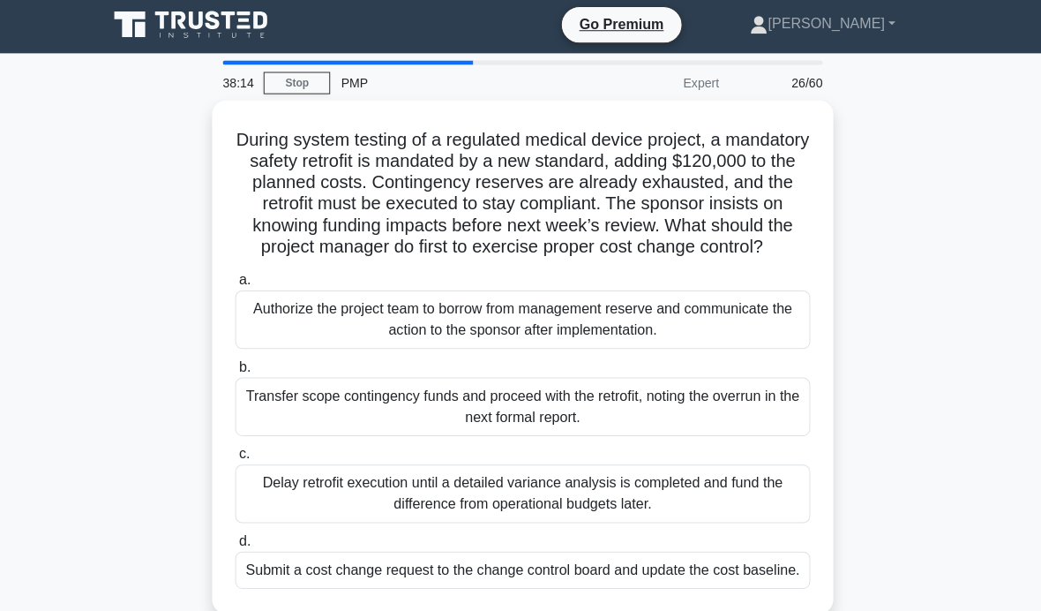
click at [652, 214] on h5 "During system testing of a regulated medical device project, a mandatory safety…" at bounding box center [520, 195] width 575 height 129
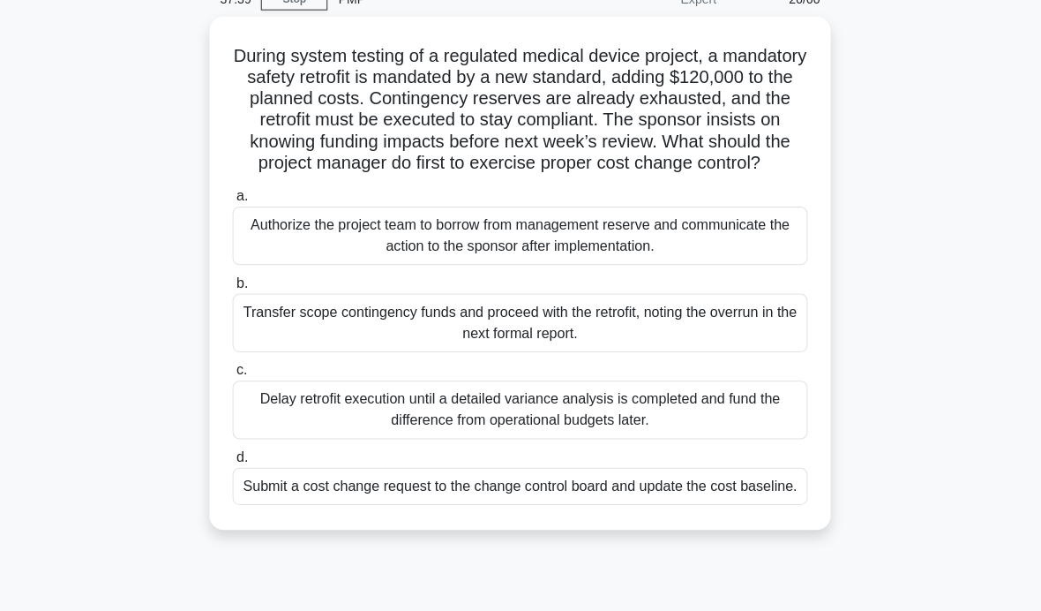
scroll to position [87, 0]
click at [754, 333] on div "Transfer scope contingency funds and proceed with the retrofit, noting the over…" at bounding box center [521, 320] width 572 height 58
click at [235, 287] on input "b. Transfer scope contingency funds and proceed with the retrofit, noting the o…" at bounding box center [235, 280] width 0 height 11
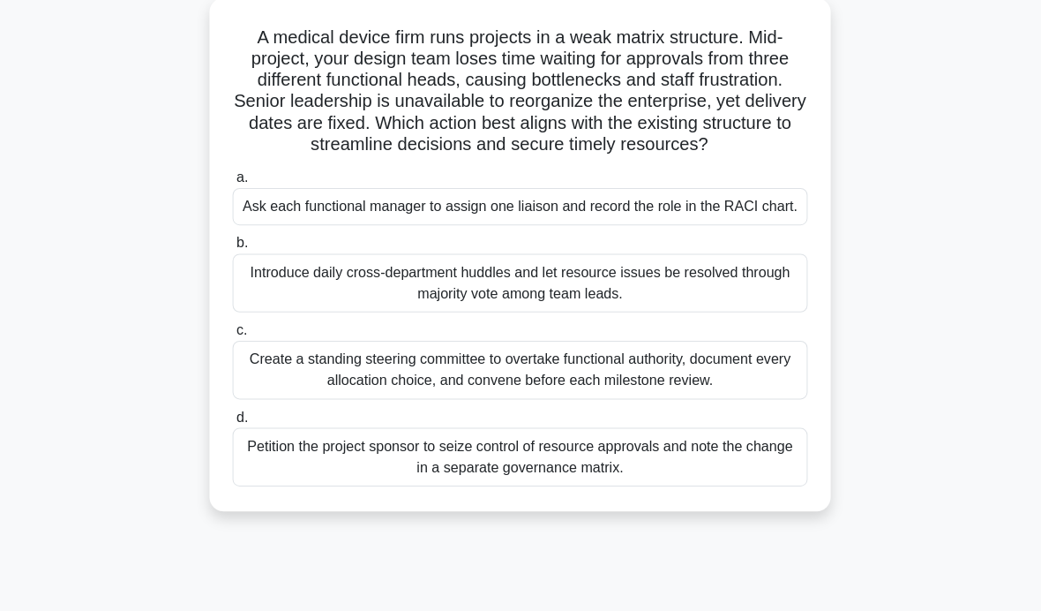
scroll to position [108, 0]
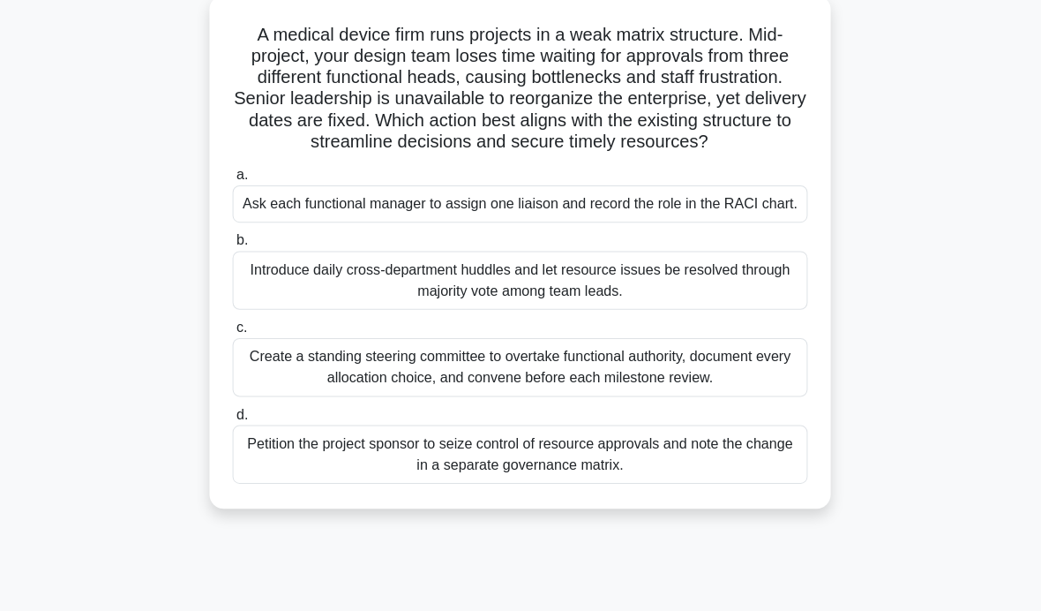
click at [745, 221] on div "Ask each functional manager to assign one liaison and record the role in the RA…" at bounding box center [521, 202] width 572 height 37
click at [235, 180] on input "a. Ask each functional manager to assign one liaison and record the role in the…" at bounding box center [235, 174] width 0 height 11
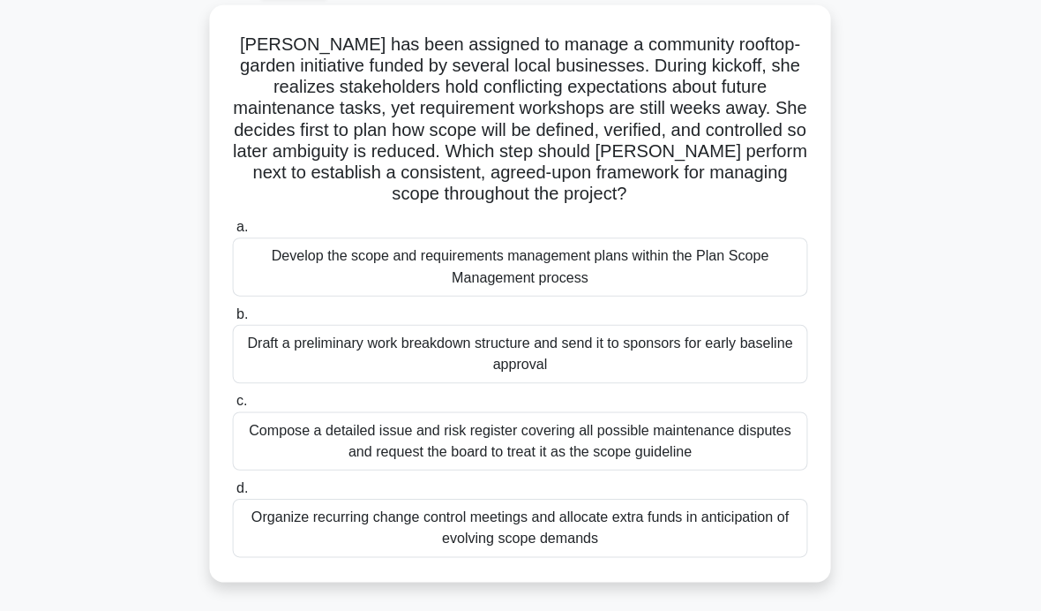
scroll to position [99, 0]
click at [739, 368] on div "Draft a preliminary work breakdown structure and send it to sponsors for early …" at bounding box center [521, 351] width 572 height 58
click at [235, 318] on input "b. Draft a preliminary work breakdown structure and send it to sponsors for ear…" at bounding box center [235, 311] width 0 height 11
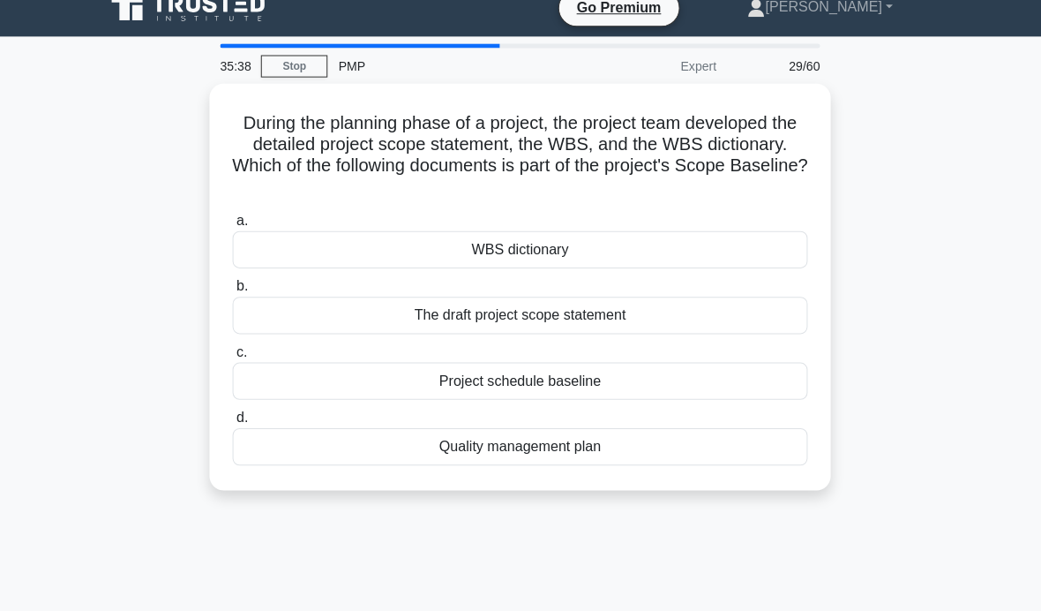
scroll to position [0, 0]
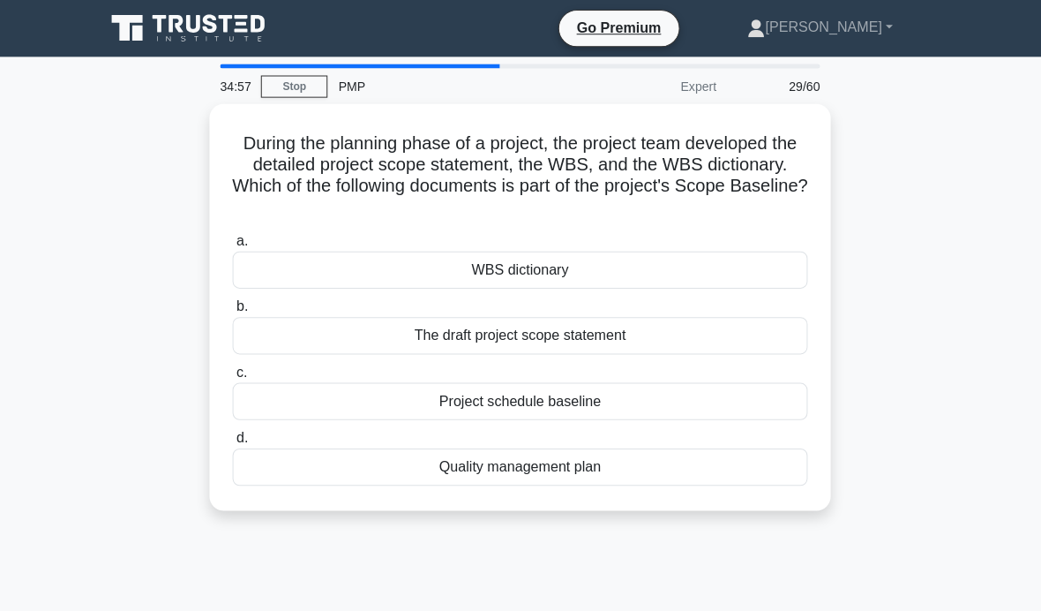
click at [665, 402] on div "Project schedule baseline" at bounding box center [521, 398] width 572 height 37
click at [235, 376] on input "c. Project schedule baseline" at bounding box center [235, 369] width 0 height 11
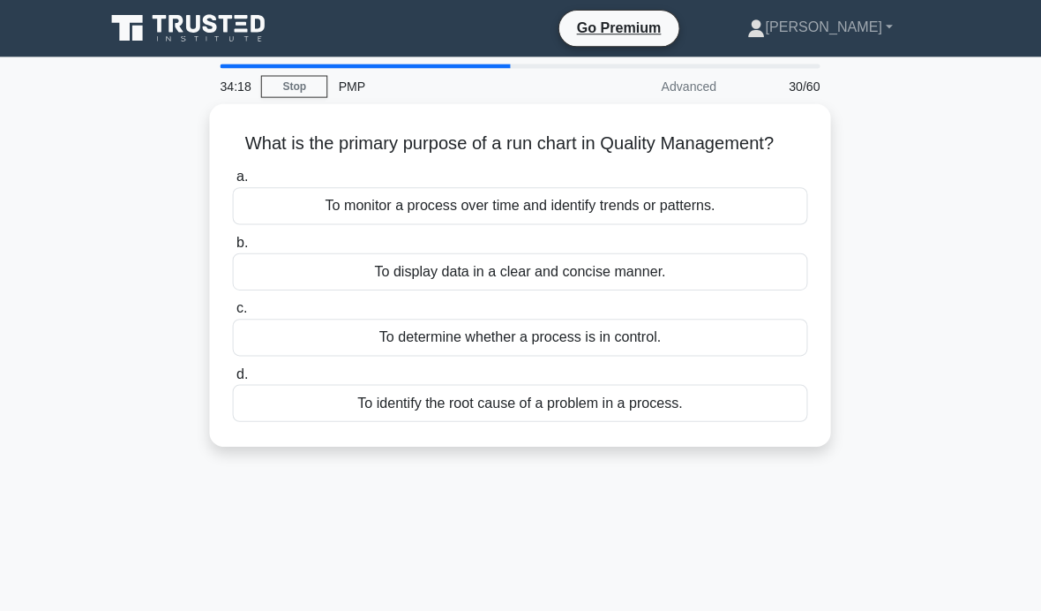
click at [747, 223] on div "To monitor a process over time and identify trends or patterns." at bounding box center [521, 204] width 572 height 37
click at [235, 182] on input "a. To monitor a process over time and identify trends or patterns." at bounding box center [235, 175] width 0 height 11
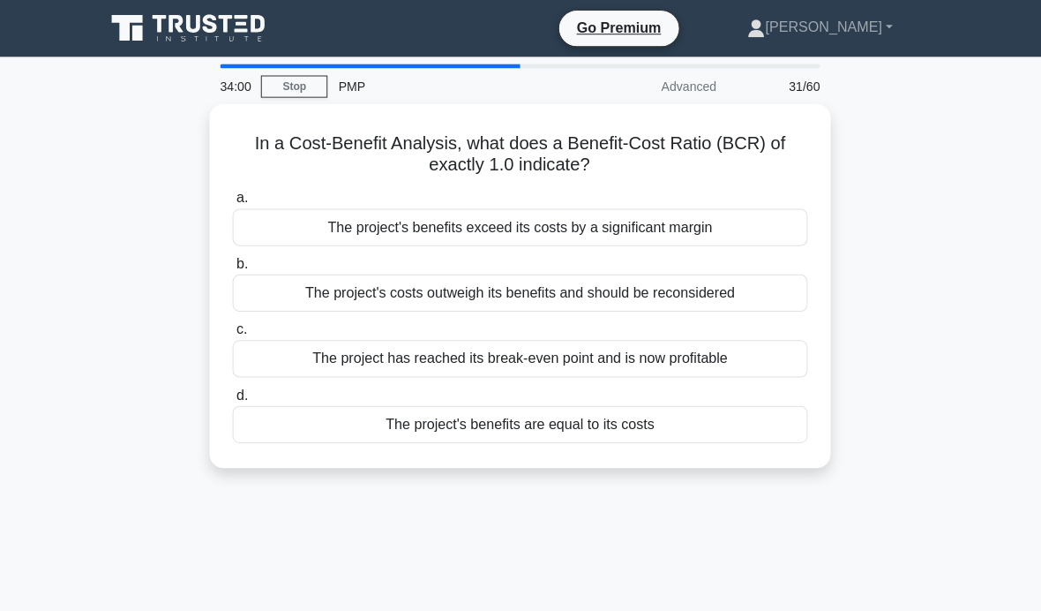
click at [642, 418] on div "The project's benefits are equal to its costs" at bounding box center [521, 421] width 572 height 37
click at [235, 399] on input "d. The project's benefits are equal to its costs" at bounding box center [235, 392] width 0 height 11
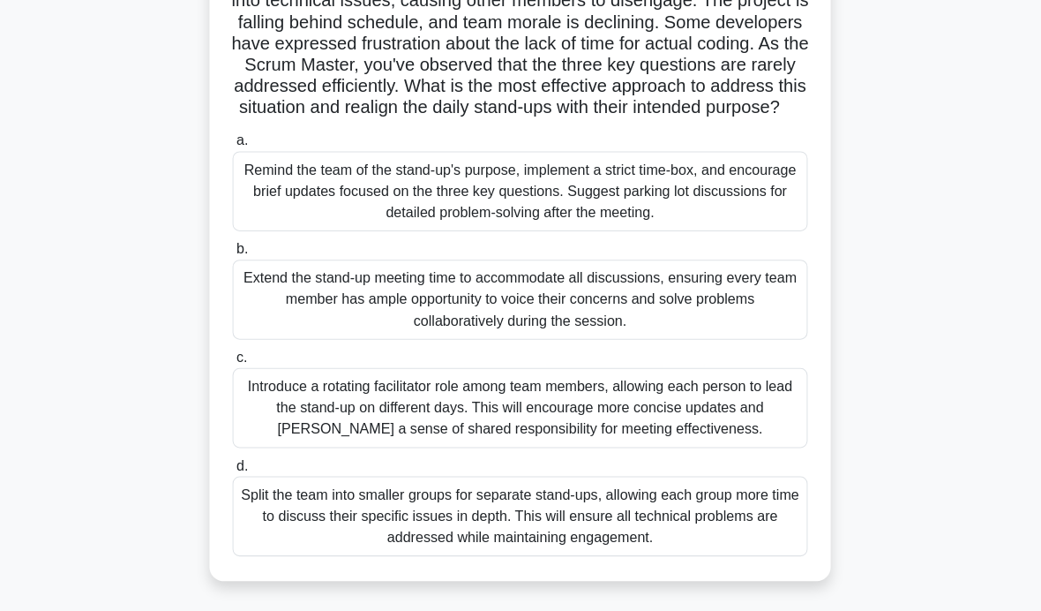
scroll to position [212, 0]
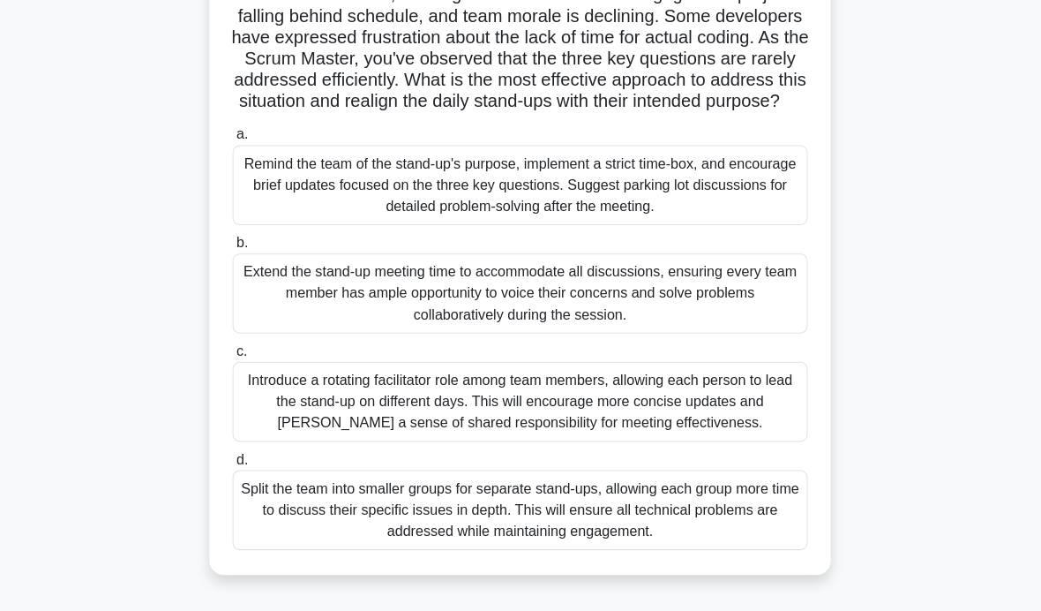
click at [635, 546] on div "Split the team into smaller groups for separate stand-ups, allowing each group …" at bounding box center [521, 506] width 572 height 79
click at [235, 462] on input "d. Split the team into smaller groups for separate stand-ups, allowing each gro…" at bounding box center [235, 456] width 0 height 11
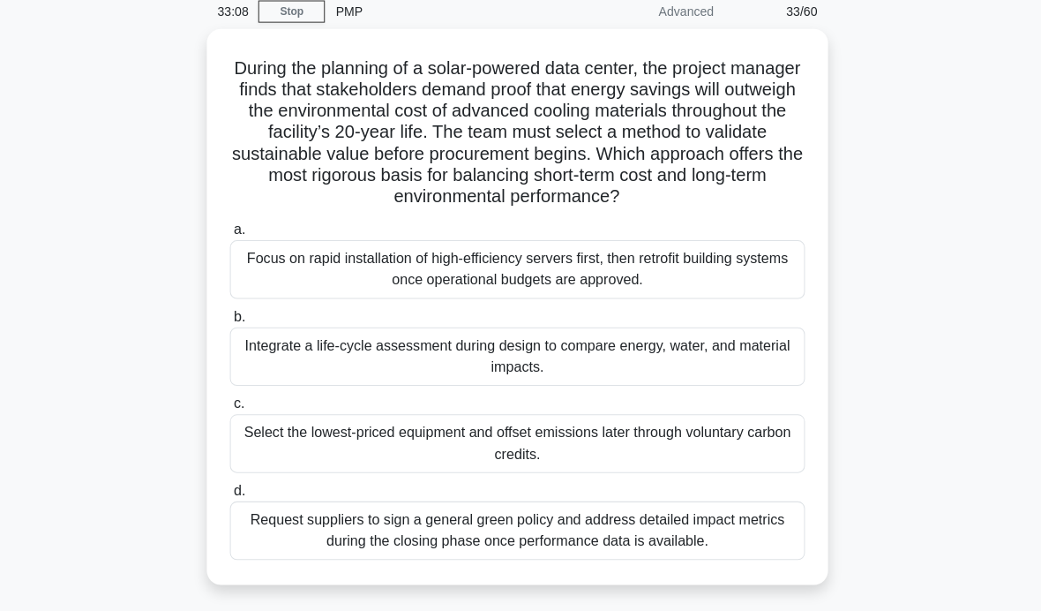
scroll to position [71, 0]
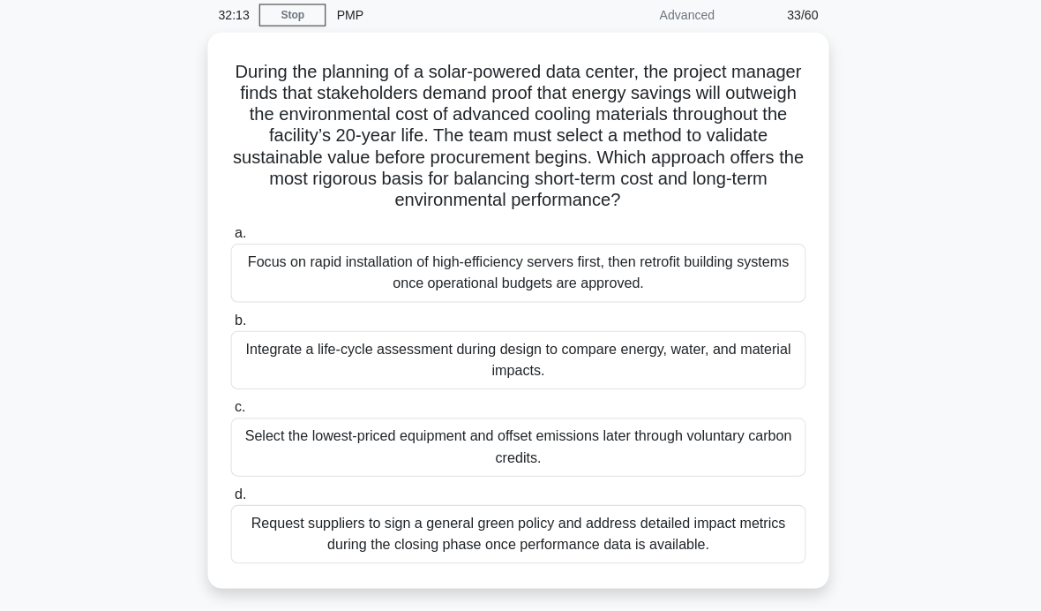
click at [764, 371] on div "Integrate a life-cycle assessment during design to compare energy, water, and m…" at bounding box center [521, 357] width 572 height 58
click at [235, 324] on input "b. Integrate a life-cycle assessment during design to compare energy, water, an…" at bounding box center [235, 317] width 0 height 11
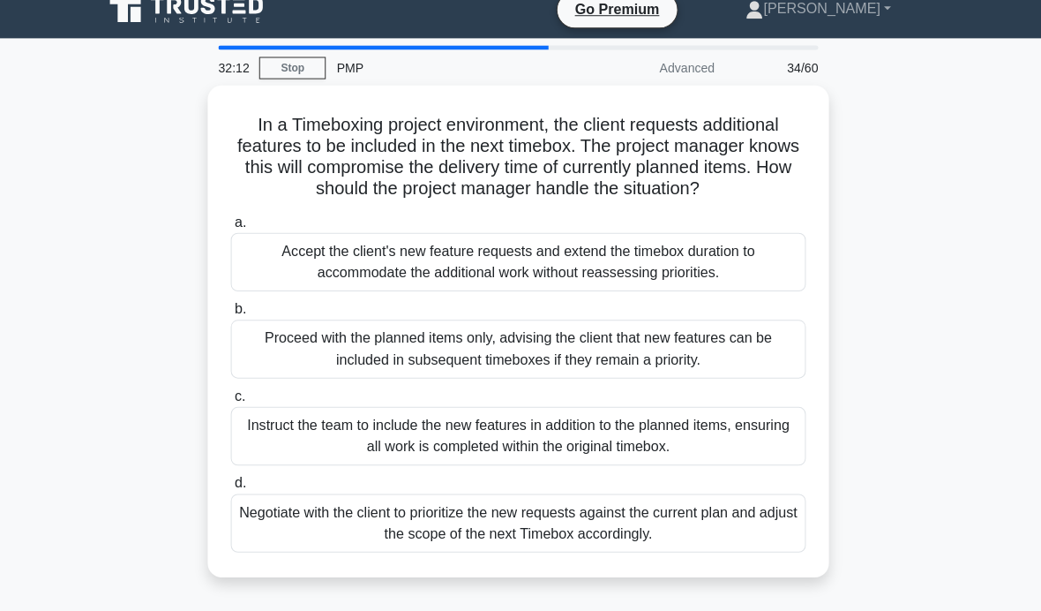
scroll to position [0, 0]
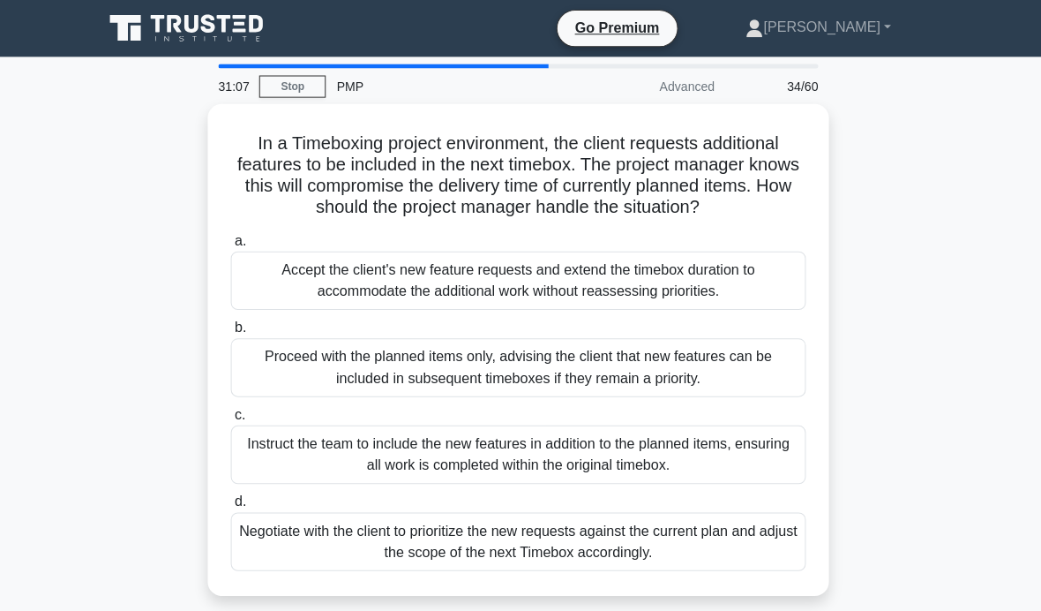
click at [769, 550] on div "Negotiate with the client to prioritize the new requests against the current pl…" at bounding box center [521, 538] width 572 height 58
click at [235, 505] on input "d. Negotiate with the client to prioritize the new requests against the current…" at bounding box center [235, 498] width 0 height 11
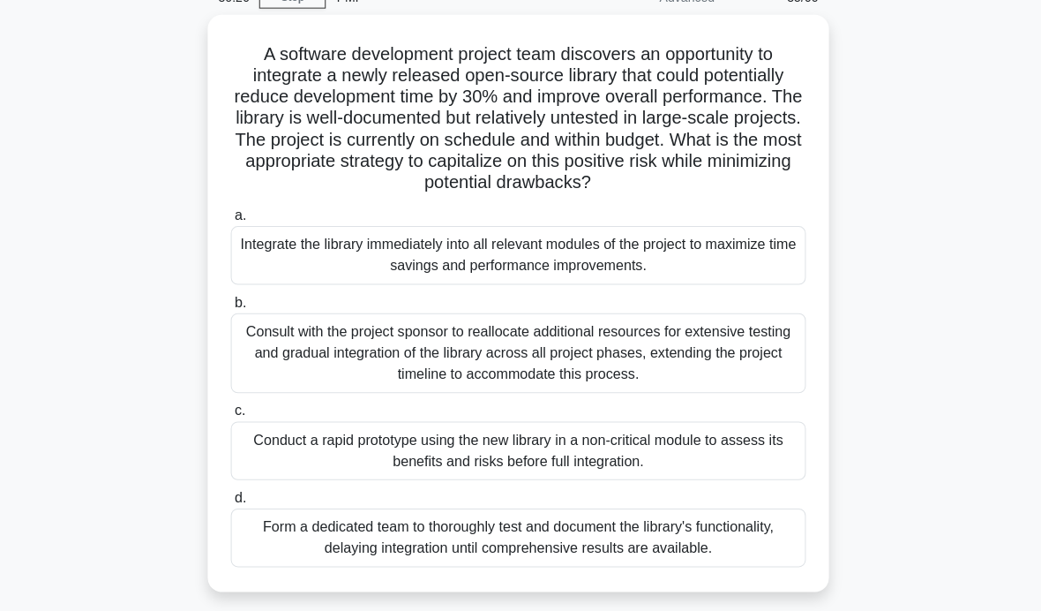
scroll to position [99, 0]
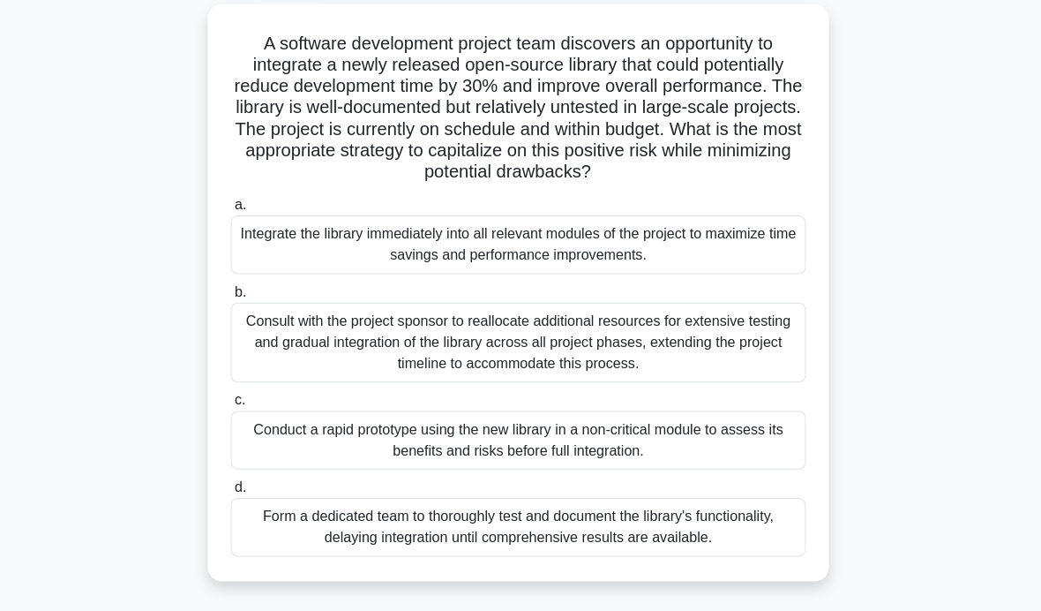
click at [764, 459] on div "Conduct a rapid prototype using the new library in a non-critical module to ass…" at bounding box center [521, 438] width 572 height 58
click at [235, 404] on input "c. Conduct a rapid prototype using the new library in a non-critical module to …" at bounding box center [235, 398] width 0 height 11
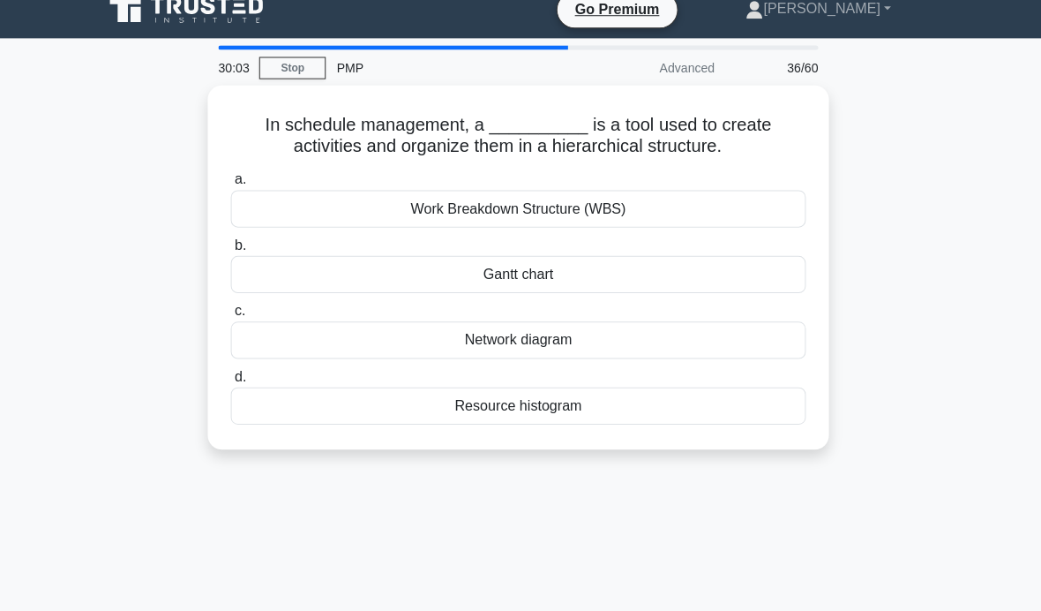
scroll to position [0, 0]
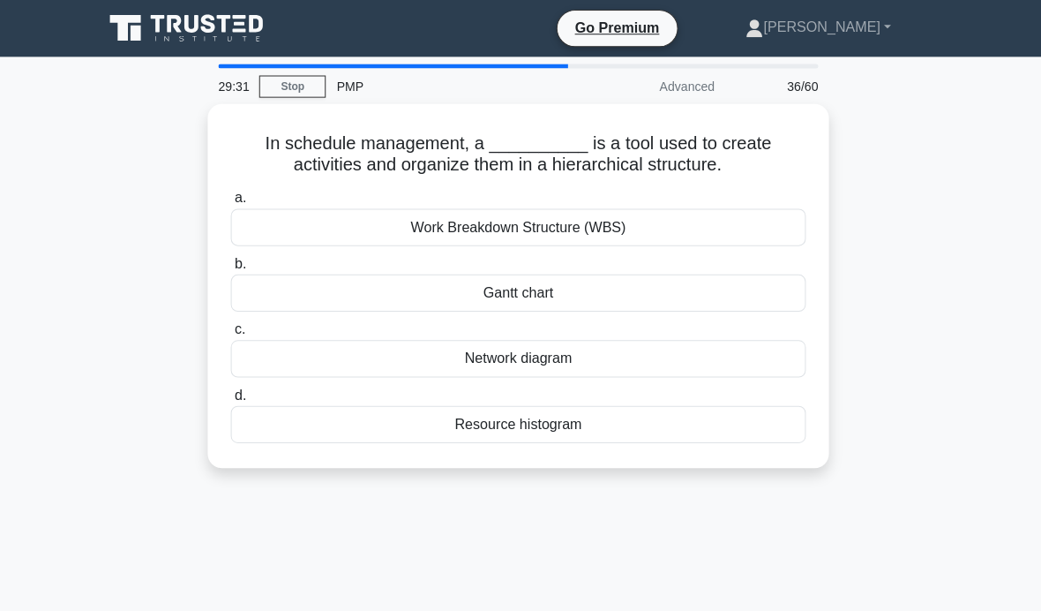
click at [704, 439] on div "Resource histogram" at bounding box center [521, 421] width 572 height 37
click at [235, 399] on input "d. Resource histogram" at bounding box center [235, 392] width 0 height 11
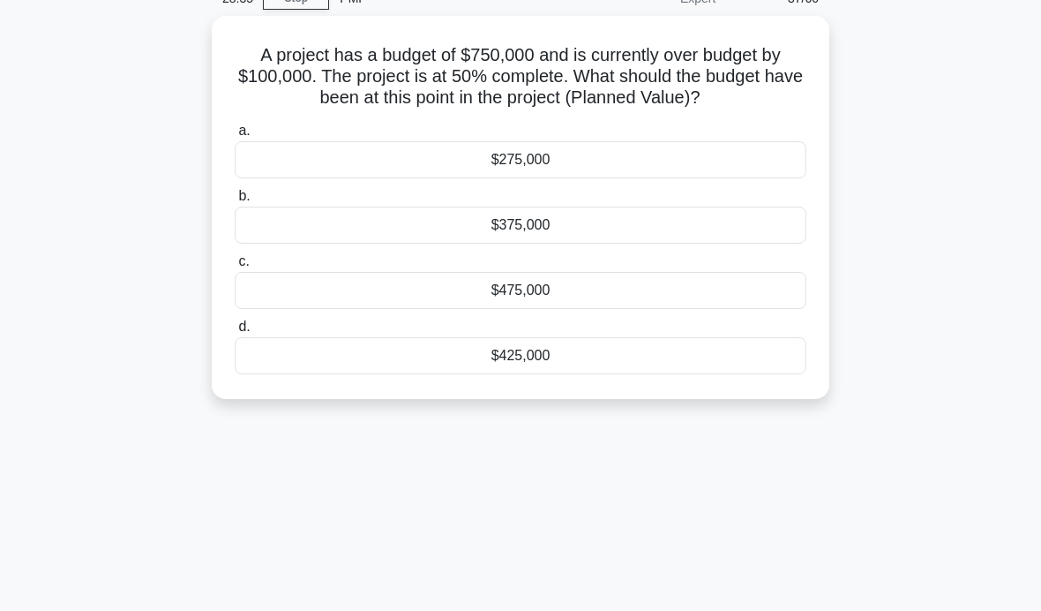
scroll to position [86, 0]
click at [640, 507] on div "28:28 Stop PMP Expert 37/60 A project has a budget of $750,000 and is currently…" at bounding box center [520, 418] width 847 height 882
click at [674, 546] on div "28:28 Stop PMP Expert 37/60 A project has a budget of $750,000 and is currently…" at bounding box center [520, 418] width 847 height 882
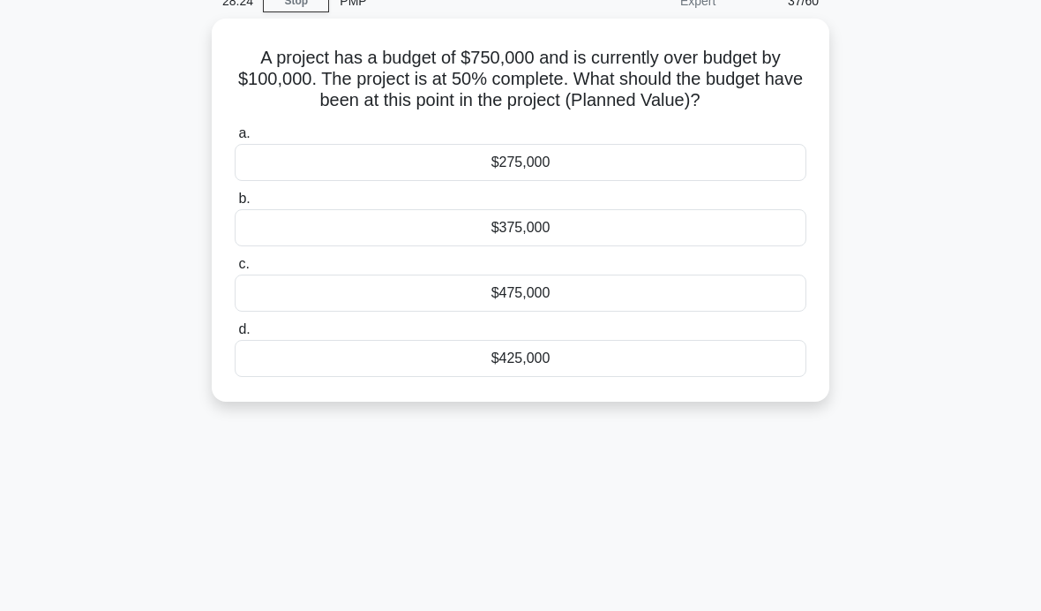
scroll to position [84, 0]
click at [688, 566] on div "28:23 Stop PMP Expert 37/60 A project has a budget of $750,000 and is currently…" at bounding box center [520, 421] width 847 height 882
click at [700, 247] on div "$375,000" at bounding box center [521, 228] width 572 height 37
click at [235, 206] on input "b. $375,000" at bounding box center [235, 199] width 0 height 11
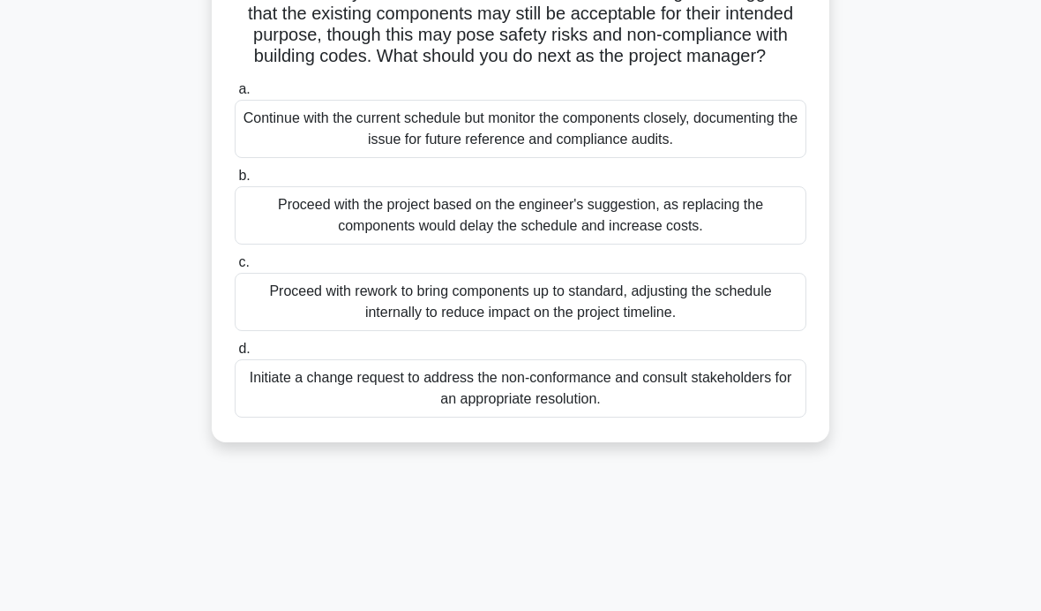
scroll to position [241, 0]
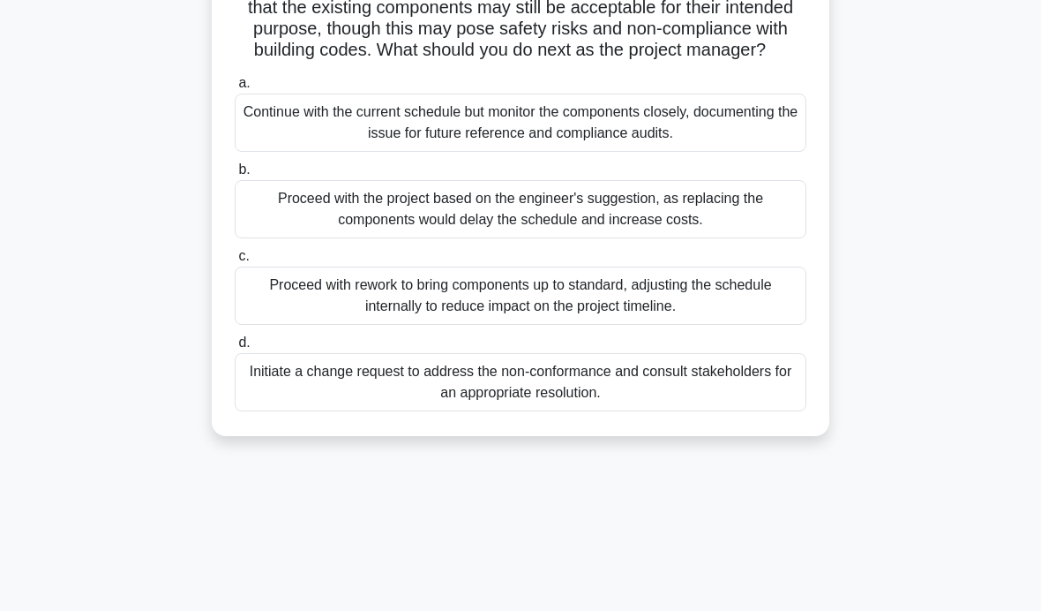
click at [27, 129] on main "27:18 Stop PMP Advanced 38/60 During the quality control phase of your high-ris…" at bounding box center [520, 264] width 1041 height 897
click at [894, 281] on div "During the quality control phase of your high-rise building project, your team …" at bounding box center [520, 159] width 847 height 595
click at [739, 325] on div "Proceed with rework to bring components up to standard, adjusting the schedule …" at bounding box center [521, 295] width 572 height 58
click at [235, 262] on input "c. Proceed with rework to bring components up to standard, adjusting the schedu…" at bounding box center [235, 256] width 0 height 11
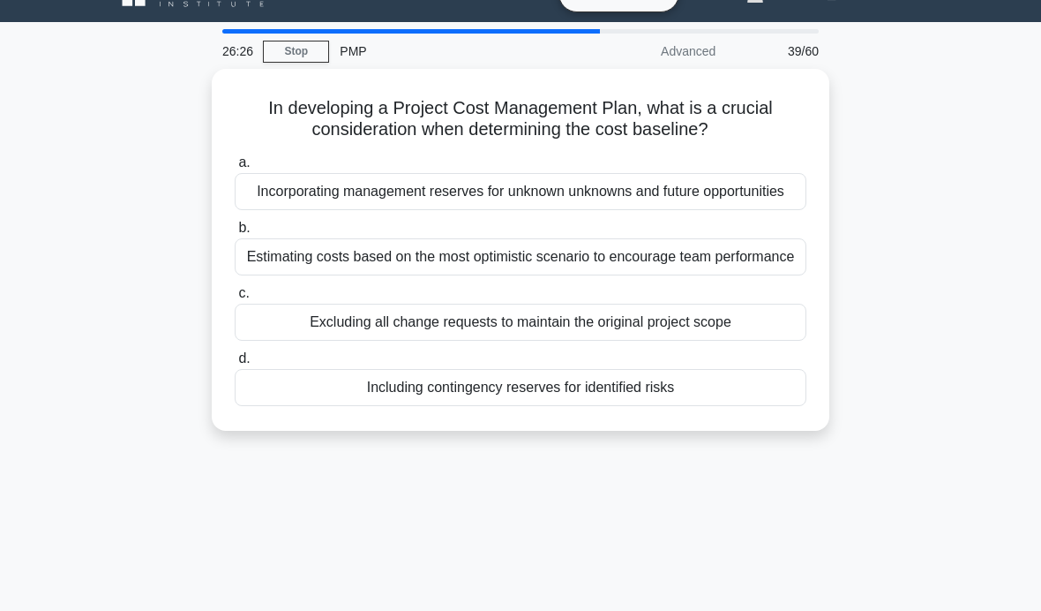
scroll to position [34, 0]
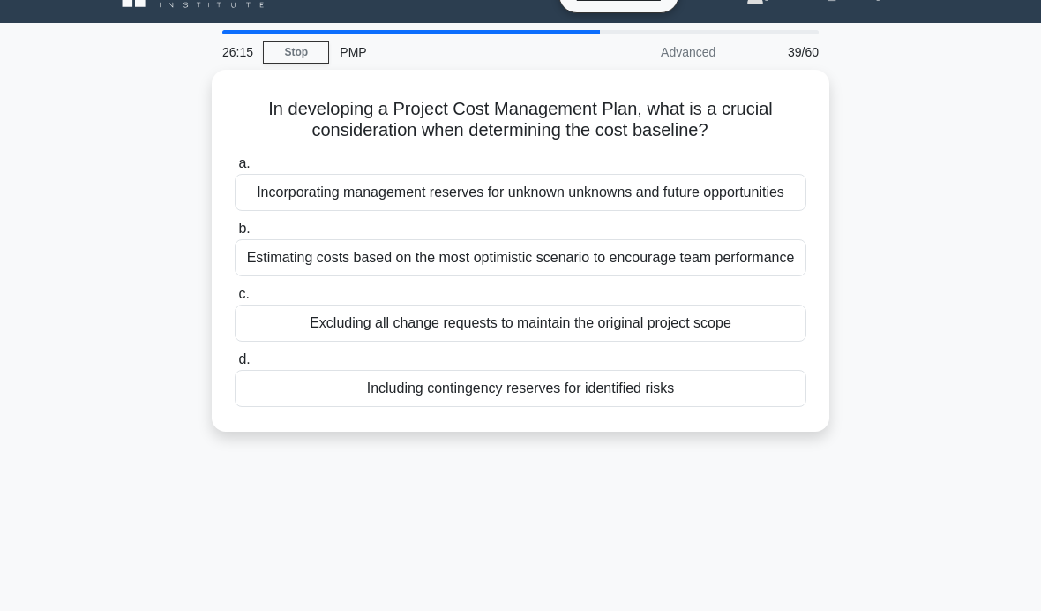
click at [49, 156] on main "26:15 Stop PMP Advanced 39/60 In developing a Project Cost Management Plan, wha…" at bounding box center [520, 471] width 1041 height 897
click at [30, 148] on main "25:59 Stop PMP Advanced 39/60 In developing a Project Cost Management Plan, wha…" at bounding box center [520, 471] width 1041 height 897
click at [662, 407] on div "Including contingency reserves for identified risks" at bounding box center [521, 388] width 572 height 37
click at [235, 365] on input "d. Including contingency reserves for identified risks" at bounding box center [235, 359] width 0 height 11
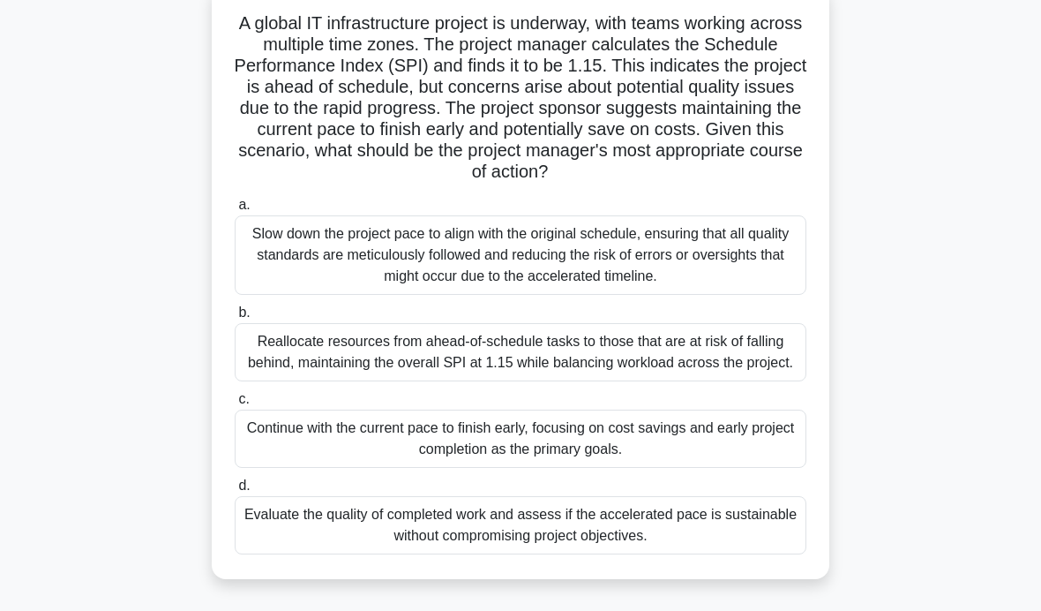
scroll to position [120, 0]
click at [957, 221] on main "24:52 Stop PMP Advanced 40/60 A global IT infrastructure project is underway, w…" at bounding box center [520, 384] width 1041 height 897
click at [488, 553] on div "Evaluate the quality of completed work and assess if the accelerated pace is su…" at bounding box center [521, 524] width 572 height 58
click at [235, 491] on input "d. Evaluate the quality of completed work and assess if the accelerated pace is…" at bounding box center [235, 484] width 0 height 11
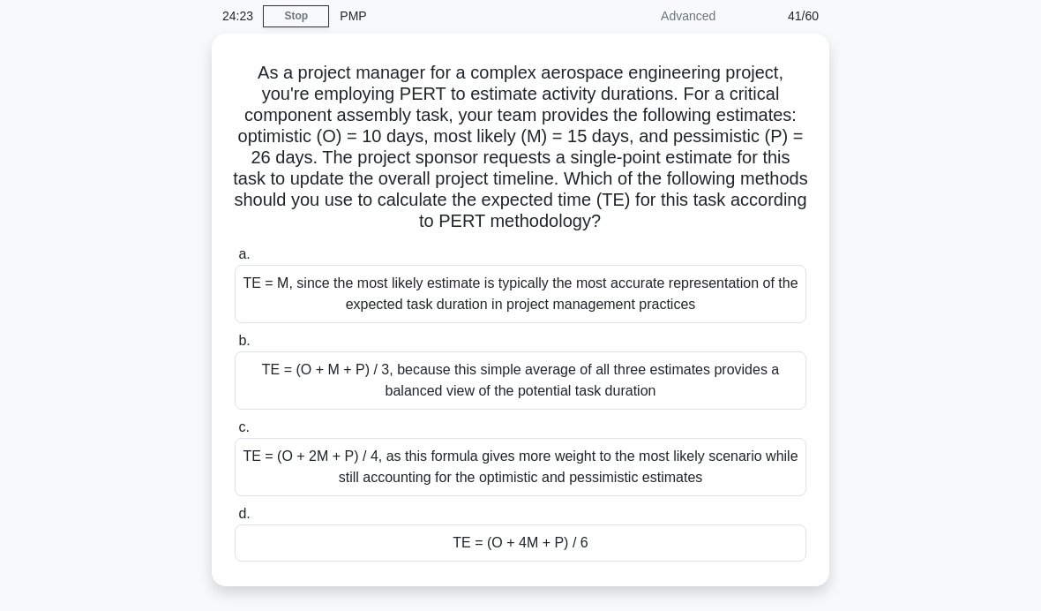
scroll to position [78, 0]
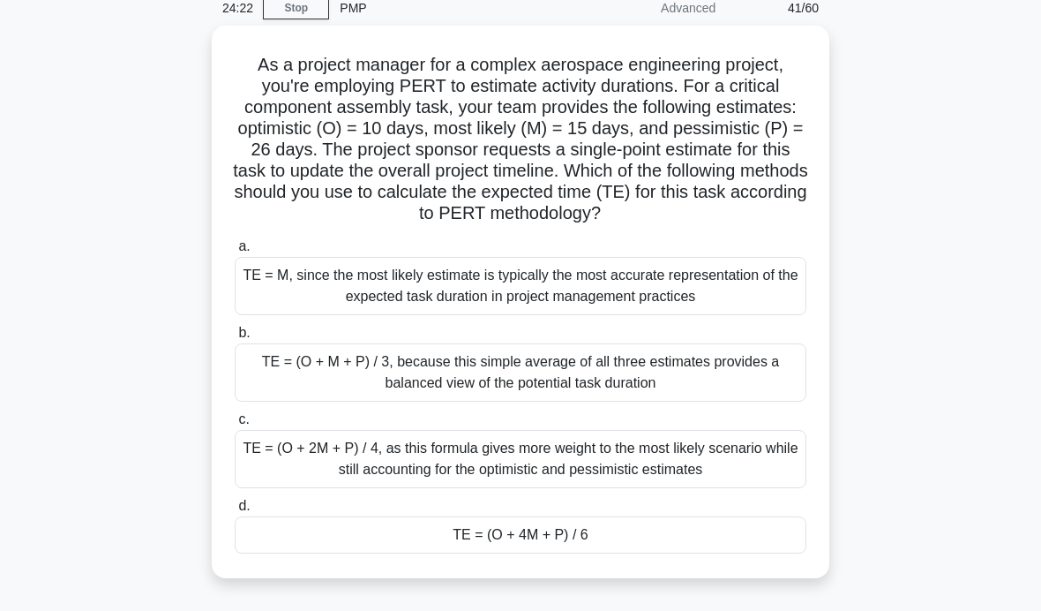
click at [551, 553] on div "TE = (O + 4M + P) / 6" at bounding box center [521, 534] width 572 height 37
click at [235, 512] on input "d. TE = (O + 4M + P) / 6" at bounding box center [235, 505] width 0 height 11
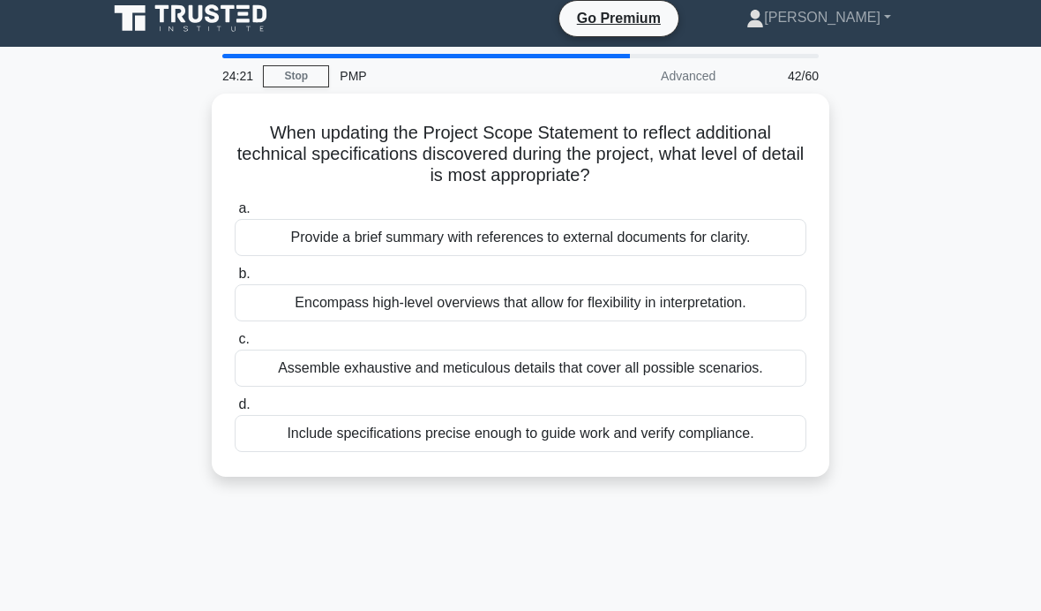
scroll to position [0, 0]
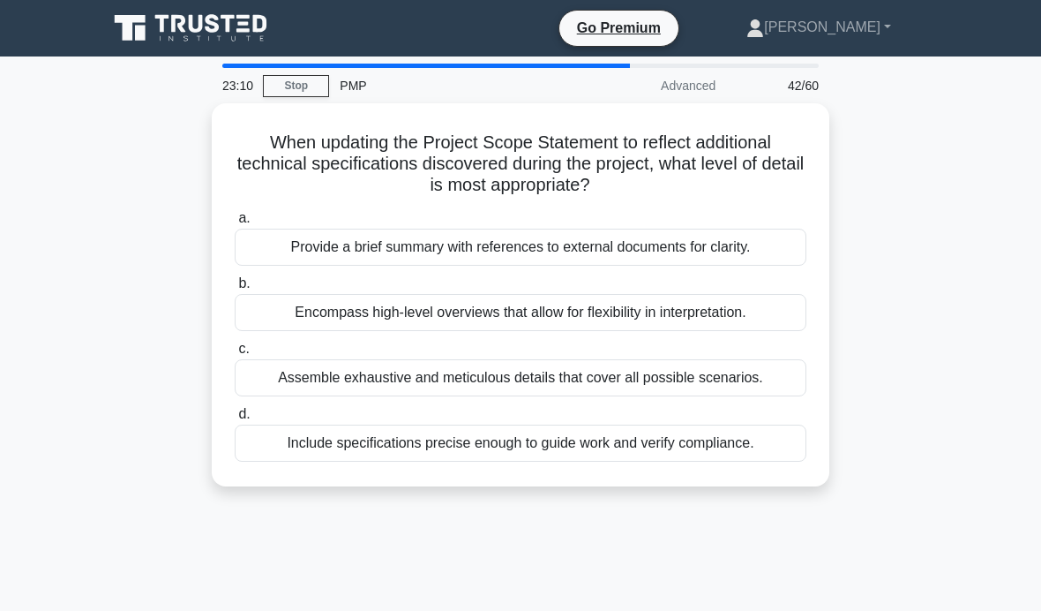
click at [769, 246] on div "Provide a brief summary with references to external documents for clarity." at bounding box center [521, 247] width 572 height 37
click at [235, 224] on input "a. Provide a brief summary with references to external documents for clarity." at bounding box center [235, 218] width 0 height 11
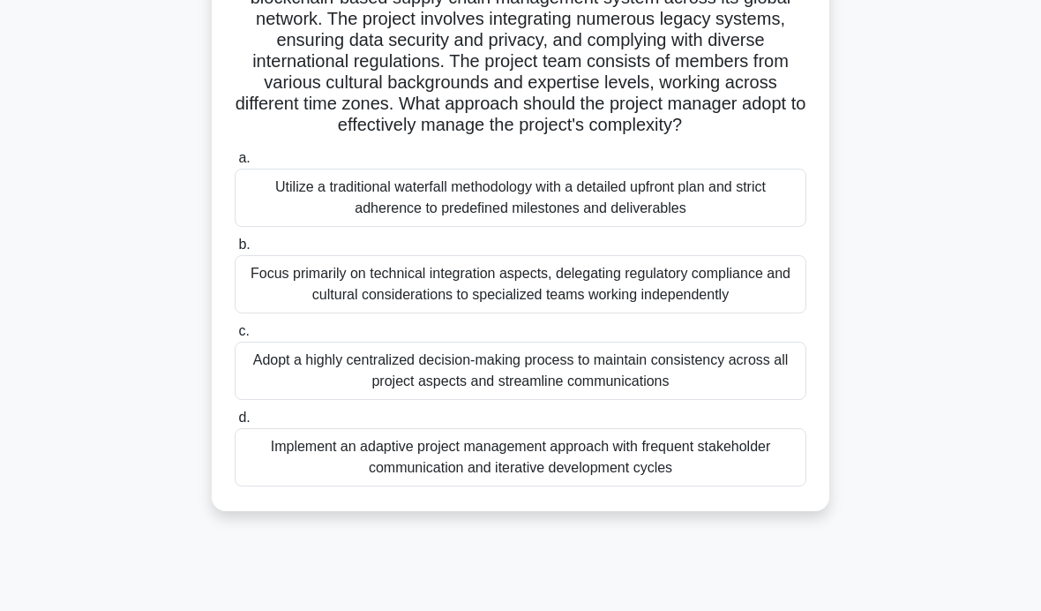
scroll to position [165, 0]
click at [253, 401] on div "Adopt a highly centralized decision-making process to maintain consistency acro…" at bounding box center [521, 371] width 572 height 58
click at [235, 338] on input "c. Adopt a highly centralized decision-making process to maintain consistency a…" at bounding box center [235, 331] width 0 height 11
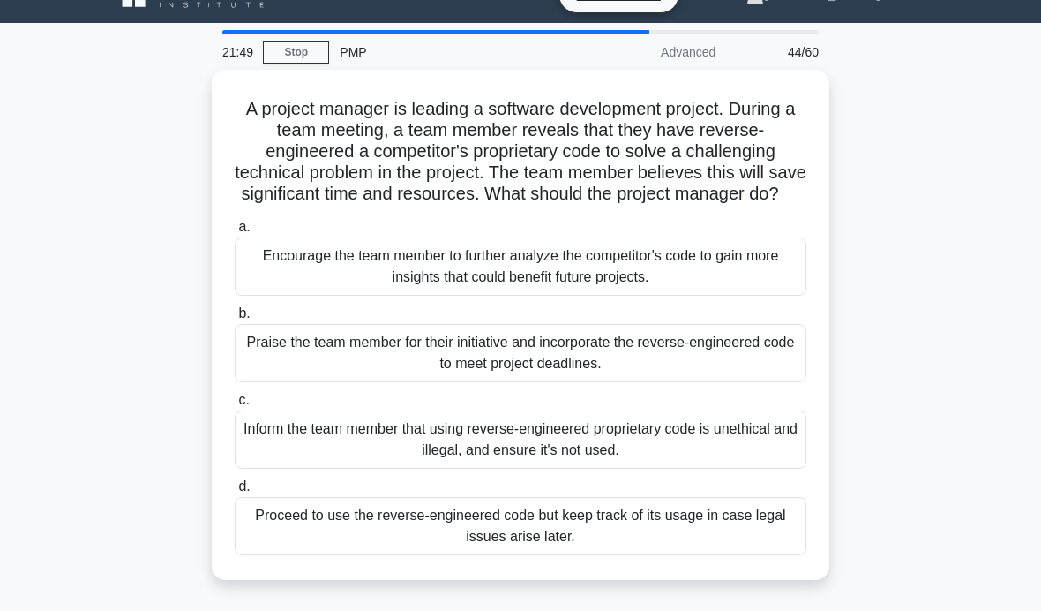
scroll to position [35, 0]
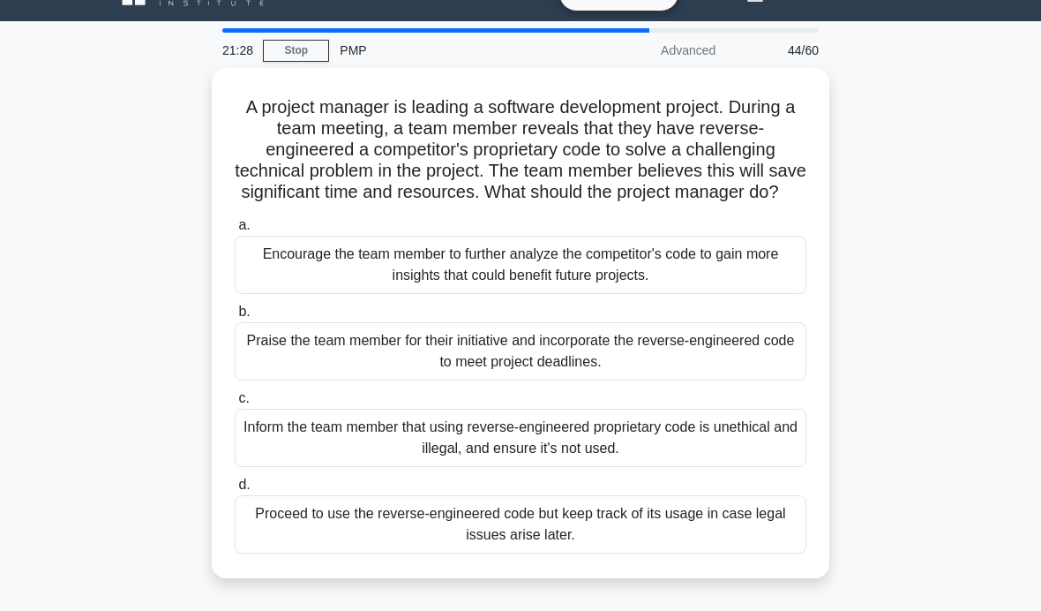
click at [139, 392] on div "A project manager is leading a software development project. During a team meet…" at bounding box center [520, 333] width 847 height 531
click at [712, 292] on div "Encourage the team member to further analyze the competitor's code to gain more…" at bounding box center [521, 265] width 572 height 58
click at [235, 231] on input "a. Encourage the team member to further analyze the competitor's code to gain m…" at bounding box center [235, 225] width 0 height 11
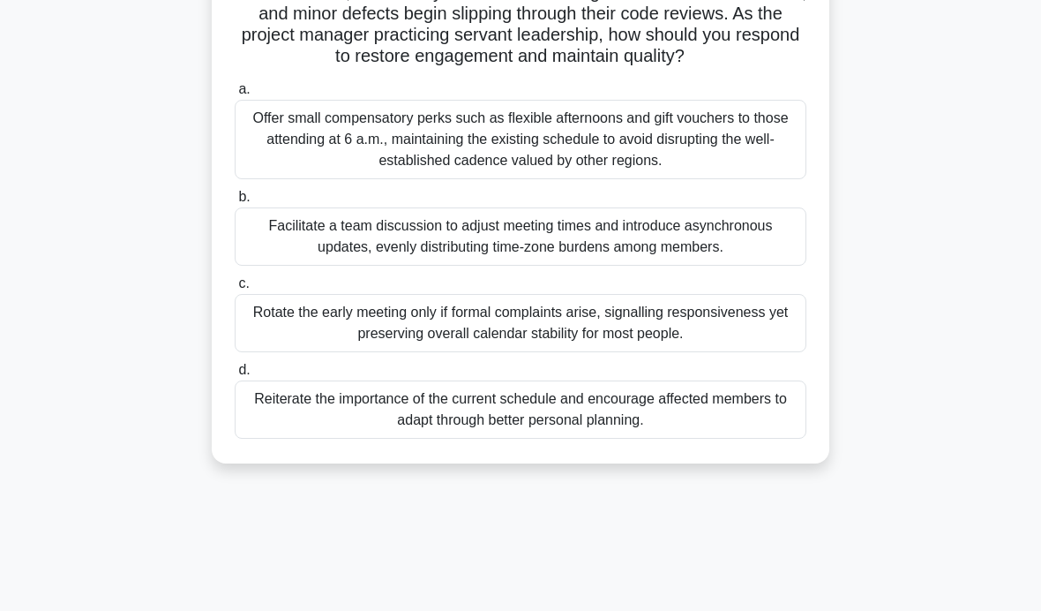
scroll to position [199, 0]
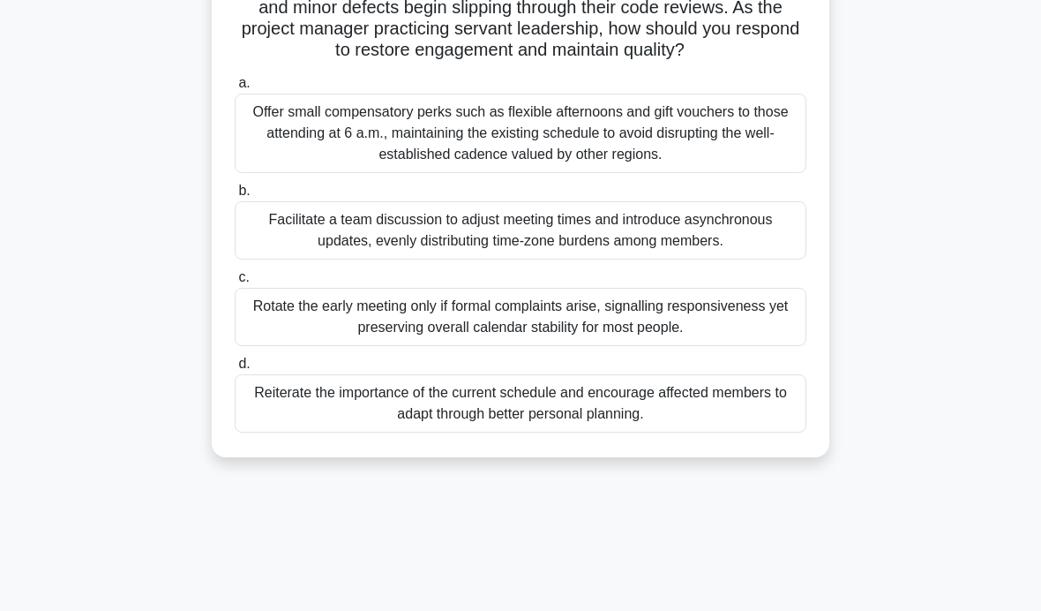
click at [259, 259] on div "Facilitate a team discussion to adjust meeting times and introduce asynchronous…" at bounding box center [521, 230] width 572 height 58
click at [235, 197] on input "b. Facilitate a team discussion to adjust meeting times and introduce asynchron…" at bounding box center [235, 190] width 0 height 11
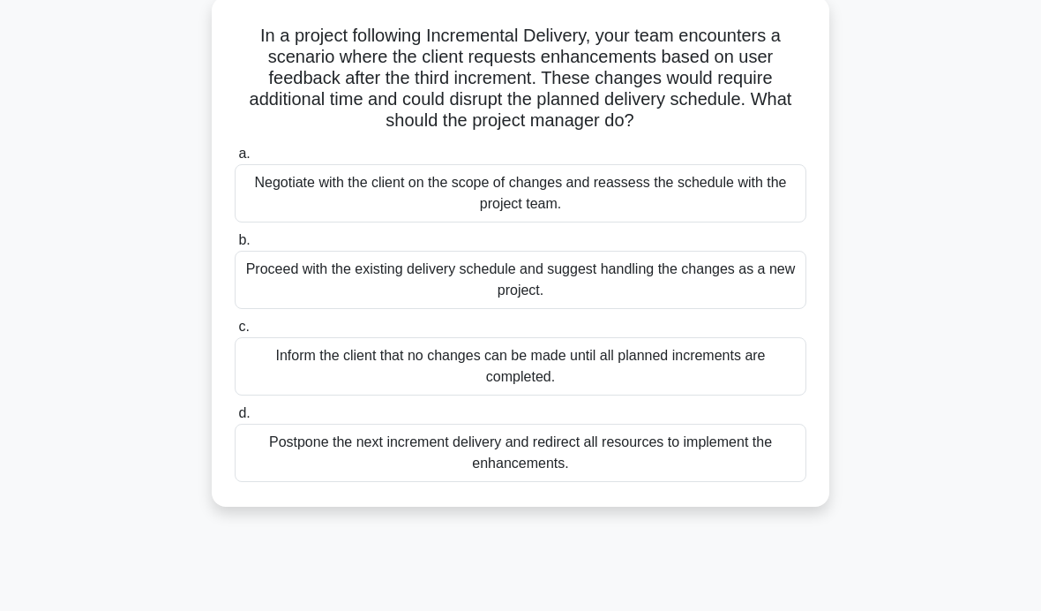
scroll to position [109, 0]
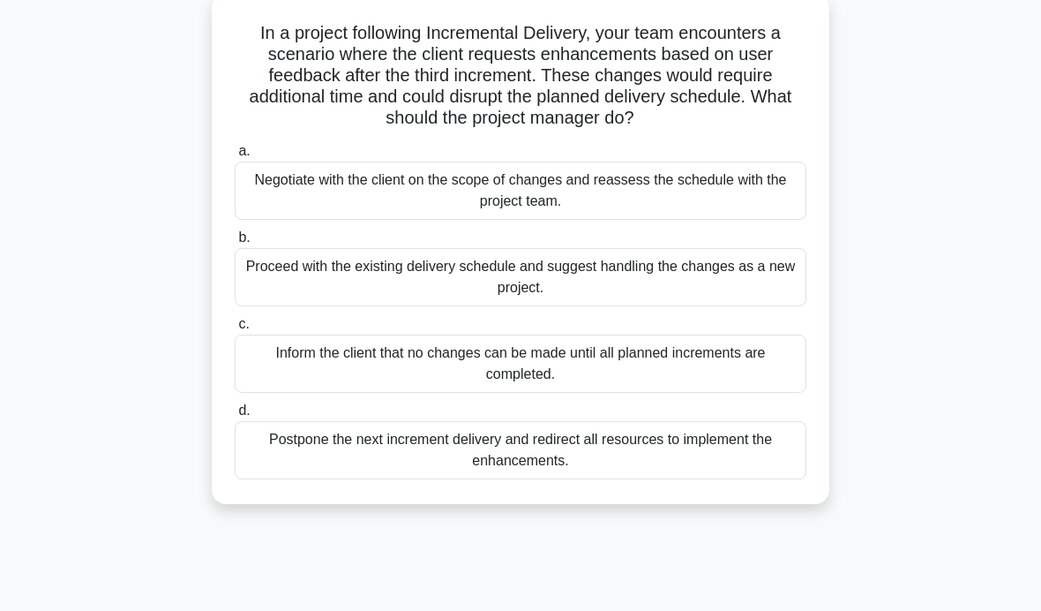
click at [928, 265] on div "In a project following Incremental Delivery, your team encounters a scenario wh…" at bounding box center [520, 259] width 847 height 531
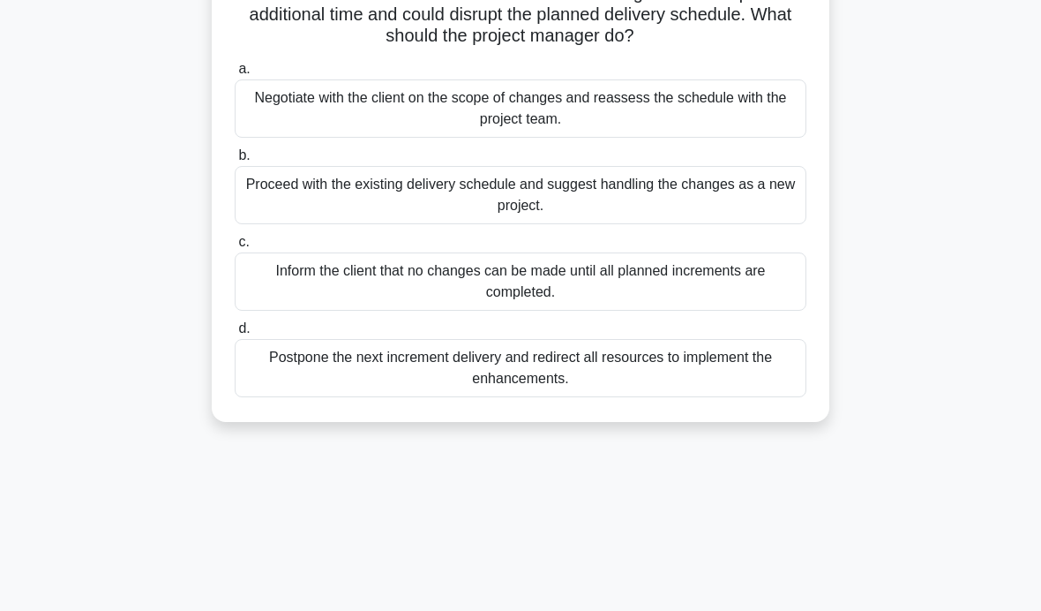
scroll to position [188, 0]
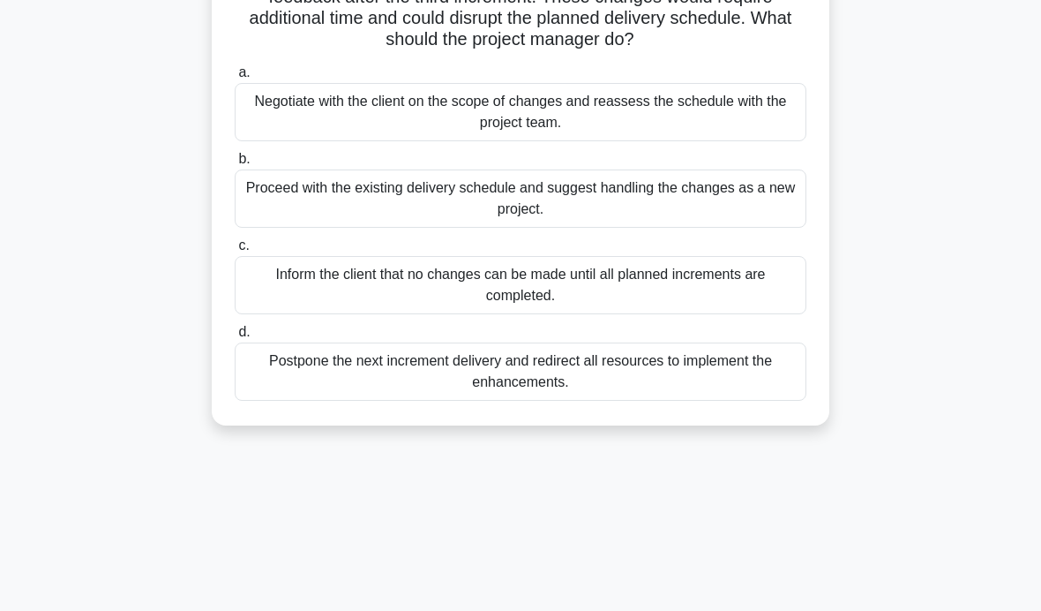
click at [748, 131] on div "Negotiate with the client on the scope of changes and reassess the schedule wit…" at bounding box center [521, 112] width 572 height 58
click at [235, 79] on input "a. Negotiate with the client on the scope of changes and reassess the schedule …" at bounding box center [235, 72] width 0 height 11
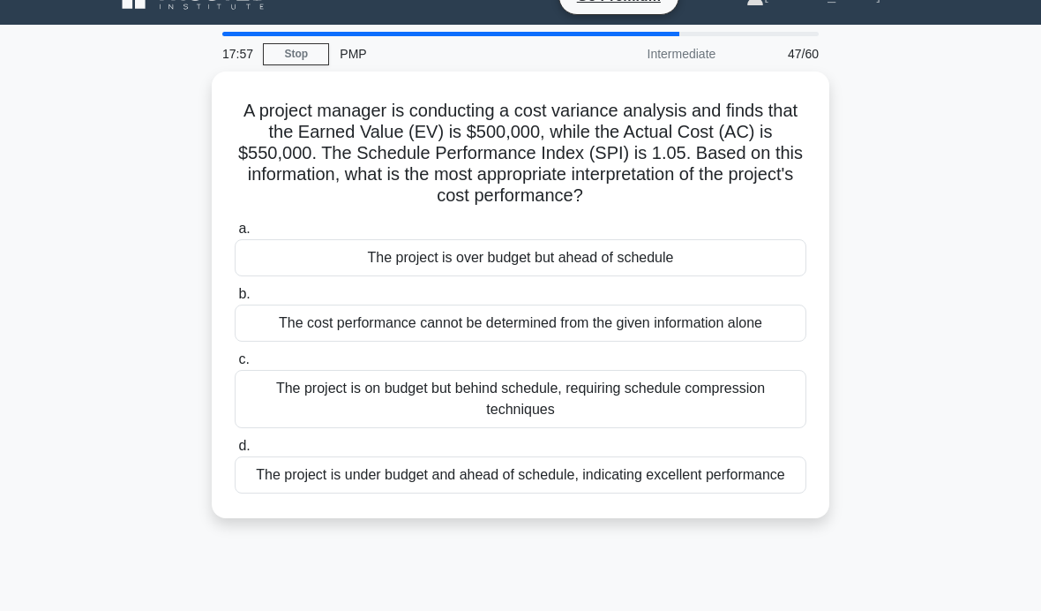
scroll to position [0, 0]
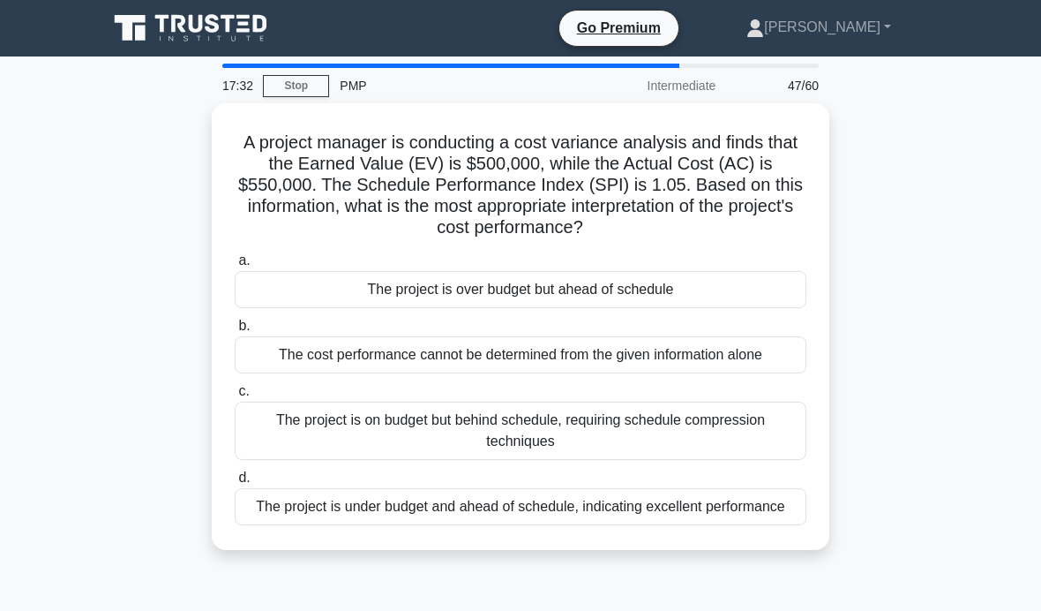
click at [289, 429] on div "The project is on budget but behind schedule, requiring schedule compression te…" at bounding box center [521, 430] width 572 height 58
click at [235, 397] on input "c. The project is on budget but behind schedule, requiring schedule compression…" at bounding box center [235, 391] width 0 height 11
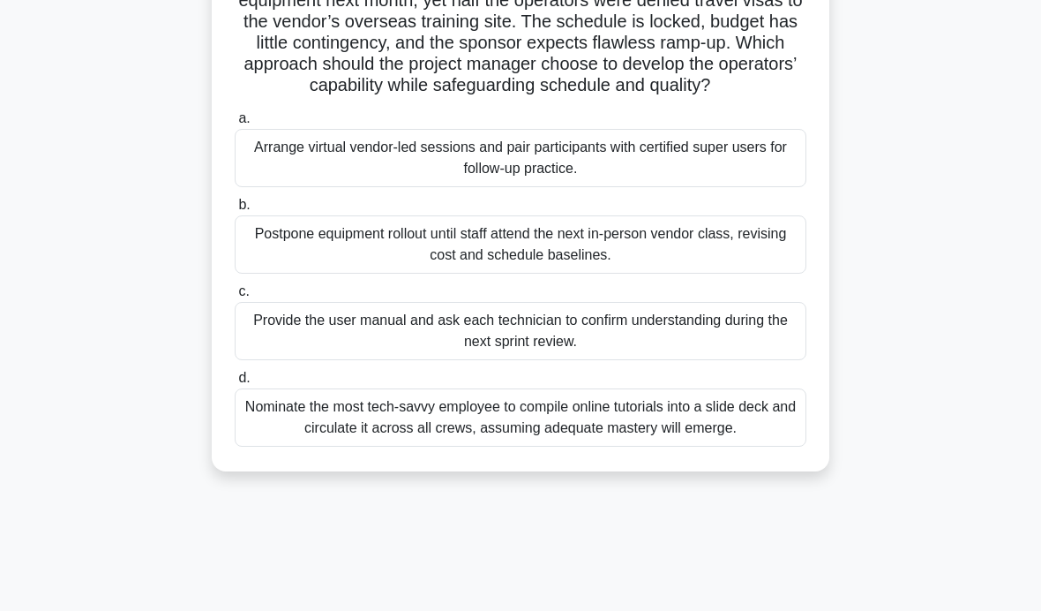
scroll to position [176, 0]
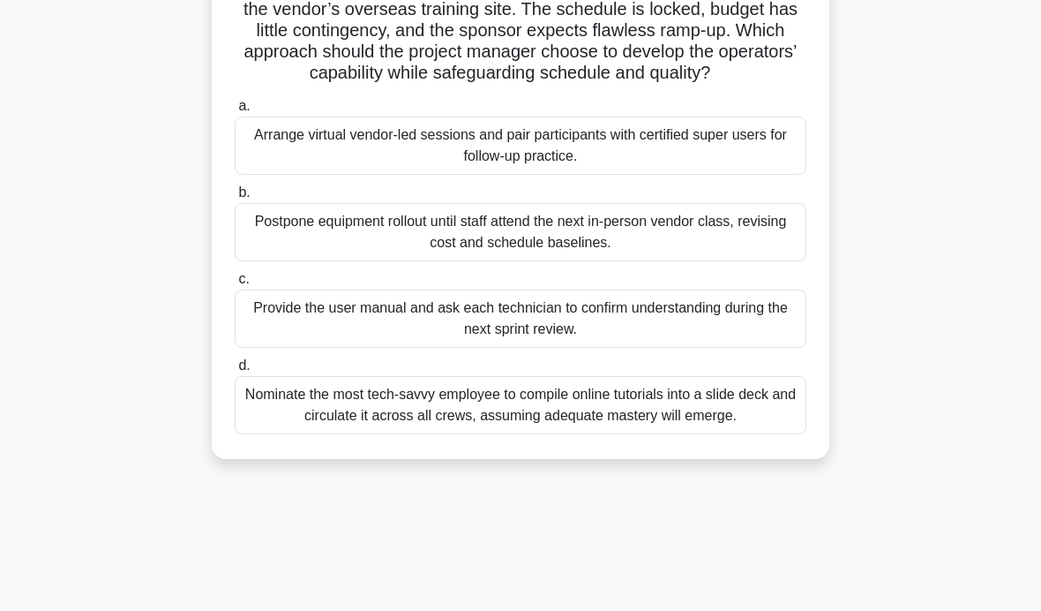
click at [125, 273] on div "The project team will start production with sophisticated 3D-printing equipment…" at bounding box center [520, 204] width 847 height 552
click at [753, 161] on div "Arrange virtual vendor-led sessions and pair participants with certified super …" at bounding box center [521, 145] width 572 height 58
click at [235, 112] on input "a. Arrange virtual vendor-led sessions and pair participants with certified sup…" at bounding box center [235, 106] width 0 height 11
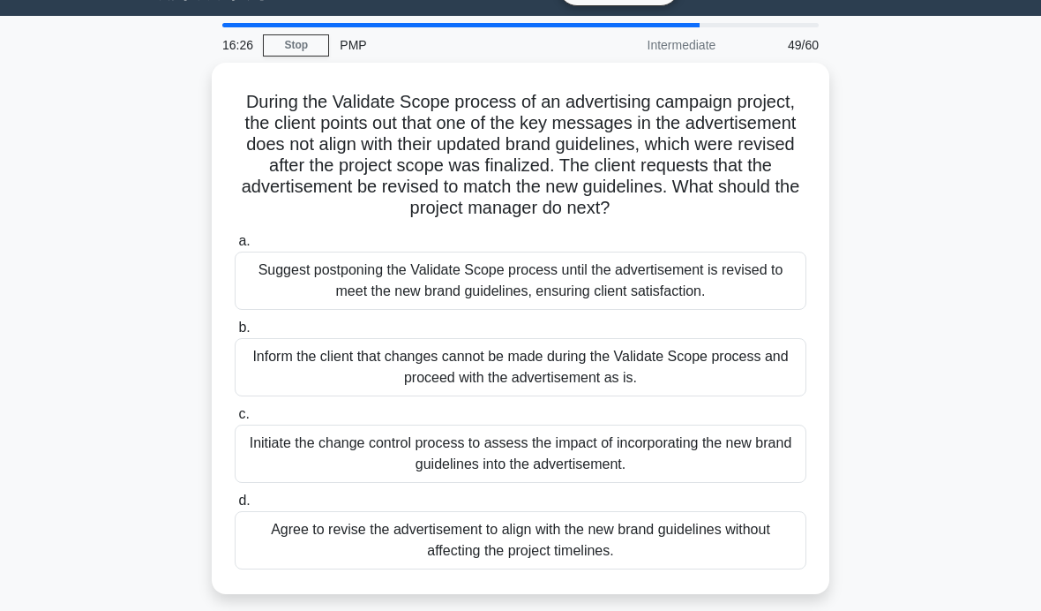
scroll to position [41, 0]
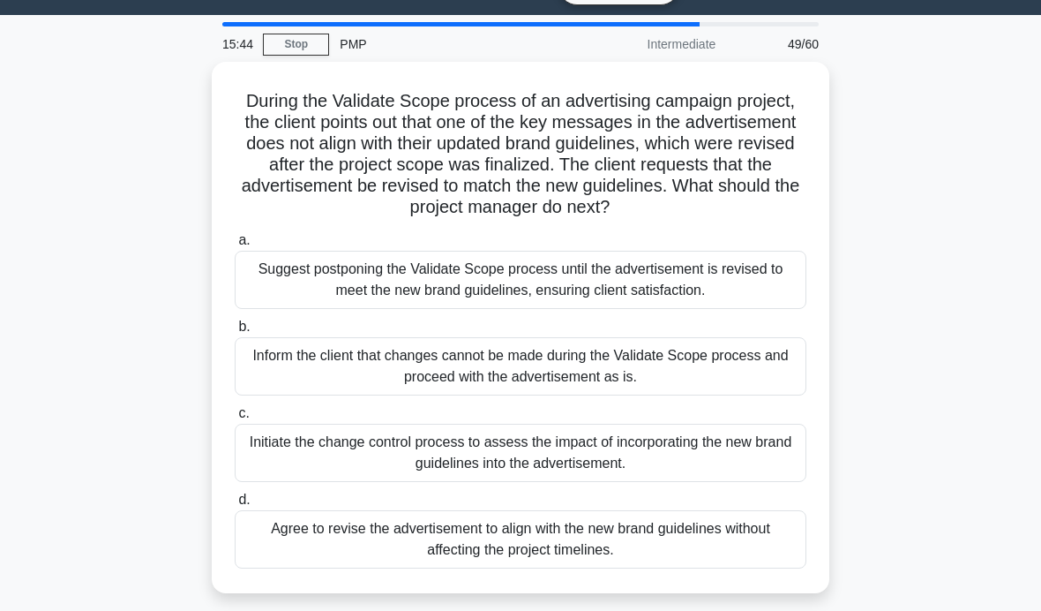
click at [265, 466] on div "Initiate the change control process to assess the impact of incorporating the n…" at bounding box center [521, 453] width 572 height 58
click at [235, 419] on input "c. Initiate the change control process to assess the impact of incorporating th…" at bounding box center [235, 413] width 0 height 11
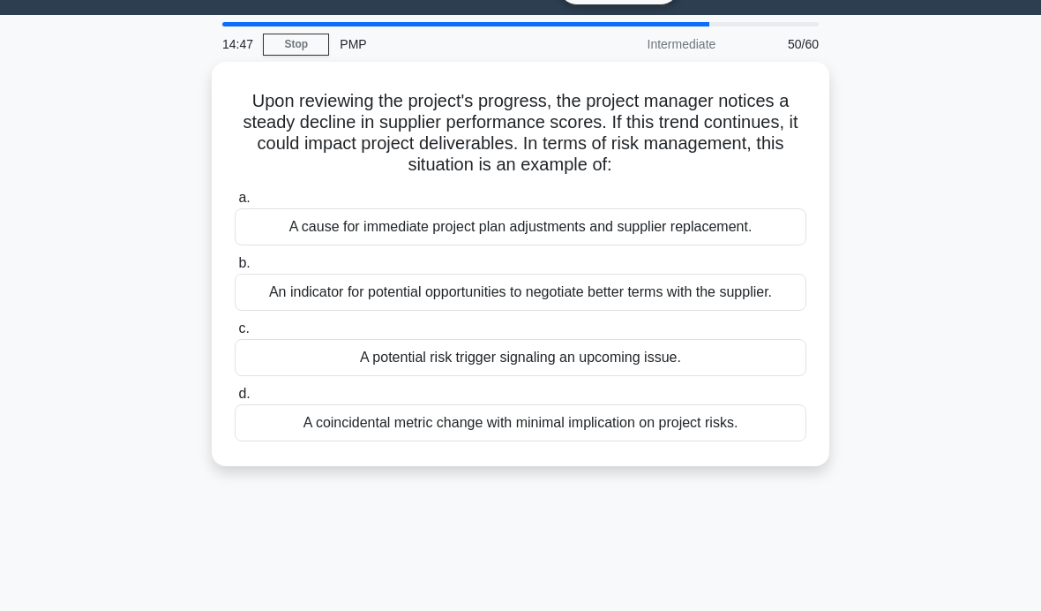
click at [770, 231] on div "A cause for immediate project plan adjustments and supplier replacement." at bounding box center [521, 226] width 572 height 37
click at [235, 204] on input "a. A cause for immediate project plan adjustments and supplier replacement." at bounding box center [235, 197] width 0 height 11
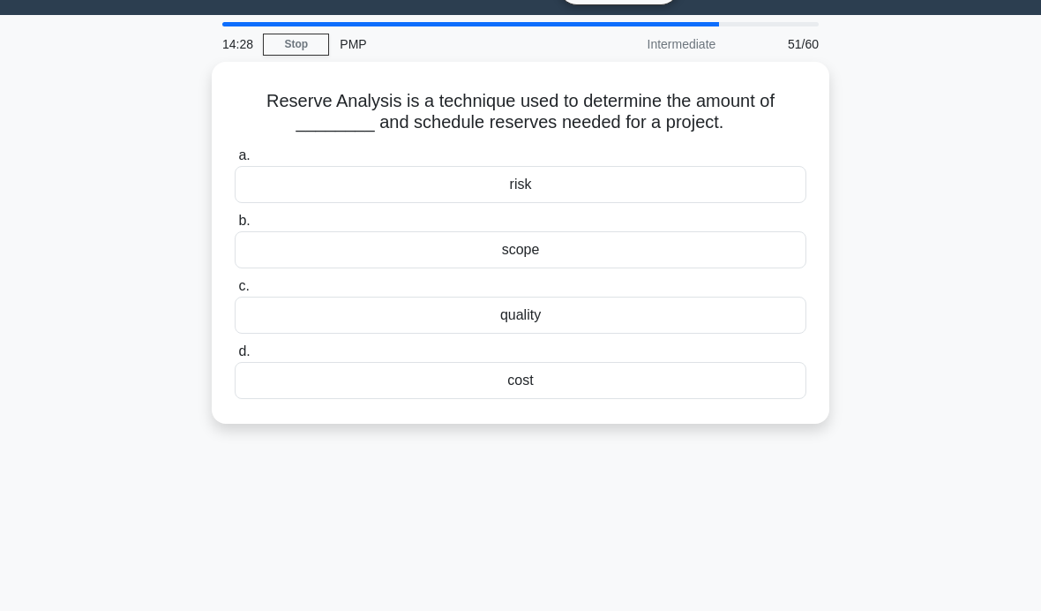
click at [299, 379] on div "cost" at bounding box center [521, 380] width 572 height 37
click at [235, 357] on input "d. cost" at bounding box center [235, 351] width 0 height 11
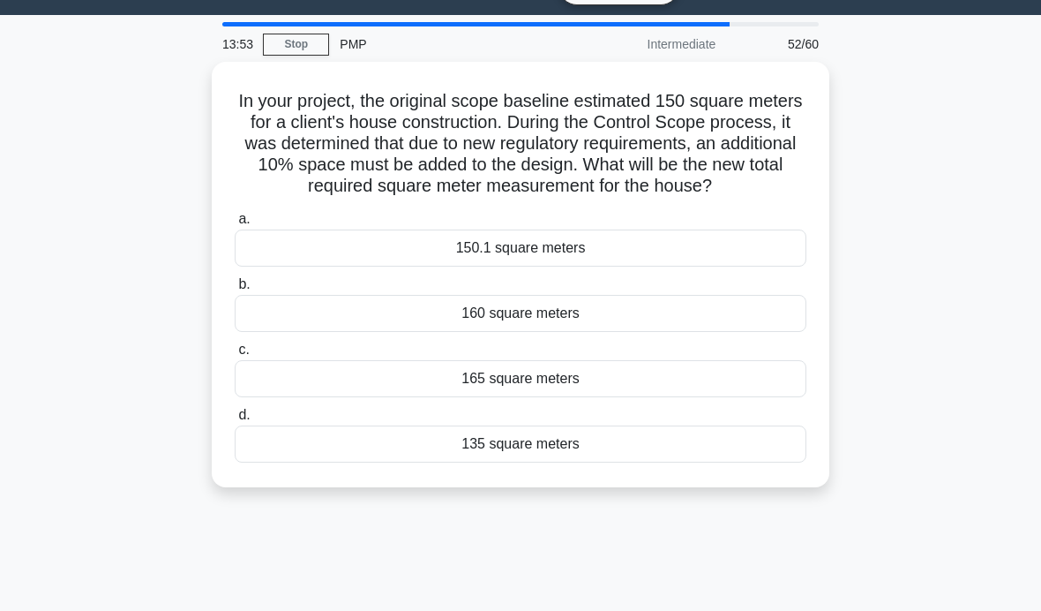
click at [296, 397] on div "165 square meters" at bounding box center [521, 378] width 572 height 37
click at [235, 356] on input "c. 165 square meters" at bounding box center [235, 349] width 0 height 11
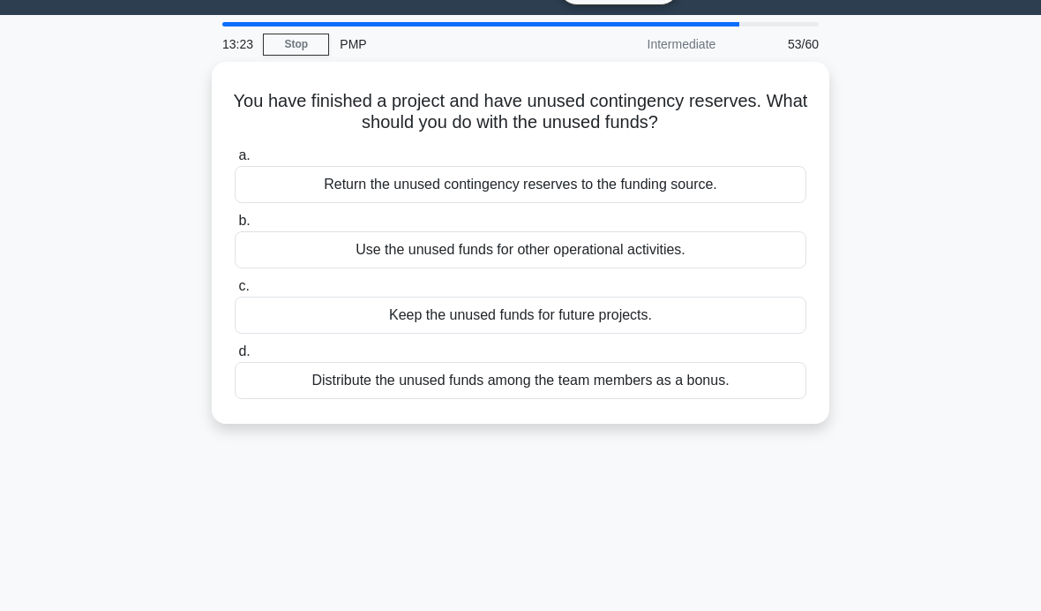
click at [752, 183] on div "Return the unused contingency reserves to the funding source." at bounding box center [521, 184] width 572 height 37
click at [235, 161] on input "a. Return the unused contingency reserves to the funding source." at bounding box center [235, 155] width 0 height 11
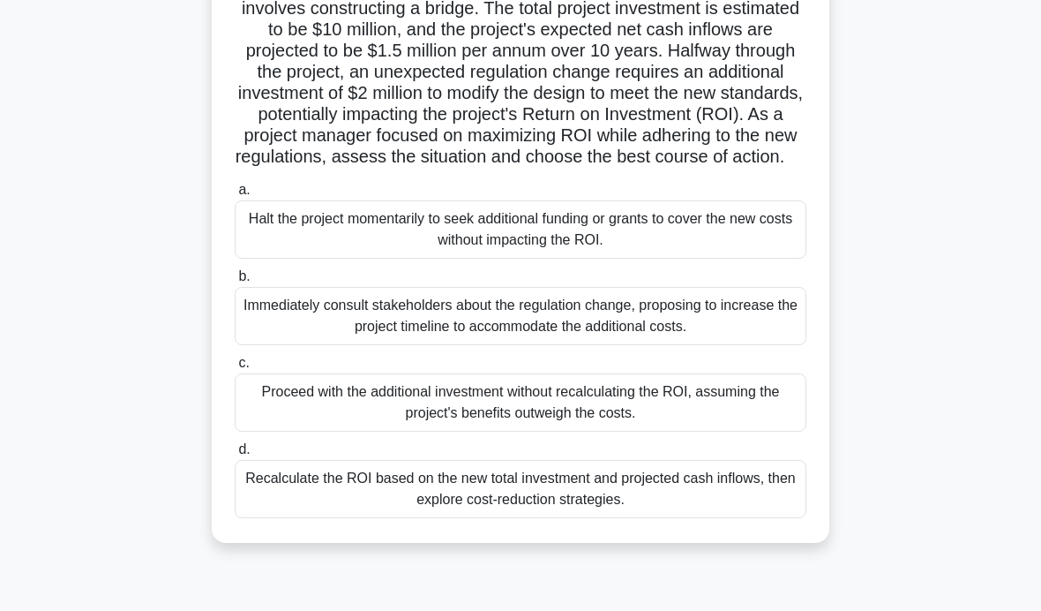
scroll to position [154, 0]
click at [709, 519] on div "Recalculate the ROI based on the new total investment and projected cash inflow…" at bounding box center [521, 490] width 572 height 58
click at [235, 456] on input "d. Recalculate the ROI based on the new total investment and projected cash inf…" at bounding box center [235, 450] width 0 height 11
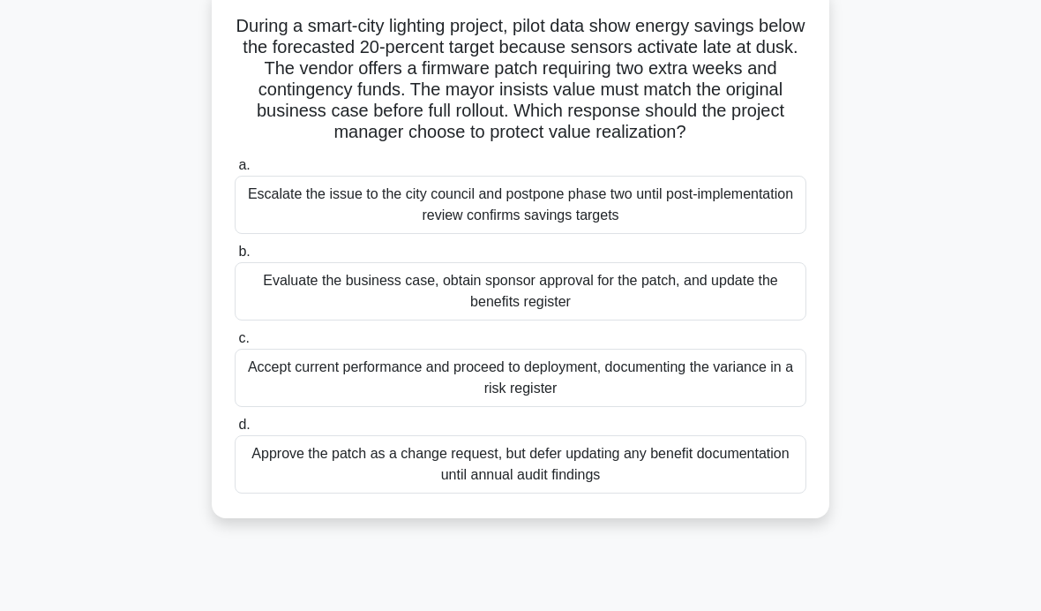
scroll to position [117, 0]
click at [257, 319] on div "Evaluate the business case, obtain sponsor approval for the patch, and update t…" at bounding box center [521, 290] width 572 height 58
click at [235, 257] on input "b. Evaluate the business case, obtain sponsor approval for the patch, and updat…" at bounding box center [235, 250] width 0 height 11
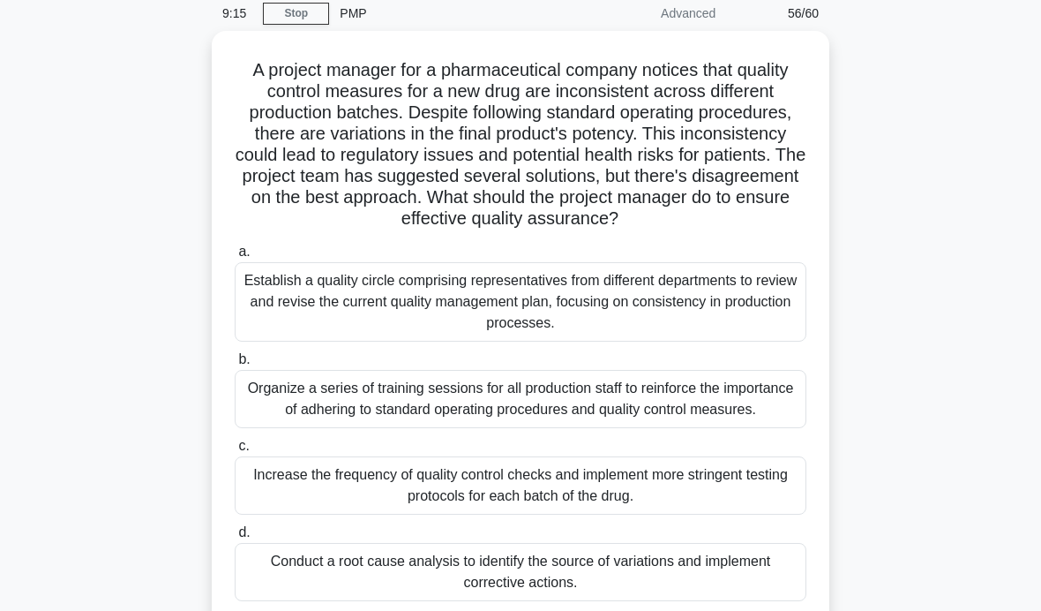
scroll to position [94, 0]
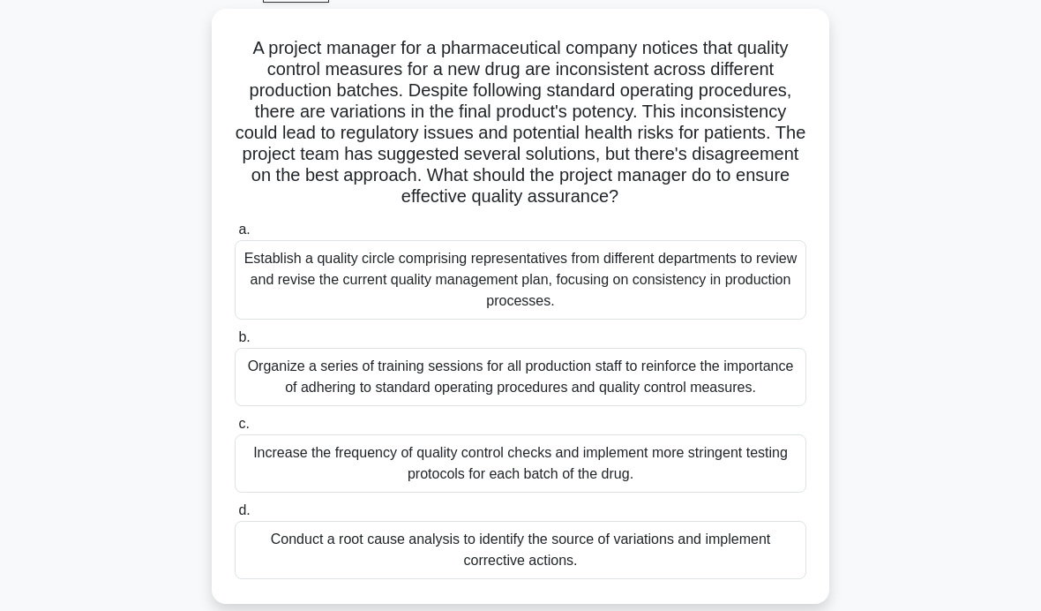
click at [642, 575] on div "Conduct a root cause analysis to identify the source of variations and implemen…" at bounding box center [521, 550] width 572 height 58
click at [235, 516] on input "d. Conduct a root cause analysis to identify the source of variations and imple…" at bounding box center [235, 510] width 0 height 11
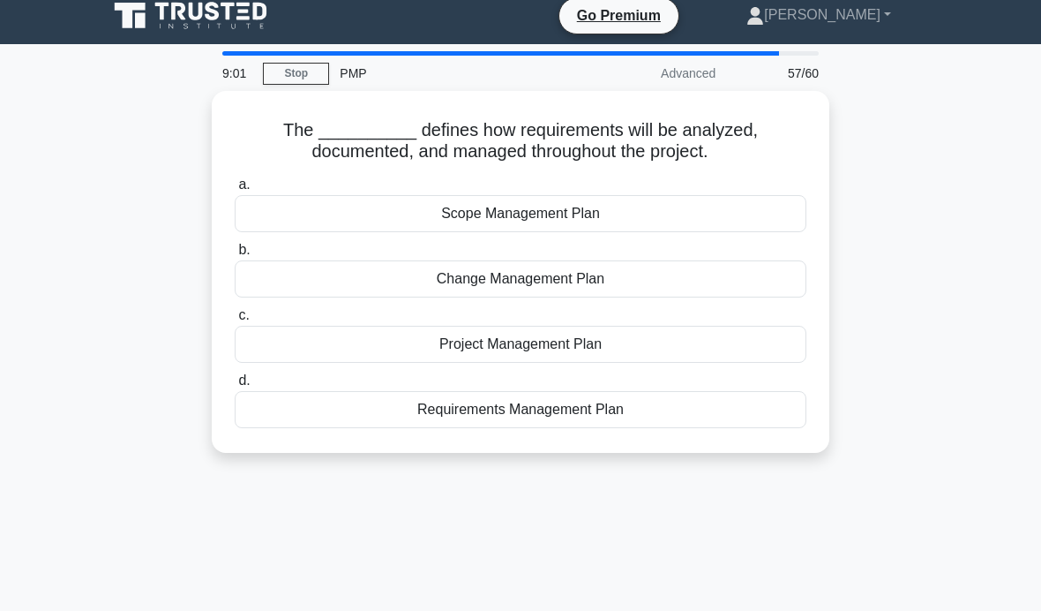
scroll to position [13, 0]
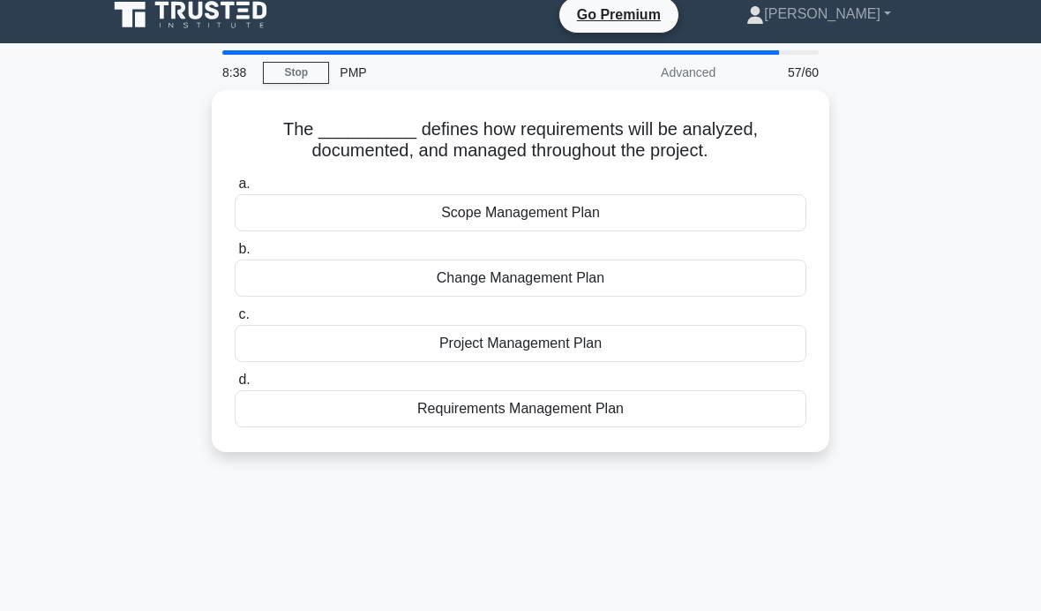
click at [316, 416] on div "Requirements Management Plan" at bounding box center [521, 408] width 572 height 37
click at [235, 386] on input "d. Requirements Management Plan" at bounding box center [235, 379] width 0 height 11
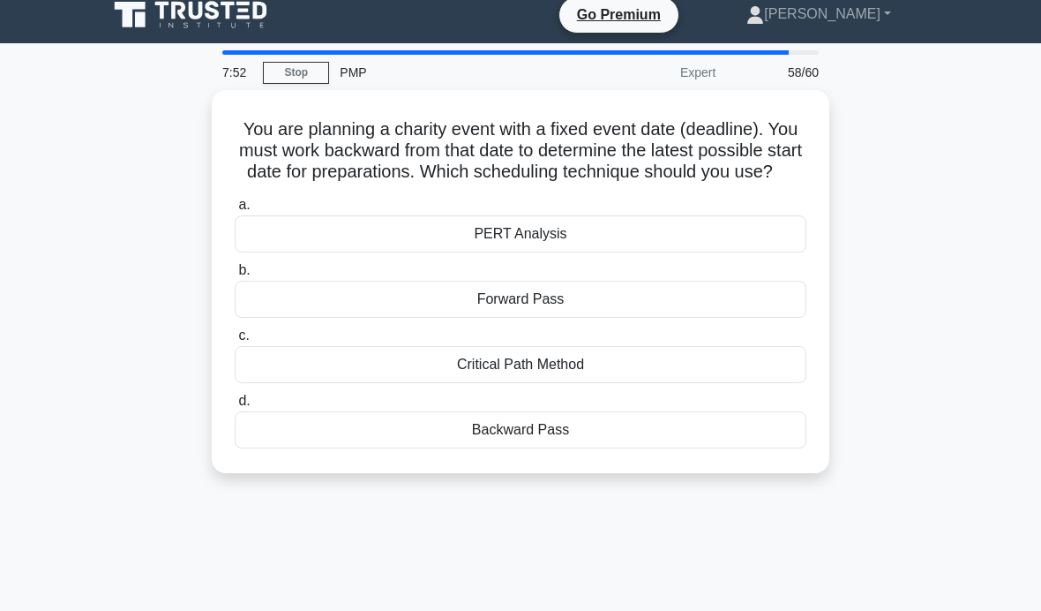
click at [576, 448] on div "Backward Pass" at bounding box center [521, 429] width 572 height 37
click at [235, 407] on input "d. Backward Pass" at bounding box center [235, 400] width 0 height 11
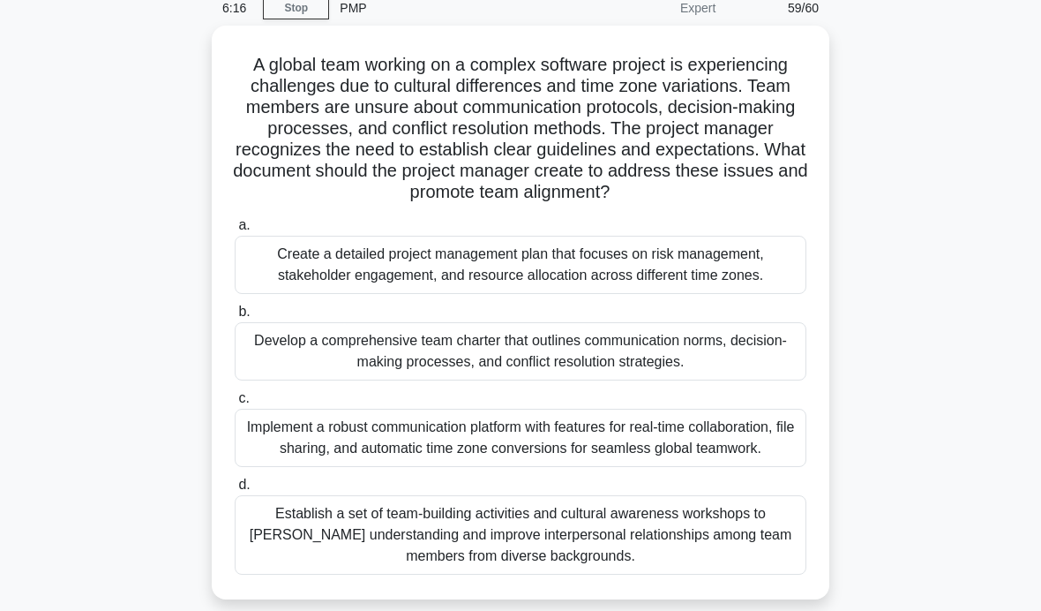
scroll to position [90, 0]
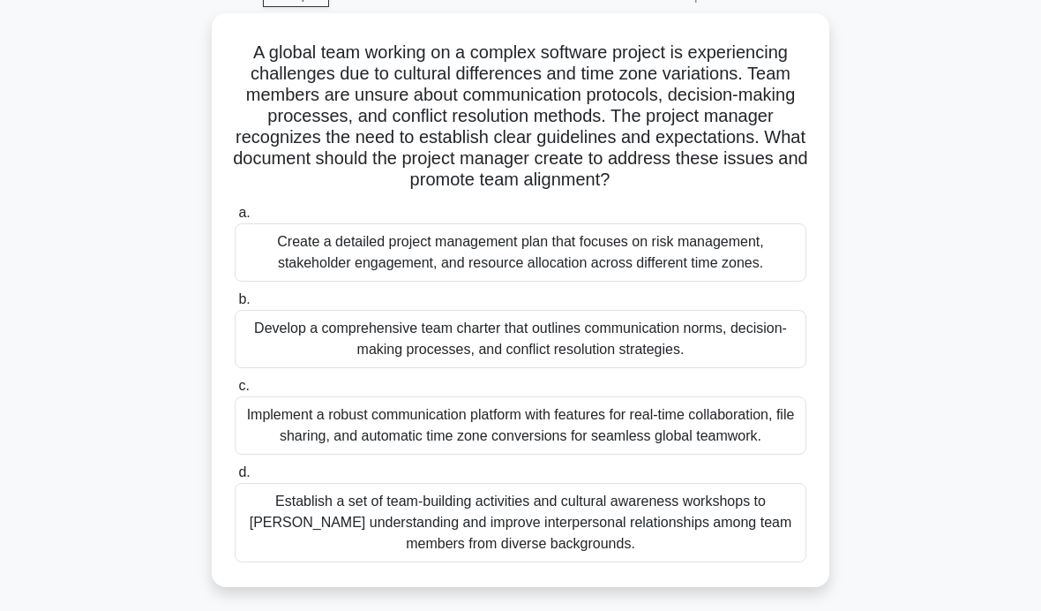
click at [749, 368] on div "Develop a comprehensive team charter that outlines communication norms, decisio…" at bounding box center [521, 339] width 572 height 58
click at [235, 305] on input "b. Develop a comprehensive team charter that outlines communication norms, deci…" at bounding box center [235, 299] width 0 height 11
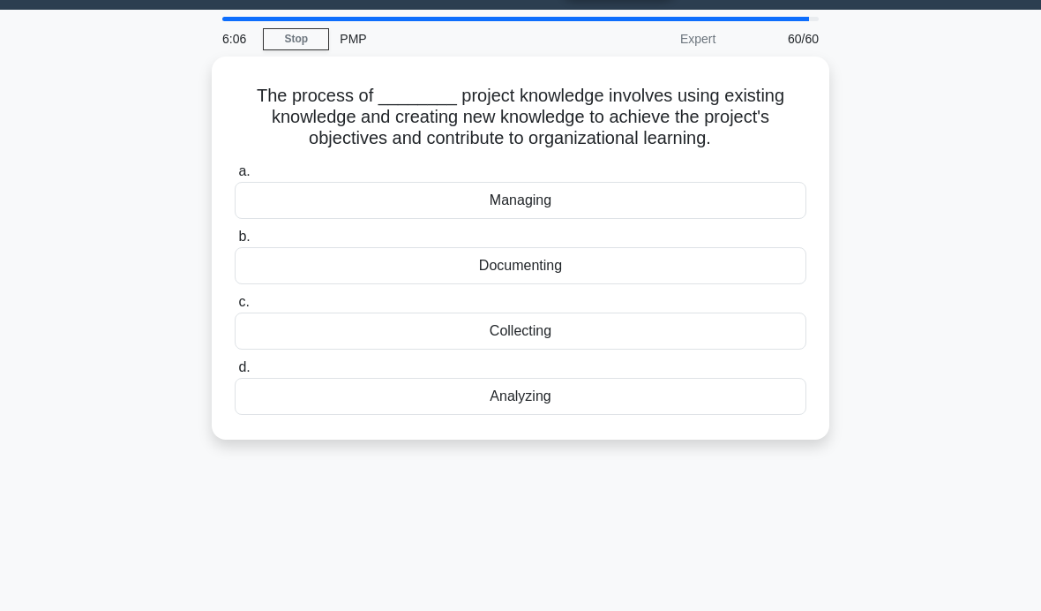
scroll to position [52, 0]
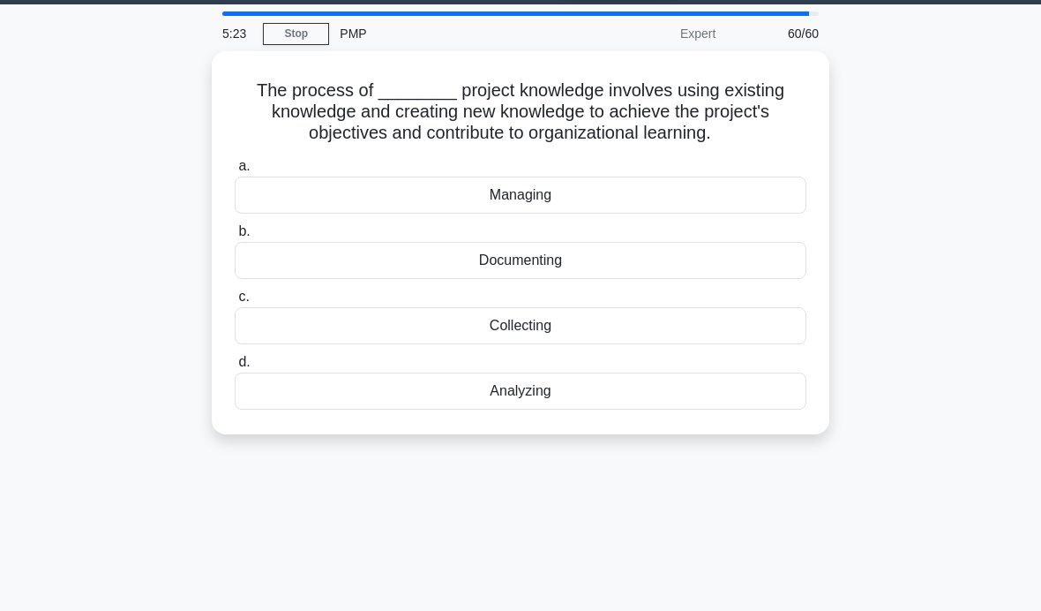
click at [600, 267] on div "Documenting" at bounding box center [521, 260] width 572 height 37
click at [235, 237] on input "b. Documenting" at bounding box center [235, 231] width 0 height 11
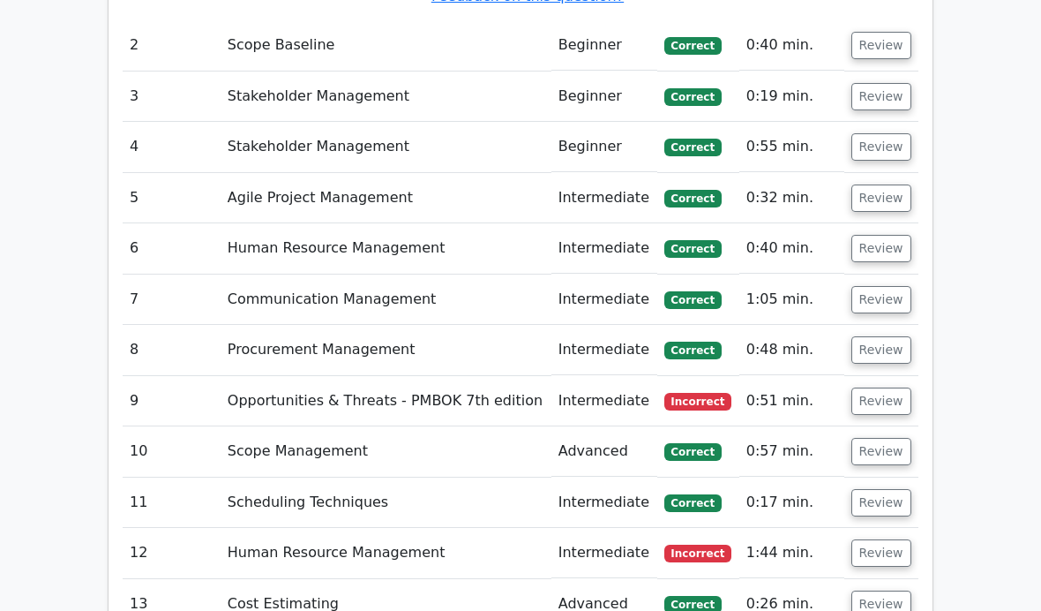
scroll to position [3166, 0]
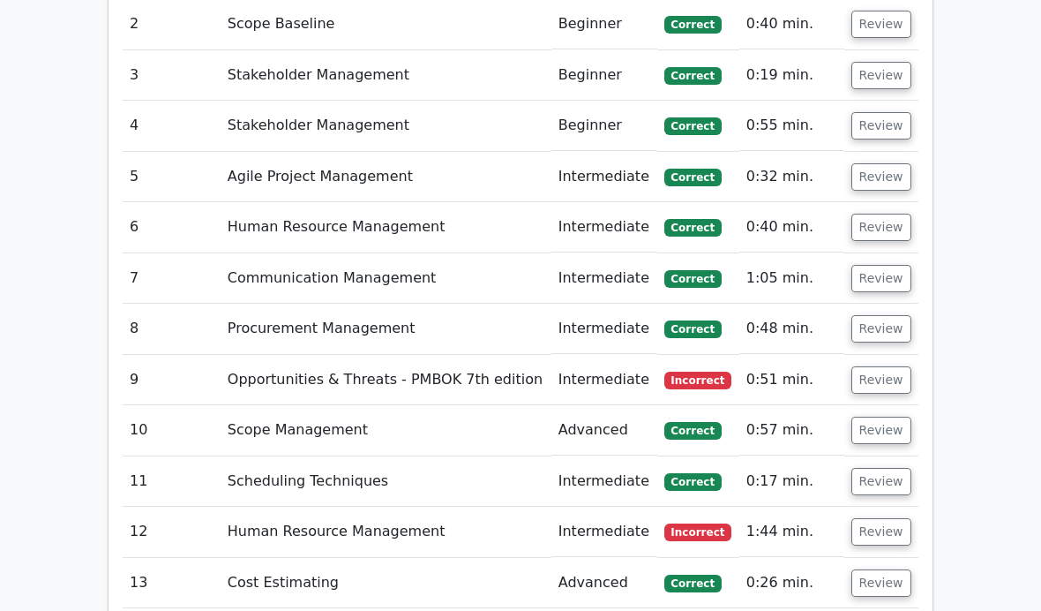
click at [889, 366] on button "Review" at bounding box center [882, 379] width 60 height 27
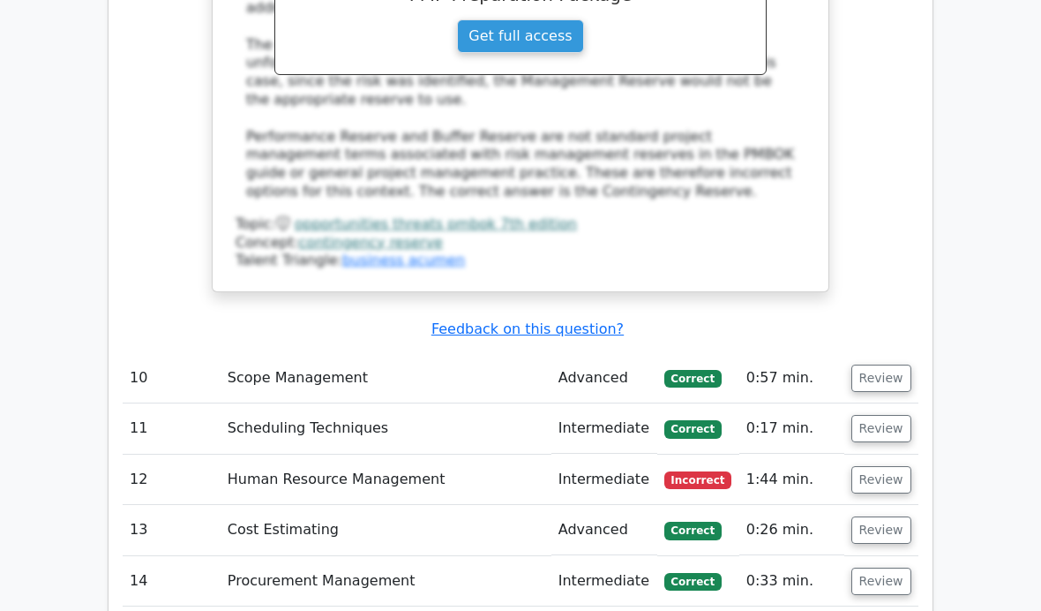
scroll to position [4103, 0]
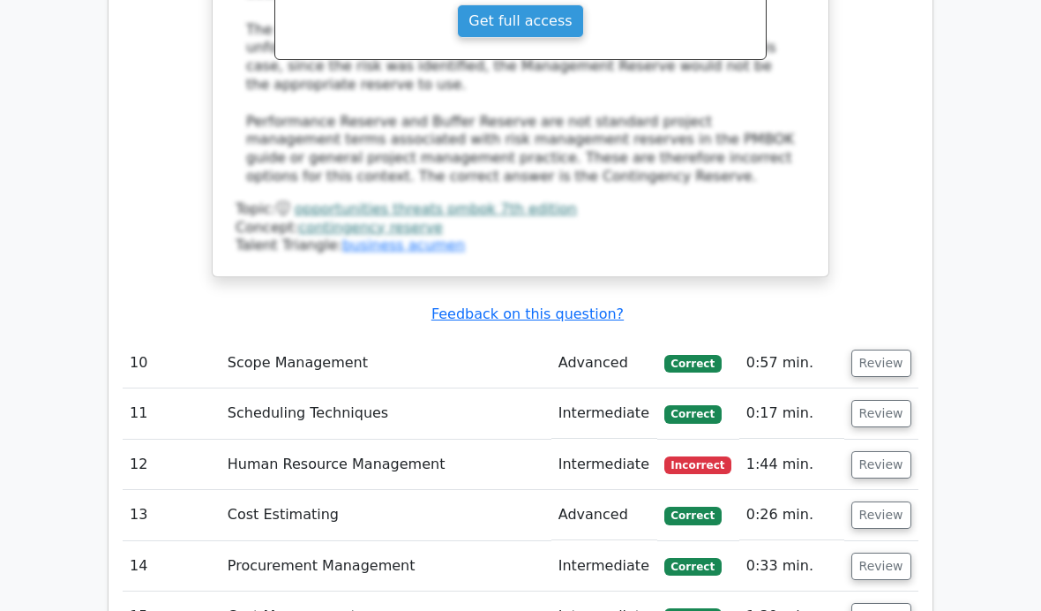
click at [868, 451] on button "Review" at bounding box center [882, 464] width 60 height 27
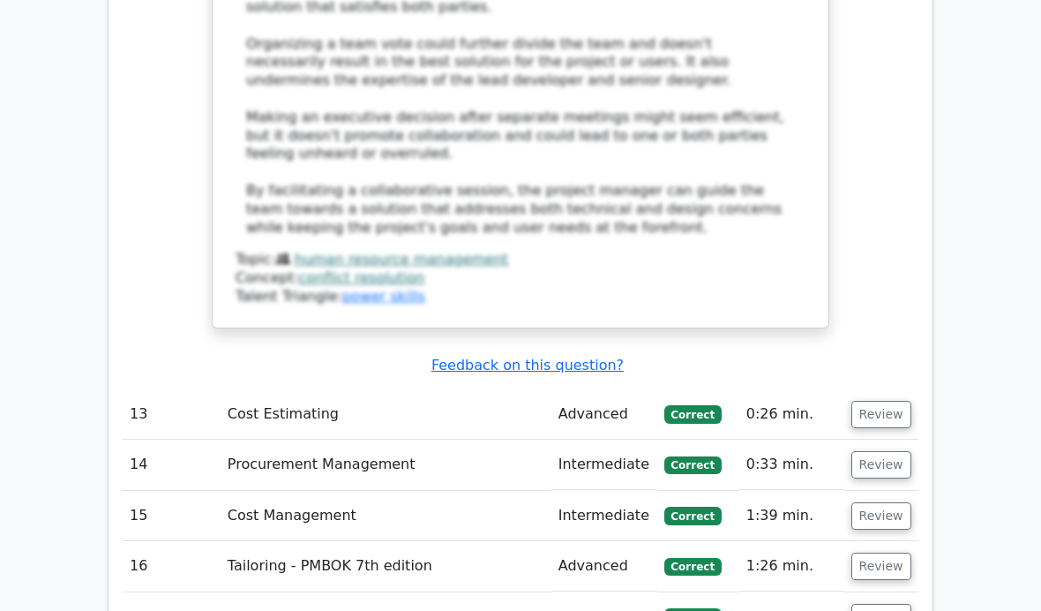
scroll to position [5630, 0]
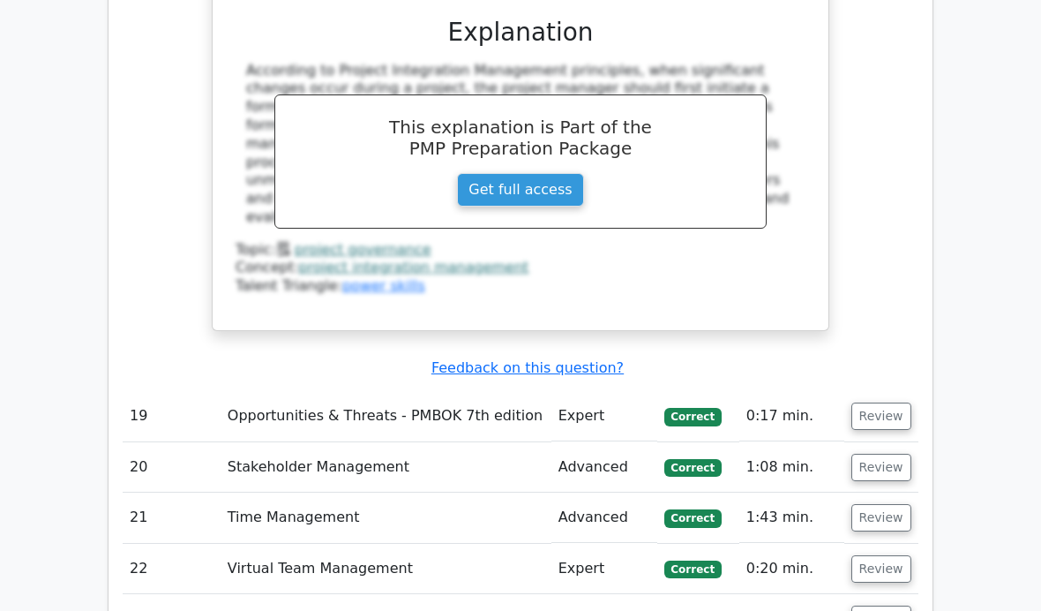
scroll to position [6912, 0]
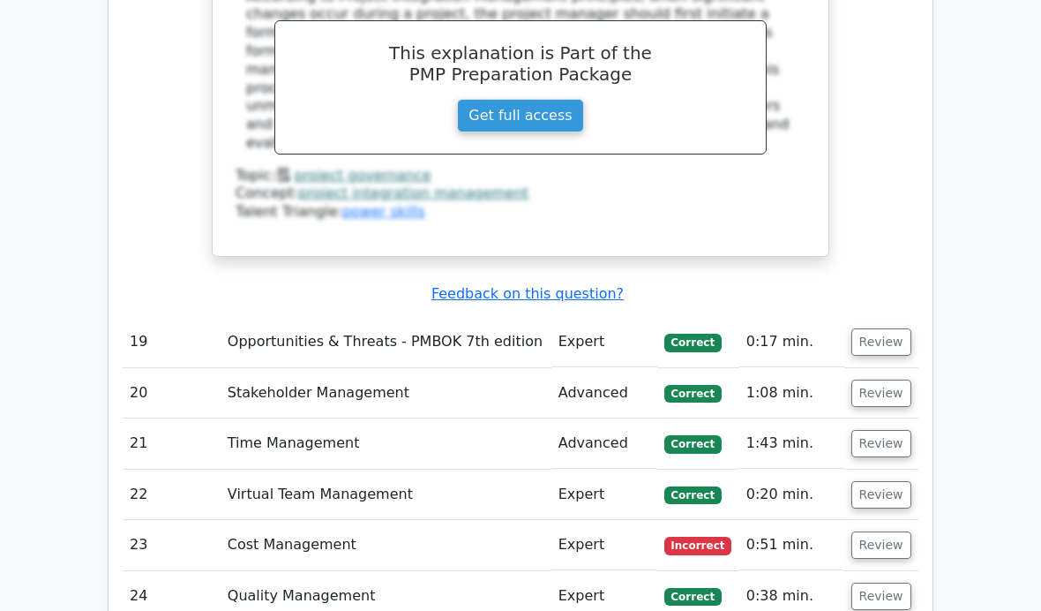
click at [879, 531] on button "Review" at bounding box center [882, 544] width 60 height 27
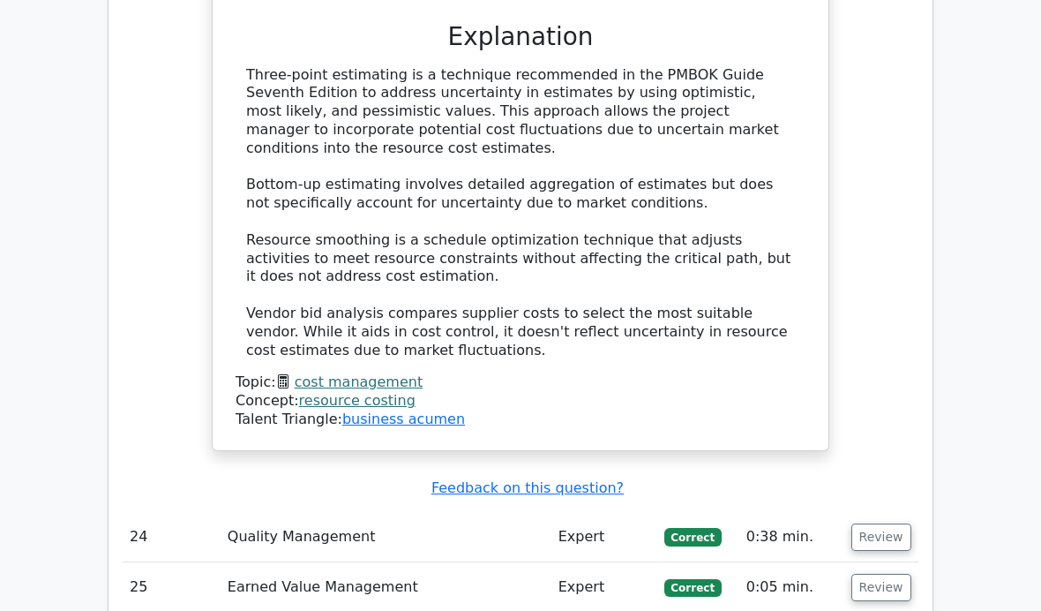
scroll to position [7865, 0]
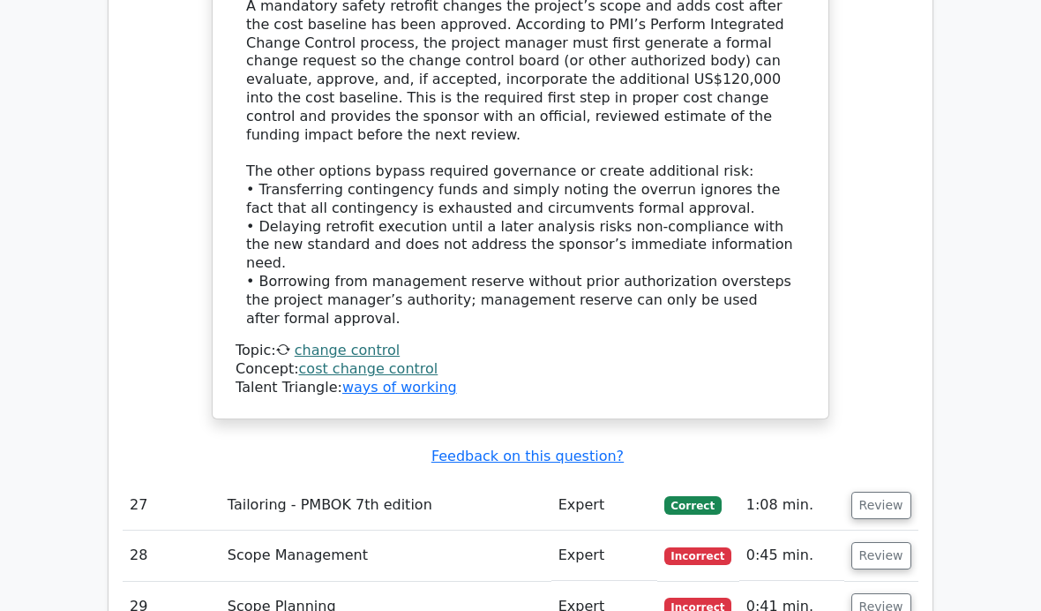
scroll to position [9097, 0]
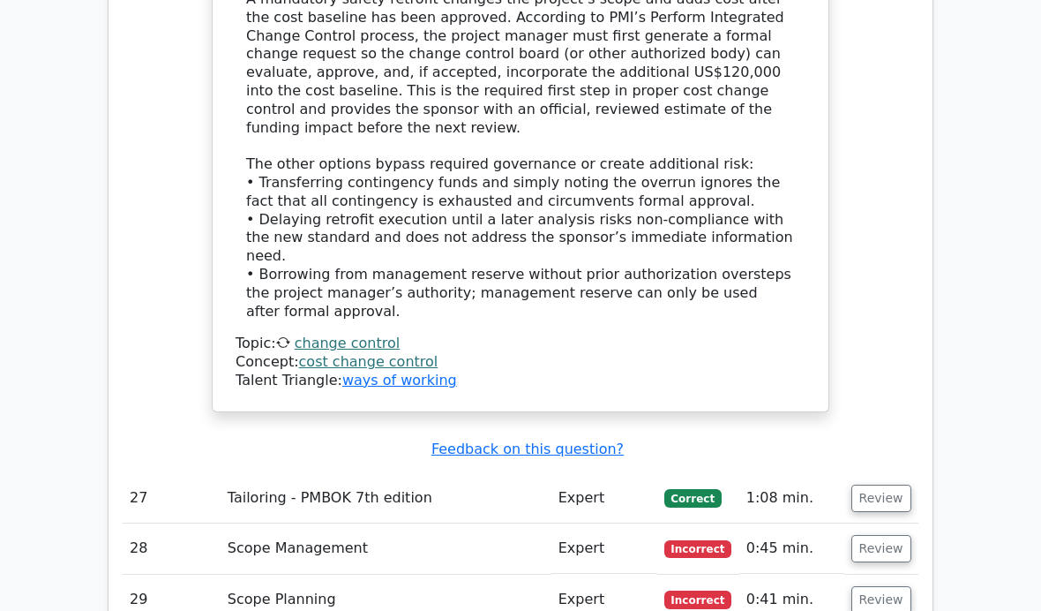
click at [873, 535] on button "Review" at bounding box center [882, 548] width 60 height 27
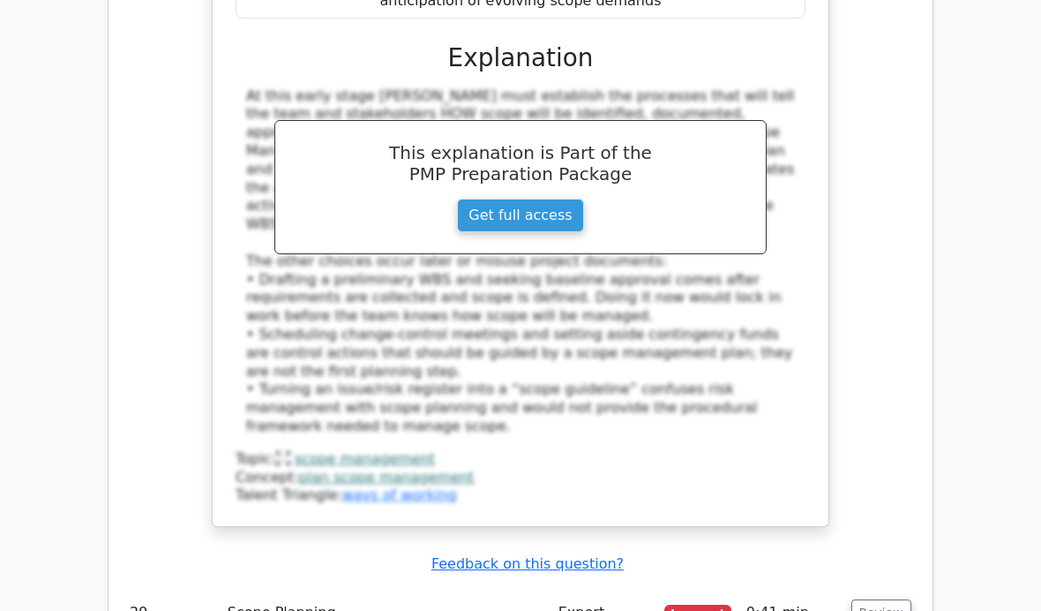
scroll to position [10189, 0]
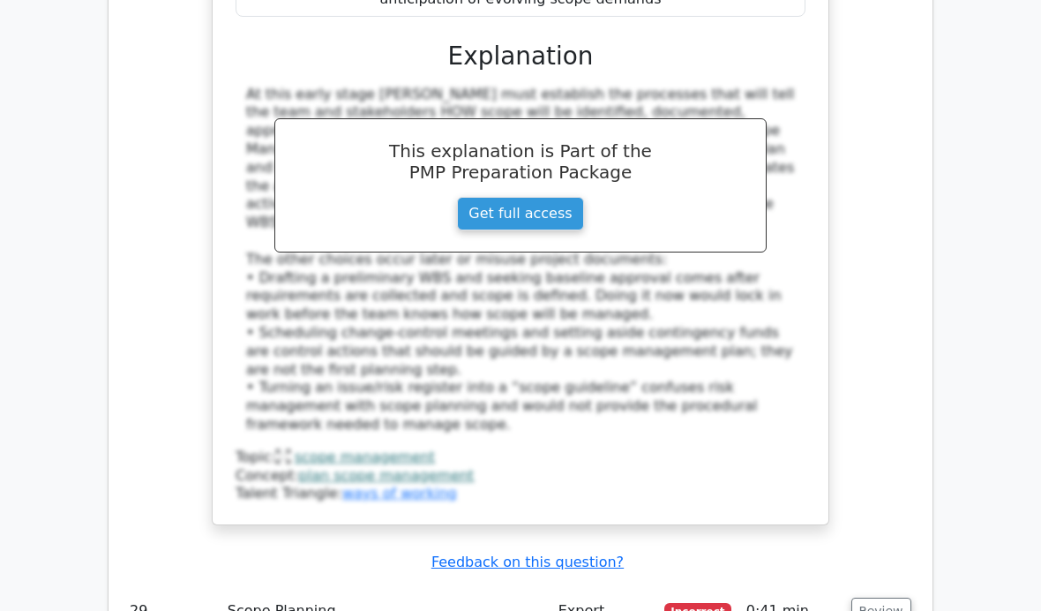
click at [874, 597] on button "Review" at bounding box center [882, 610] width 60 height 27
click at [876, 597] on button "Review" at bounding box center [882, 610] width 60 height 27
click at [889, 597] on button "Review" at bounding box center [882, 610] width 60 height 27
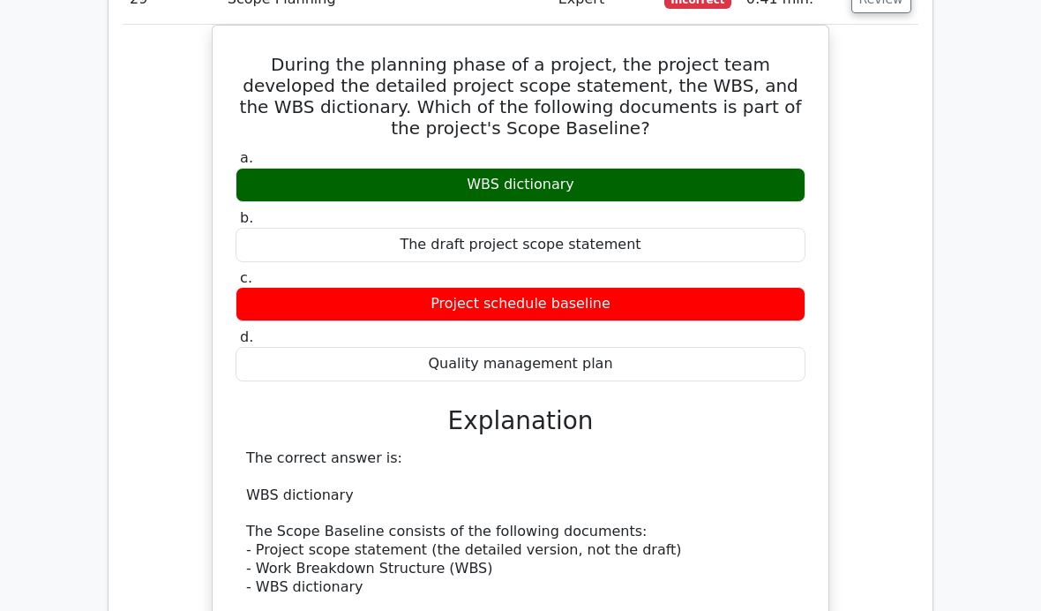
scroll to position [10966, 0]
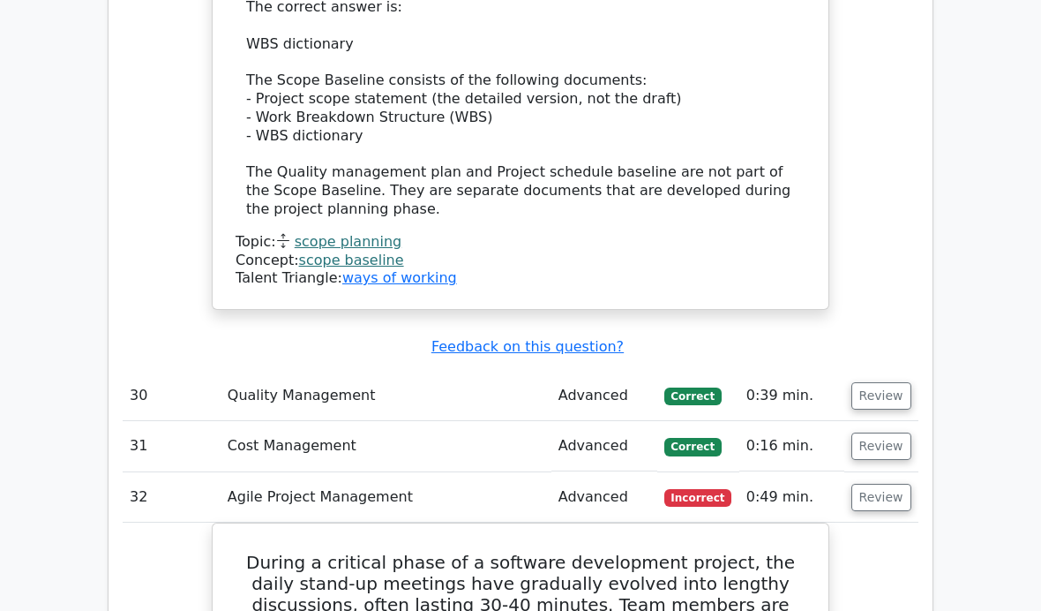
scroll to position [11304, 0]
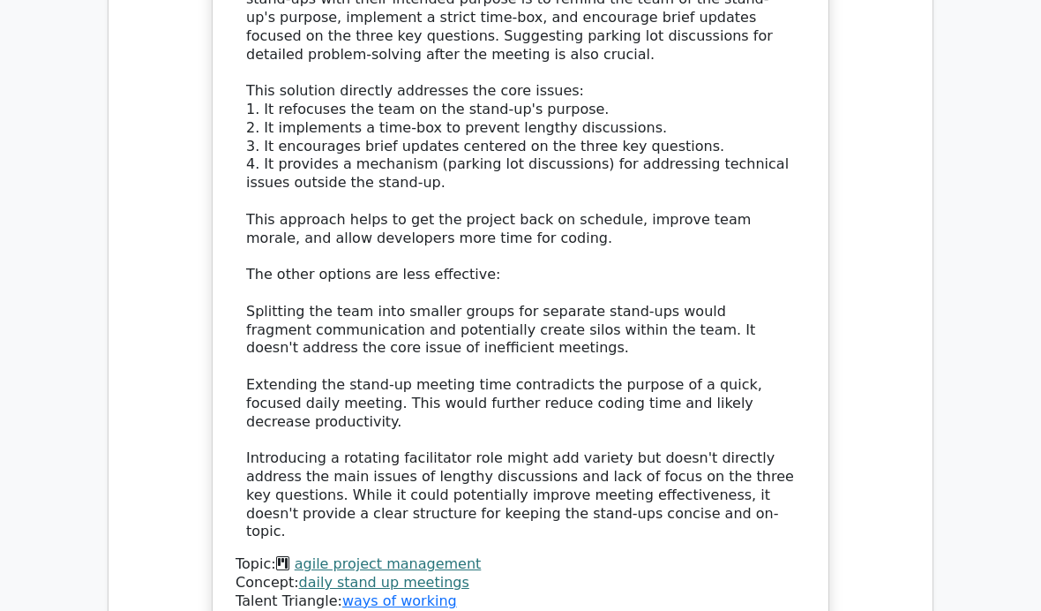
scroll to position [12542, 0]
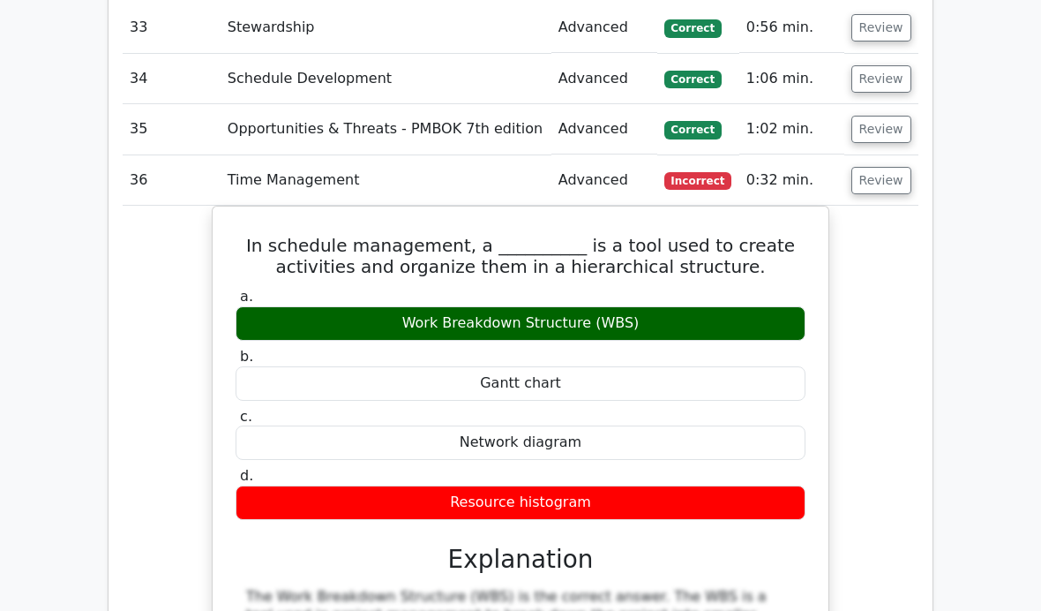
scroll to position [13232, 0]
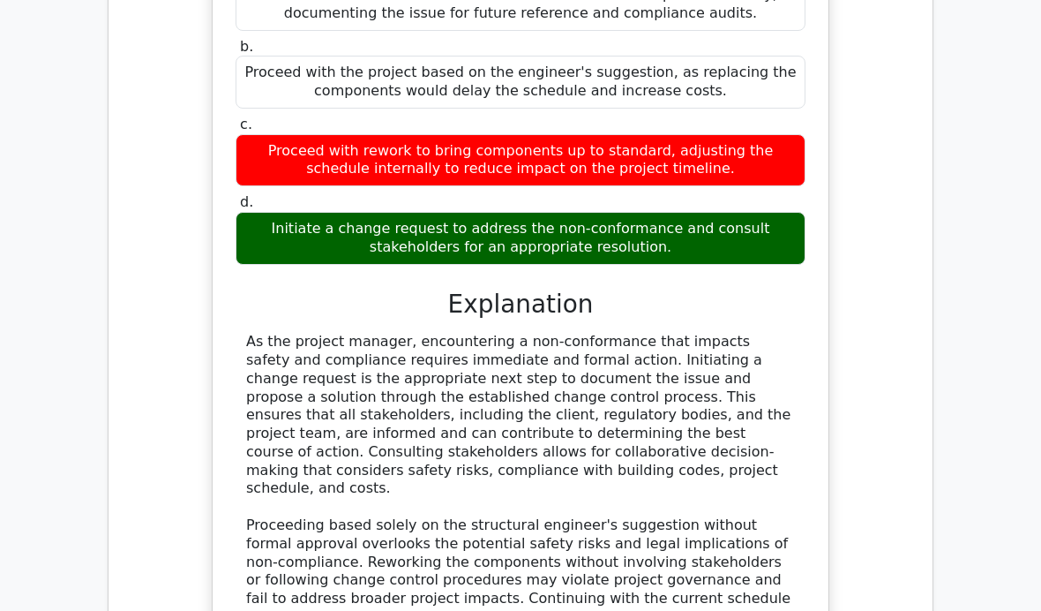
scroll to position [14661, 0]
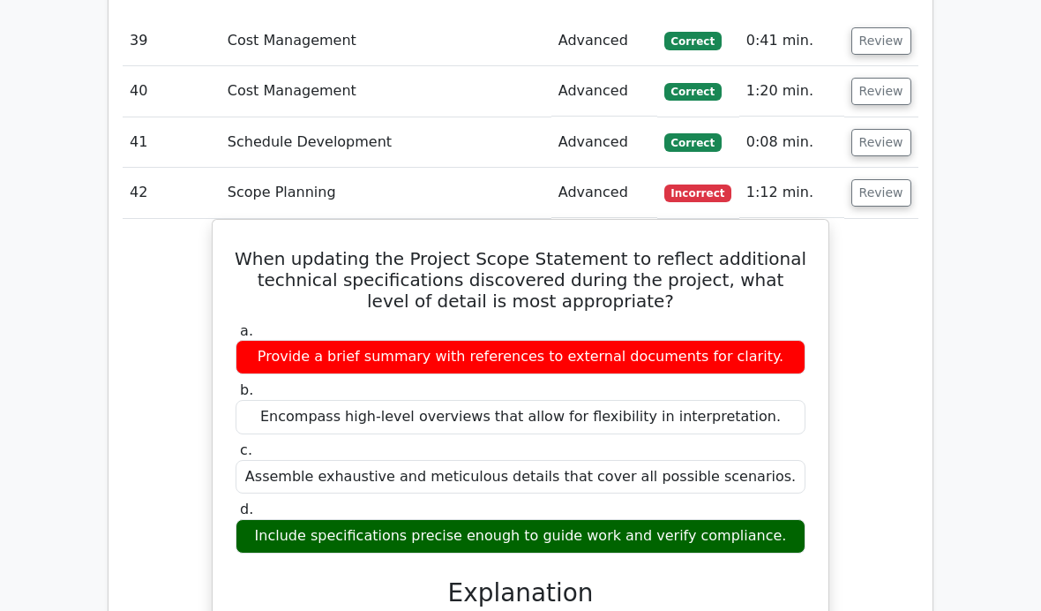
scroll to position [15511, 0]
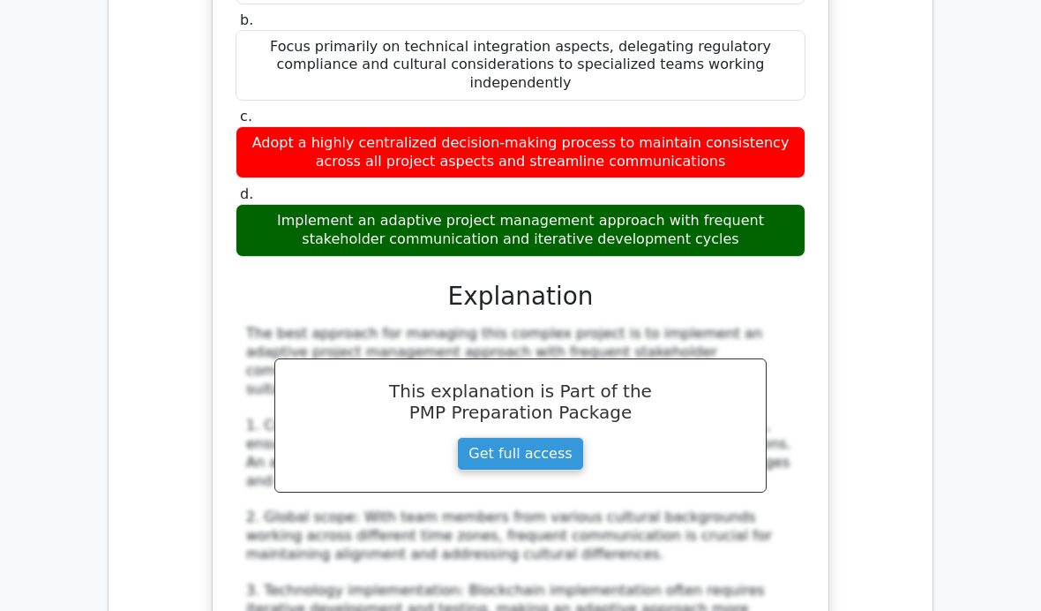
scroll to position [16946, 0]
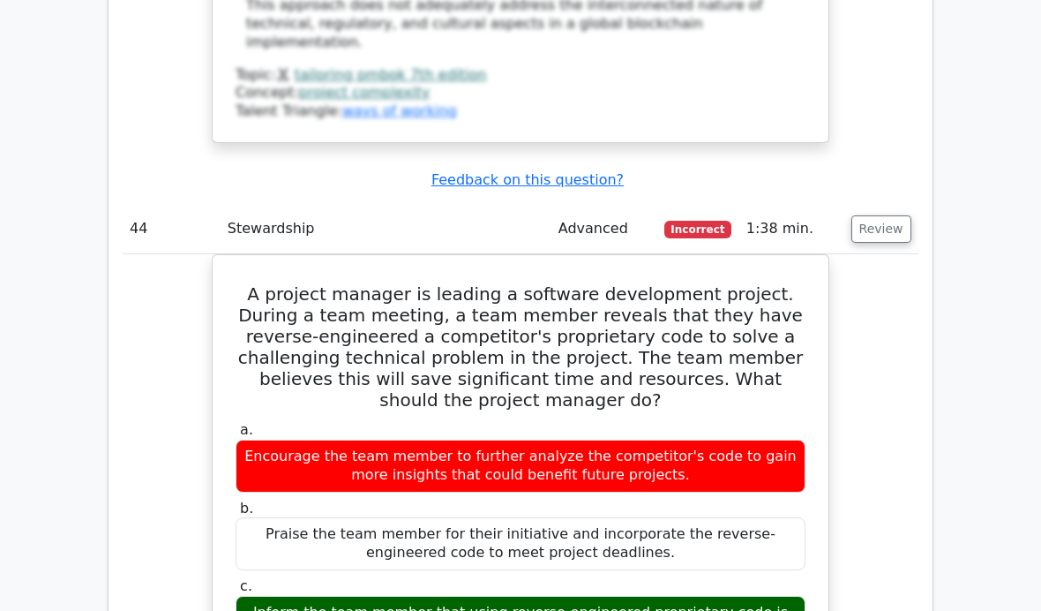
scroll to position [17894, 0]
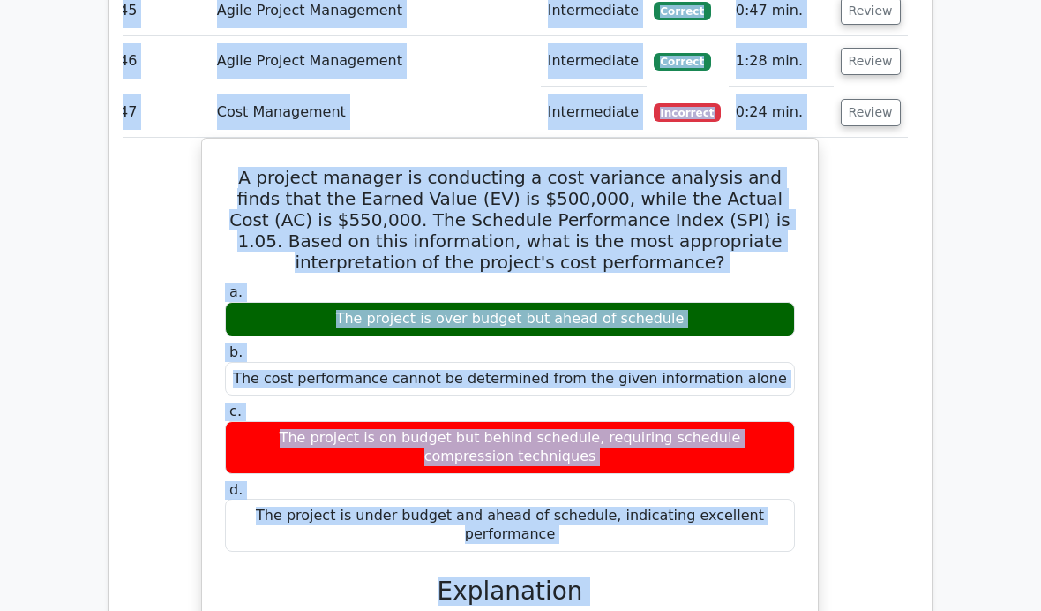
scroll to position [19037, 0]
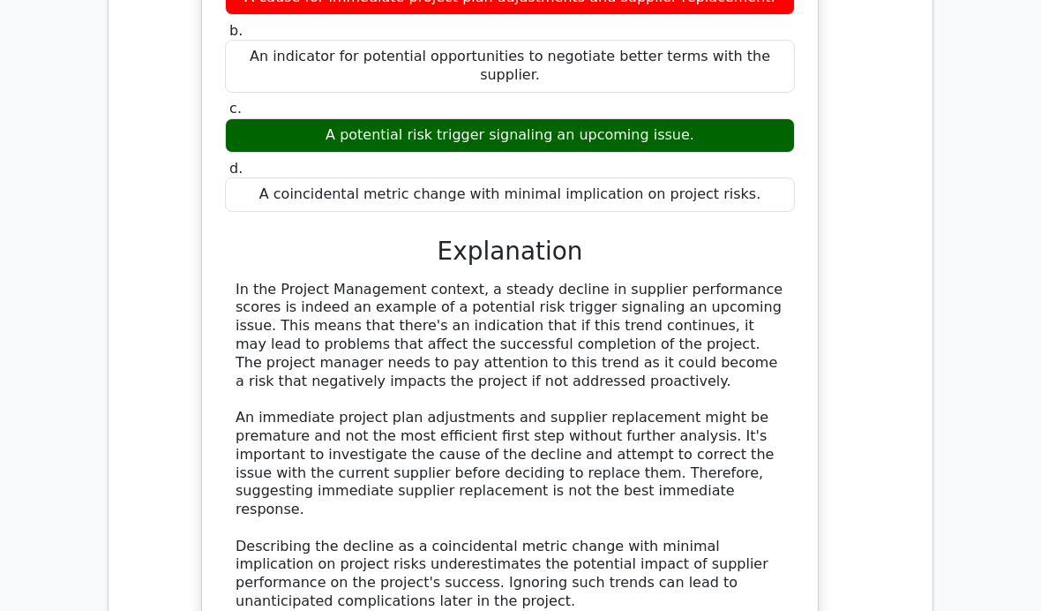
scroll to position [20635, 0]
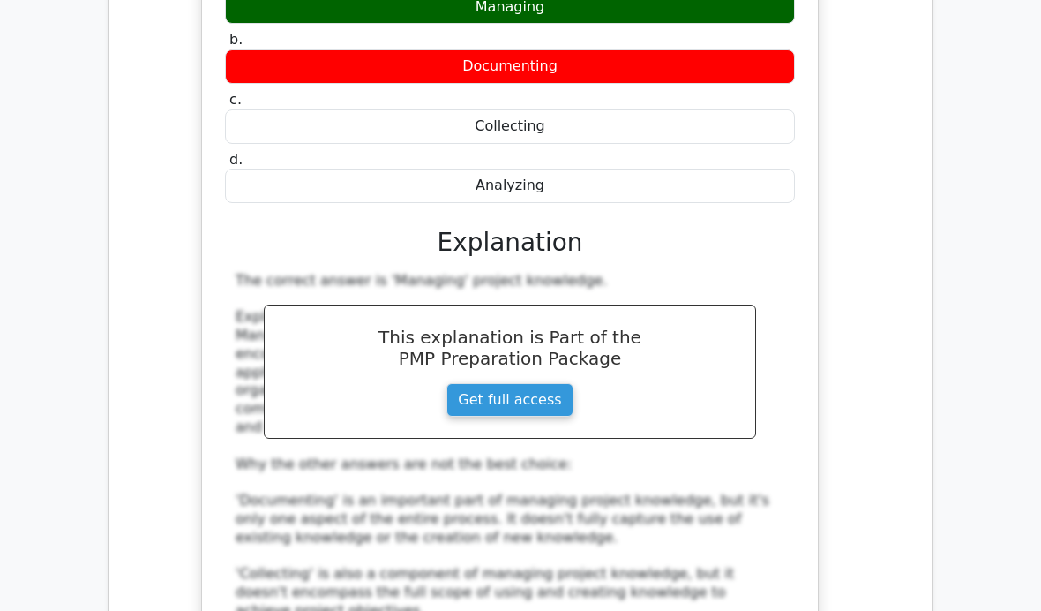
scroll to position [22078, 0]
